Goal: Information Seeking & Learning: Learn about a topic

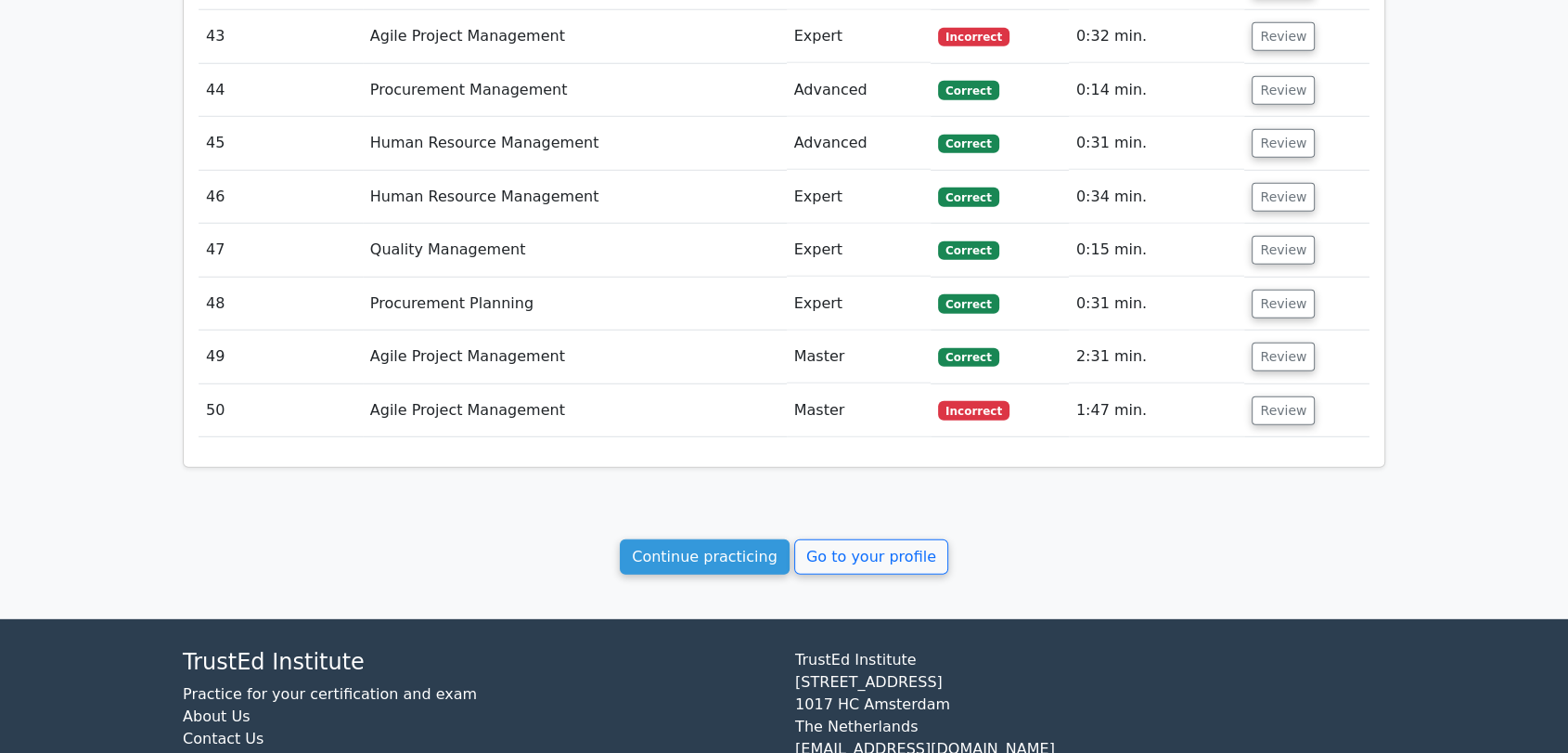
scroll to position [5174, 0]
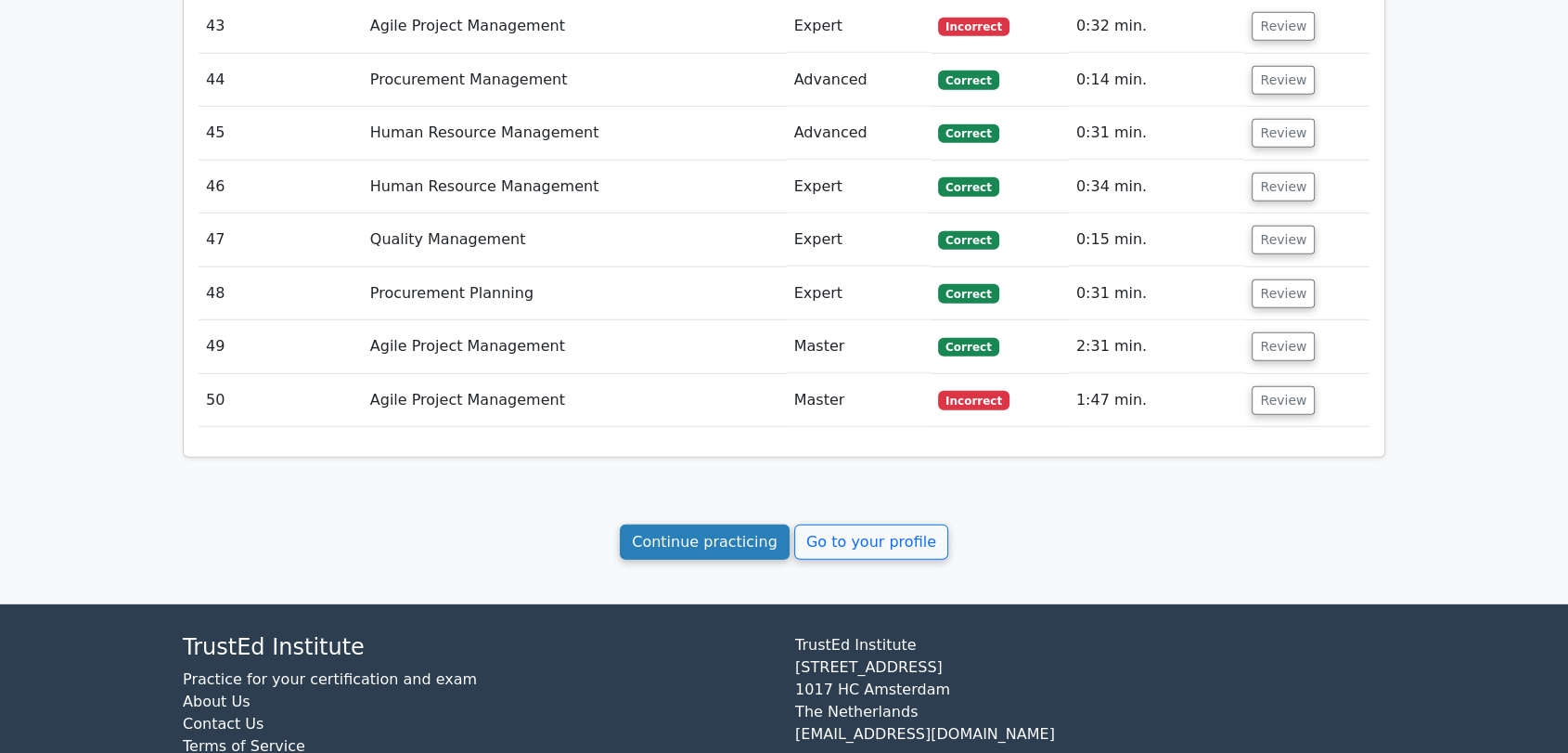
click at [754, 524] on link "Continue practicing" at bounding box center [704, 541] width 170 height 35
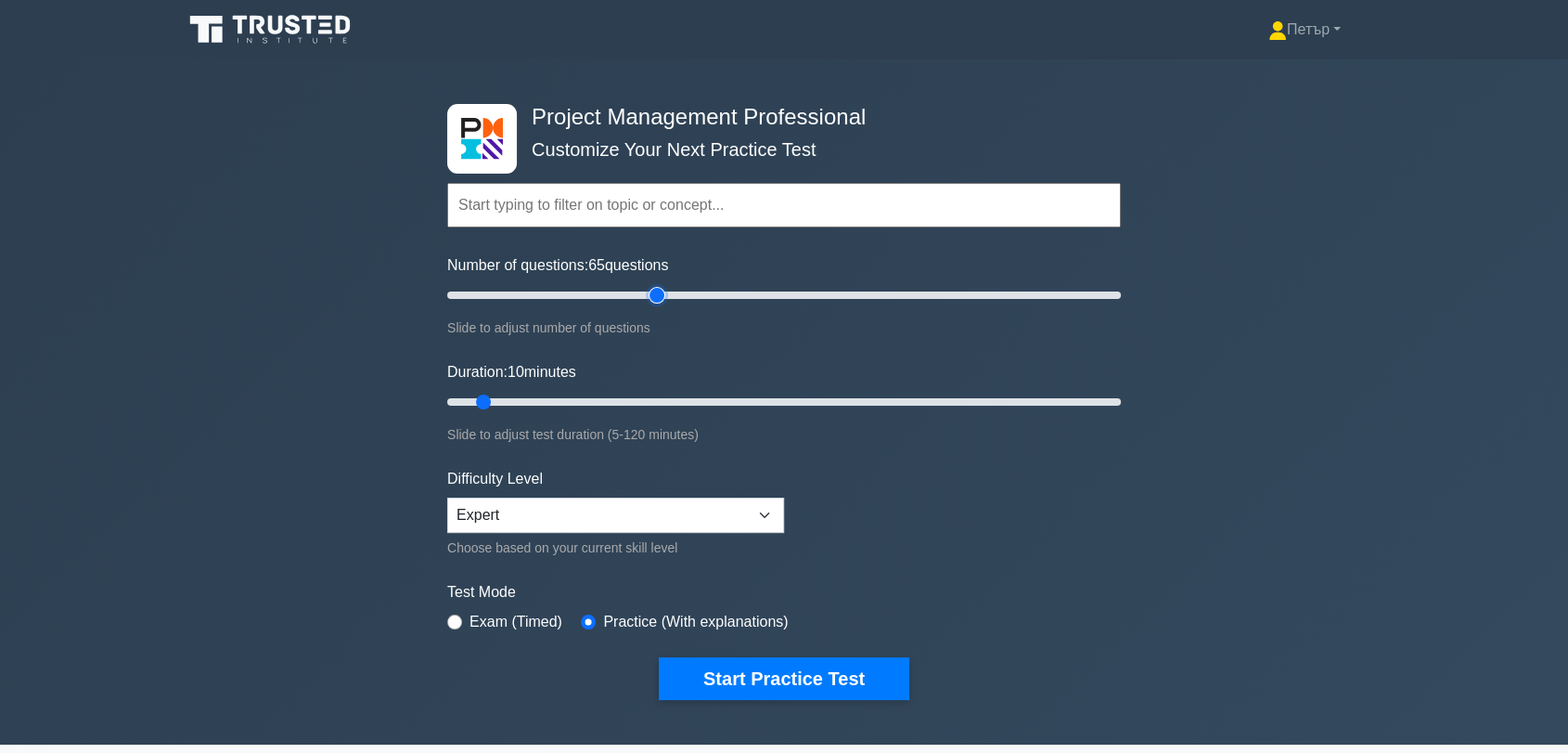
click at [653, 291] on input "Number of questions: 65 questions" at bounding box center [784, 294] width 674 height 22
type input "50"
click at [602, 289] on input "Number of questions: 50 questions" at bounding box center [784, 294] width 674 height 22
type input "120"
click at [1117, 404] on input "Duration: 120 minutes" at bounding box center [784, 402] width 674 height 22
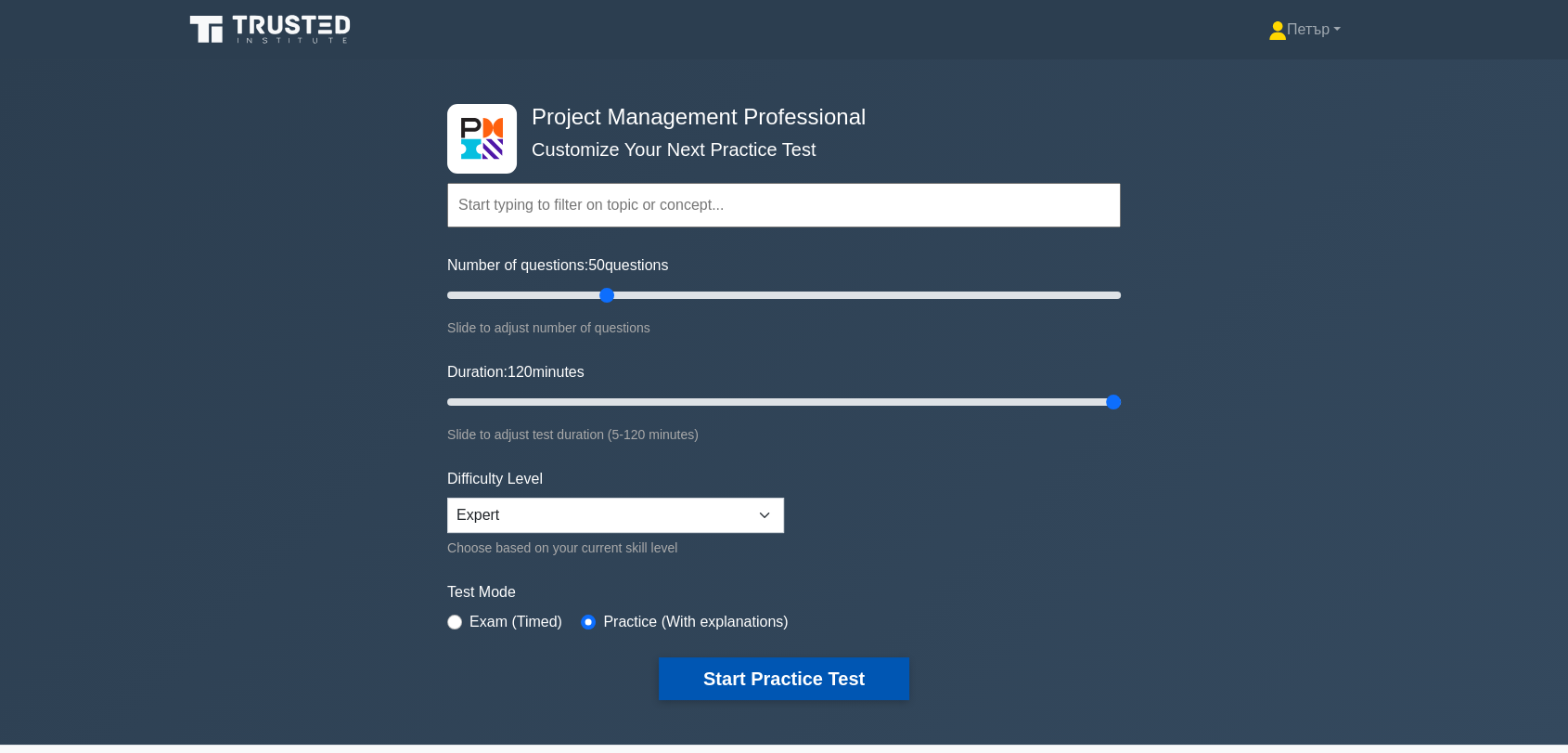
click at [860, 671] on button "Start Practice Test" at bounding box center [784, 678] width 251 height 43
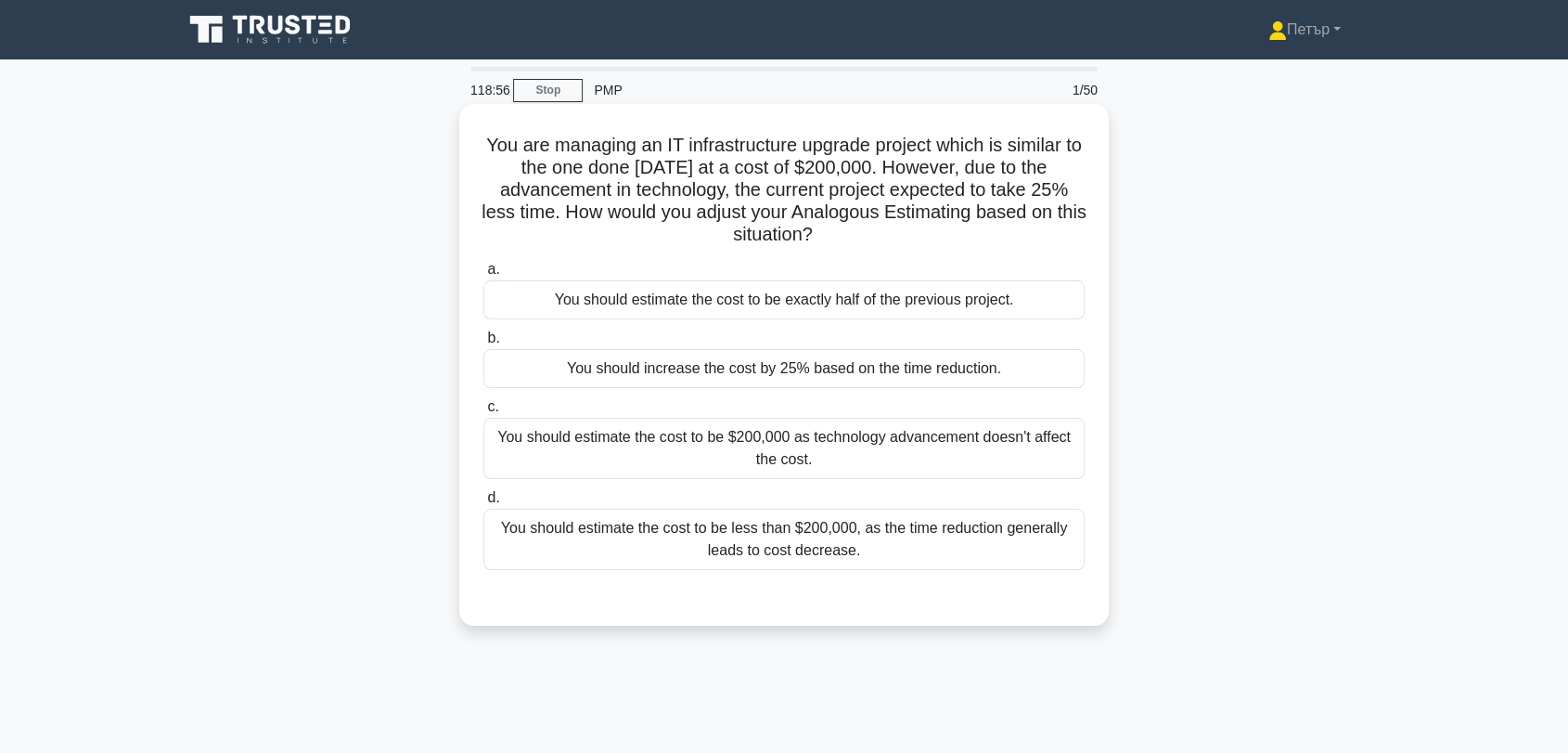
click at [928, 544] on div "You should estimate the cost to be less than $200,000, as the time reduction ge…" at bounding box center [784, 539] width 602 height 62
click at [483, 504] on input "d. You should estimate the cost to be less than $200,000, as the time reduction…" at bounding box center [483, 498] width 0 height 12
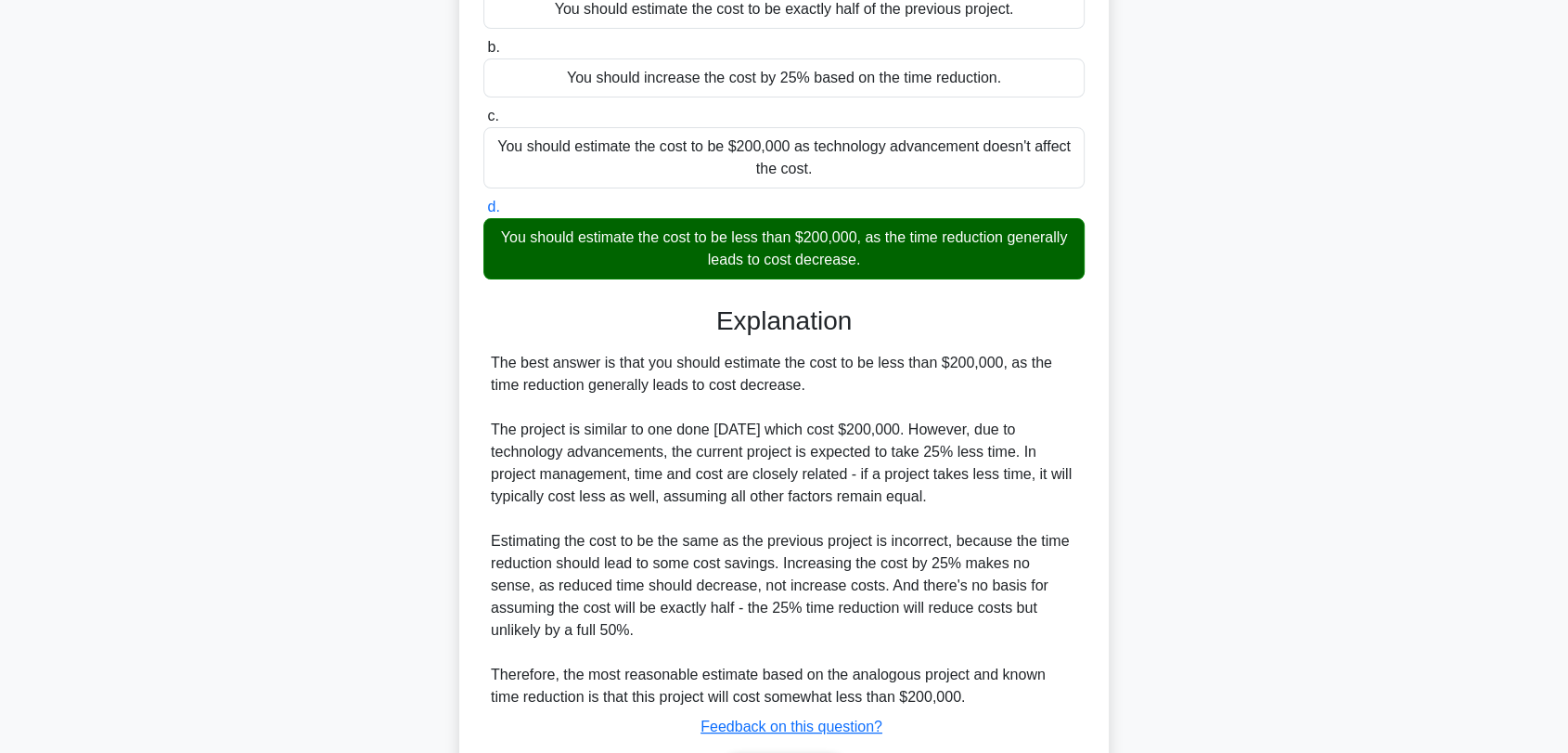
scroll to position [414, 0]
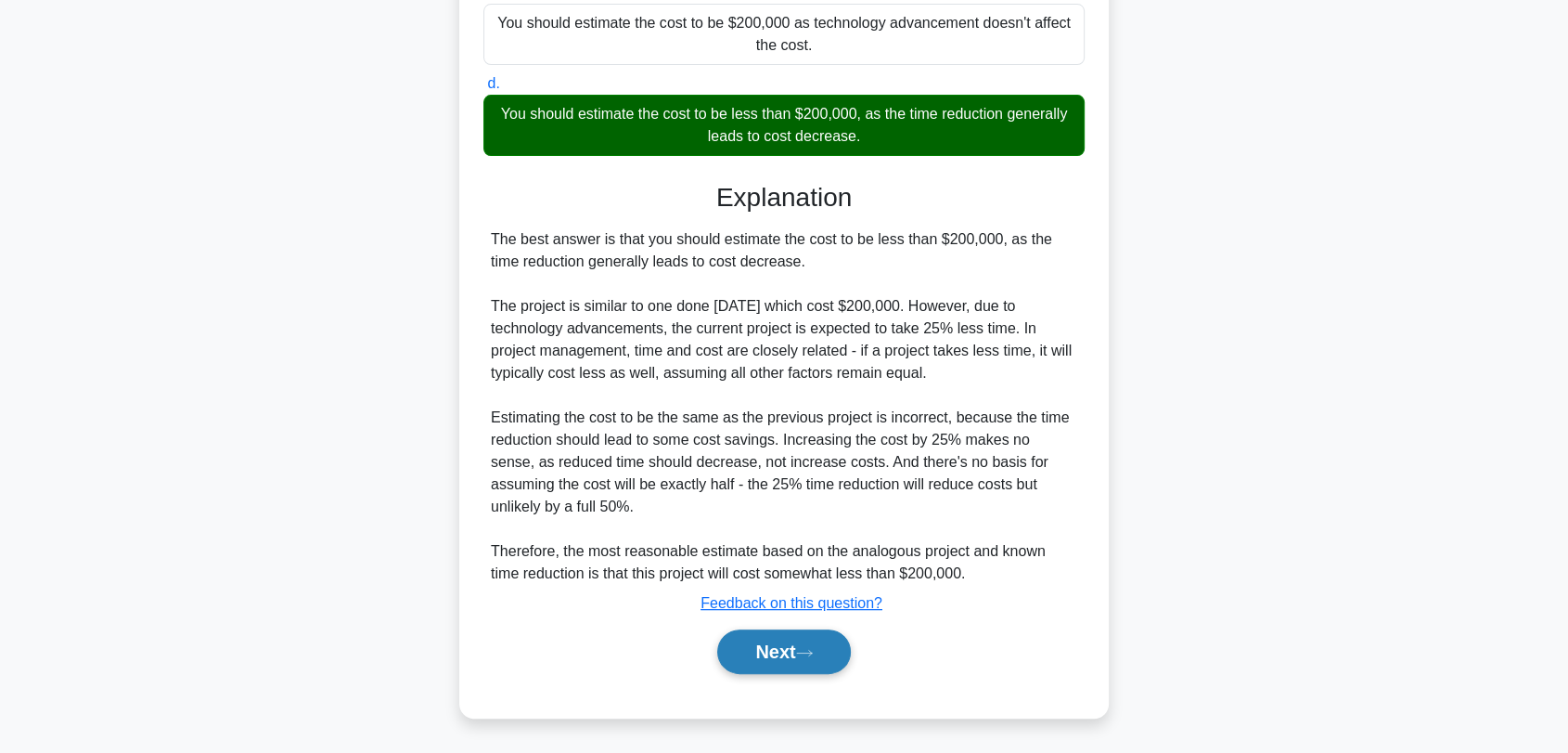
click at [827, 653] on button "Next" at bounding box center [784, 651] width 133 height 45
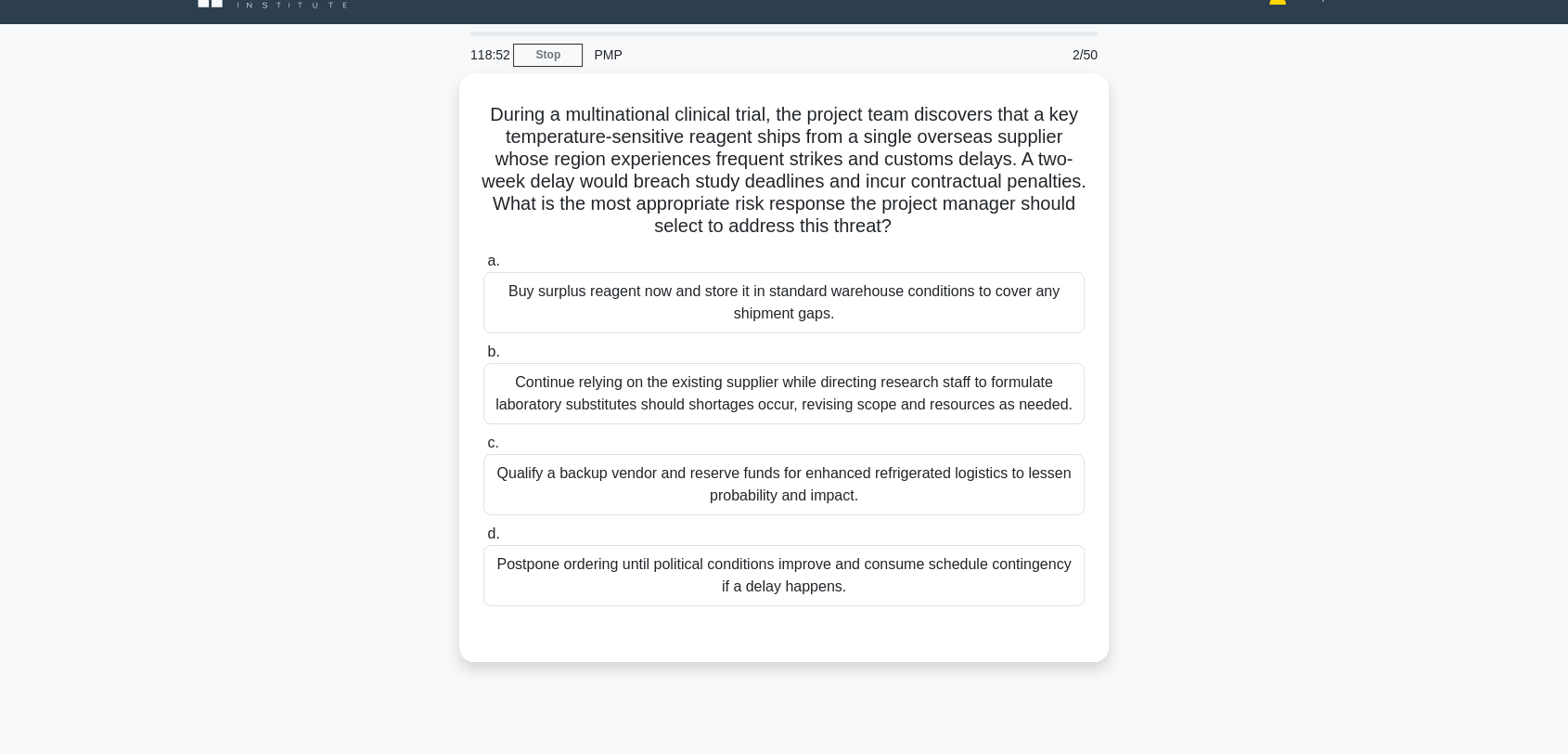
scroll to position [9, 0]
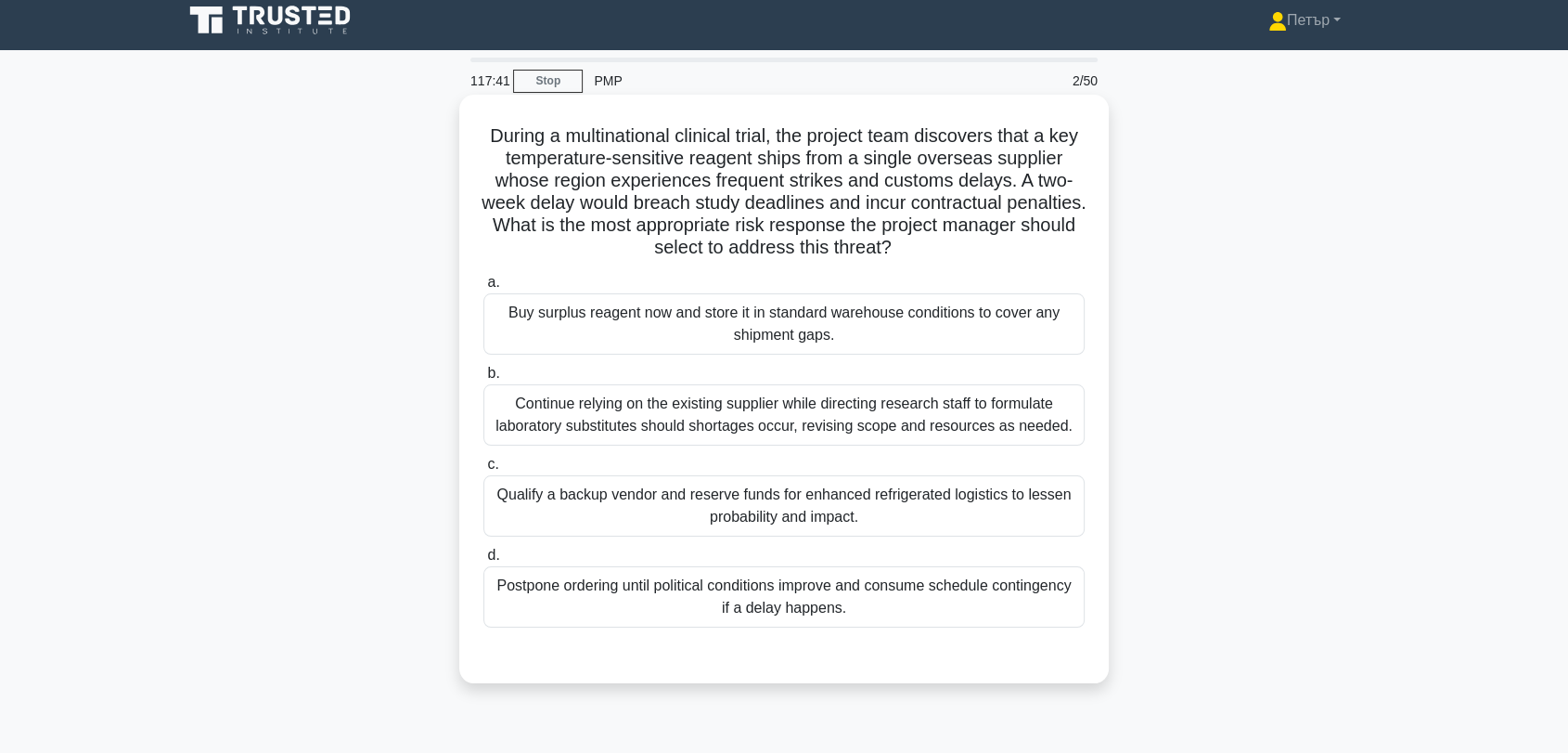
click at [980, 328] on div "Buy surplus reagent now and store it in standard warehouse conditions to cover …" at bounding box center [784, 324] width 602 height 62
click at [483, 289] on input "a. Buy surplus reagent now and store it in standard warehouse conditions to cov…" at bounding box center [483, 282] width 0 height 12
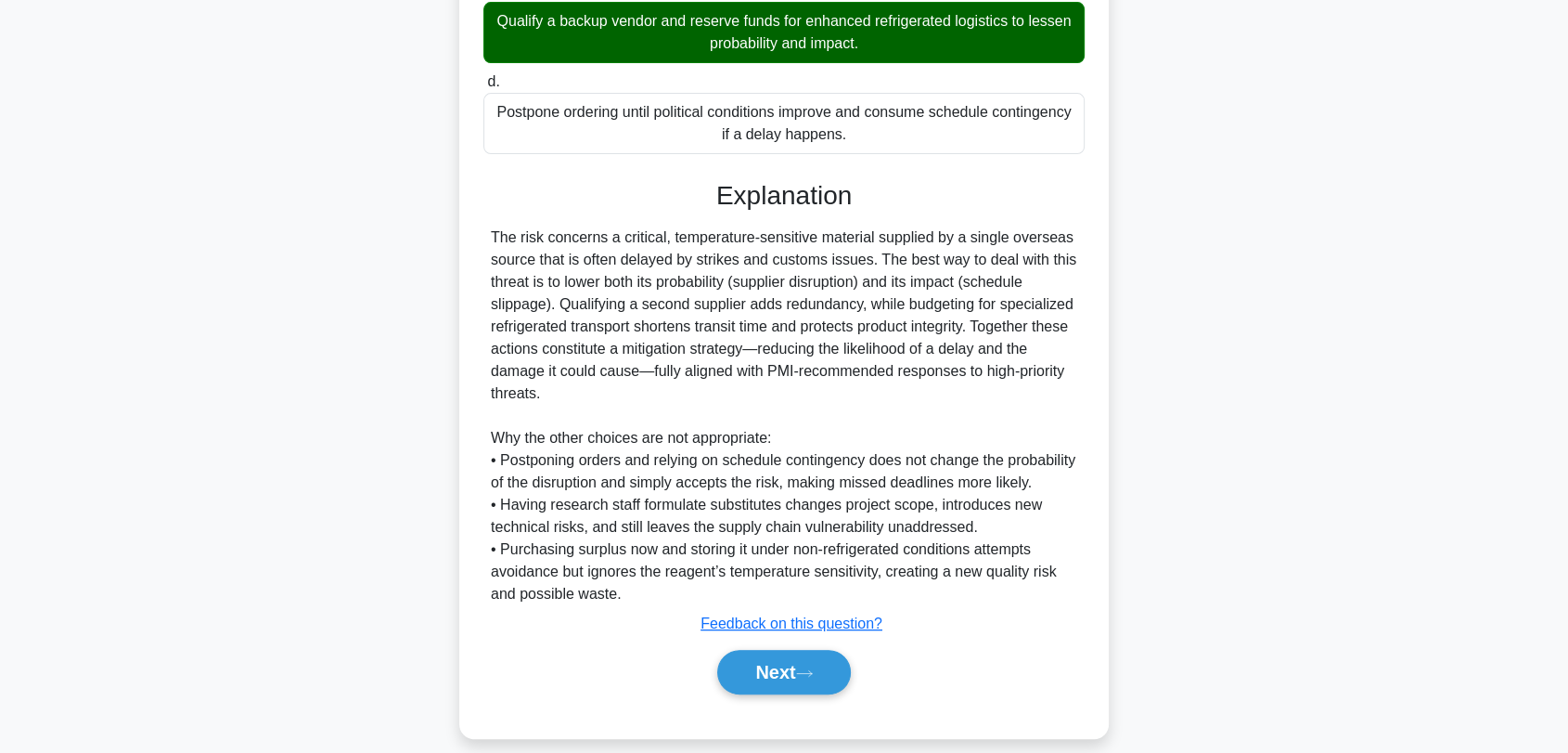
scroll to position [491, 0]
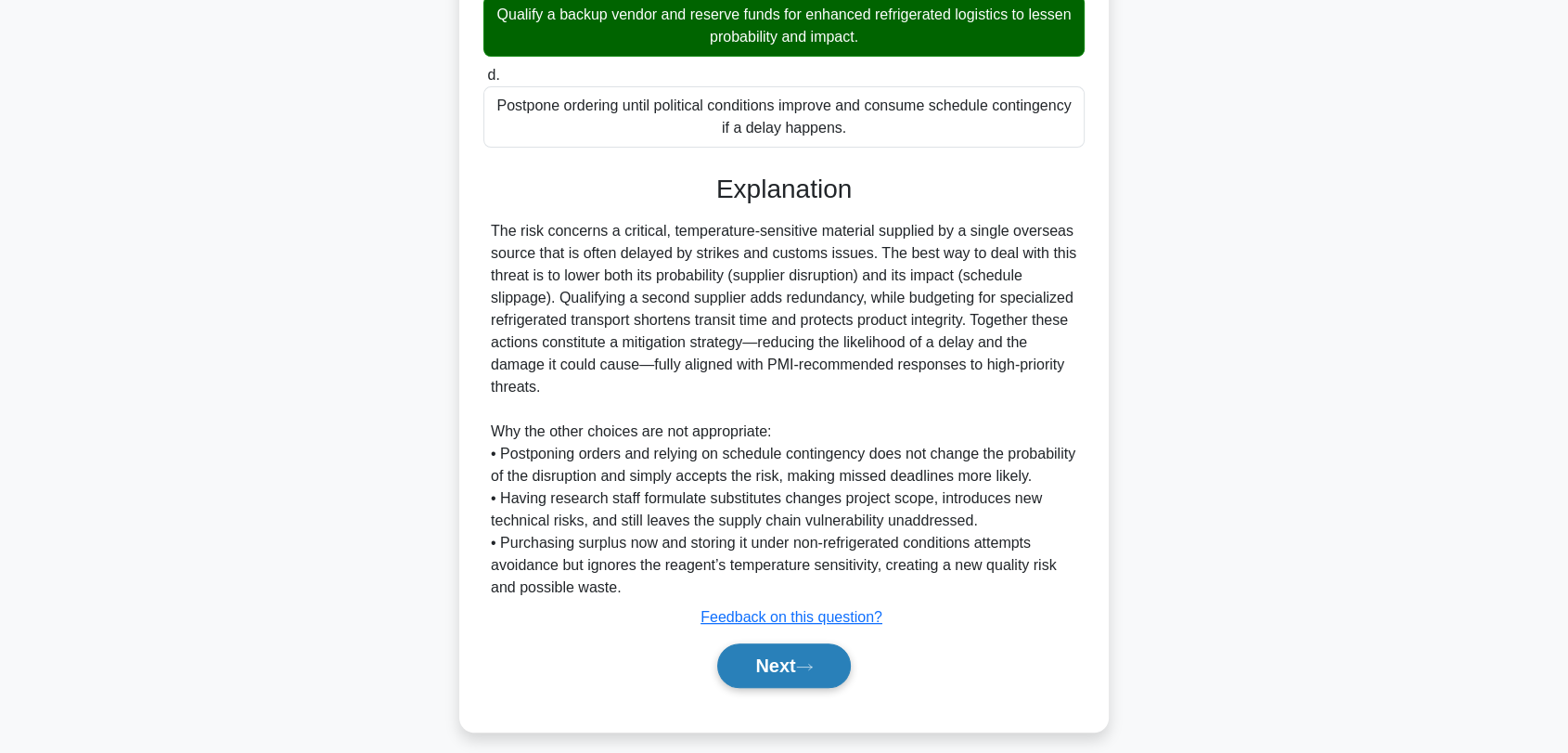
click at [755, 681] on button "Next" at bounding box center [784, 666] width 133 height 45
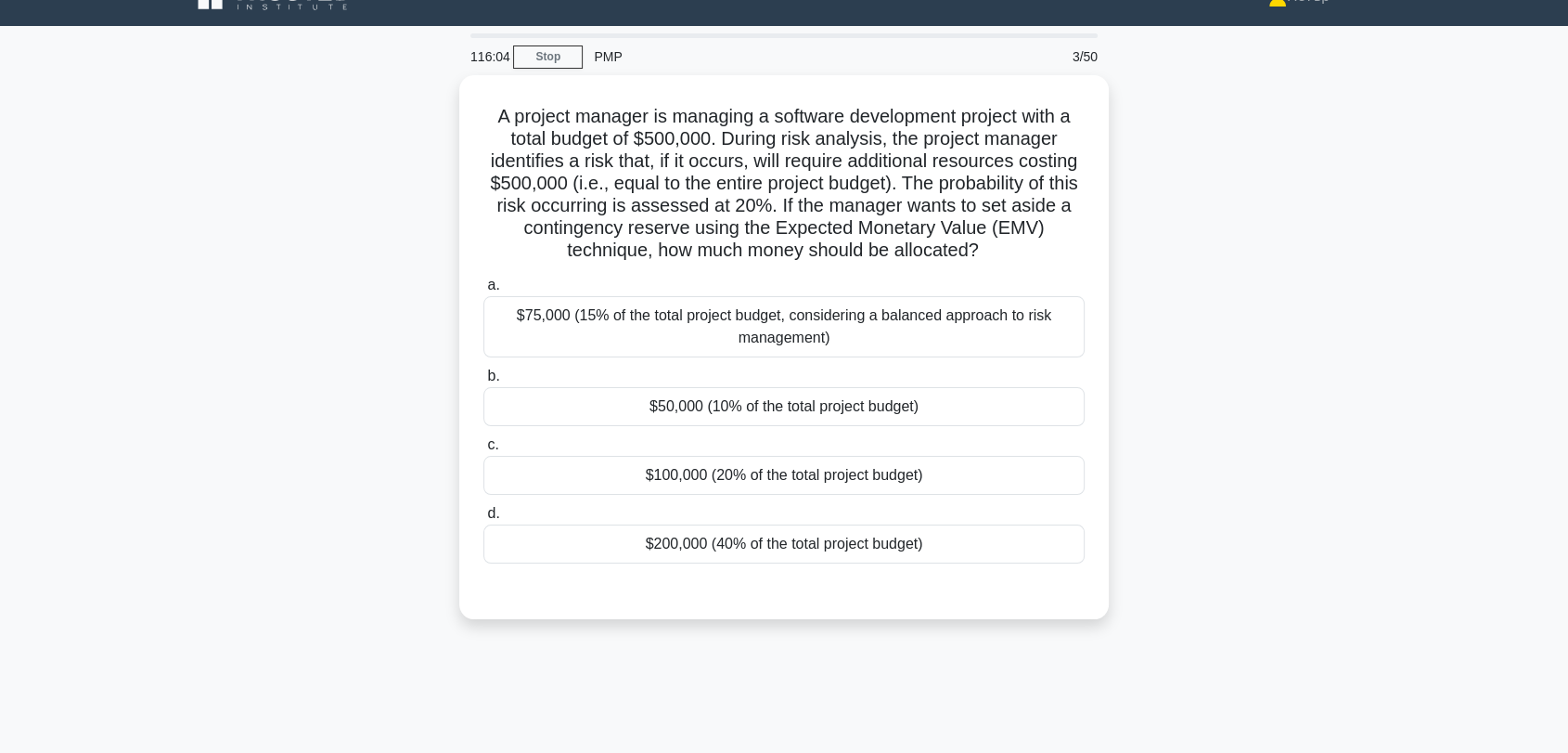
scroll to position [9, 0]
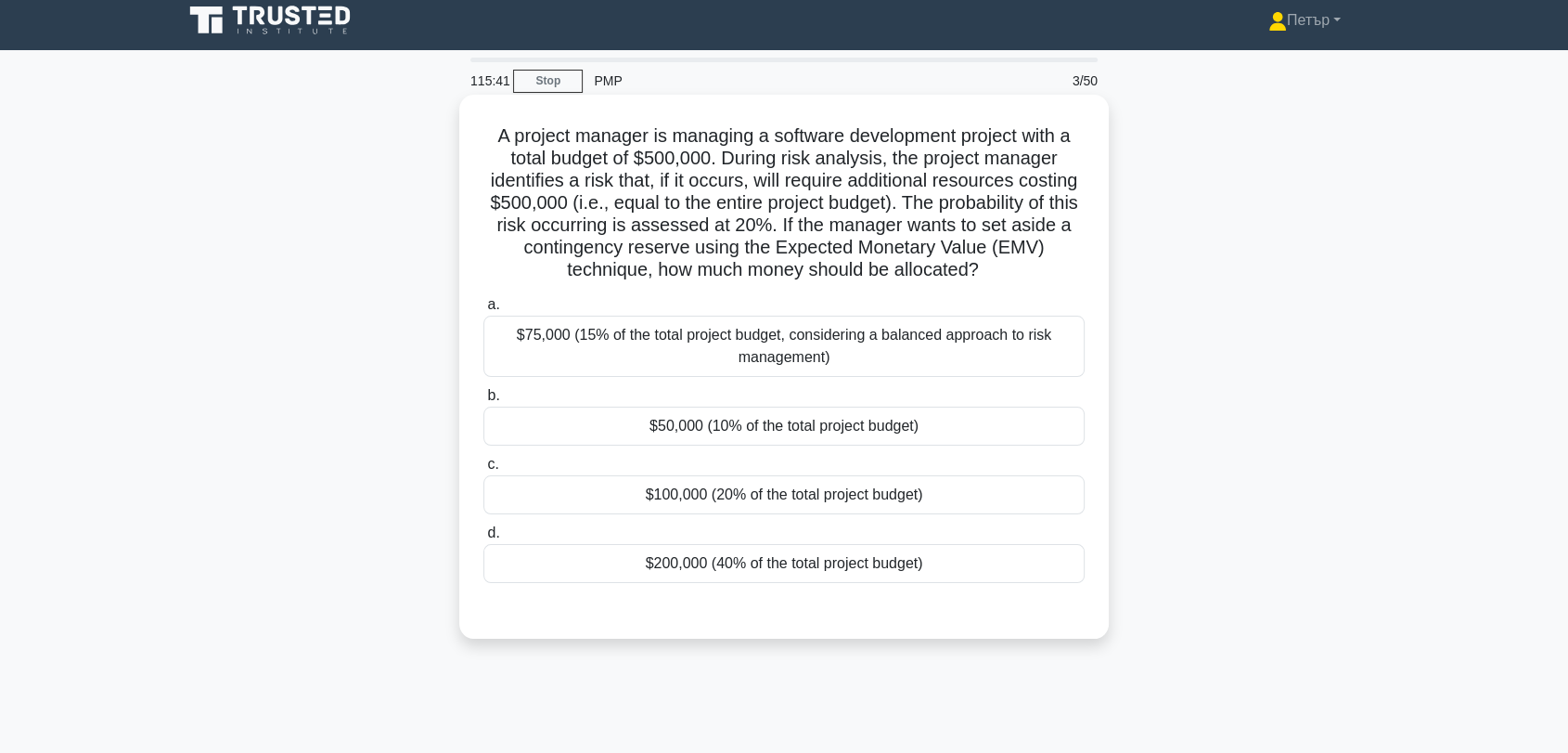
click at [971, 486] on div "$100,000 (20% of the total project budget)" at bounding box center [784, 495] width 602 height 39
click at [483, 471] on input "c. $100,000 (20% of the total project budget)" at bounding box center [483, 464] width 0 height 12
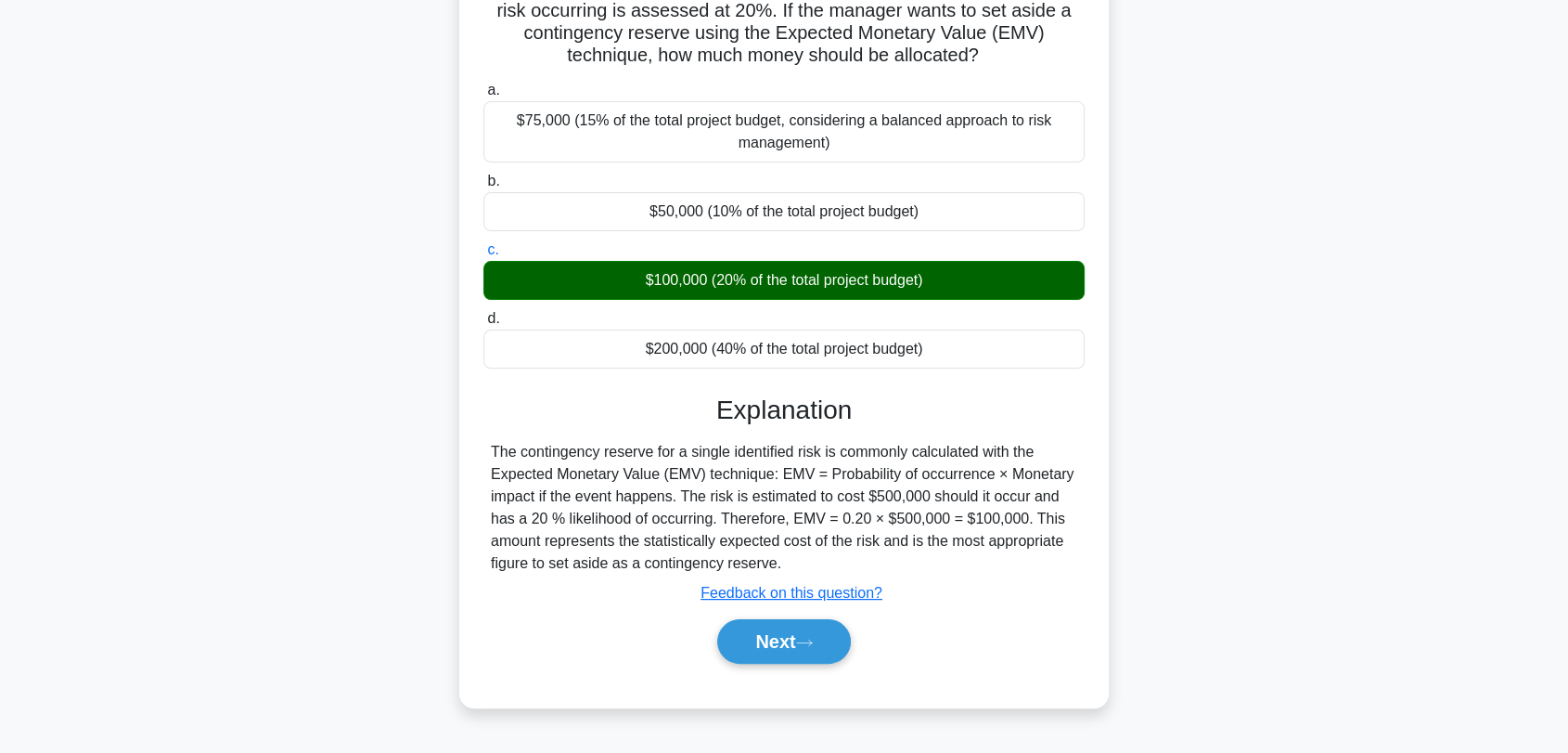
scroll to position [251, 0]
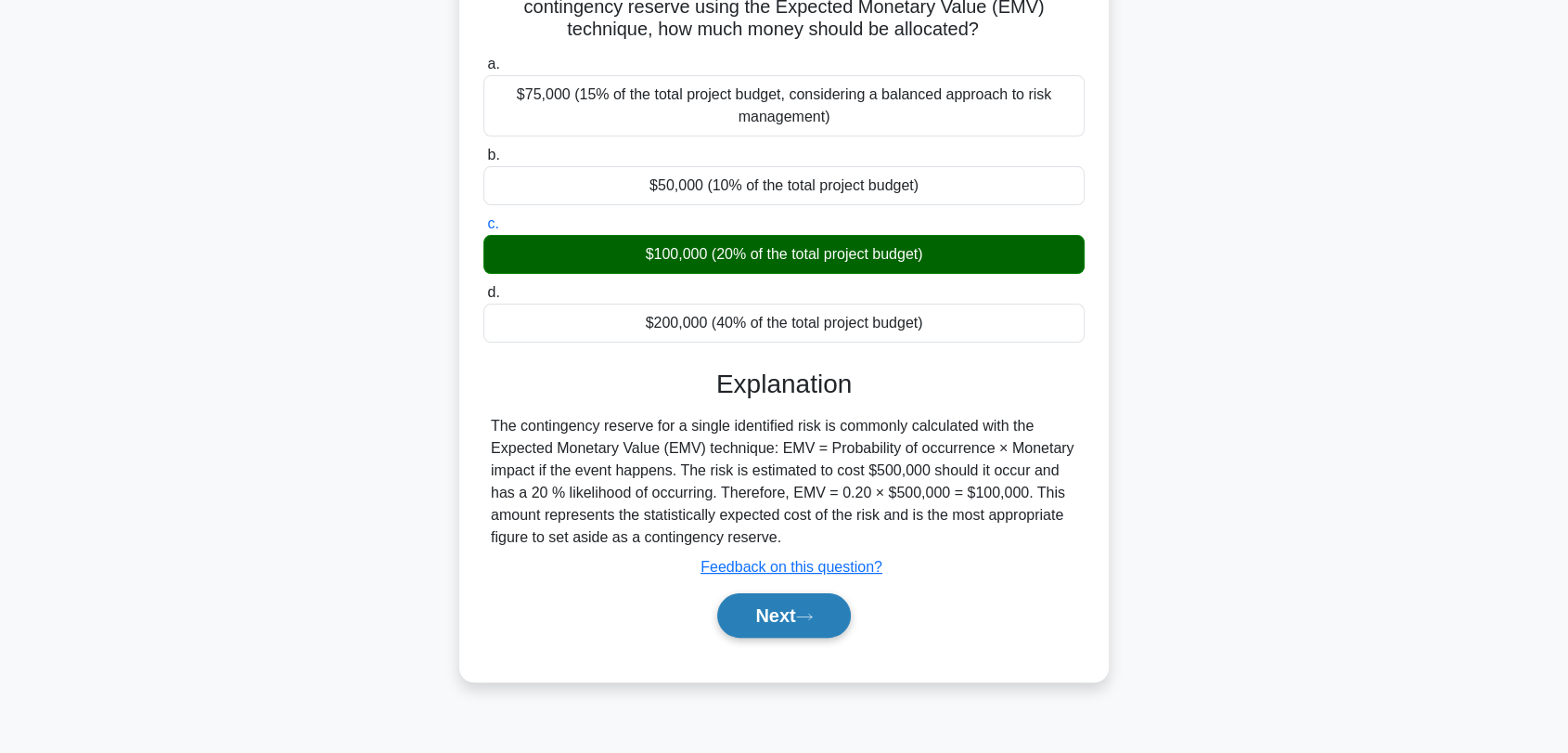
click at [771, 622] on button "Next" at bounding box center [784, 615] width 133 height 45
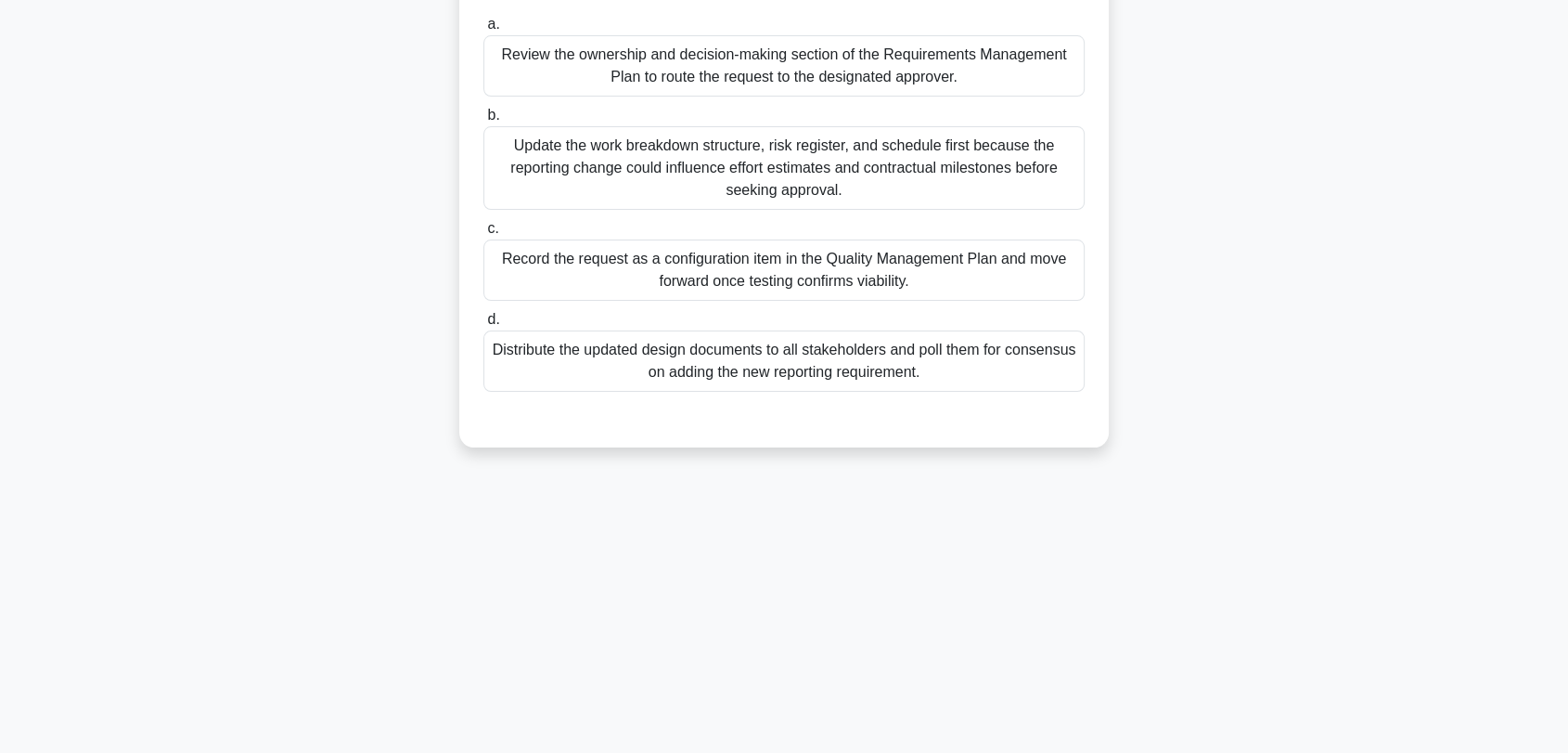
scroll to position [9, 0]
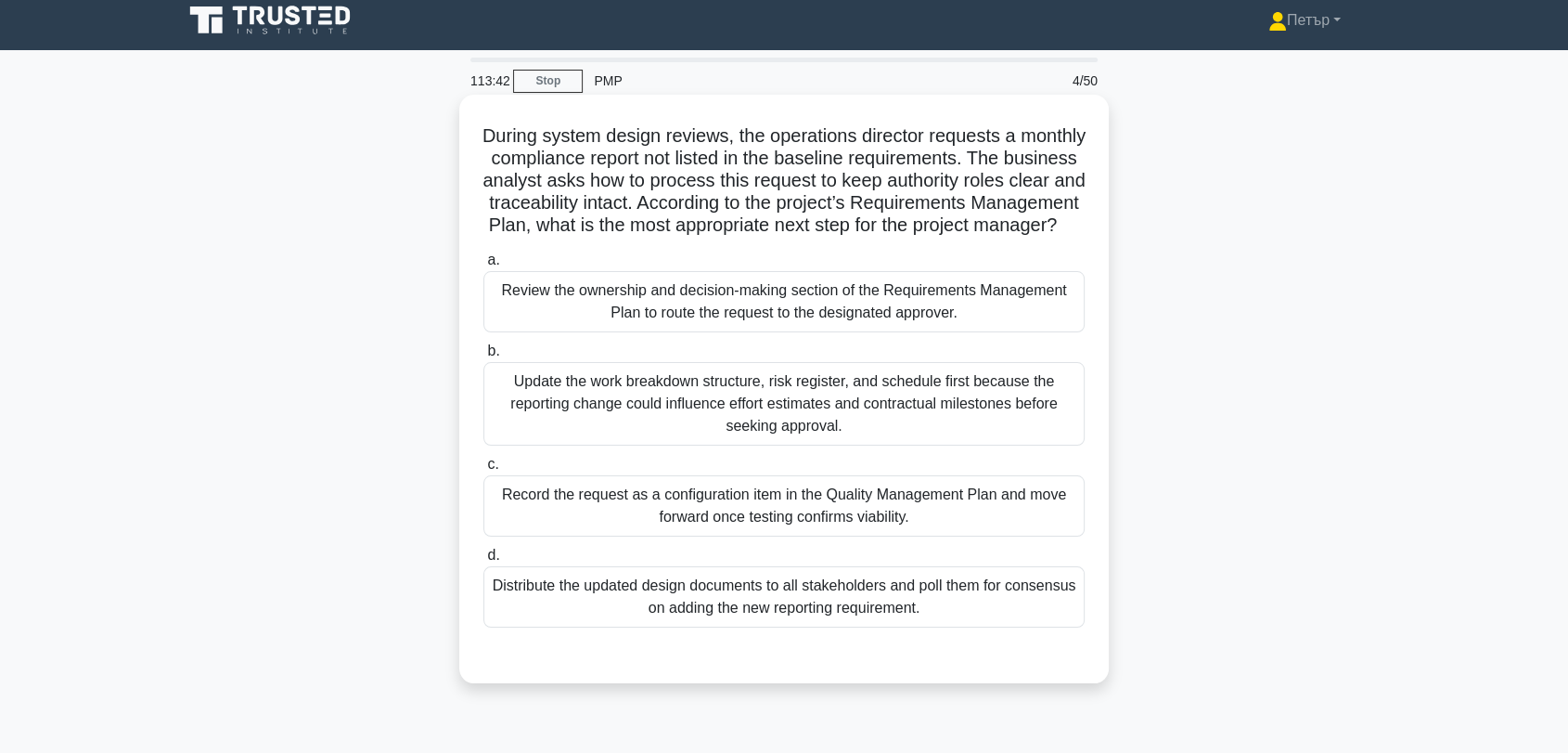
click at [958, 400] on div "Update the work breakdown structure, risk register, and schedule first because …" at bounding box center [784, 404] width 602 height 84
click at [483, 357] on input "b. Update the work breakdown structure, risk register, and schedule first becau…" at bounding box center [483, 351] width 0 height 12
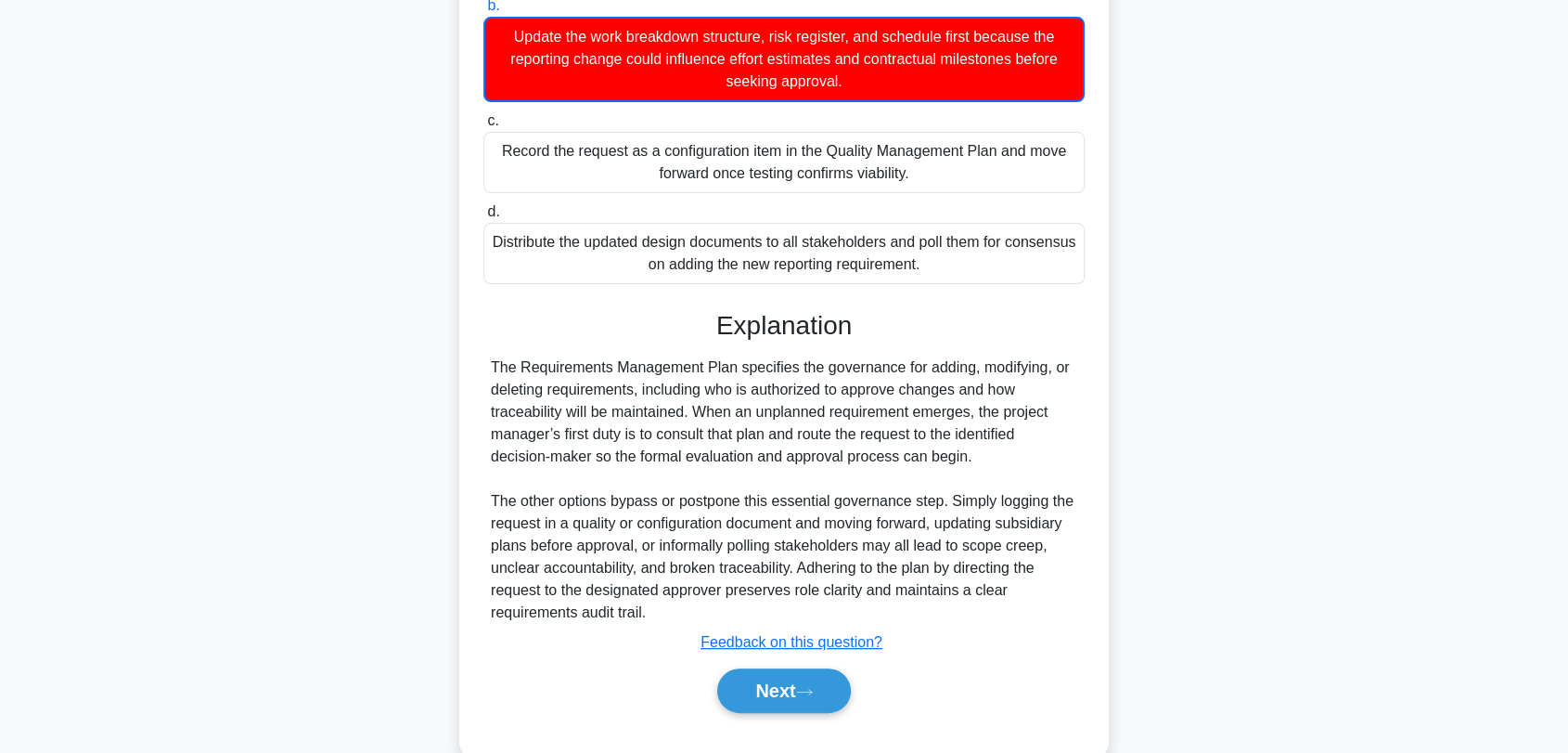
scroll to position [416, 0]
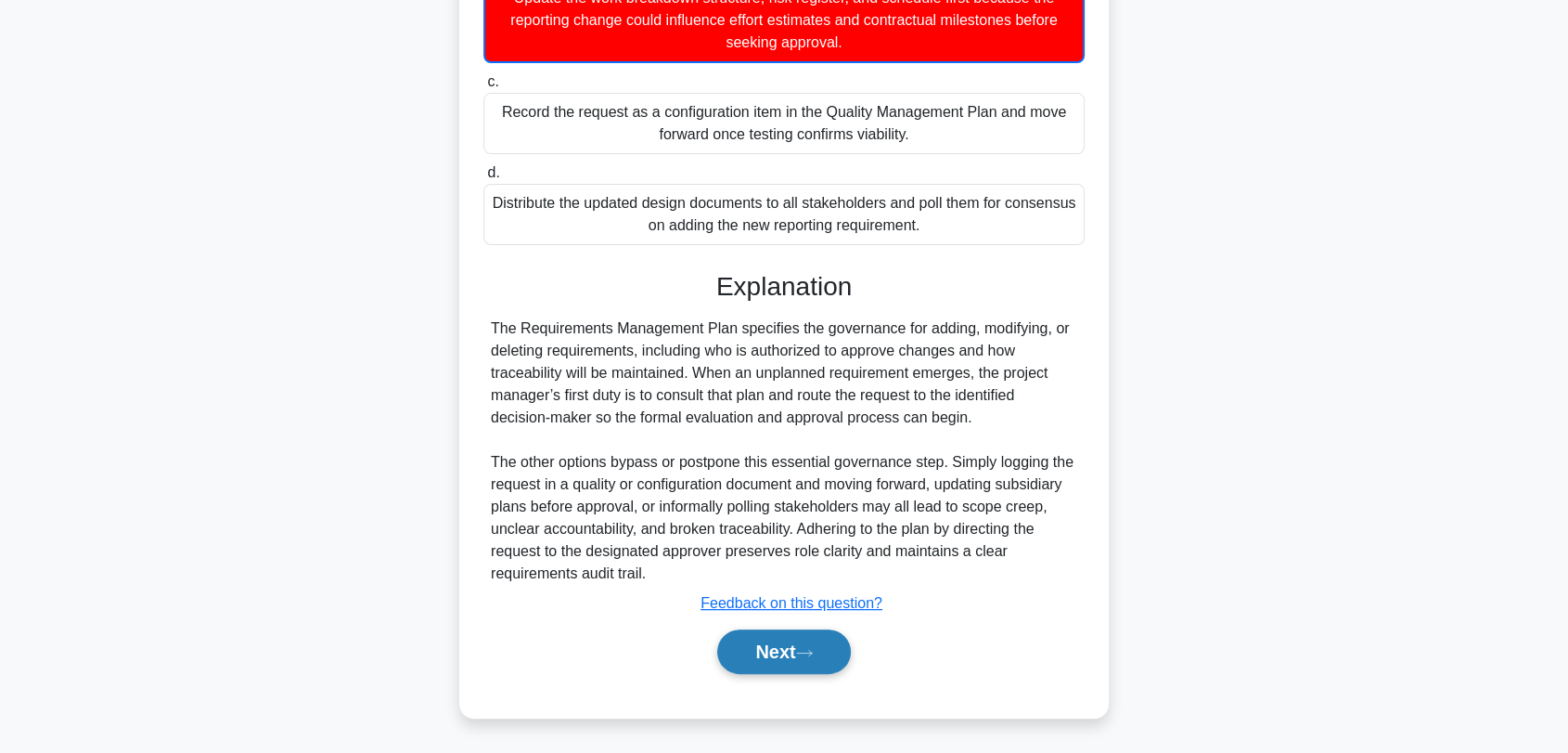
click at [809, 639] on button "Next" at bounding box center [784, 651] width 133 height 45
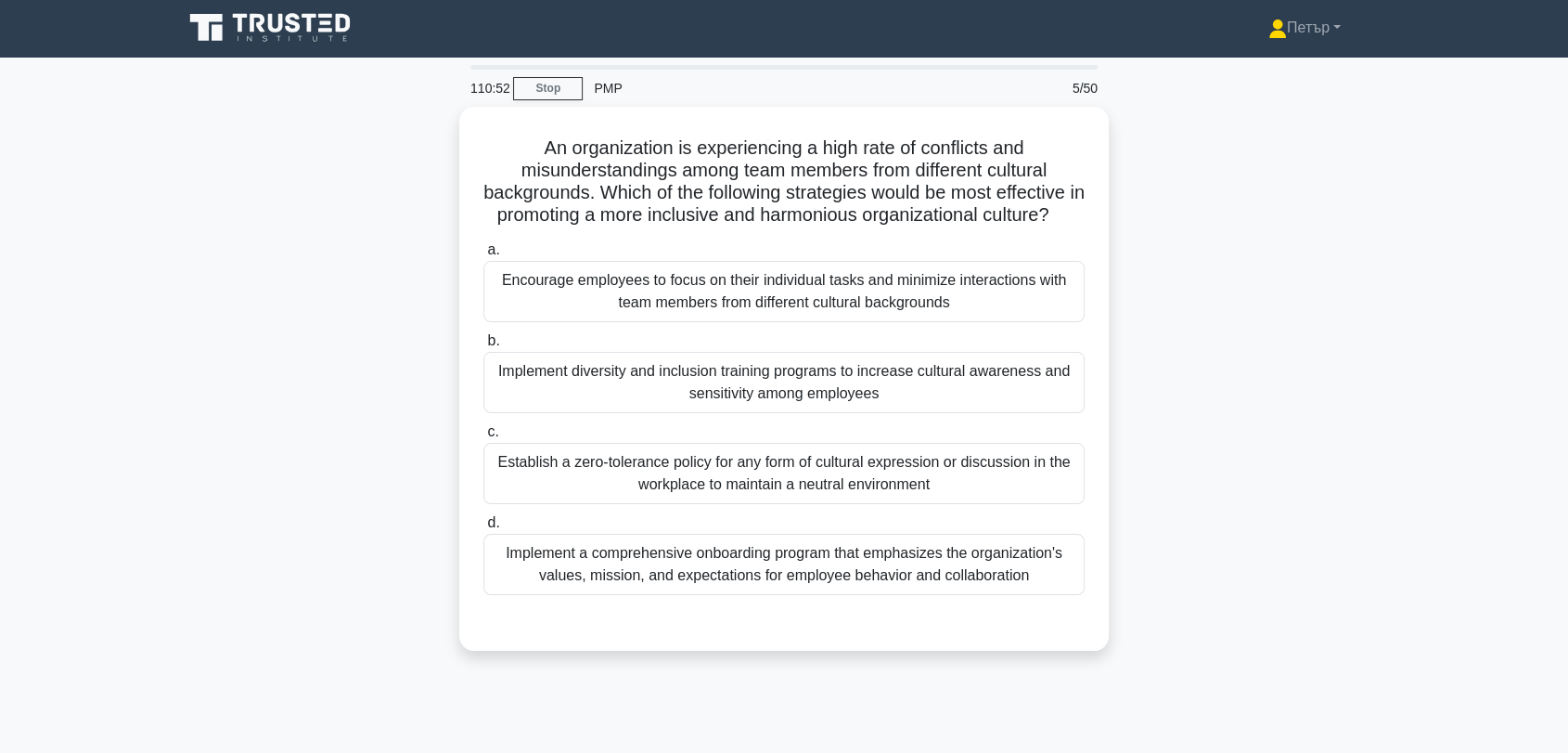
scroll to position [0, 0]
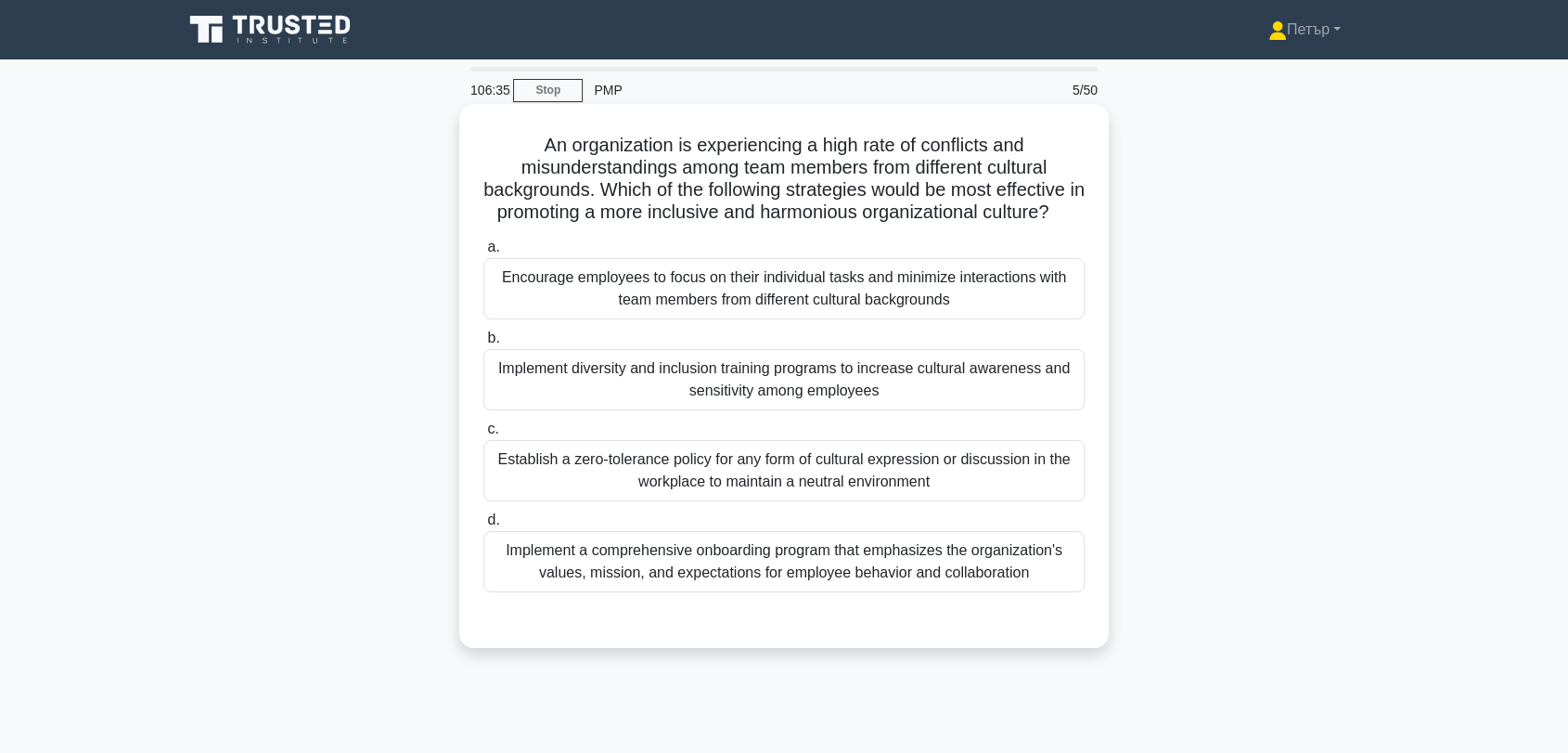
click at [972, 410] on div "Implement diversity and inclusion training programs to increase cultural awaren…" at bounding box center [784, 380] width 602 height 62
click at [483, 345] on input "b. Implement diversity and inclusion training programs to increase cultural awa…" at bounding box center [483, 338] width 0 height 12
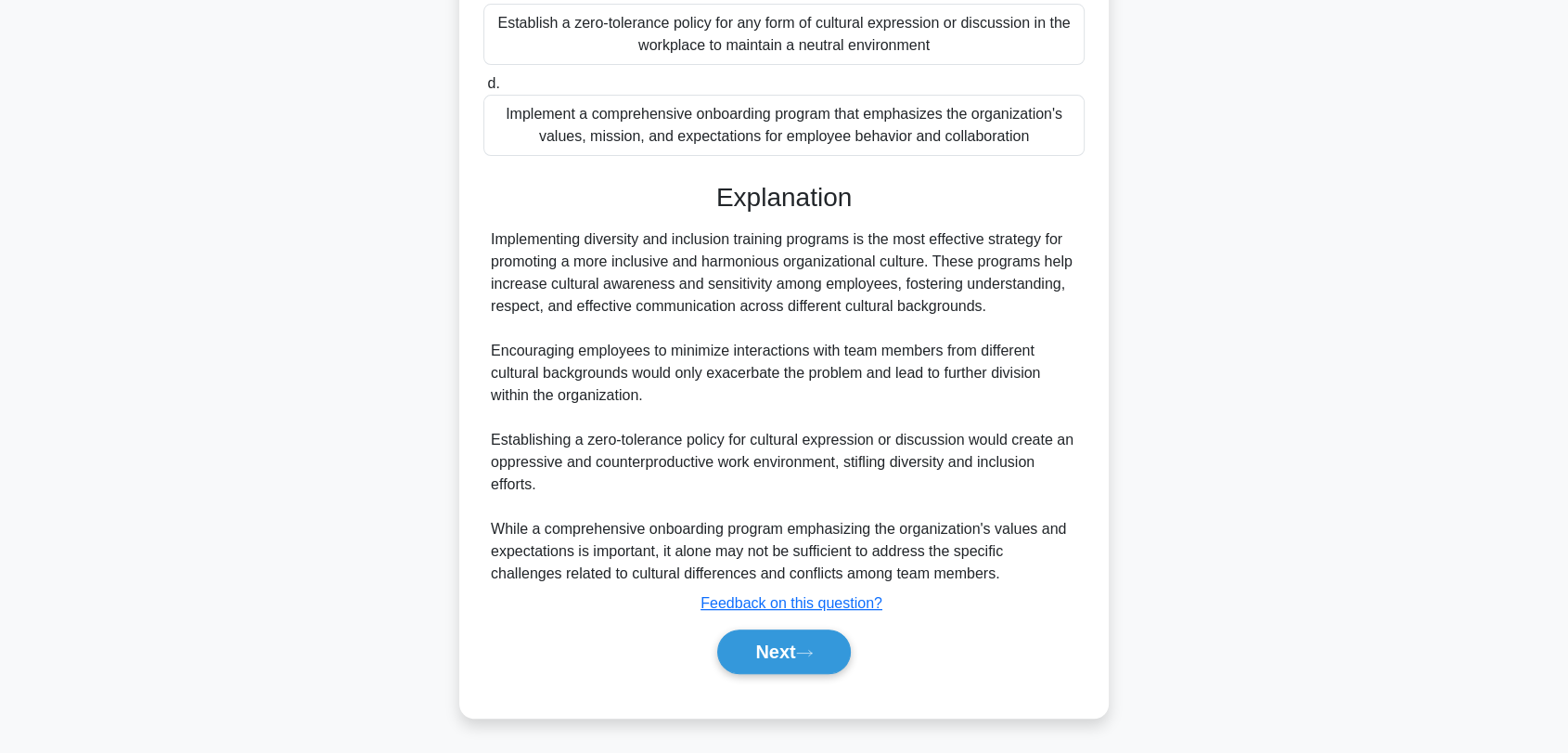
scroll to position [459, 0]
click at [752, 654] on button "Next" at bounding box center [784, 651] width 133 height 45
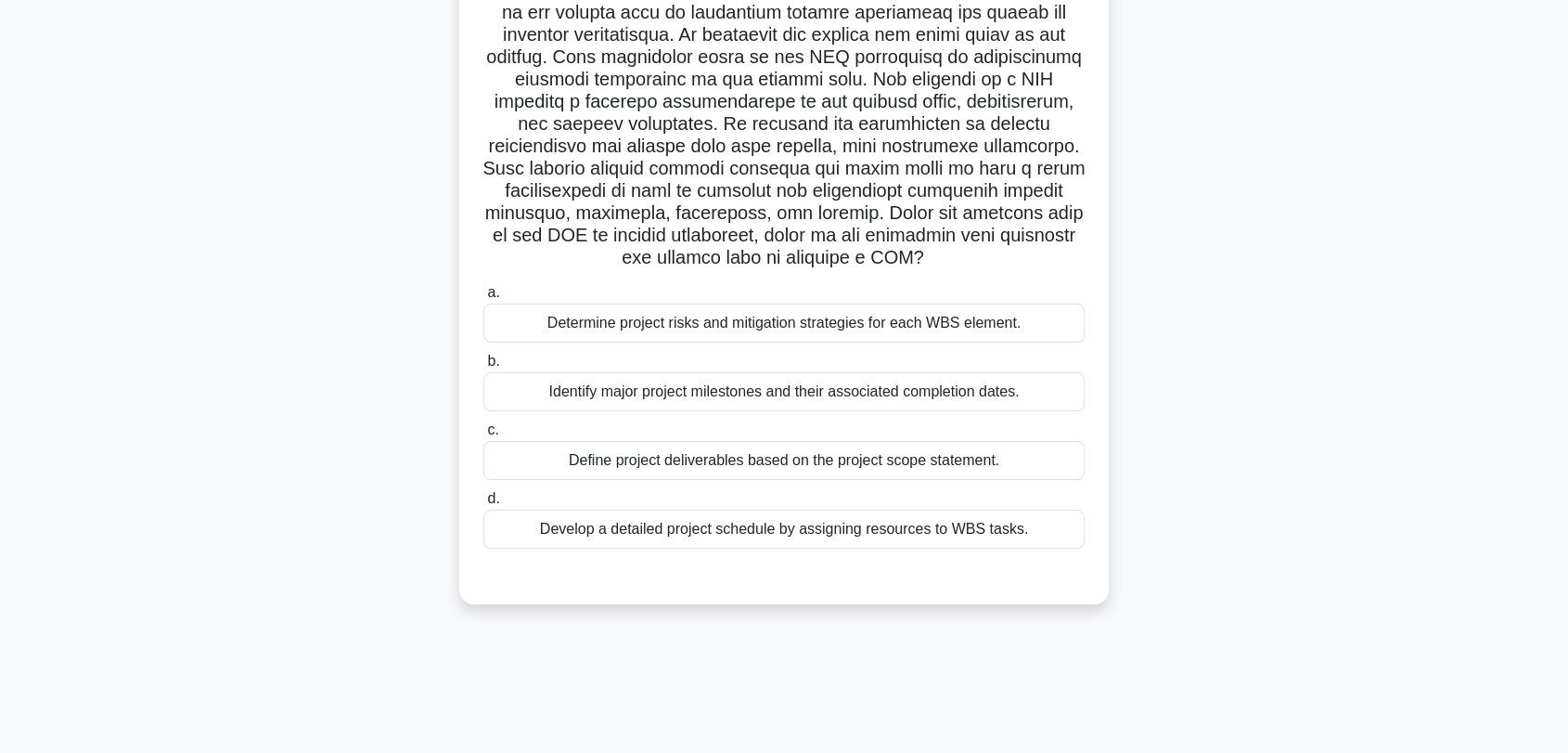
scroll to position [251, 0]
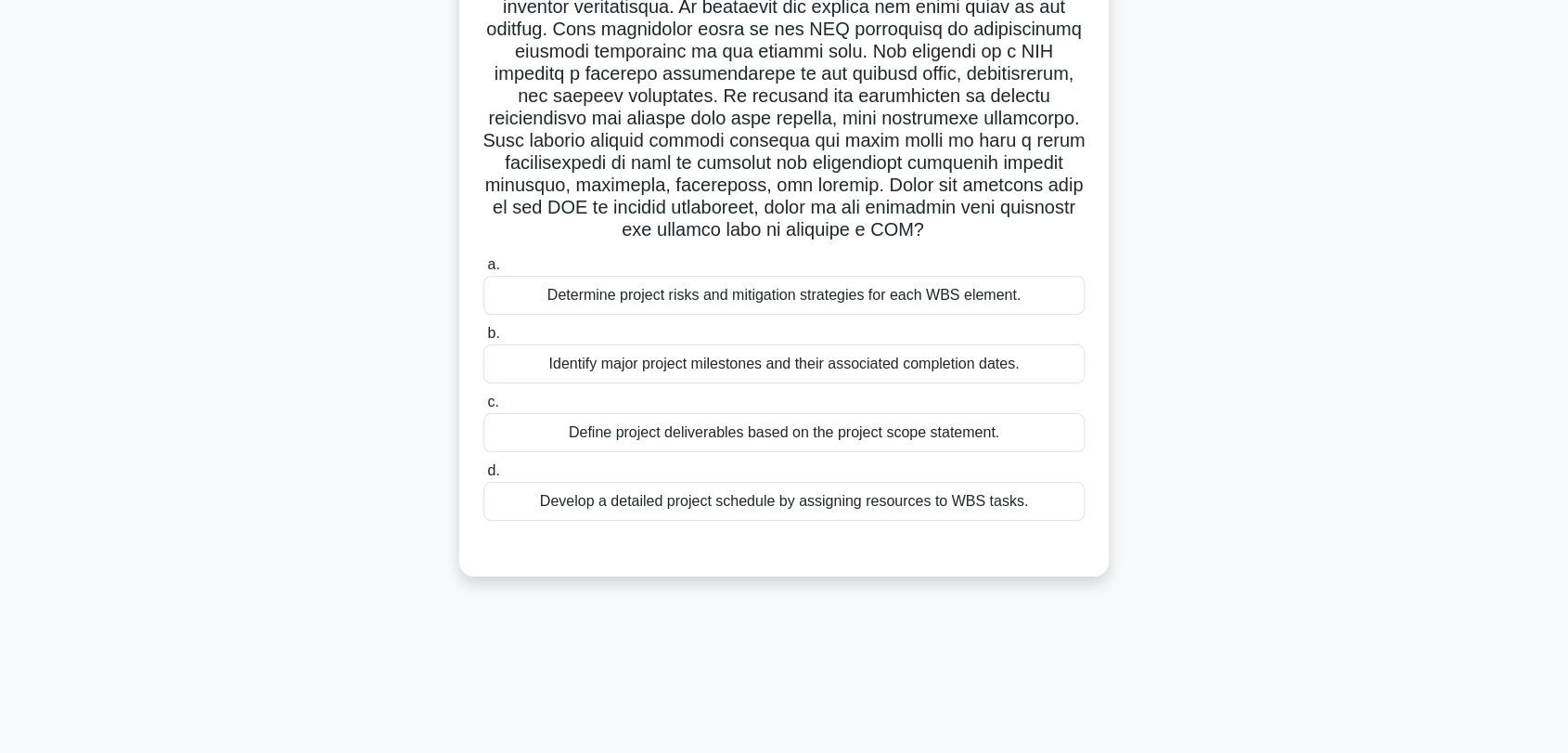
click at [1055, 433] on div "Define project deliverables based on the project scope statement." at bounding box center [784, 432] width 602 height 39
click at [483, 408] on input "c. Define project deliverables based on the project scope statement." at bounding box center [483, 402] width 0 height 12
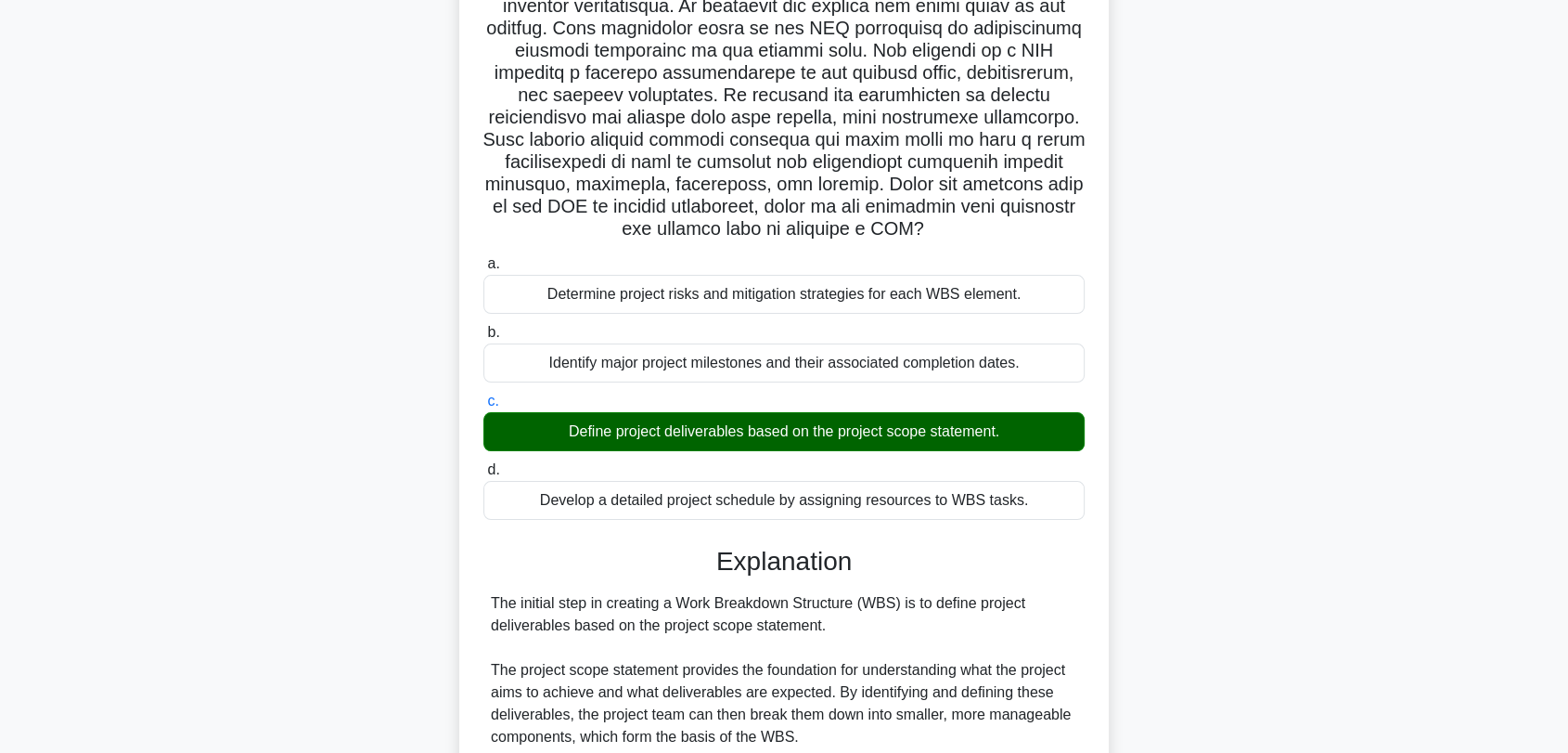
scroll to position [659, 0]
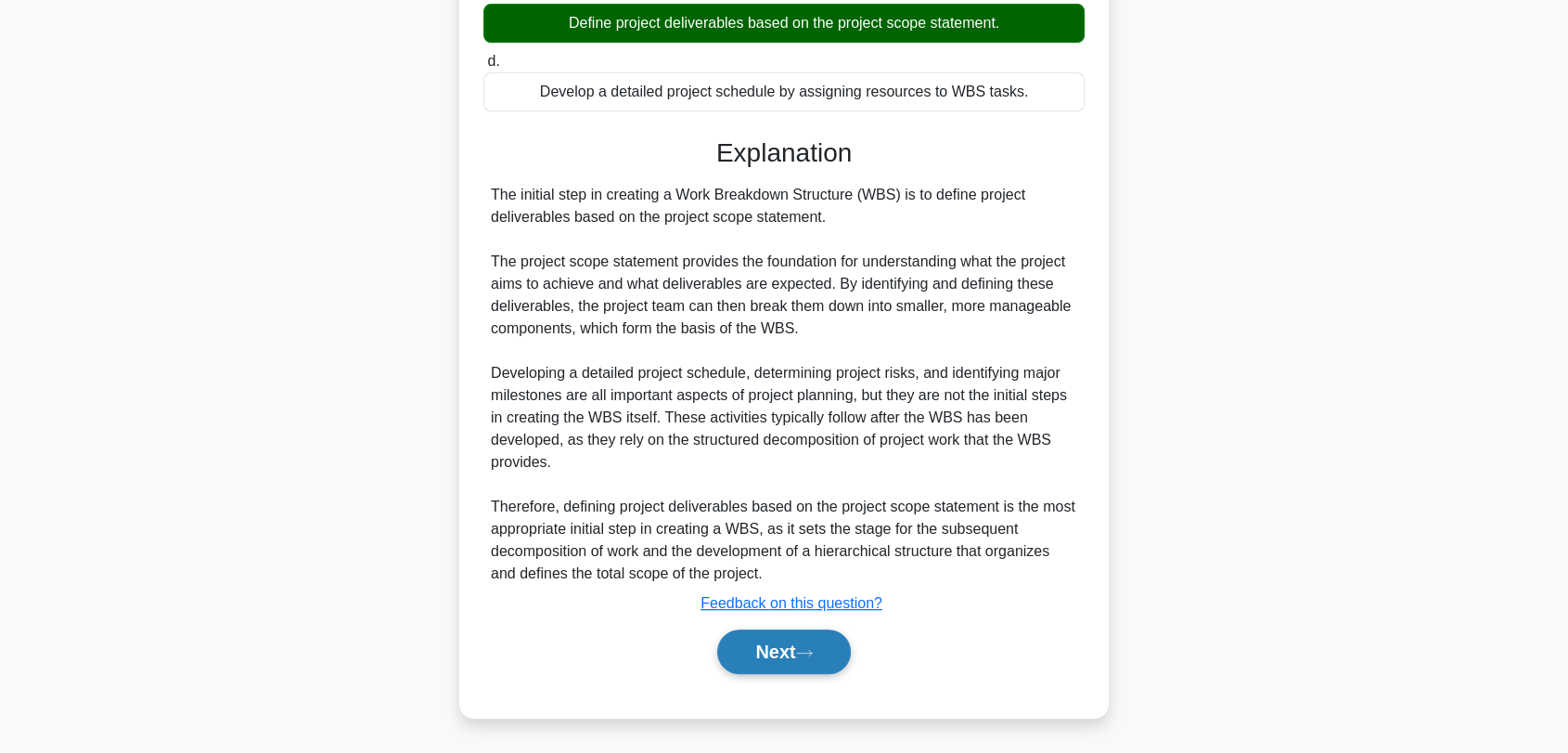
click at [779, 648] on button "Next" at bounding box center [784, 651] width 133 height 45
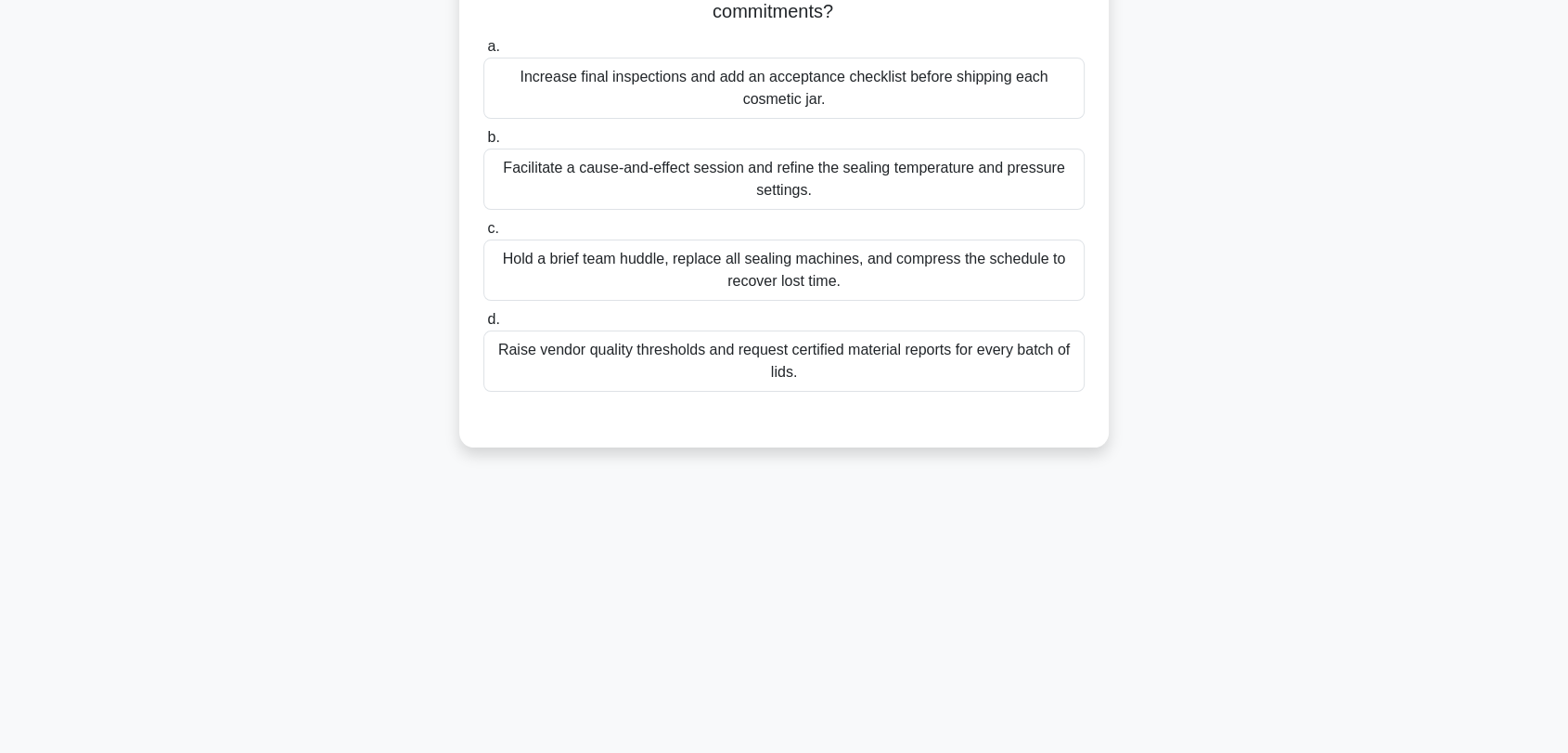
scroll to position [9, 0]
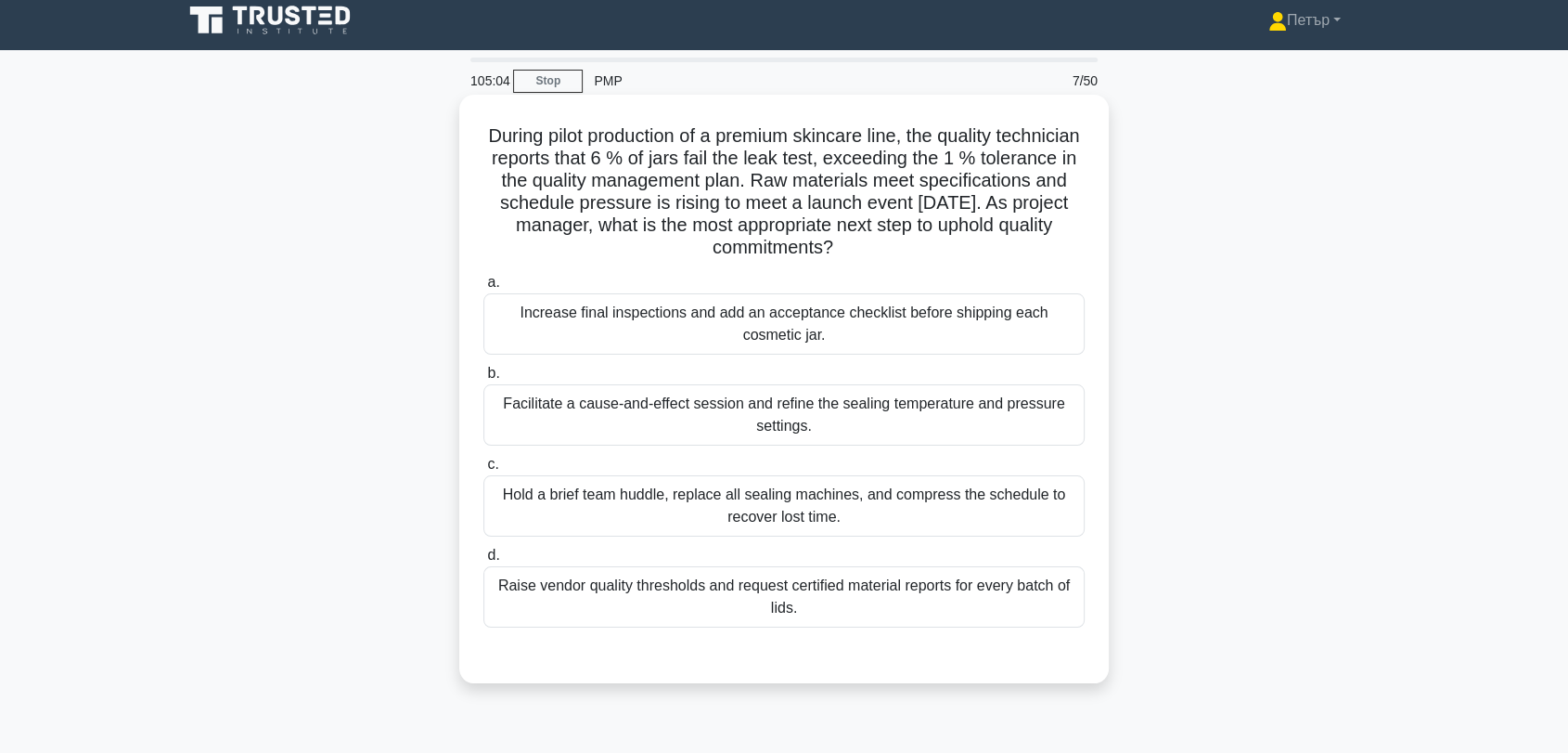
click at [970, 418] on div "Facilitate a cause-and-effect session and refine the sealing temperature and pr…" at bounding box center [784, 415] width 602 height 62
click at [483, 380] on input "b. Facilitate a cause-and-effect session and refine the sealing temperature and…" at bounding box center [483, 373] width 0 height 12
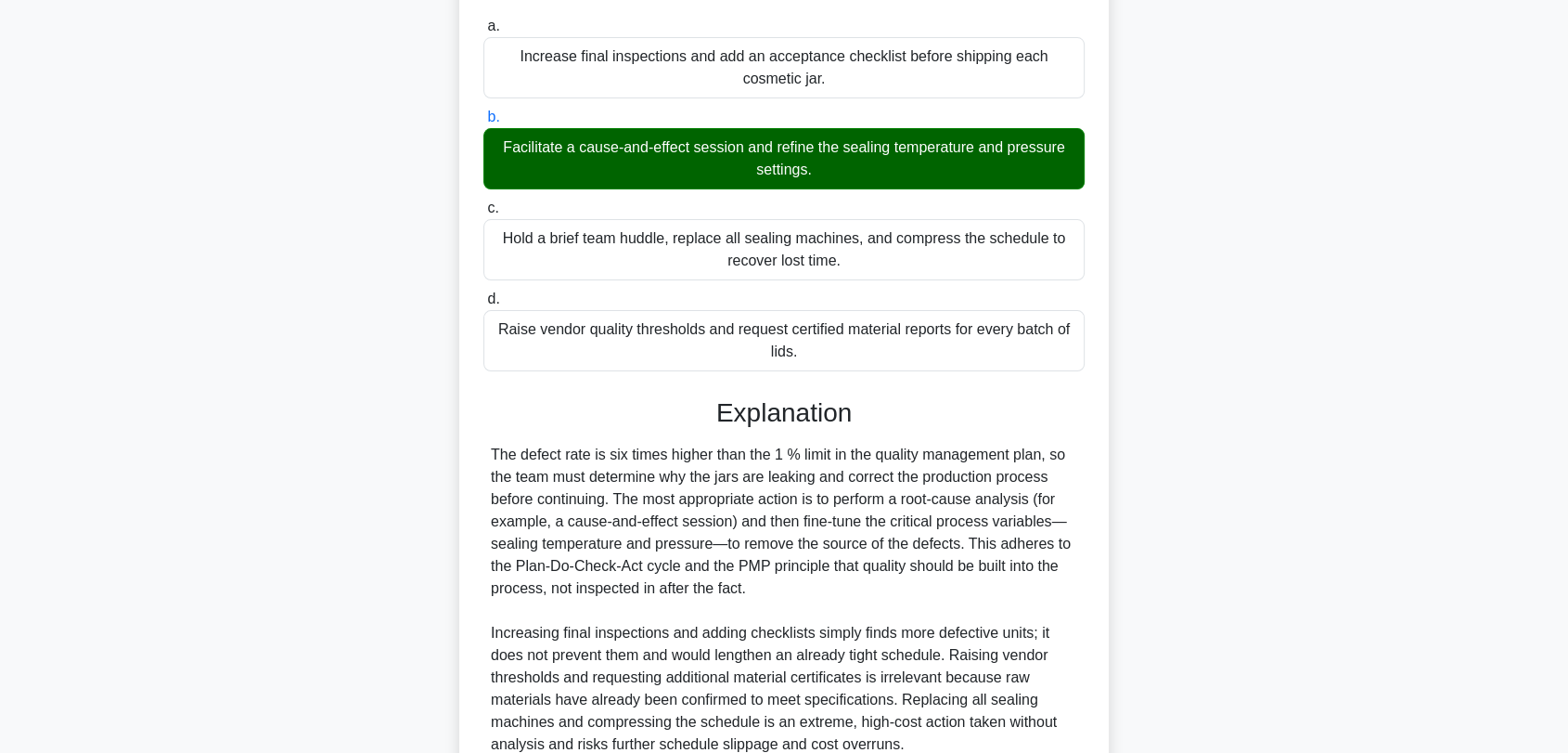
scroll to position [436, 0]
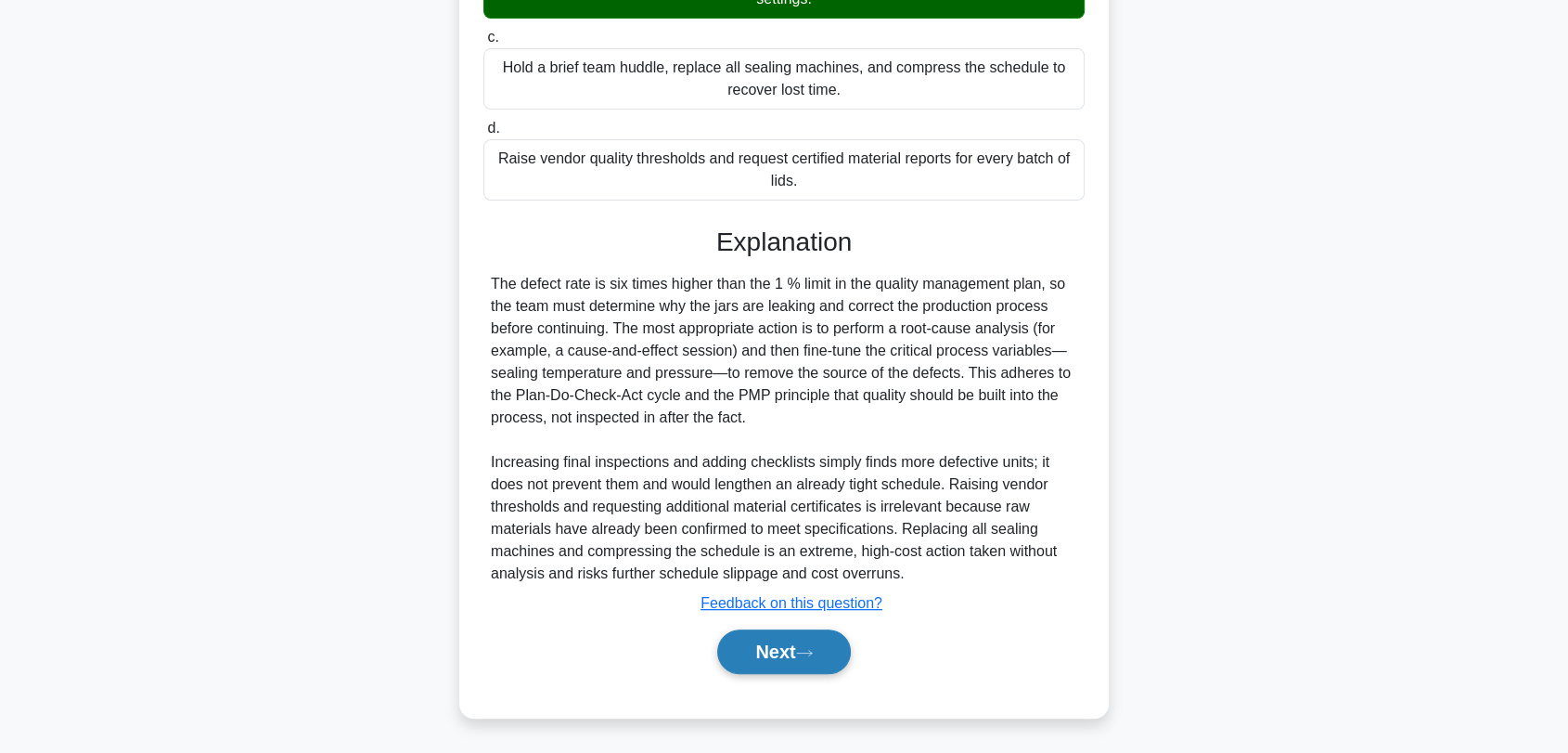
click at [793, 648] on button "Next" at bounding box center [784, 651] width 133 height 45
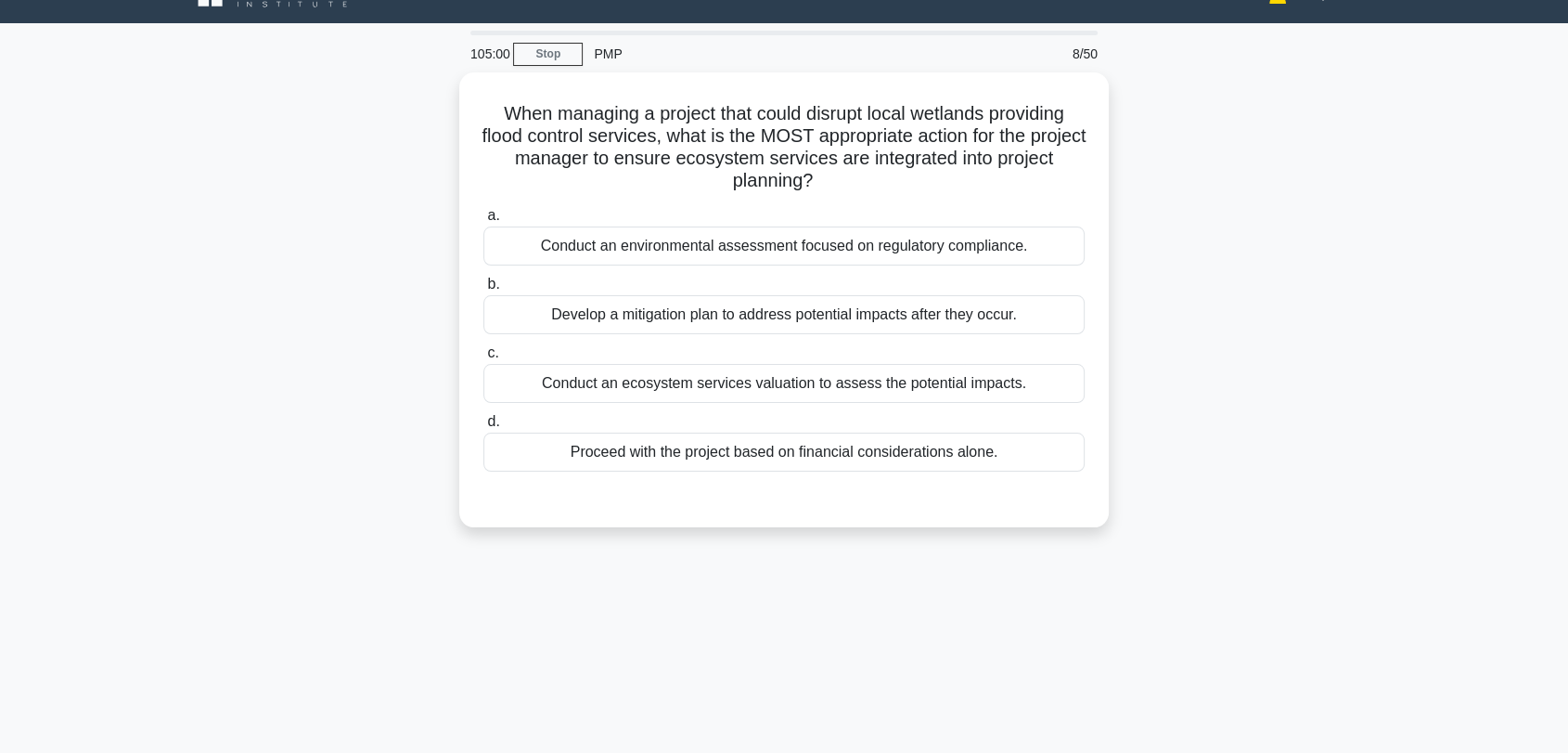
scroll to position [9, 0]
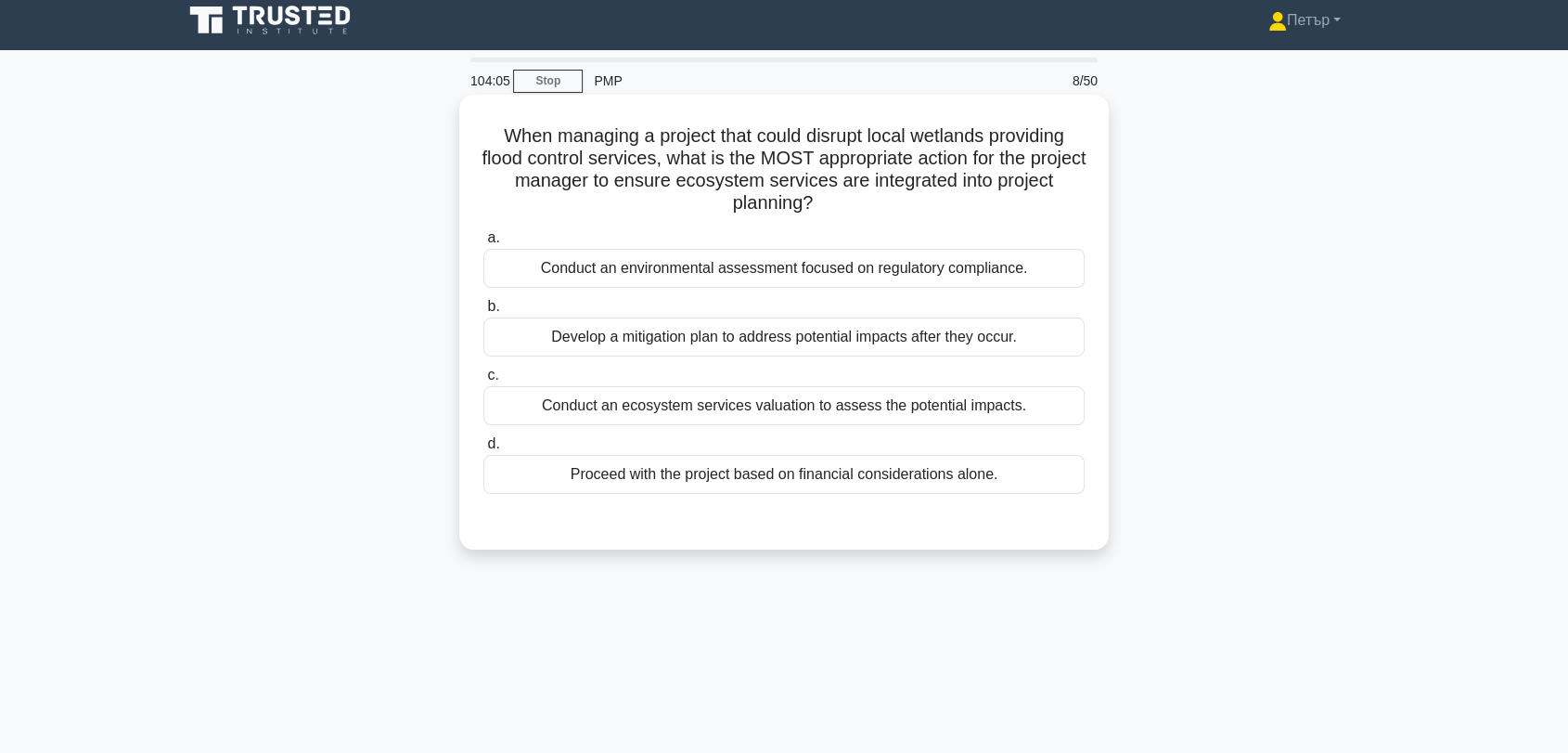
click at [1042, 393] on div "Conduct an ecosystem services valuation to assess the potential impacts." at bounding box center [784, 405] width 602 height 39
click at [483, 382] on input "c. Conduct an ecosystem services valuation to assess the potential impacts." at bounding box center [483, 375] width 0 height 12
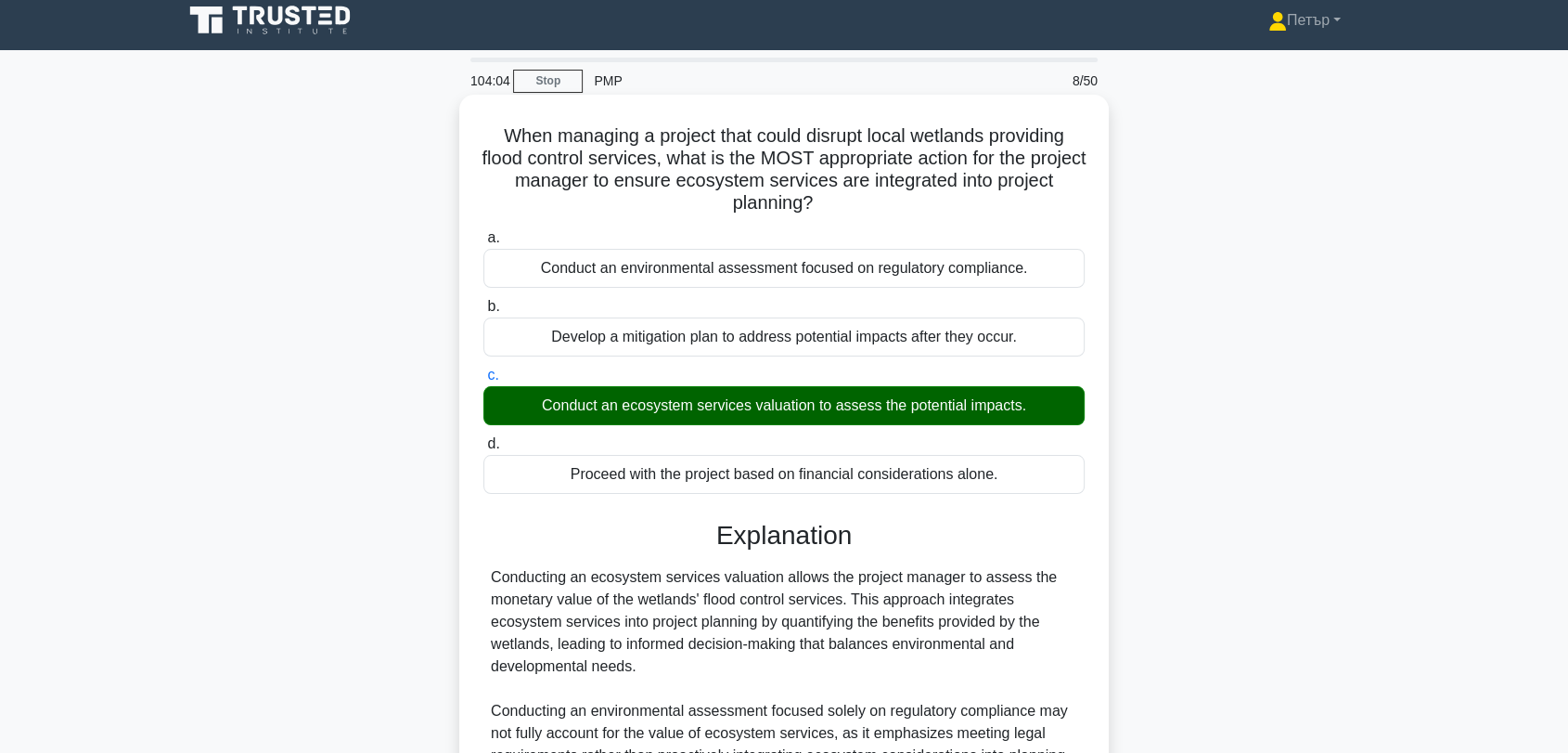
scroll to position [348, 0]
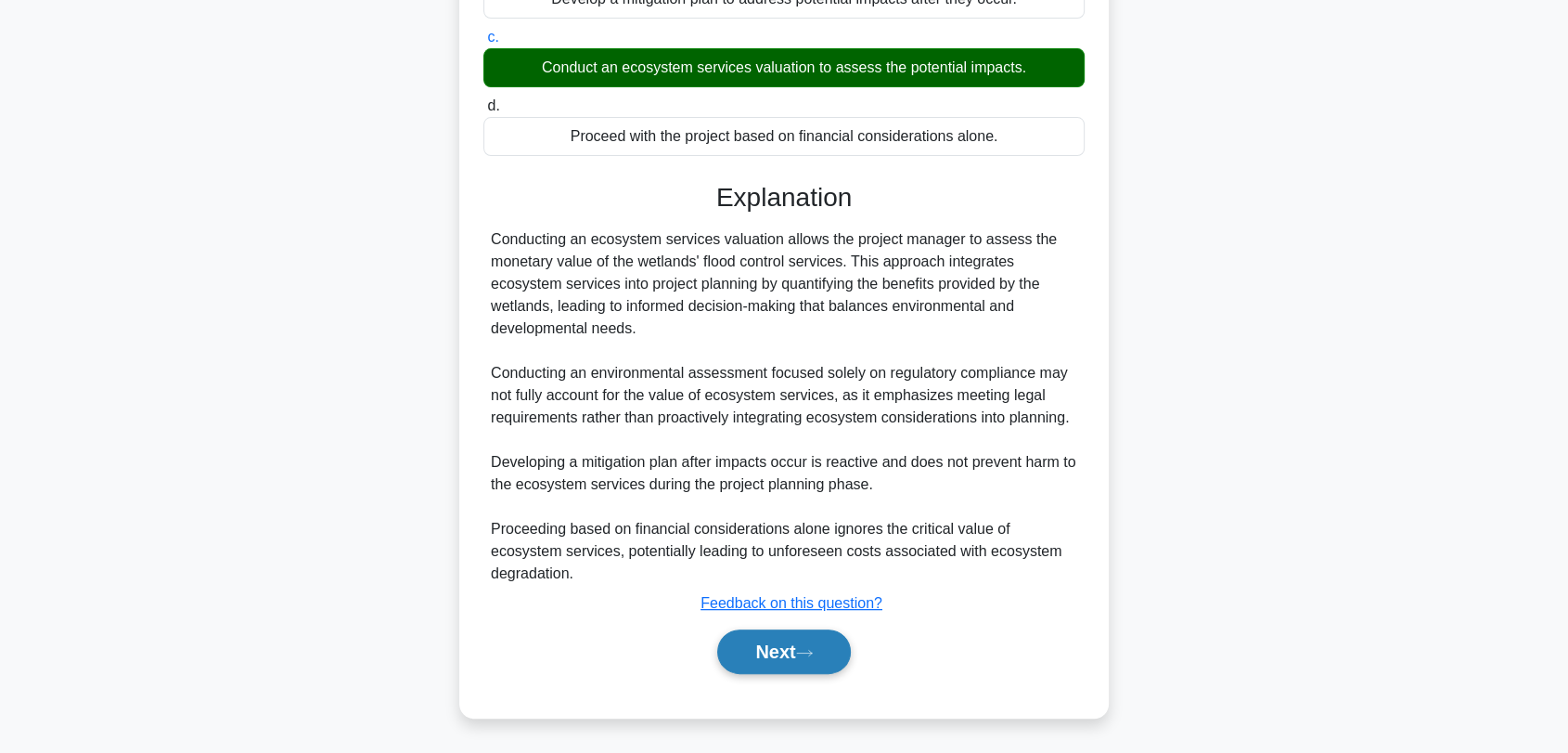
click at [786, 648] on button "Next" at bounding box center [784, 651] width 133 height 45
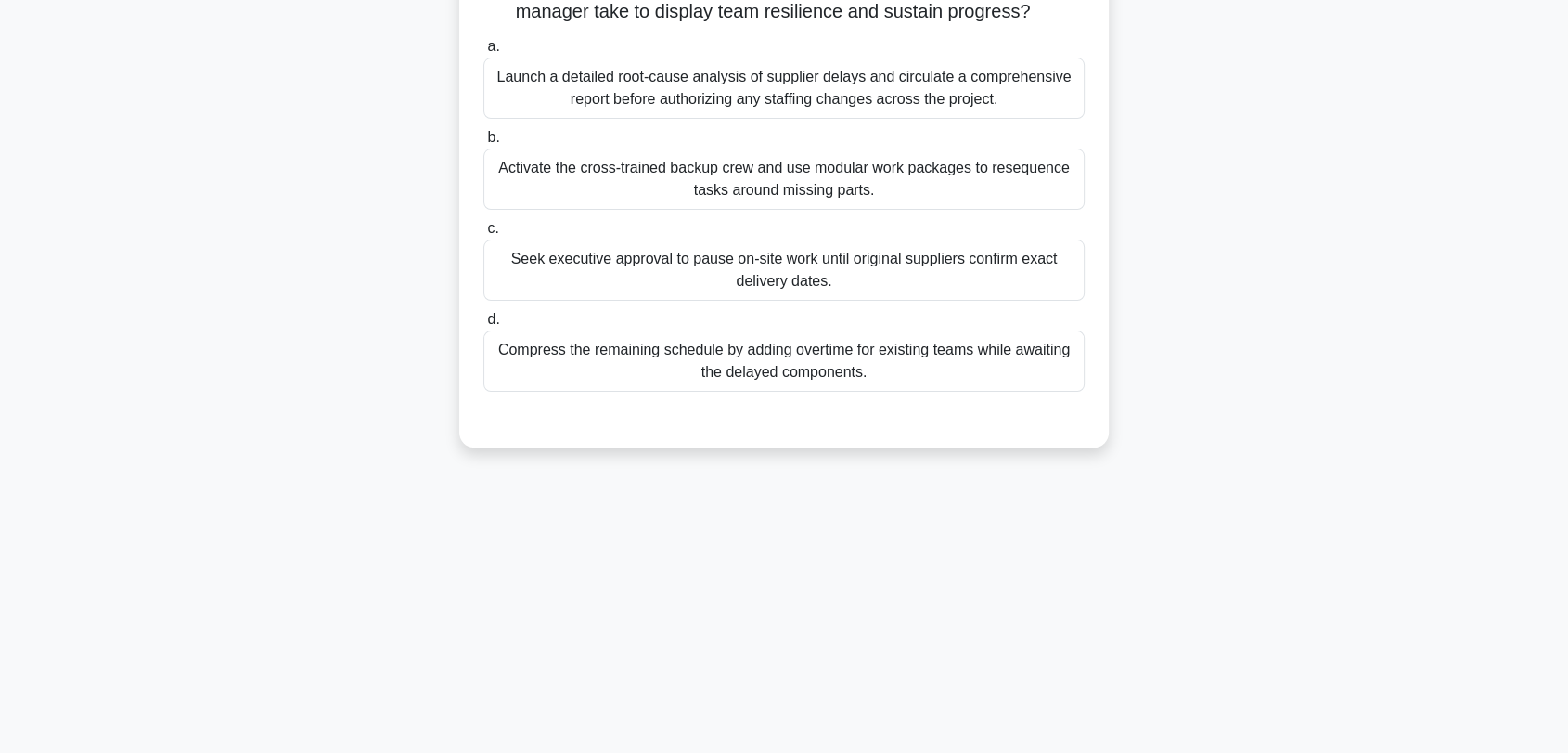
scroll to position [9, 0]
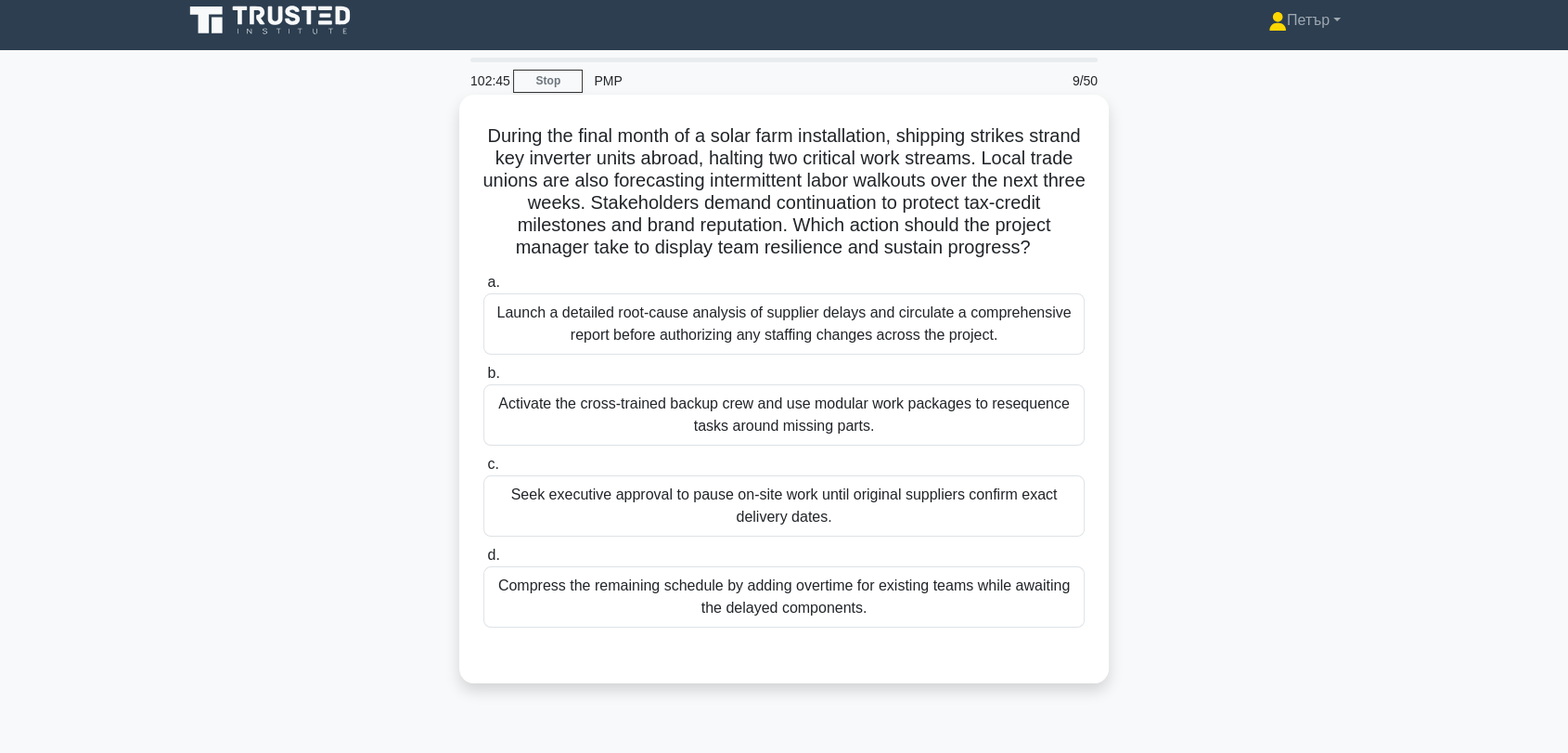
click at [1041, 435] on div "Activate the cross-trained backup crew and use modular work packages to reseque…" at bounding box center [784, 415] width 602 height 62
click at [483, 380] on input "b. Activate the cross-trained backup crew and use modular work packages to rese…" at bounding box center [483, 373] width 0 height 12
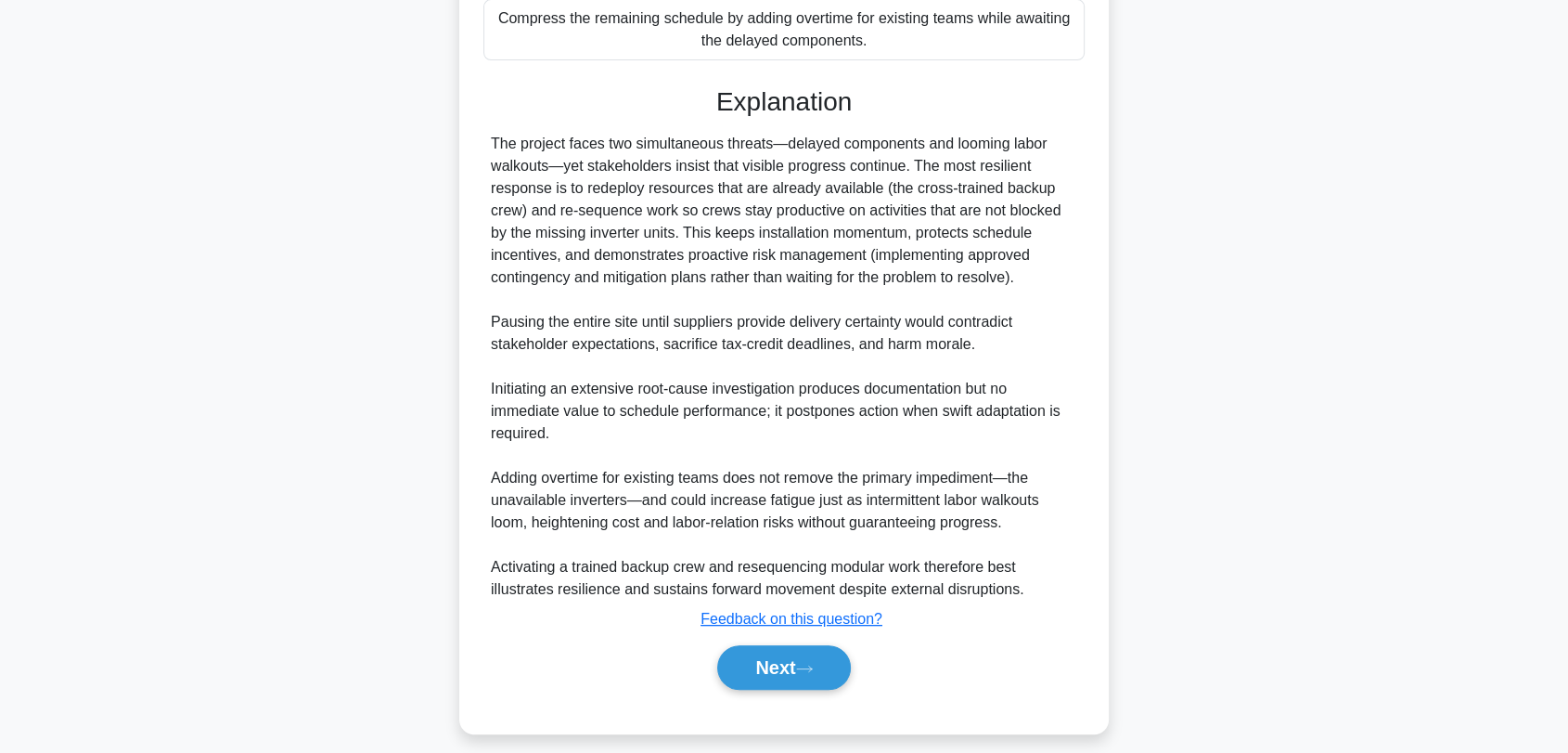
scroll to position [614, 0]
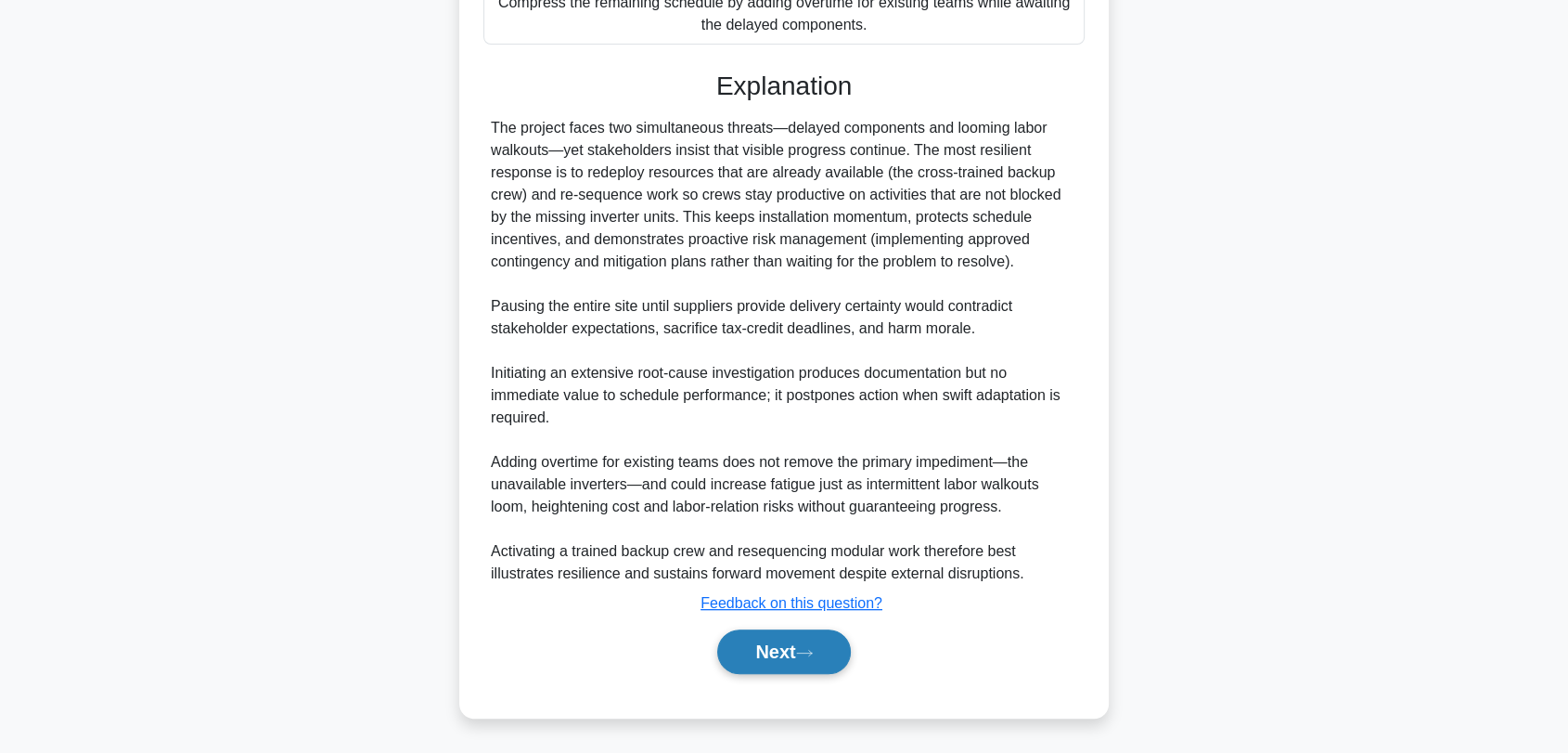
click at [802, 648] on button "Next" at bounding box center [784, 651] width 133 height 45
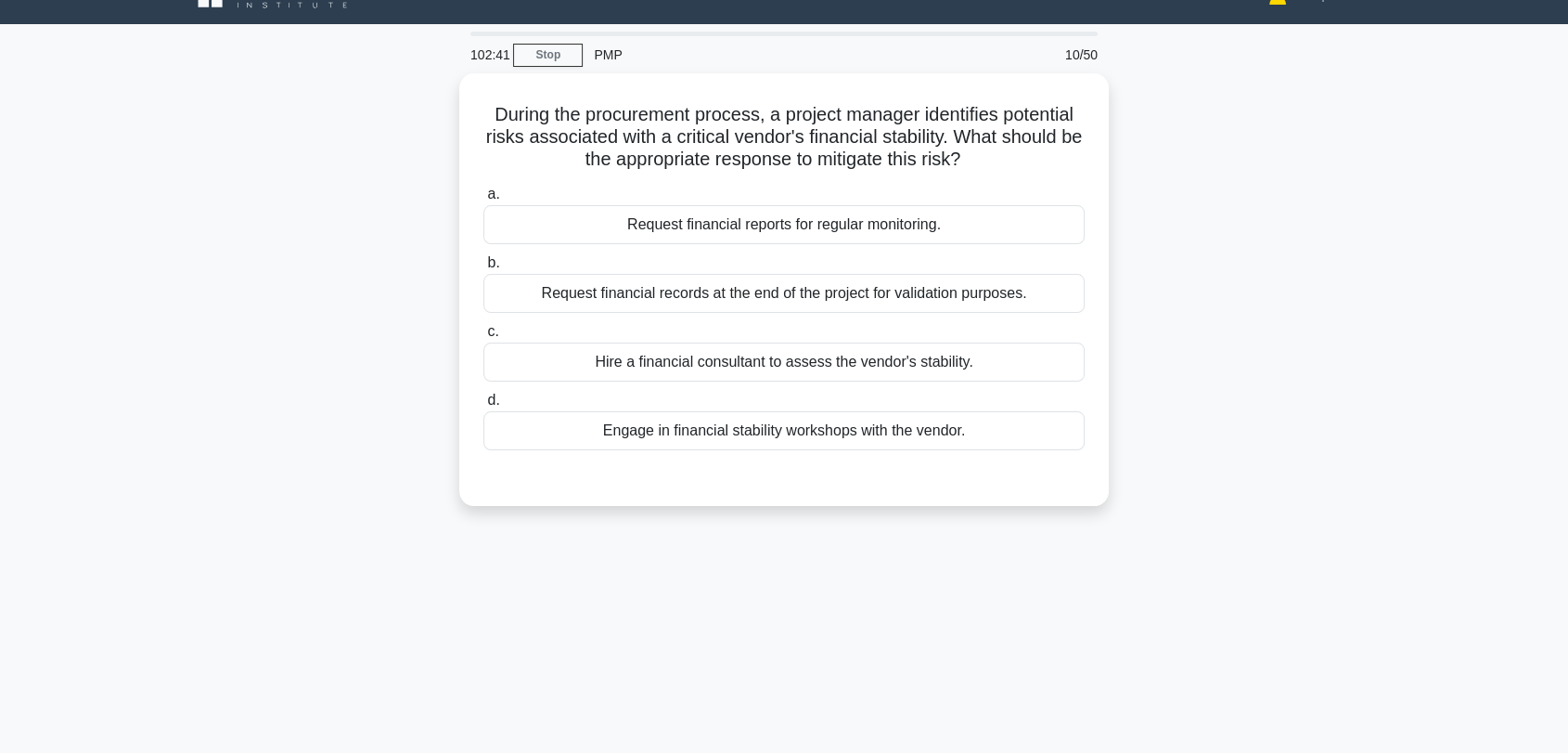
scroll to position [9, 0]
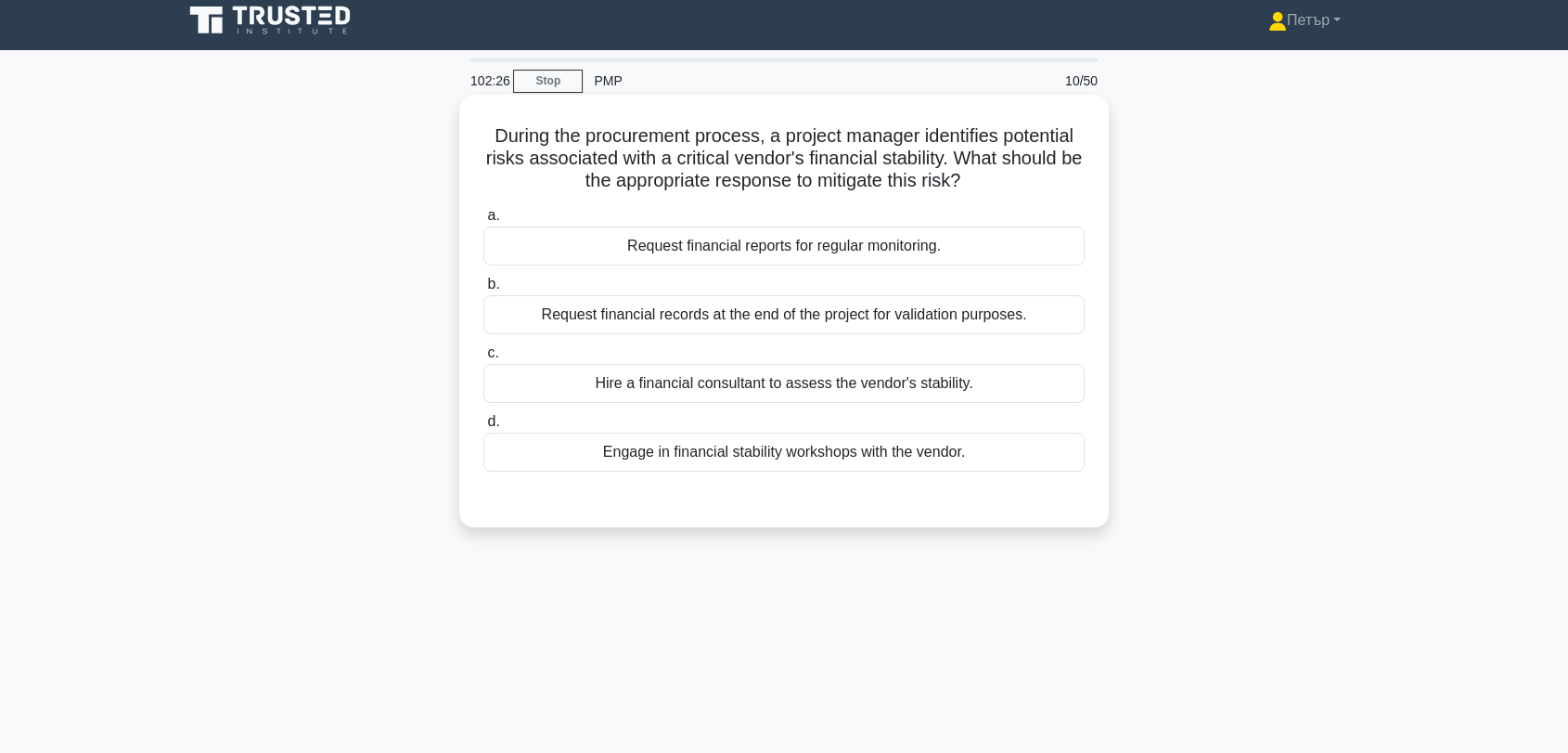
click at [1016, 214] on label "a. Request financial reports for regular monitoring." at bounding box center [784, 235] width 602 height 62
click at [483, 214] on input "a. Request financial reports for regular monitoring." at bounding box center [483, 216] width 0 height 12
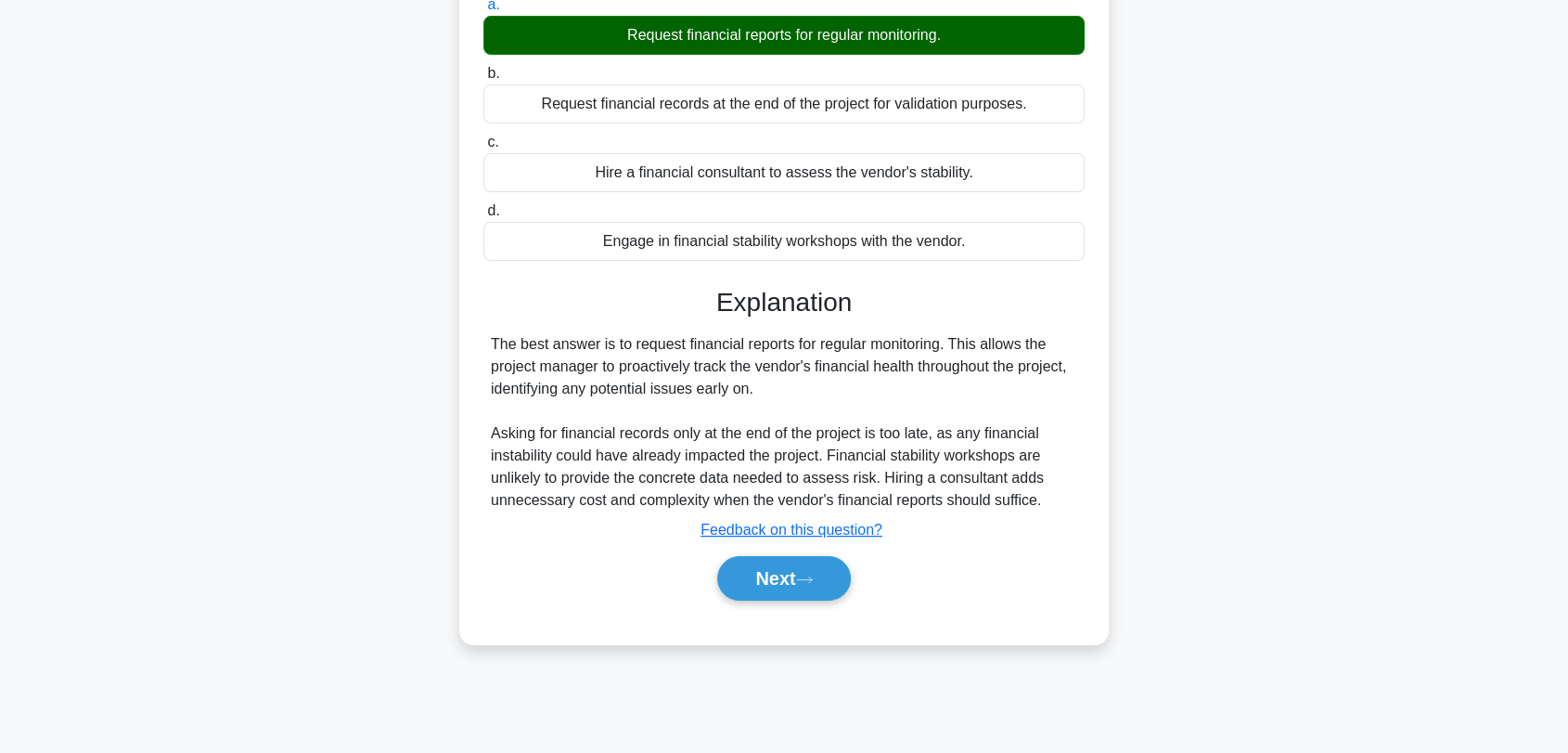
scroll to position [251, 0]
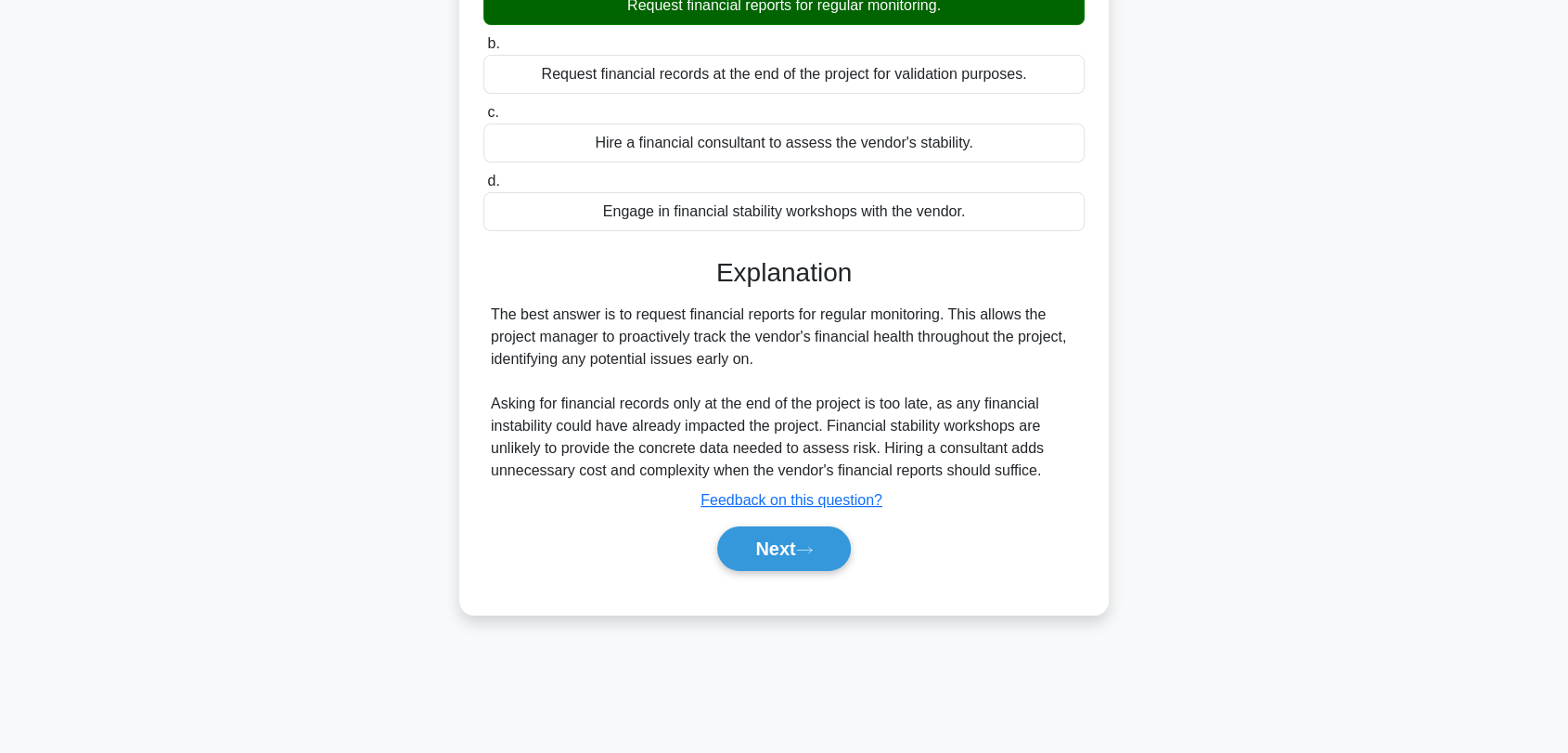
click at [768, 571] on div "Next" at bounding box center [784, 548] width 602 height 60
click at [806, 540] on button "Next" at bounding box center [784, 548] width 133 height 45
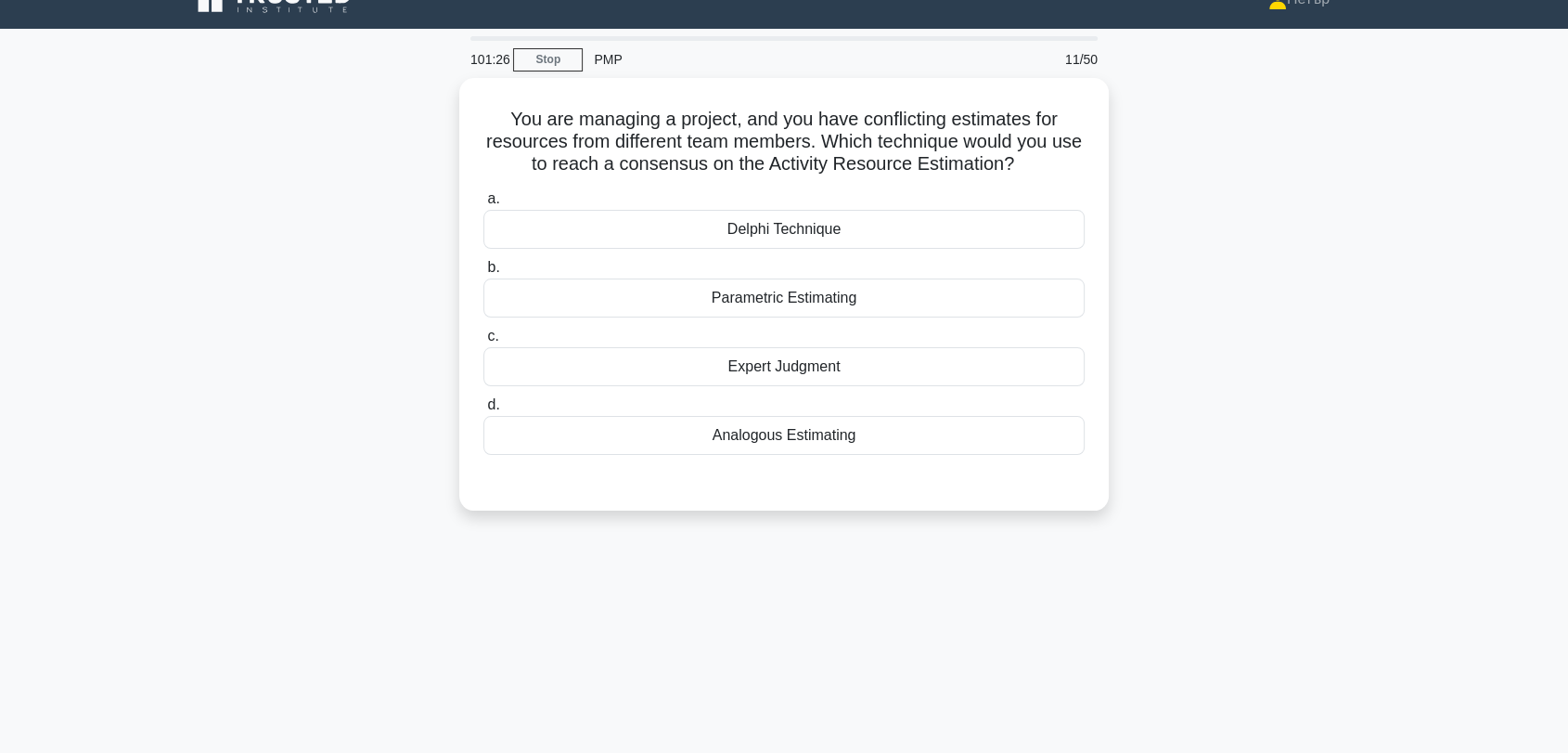
scroll to position [0, 0]
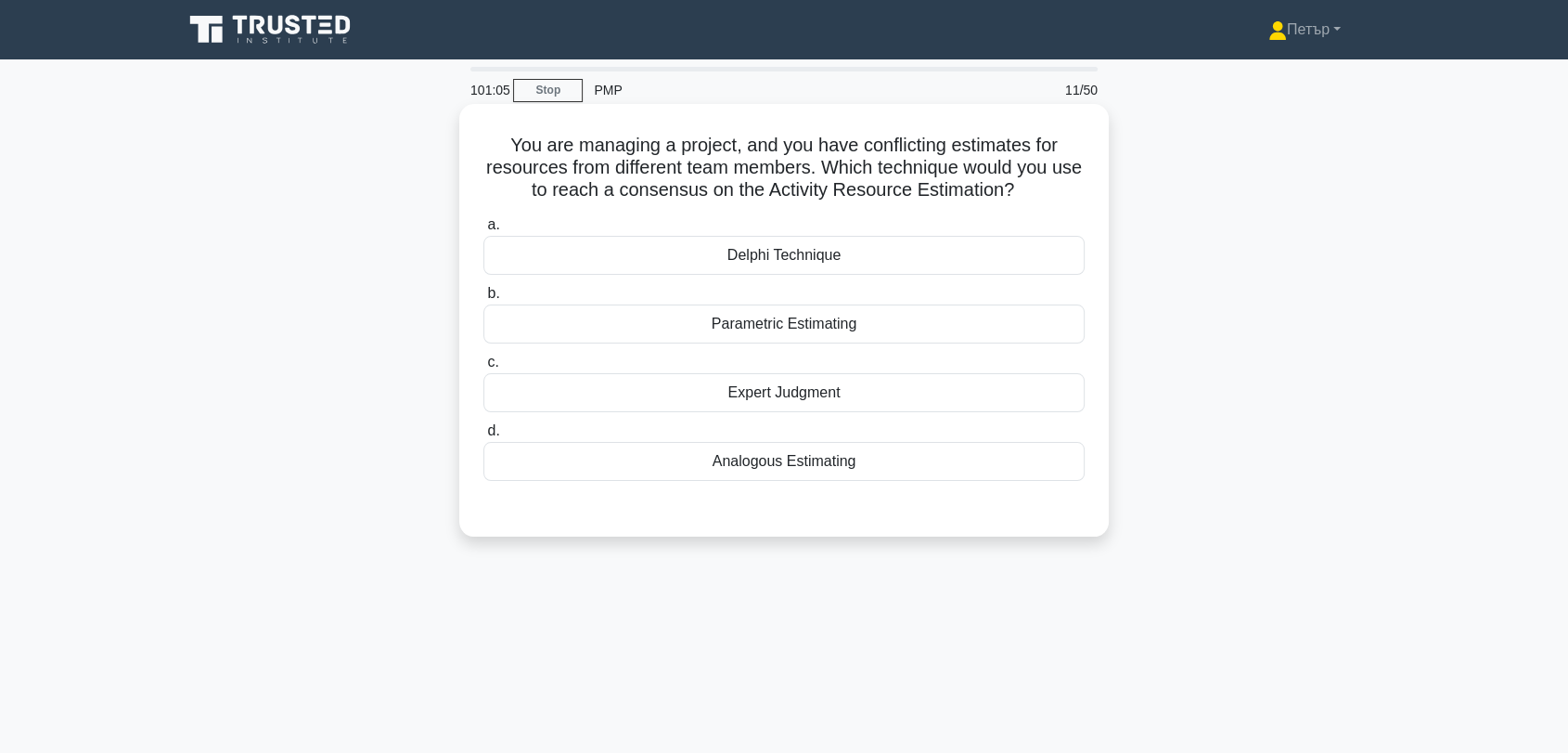
click at [996, 249] on div "Delphi Technique" at bounding box center [784, 254] width 602 height 39
click at [483, 231] on input "a. Delphi Technique" at bounding box center [483, 225] width 0 height 12
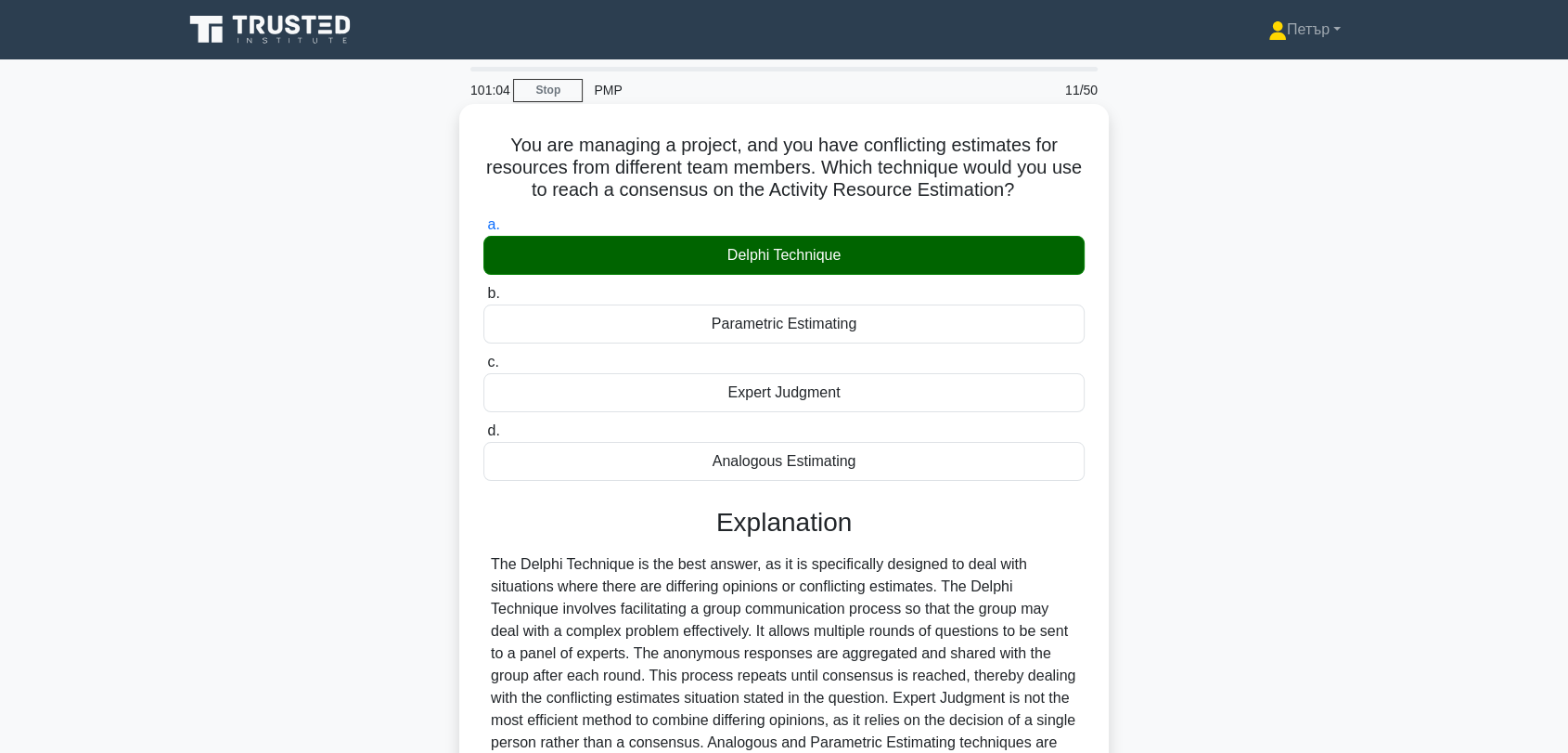
scroll to position [240, 0]
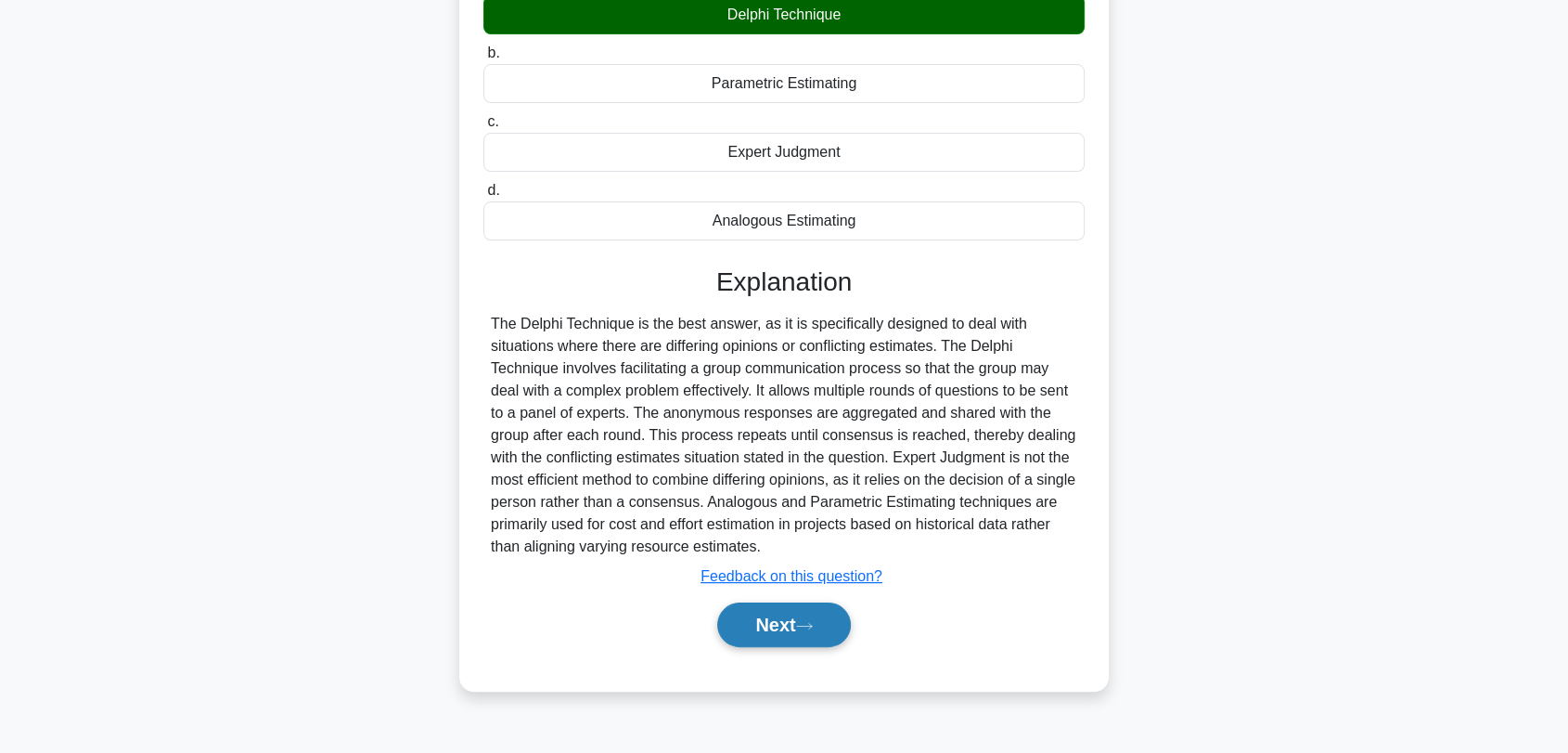
click at [800, 638] on button "Next" at bounding box center [784, 624] width 133 height 45
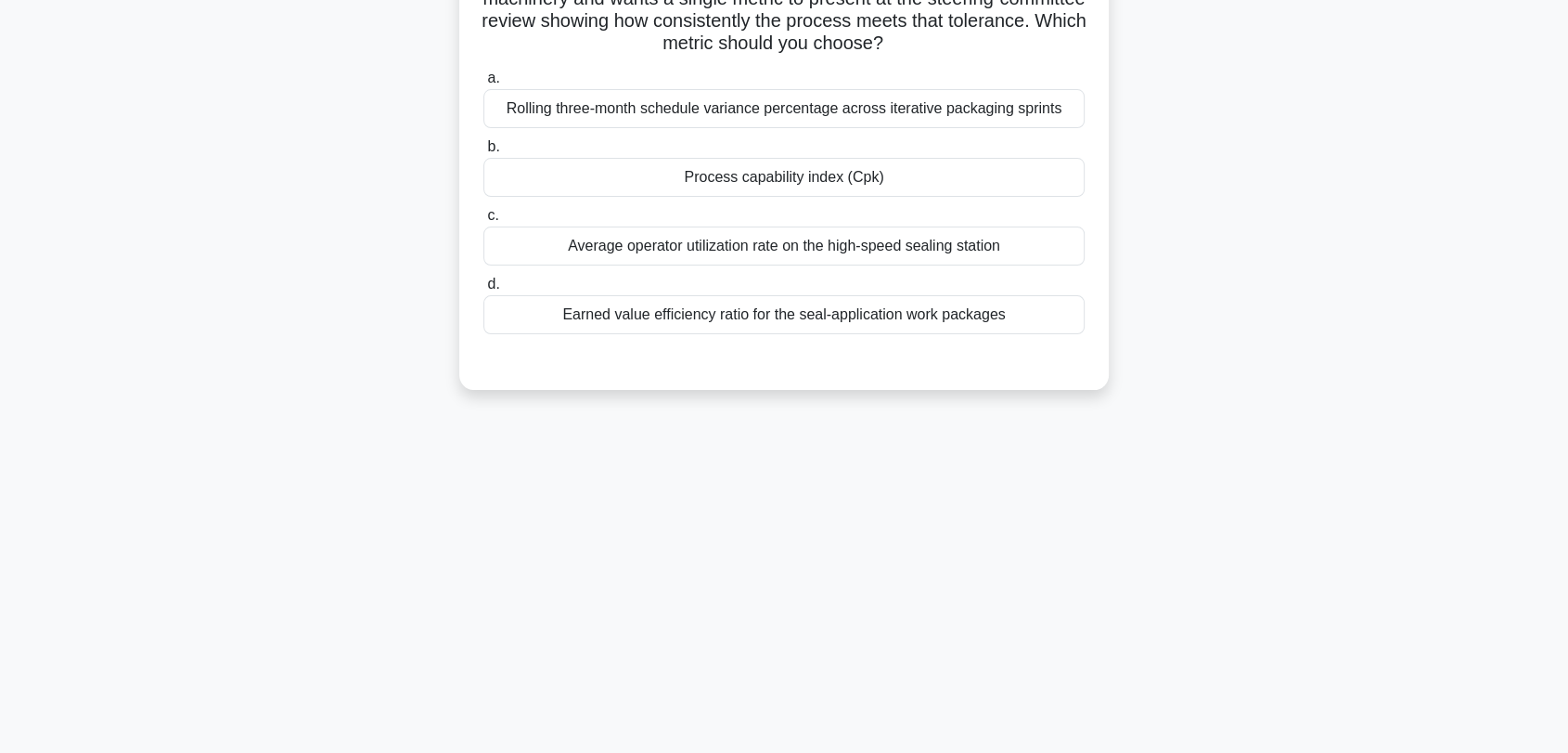
scroll to position [0, 0]
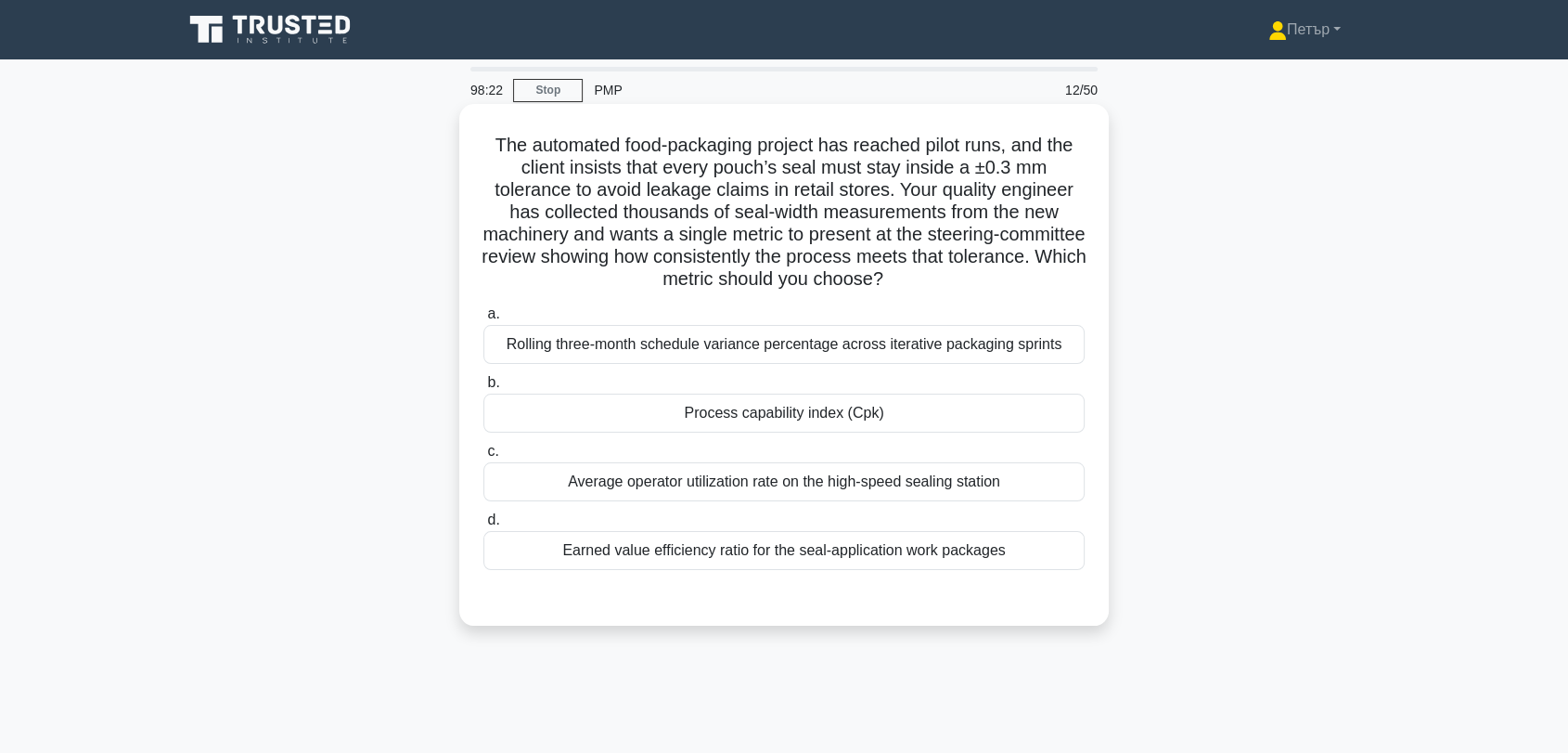
click at [980, 403] on div "Process capability index (Cpk)" at bounding box center [784, 413] width 602 height 39
click at [483, 389] on input "b. Process capability index (Cpk)" at bounding box center [483, 383] width 0 height 12
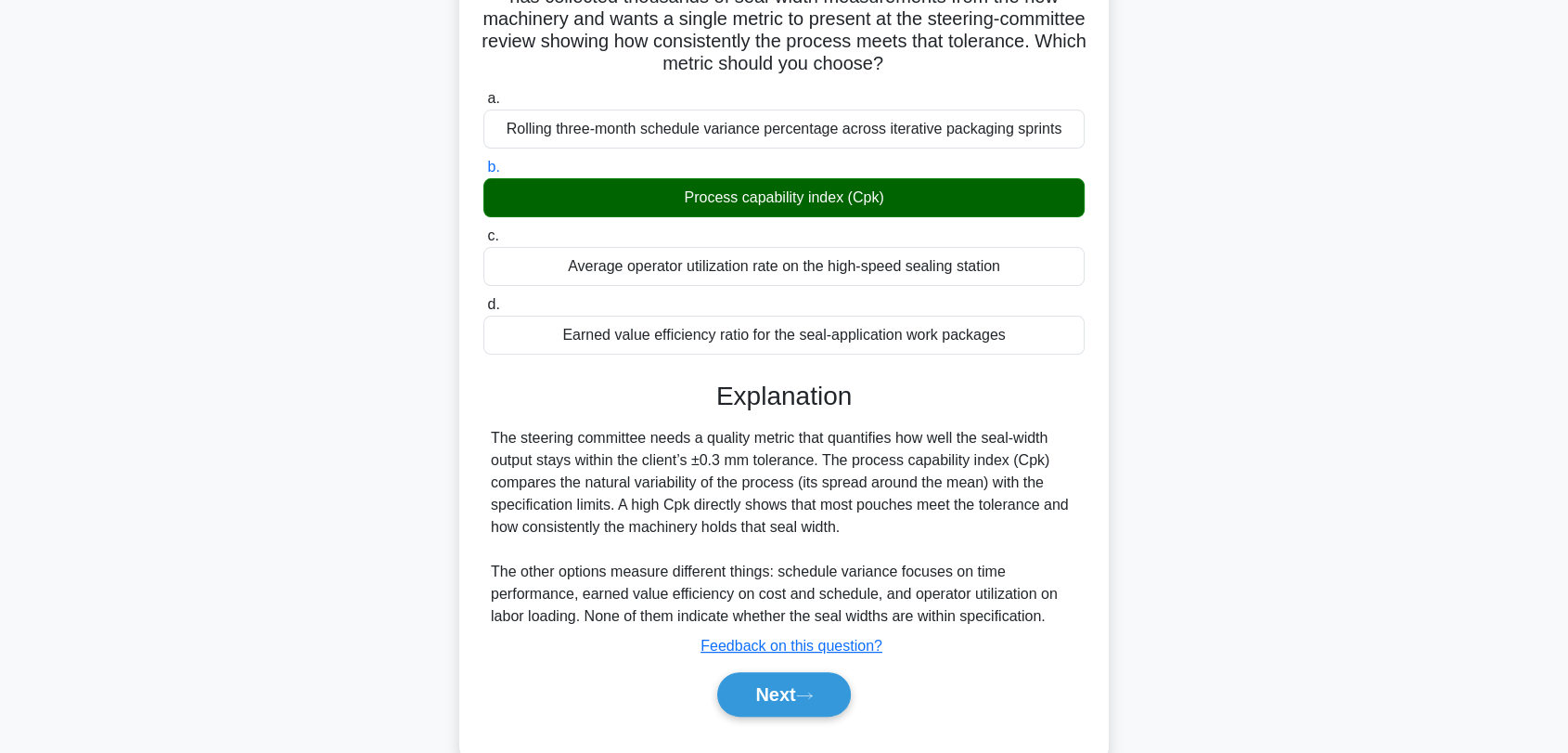
scroll to position [258, 0]
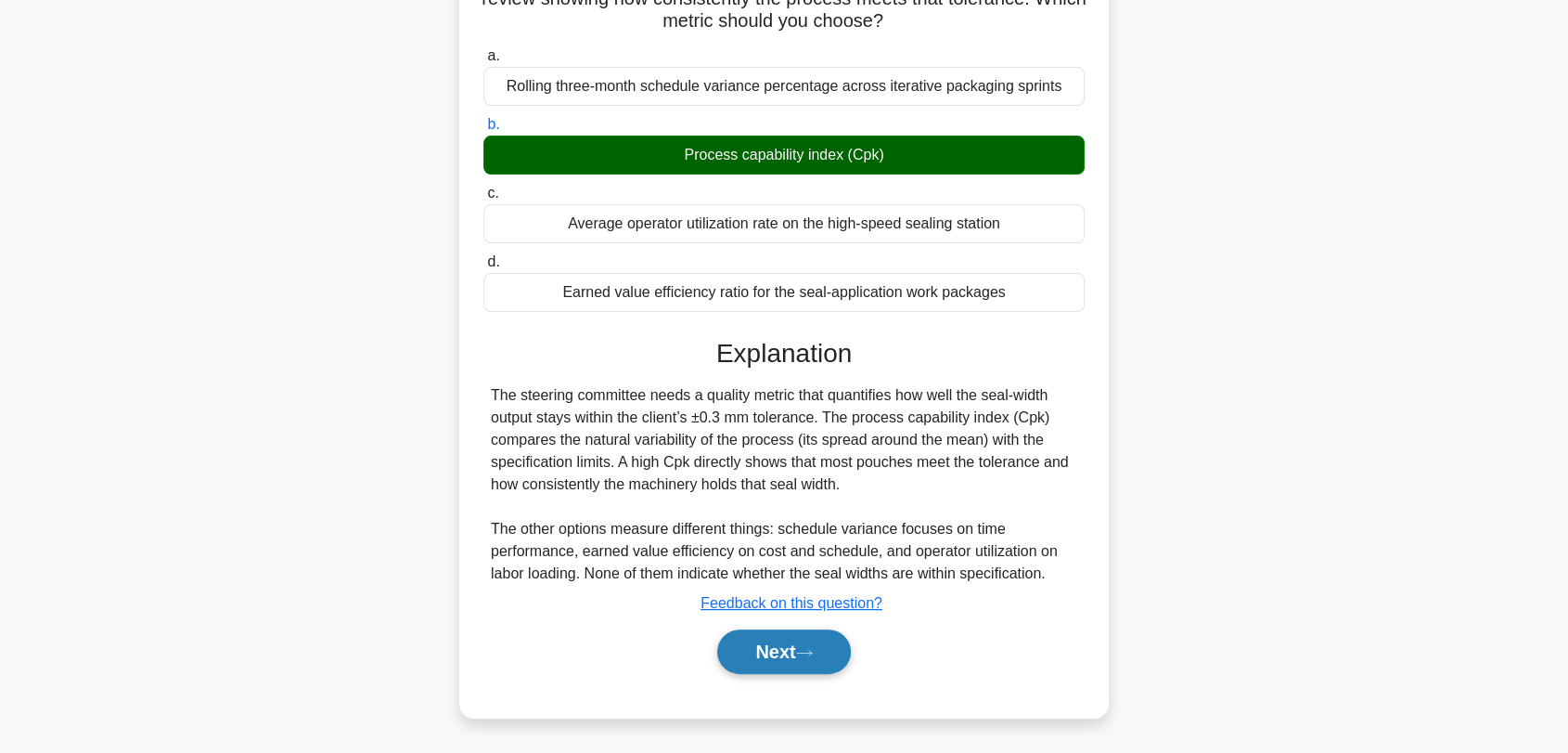
click at [782, 649] on button "Next" at bounding box center [784, 651] width 133 height 45
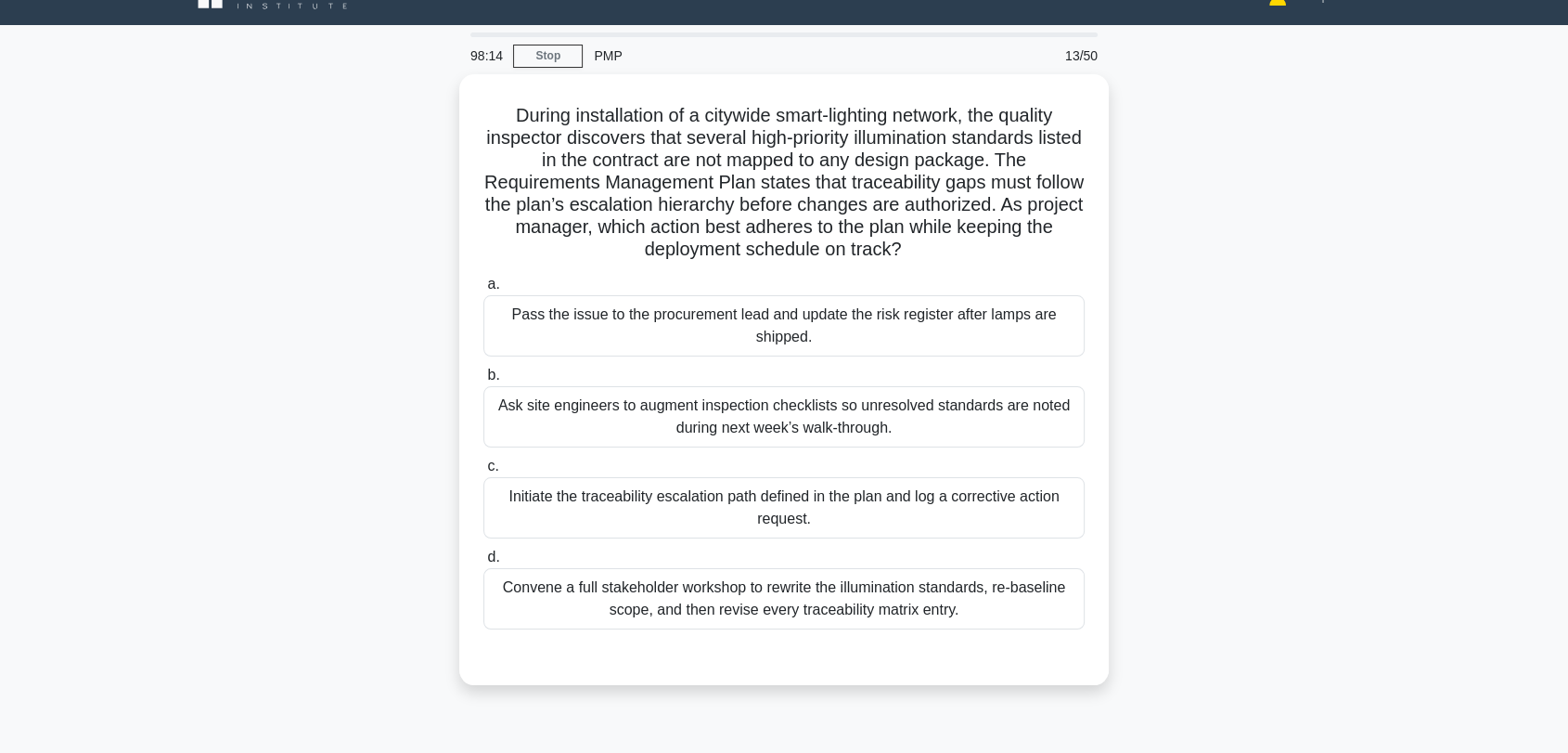
scroll to position [9, 0]
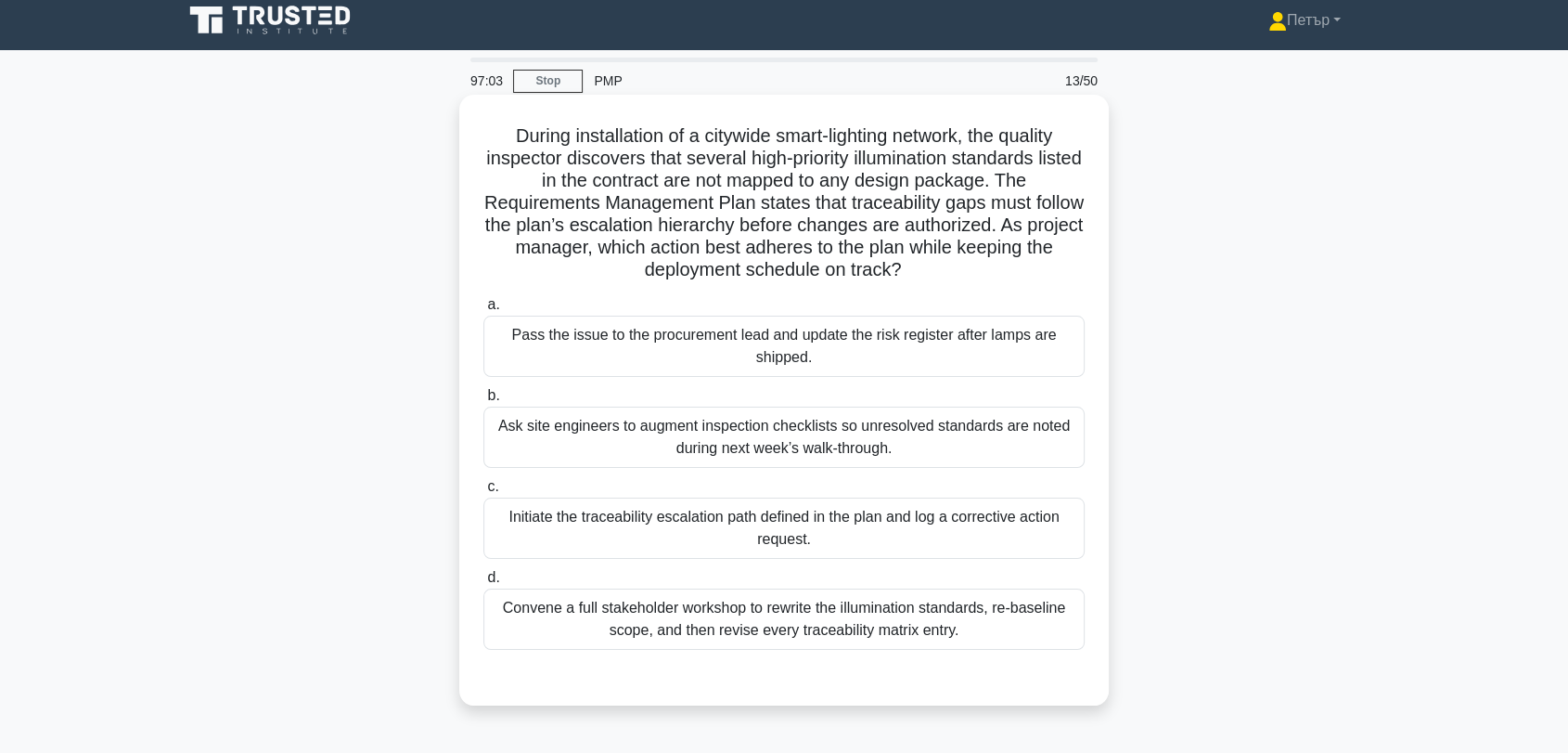
click at [918, 529] on div "Initiate the traceability escalation path defined in the plan and log a correct…" at bounding box center [784, 528] width 602 height 62
click at [483, 493] on input "c. Initiate the traceability escalation path defined in the plan and log a corr…" at bounding box center [483, 486] width 0 height 12
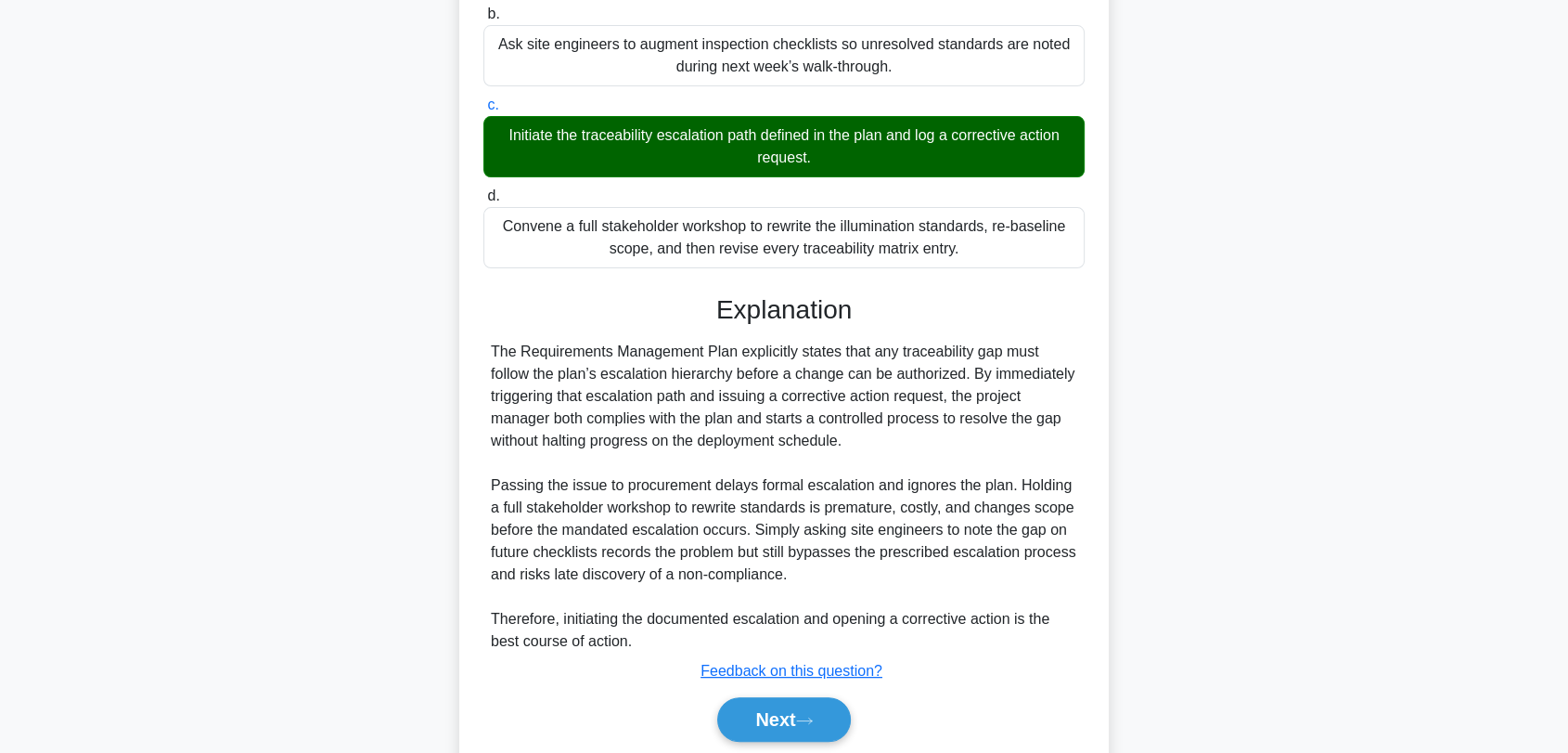
scroll to position [459, 0]
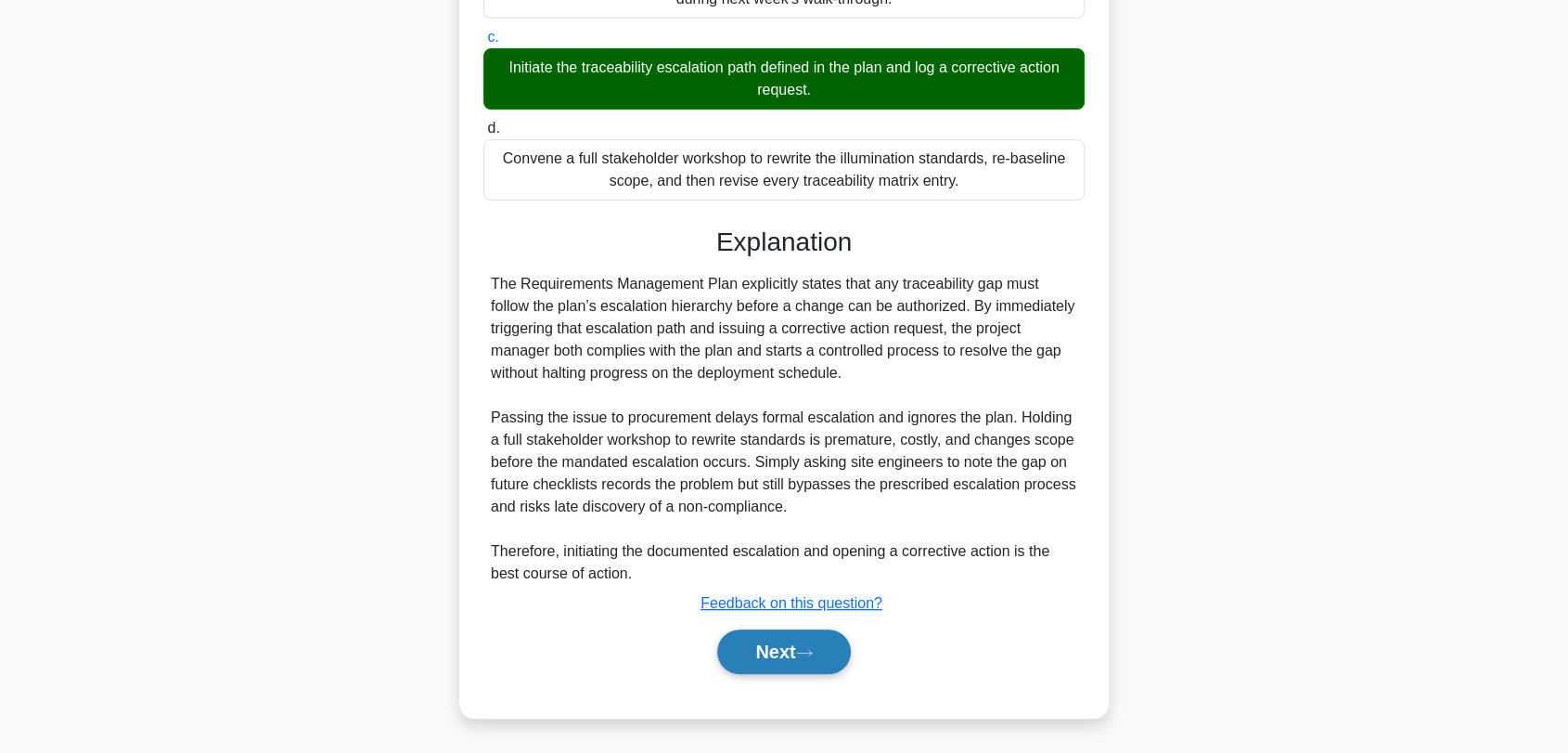
click at [779, 649] on button "Next" at bounding box center [784, 651] width 133 height 45
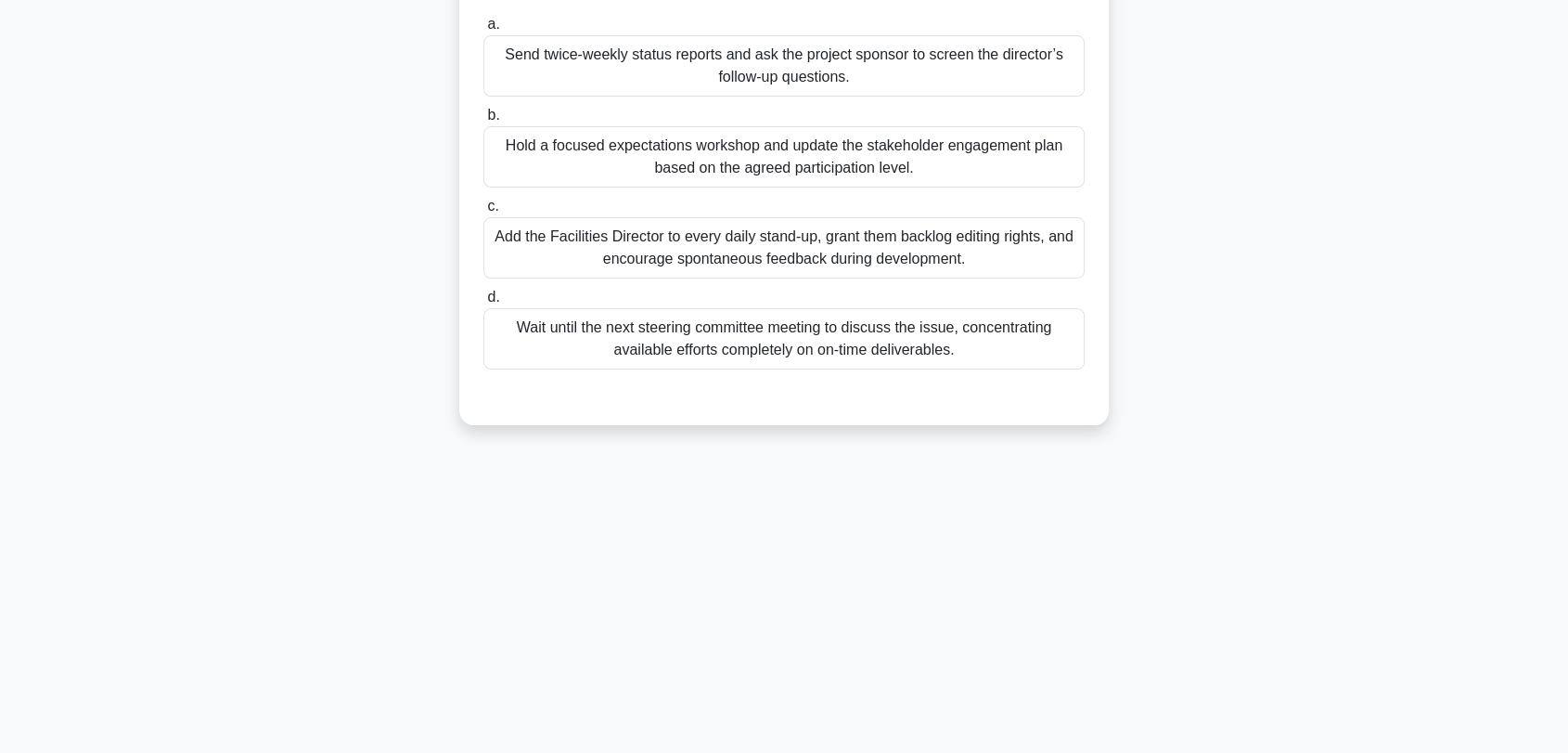
scroll to position [9, 0]
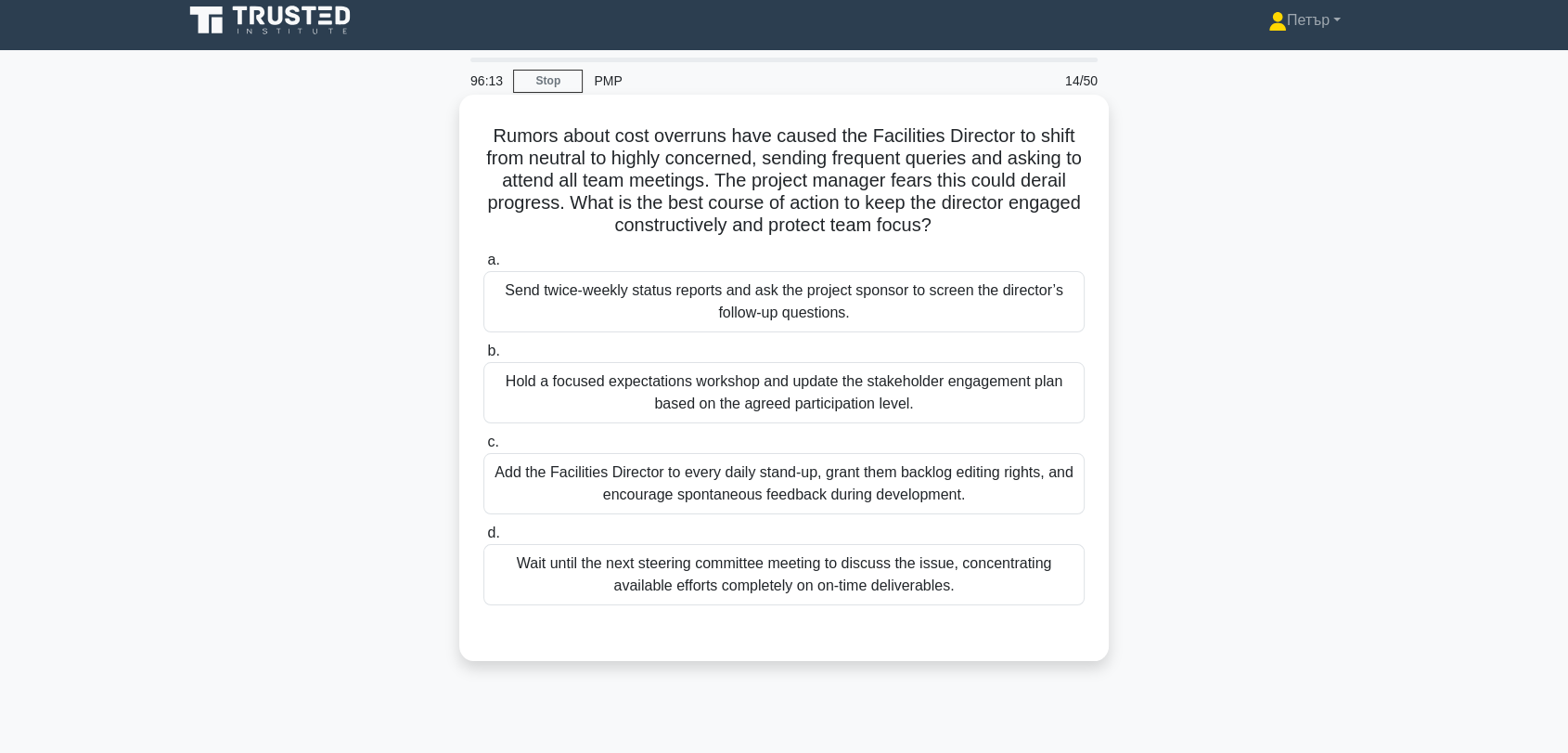
click at [1036, 391] on div "Hold a focused expectations workshop and update the stakeholder engagement plan…" at bounding box center [784, 392] width 602 height 62
click at [483, 357] on input "b. Hold a focused expectations workshop and update the stakeholder engagement p…" at bounding box center [483, 351] width 0 height 12
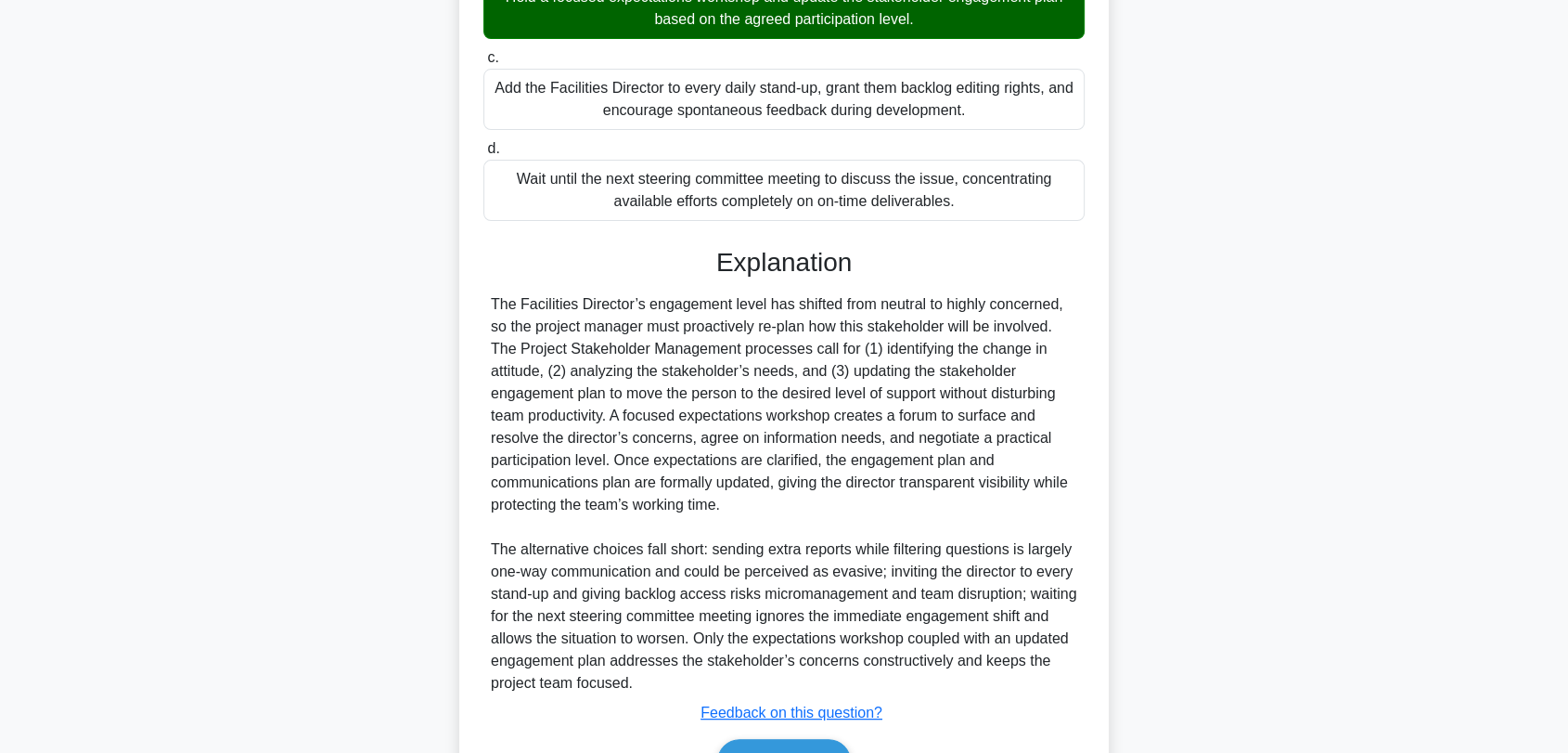
scroll to position [491, 0]
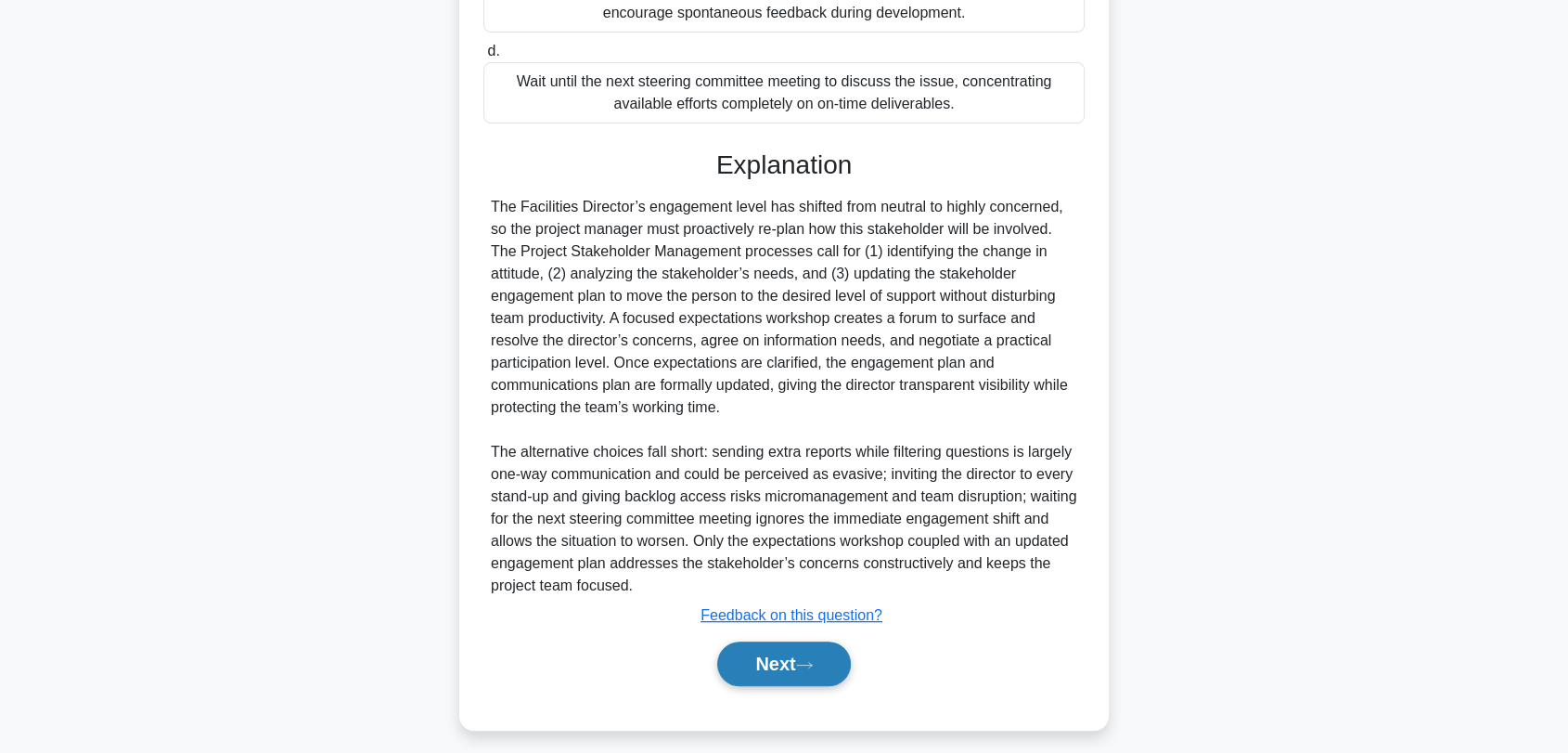
click at [777, 663] on button "Next" at bounding box center [784, 664] width 133 height 45
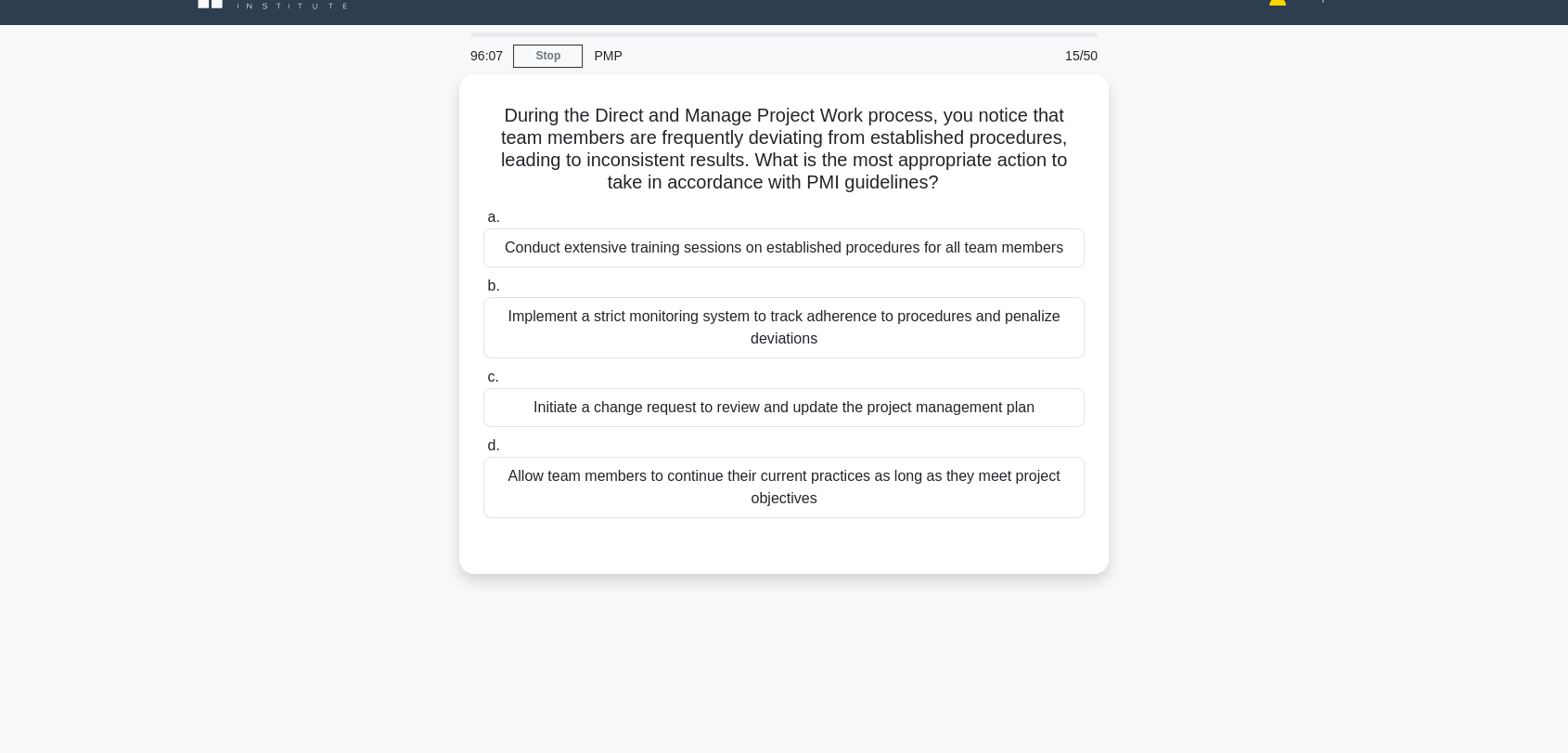
scroll to position [9, 0]
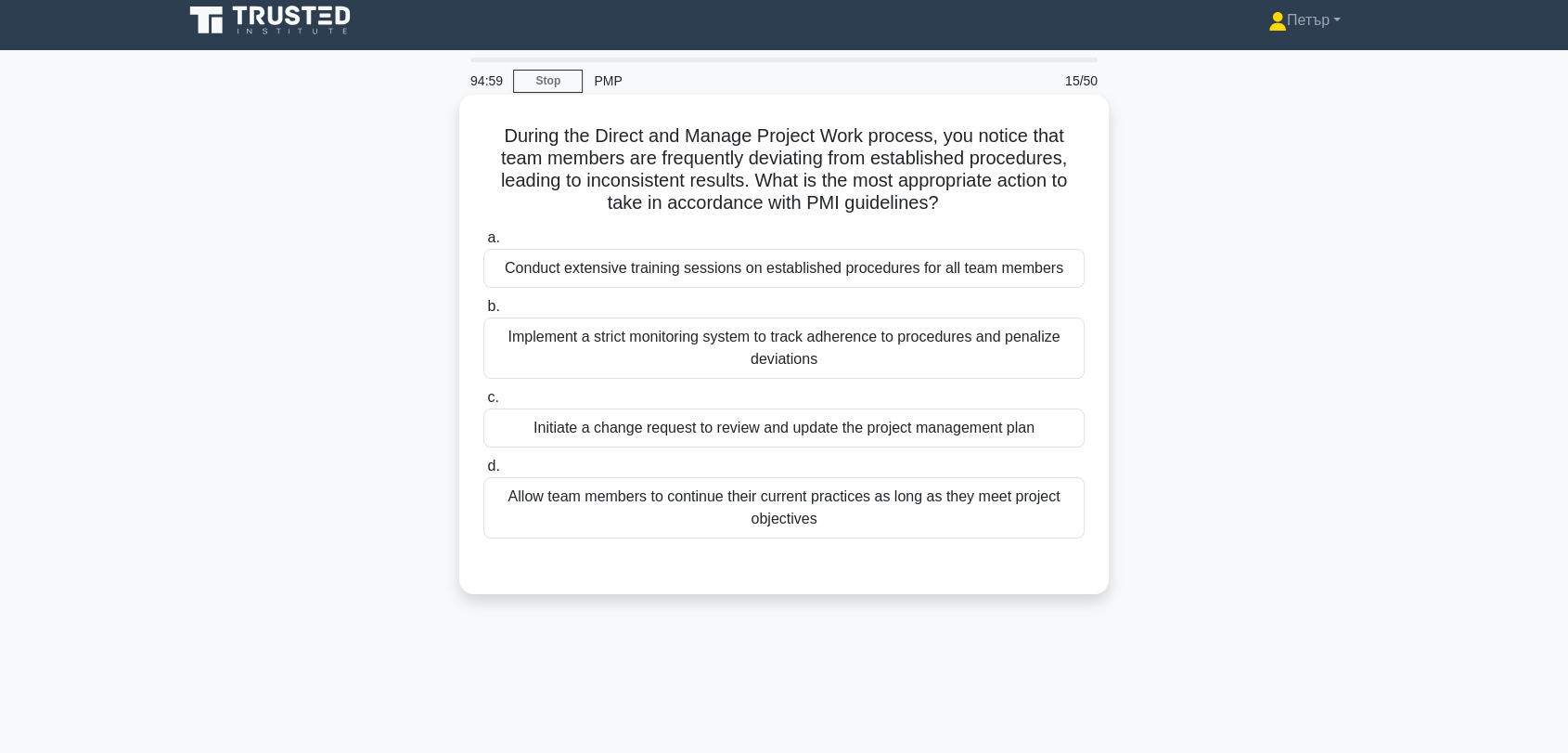
click at [1026, 251] on div "Conduct extensive training sessions on established procedures for all team memb…" at bounding box center [784, 268] width 602 height 39
click at [483, 244] on input "a. Conduct extensive training sessions on established procedures for all team m…" at bounding box center [483, 237] width 0 height 12
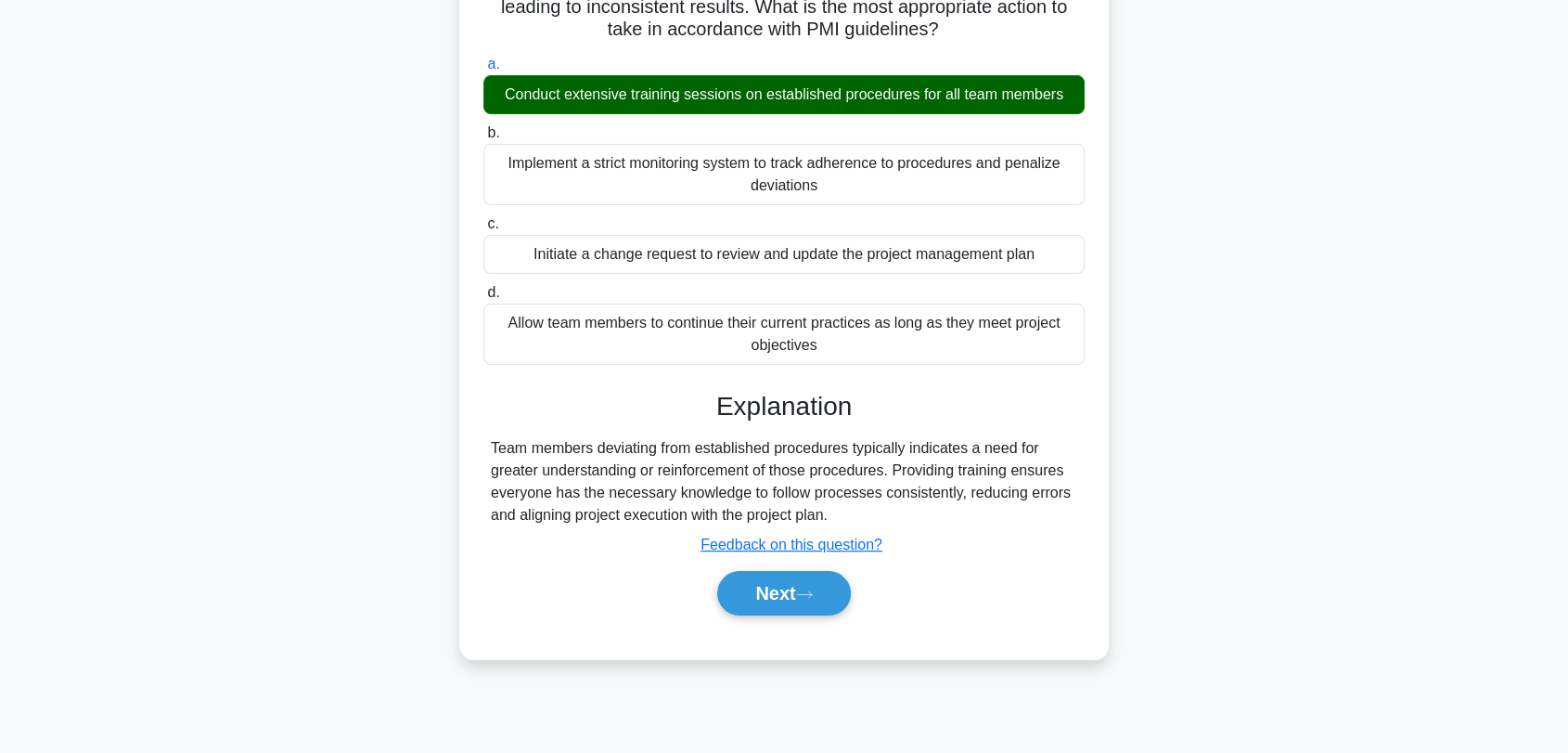
scroll to position [251, 0]
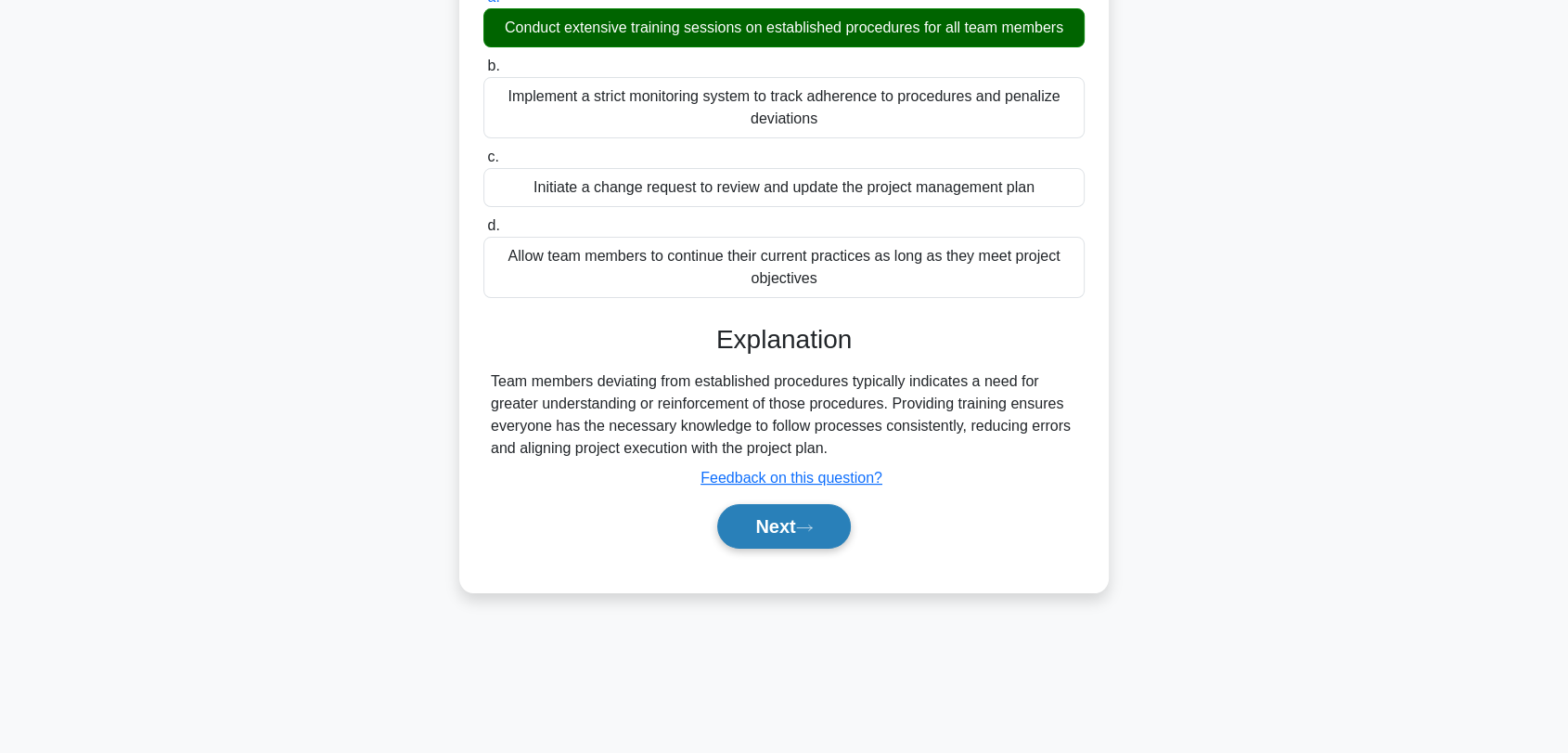
click at [805, 510] on button "Next" at bounding box center [784, 526] width 133 height 45
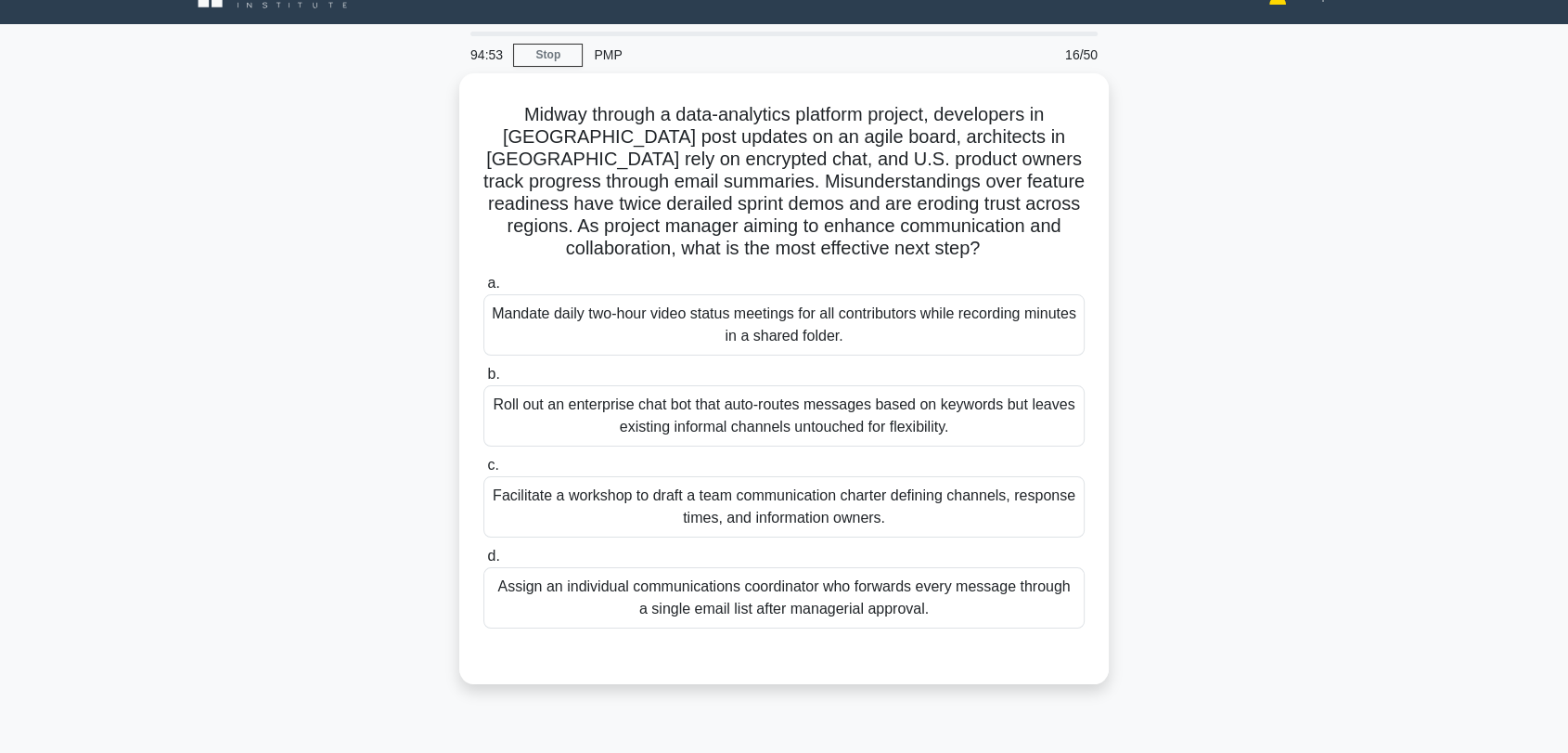
scroll to position [9, 0]
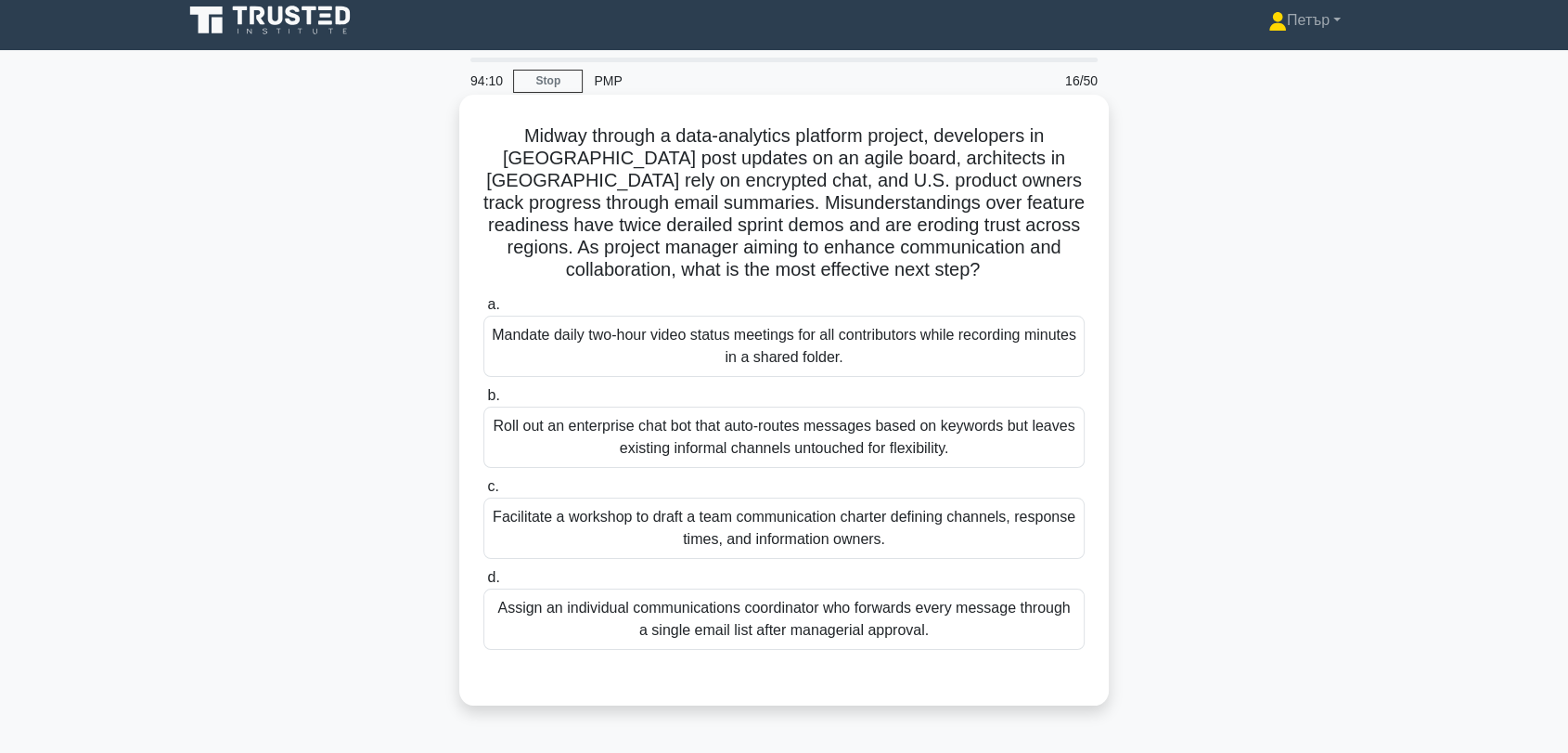
click at [977, 535] on div "Facilitate a workshop to draft a team communication charter defining channels, …" at bounding box center [784, 528] width 602 height 62
click at [483, 493] on input "c. Facilitate a workshop to draft a team communication charter defining channel…" at bounding box center [483, 486] width 0 height 12
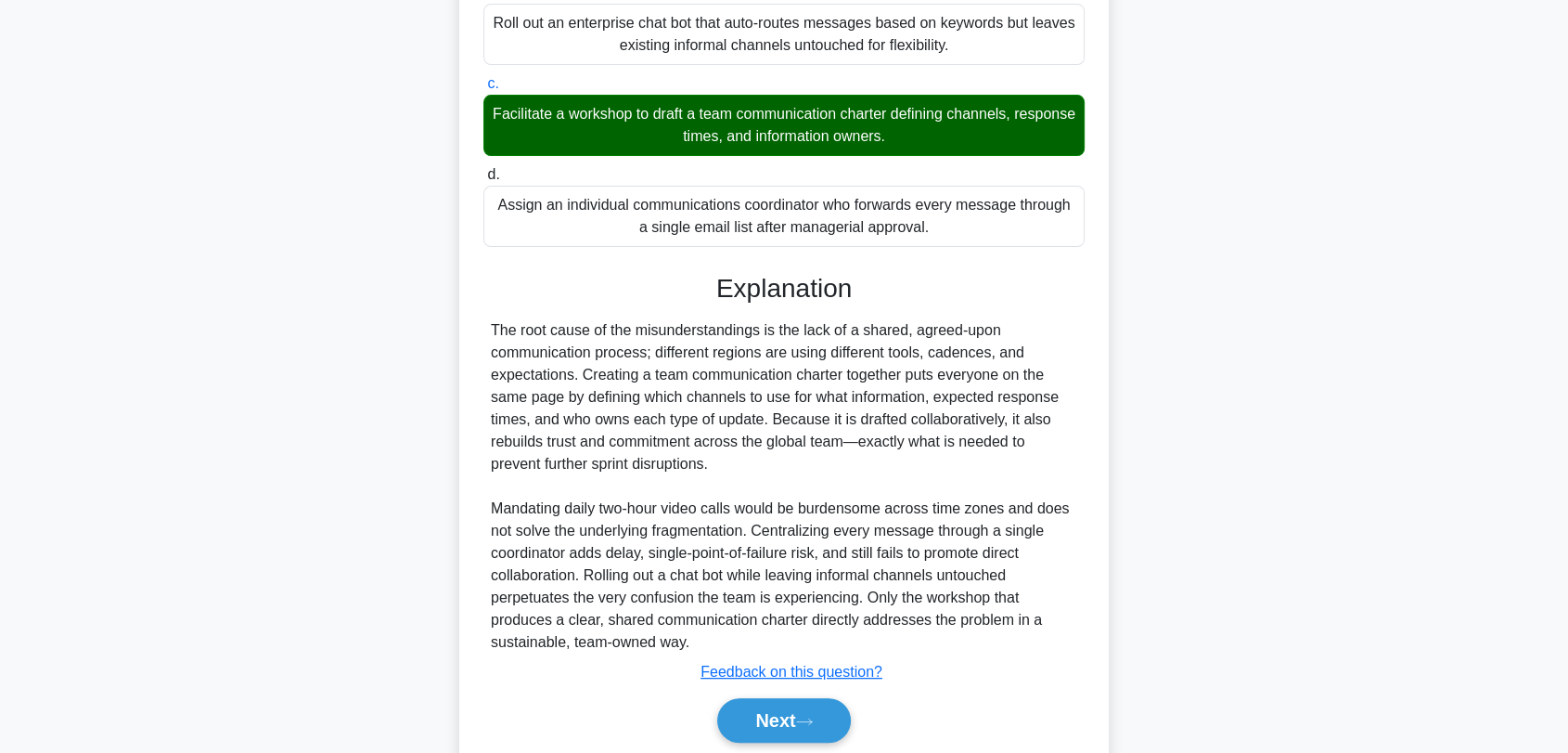
scroll to position [480, 0]
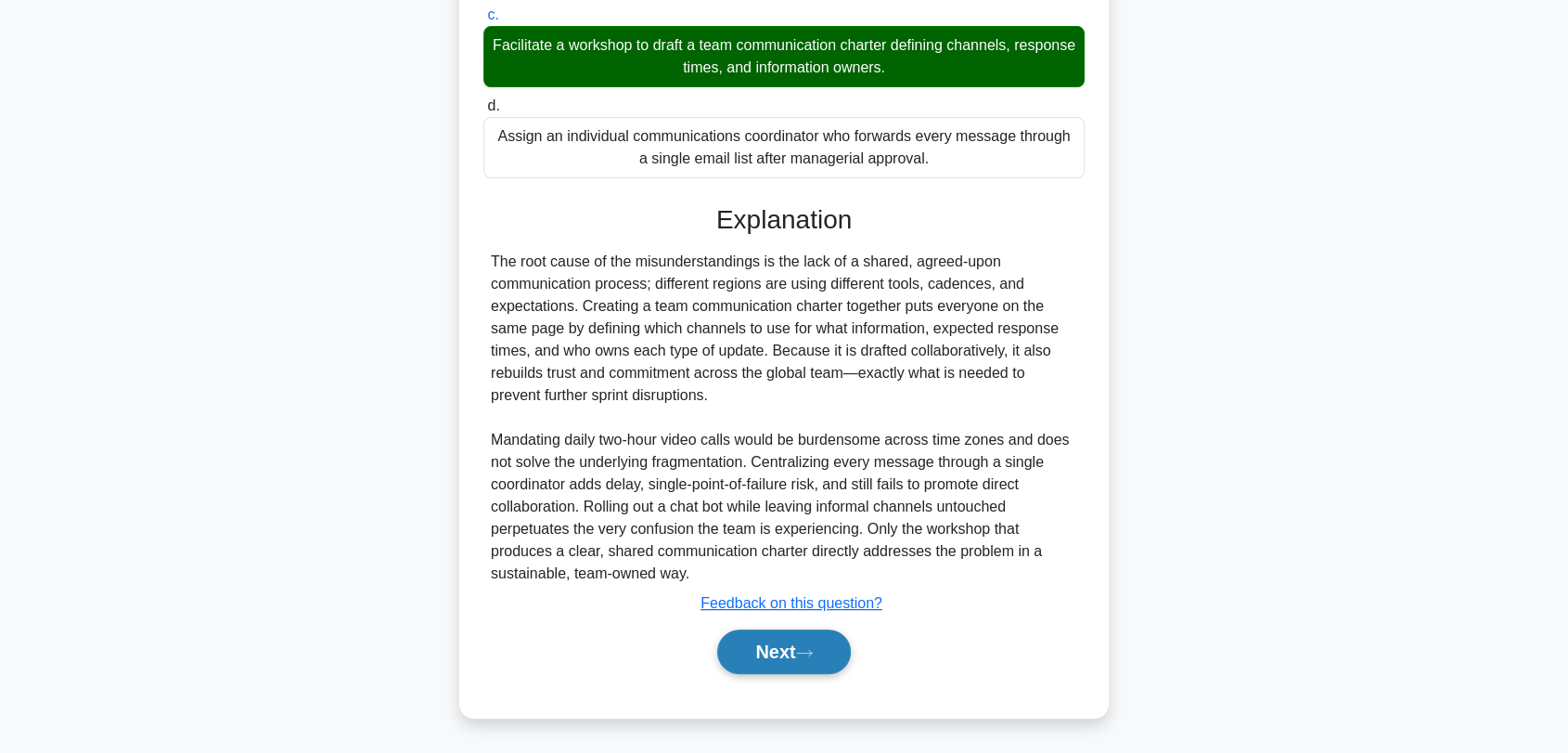
click at [802, 655] on button "Next" at bounding box center [784, 651] width 133 height 45
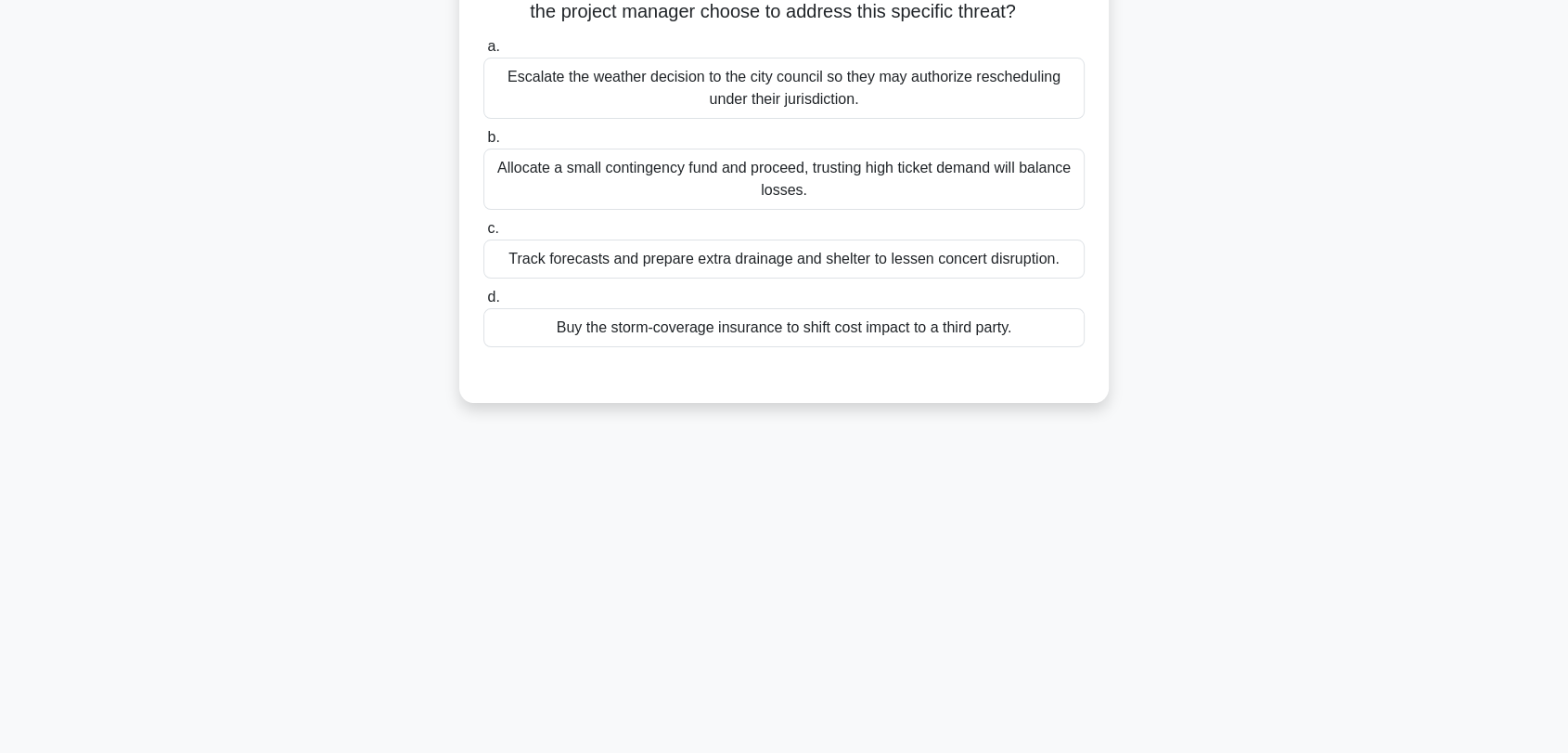
scroll to position [9, 0]
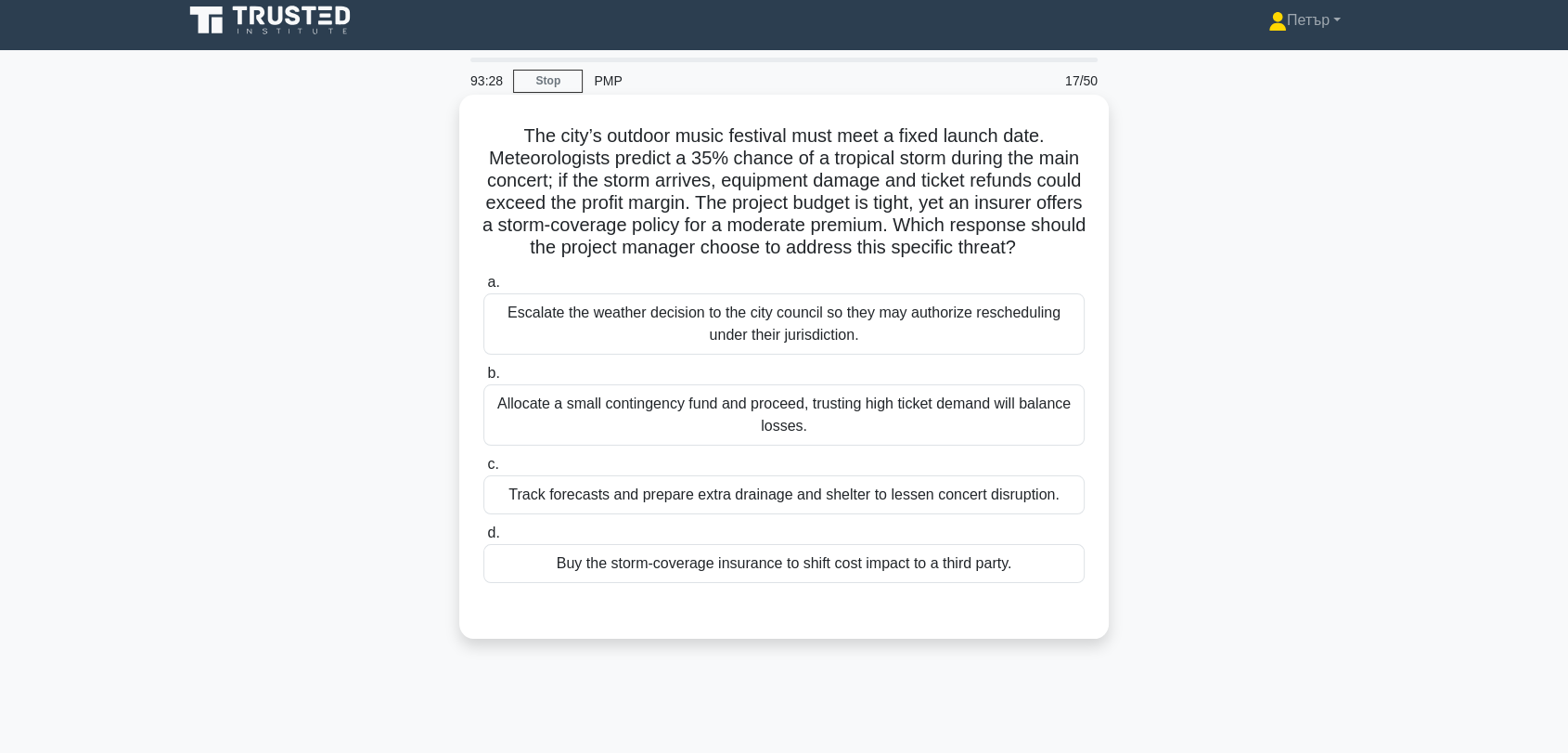
click at [1036, 510] on div "Track forecasts and prepare extra drainage and shelter to lessen concert disrup…" at bounding box center [784, 495] width 602 height 39
click at [483, 471] on input "c. Track forecasts and prepare extra drainage and shelter to lessen concert dis…" at bounding box center [483, 464] width 0 height 12
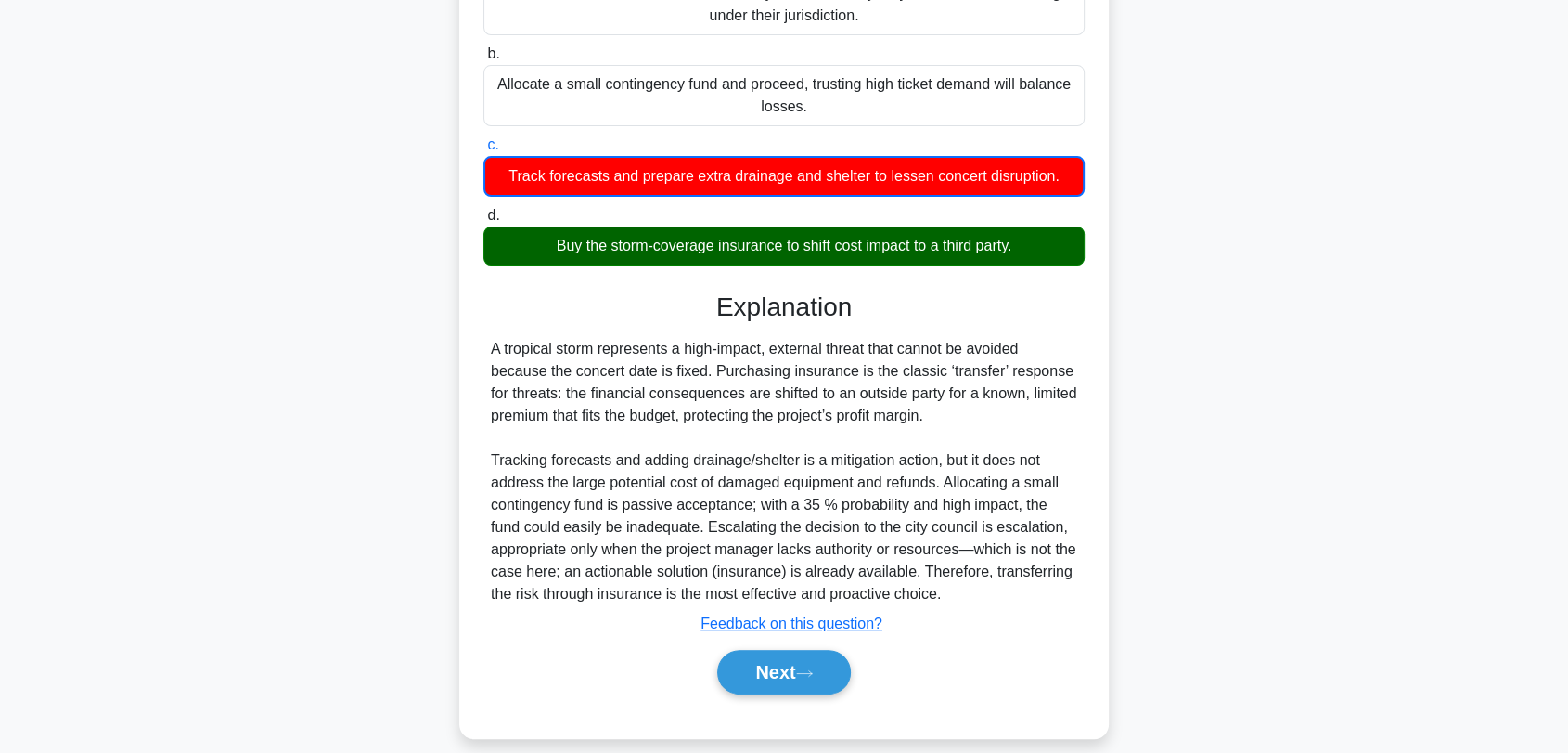
scroll to position [371, 0]
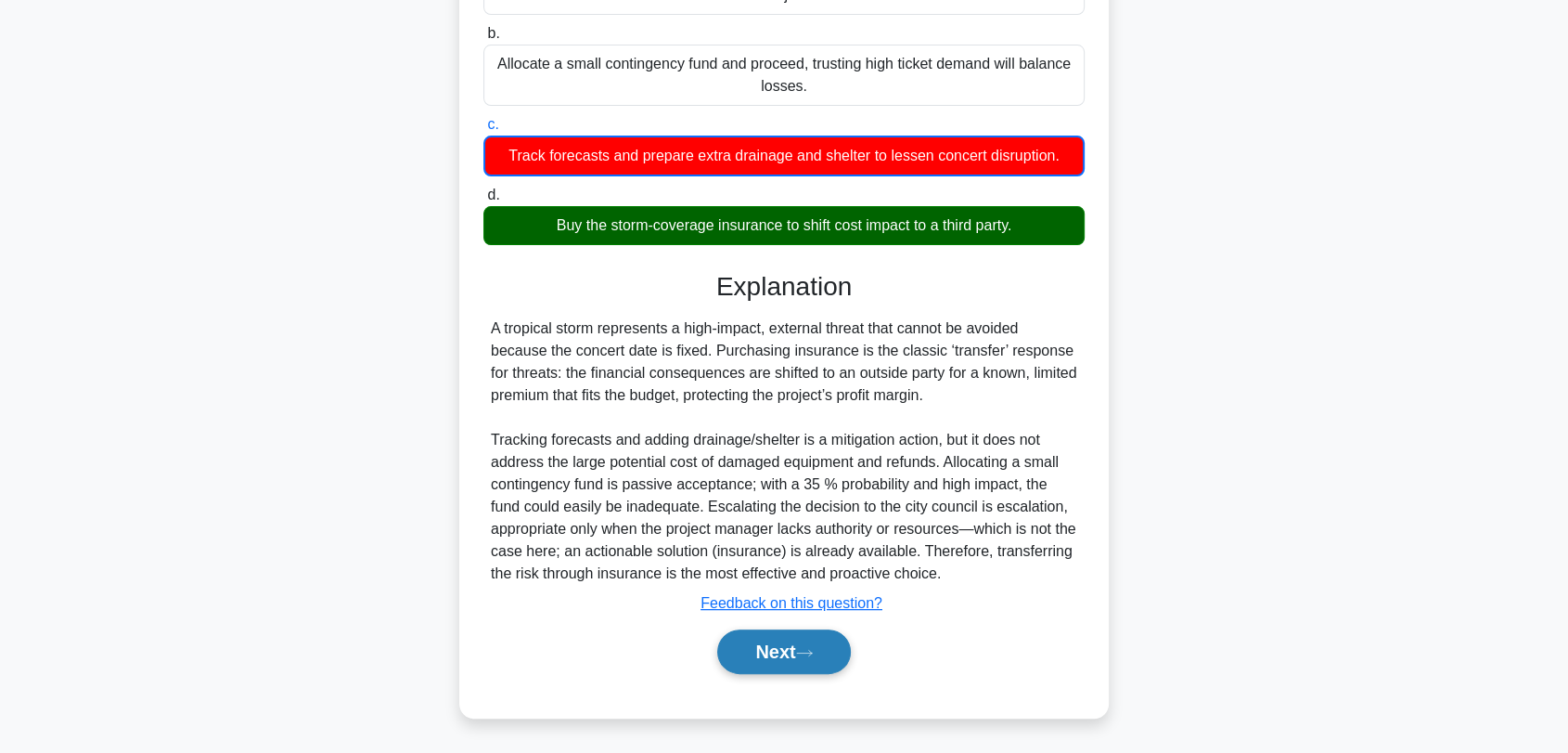
click at [788, 643] on button "Next" at bounding box center [784, 651] width 133 height 45
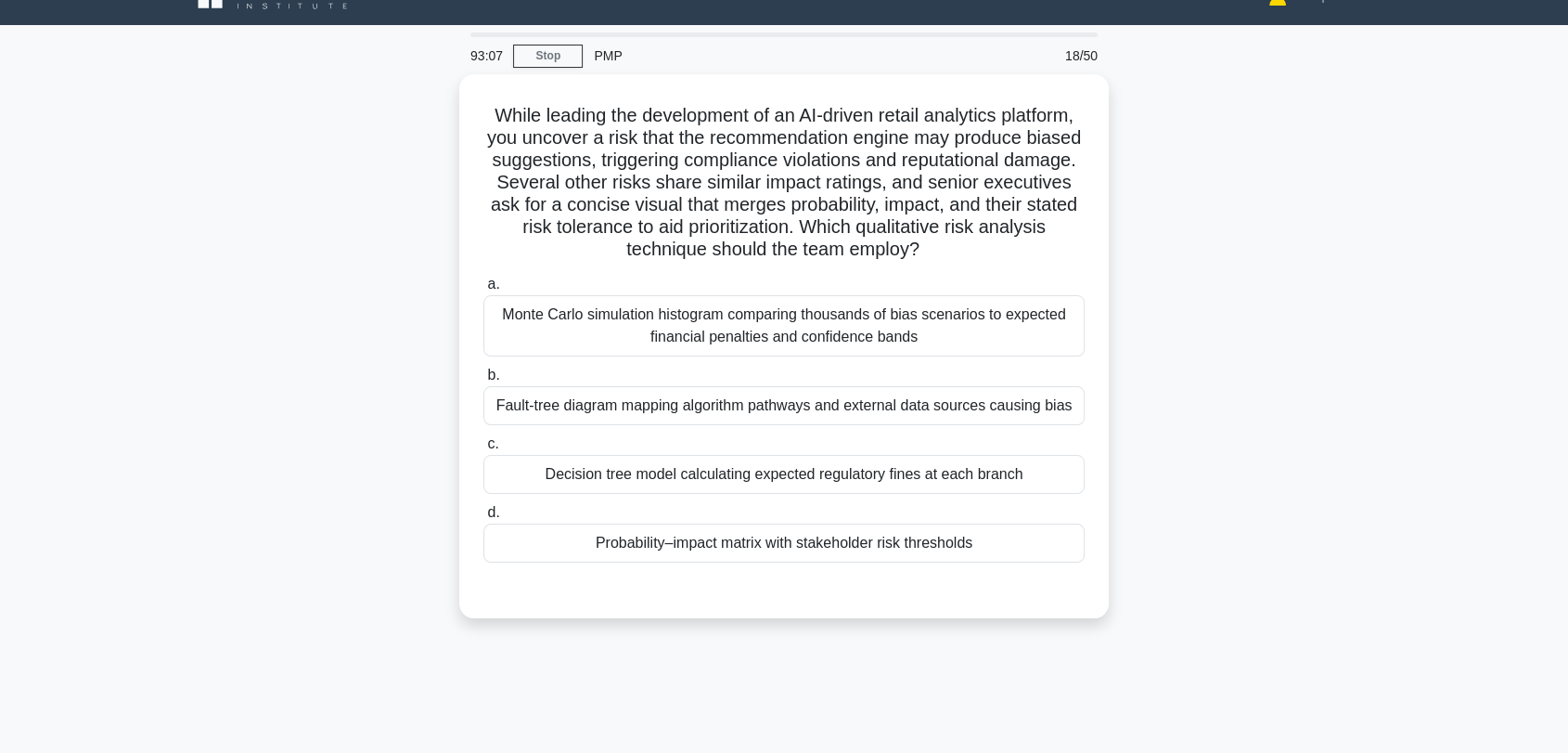
scroll to position [9, 0]
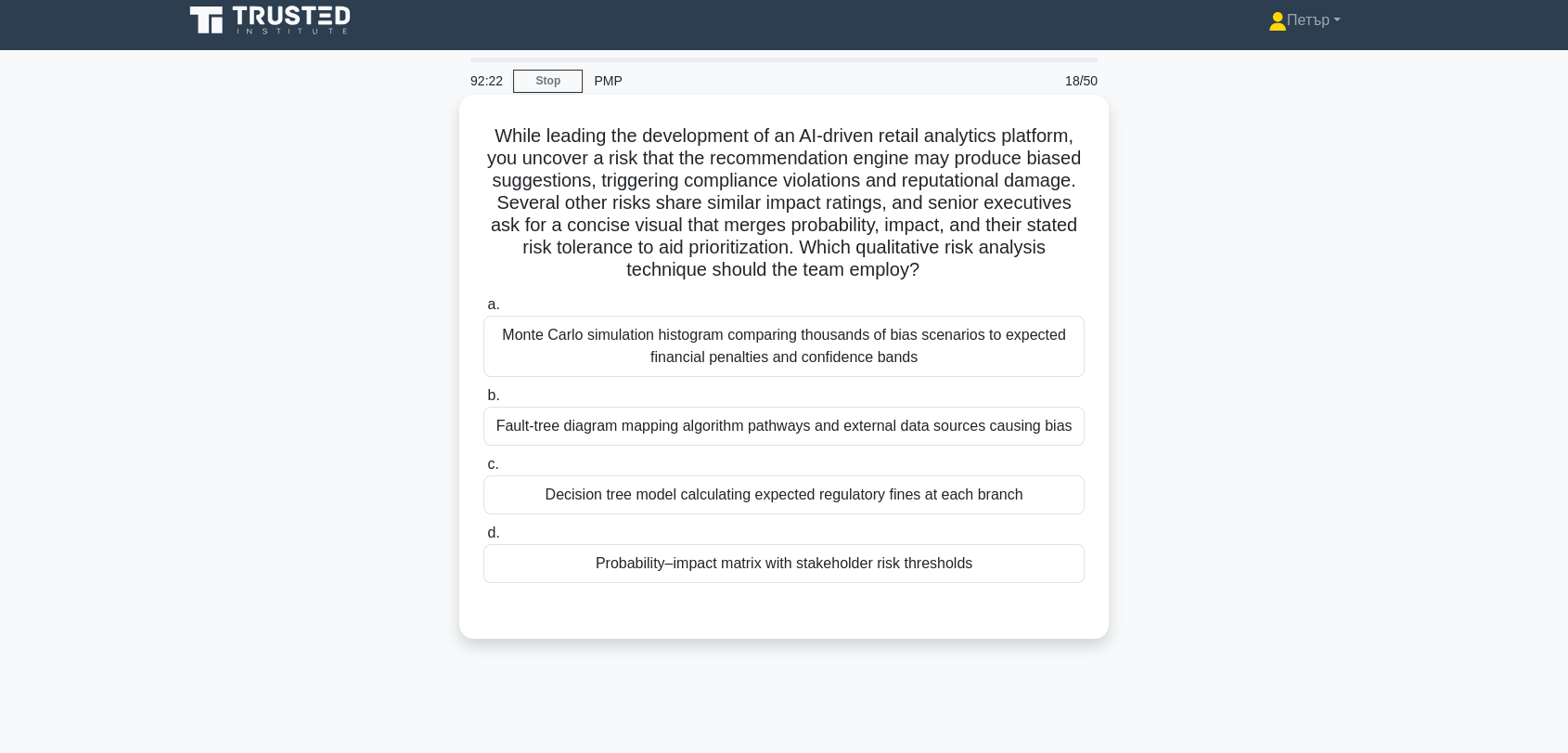
click at [1023, 567] on div "Probability–impact matrix with stakeholder risk thresholds" at bounding box center [784, 563] width 602 height 39
click at [483, 539] on input "d. Probability–impact matrix with stakeholder risk thresholds" at bounding box center [483, 533] width 0 height 12
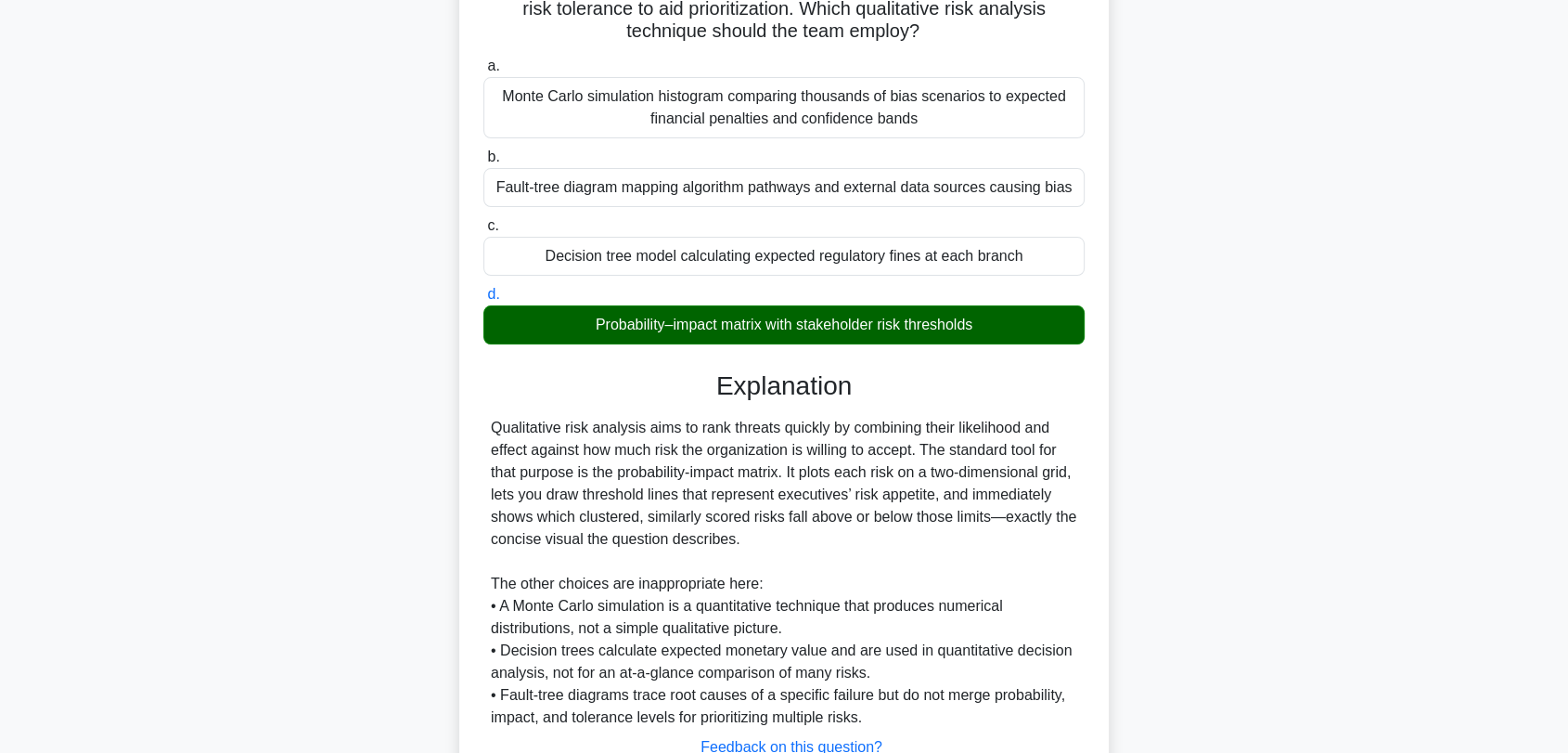
scroll to position [392, 0]
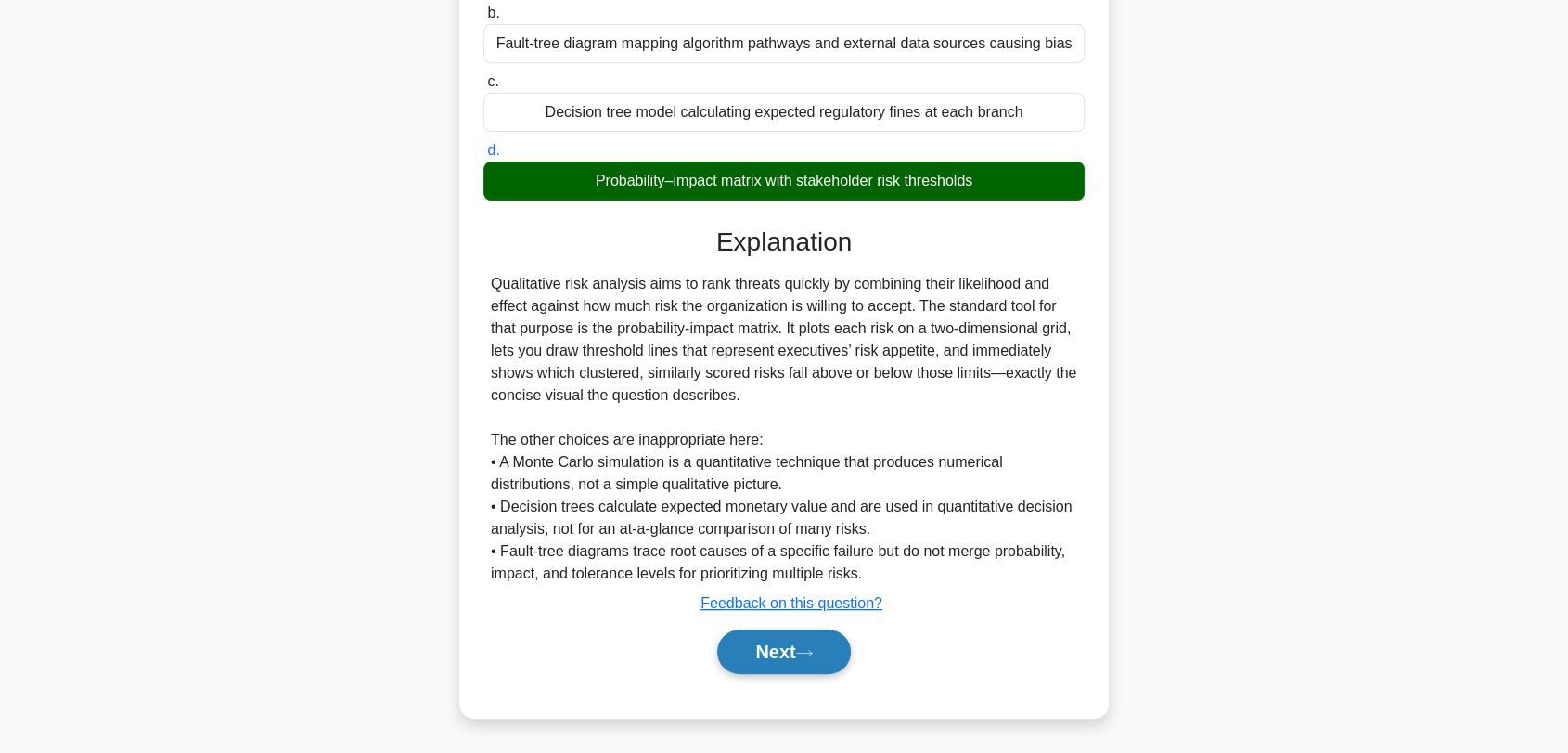
click at [834, 664] on button "Next" at bounding box center [784, 651] width 133 height 45
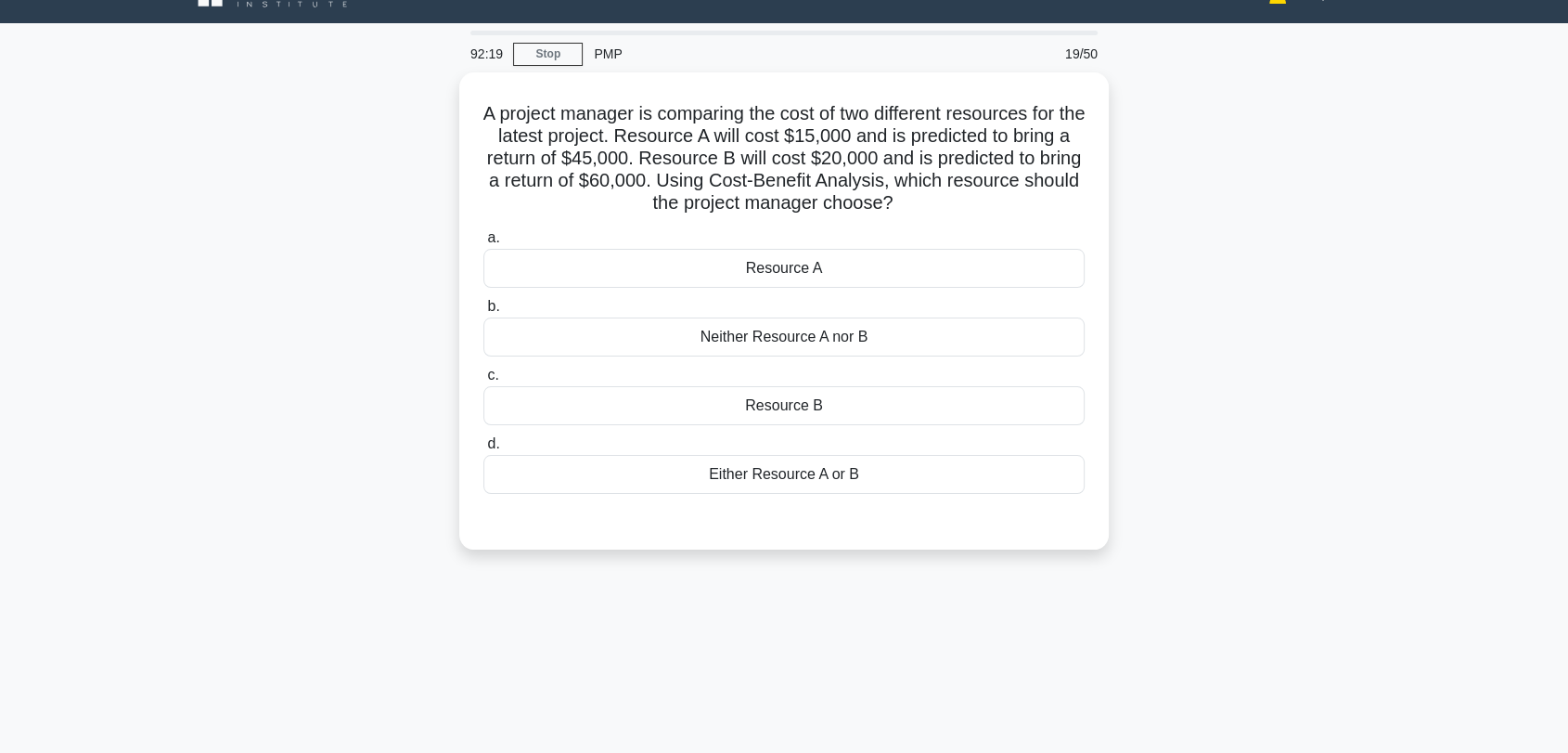
scroll to position [9, 0]
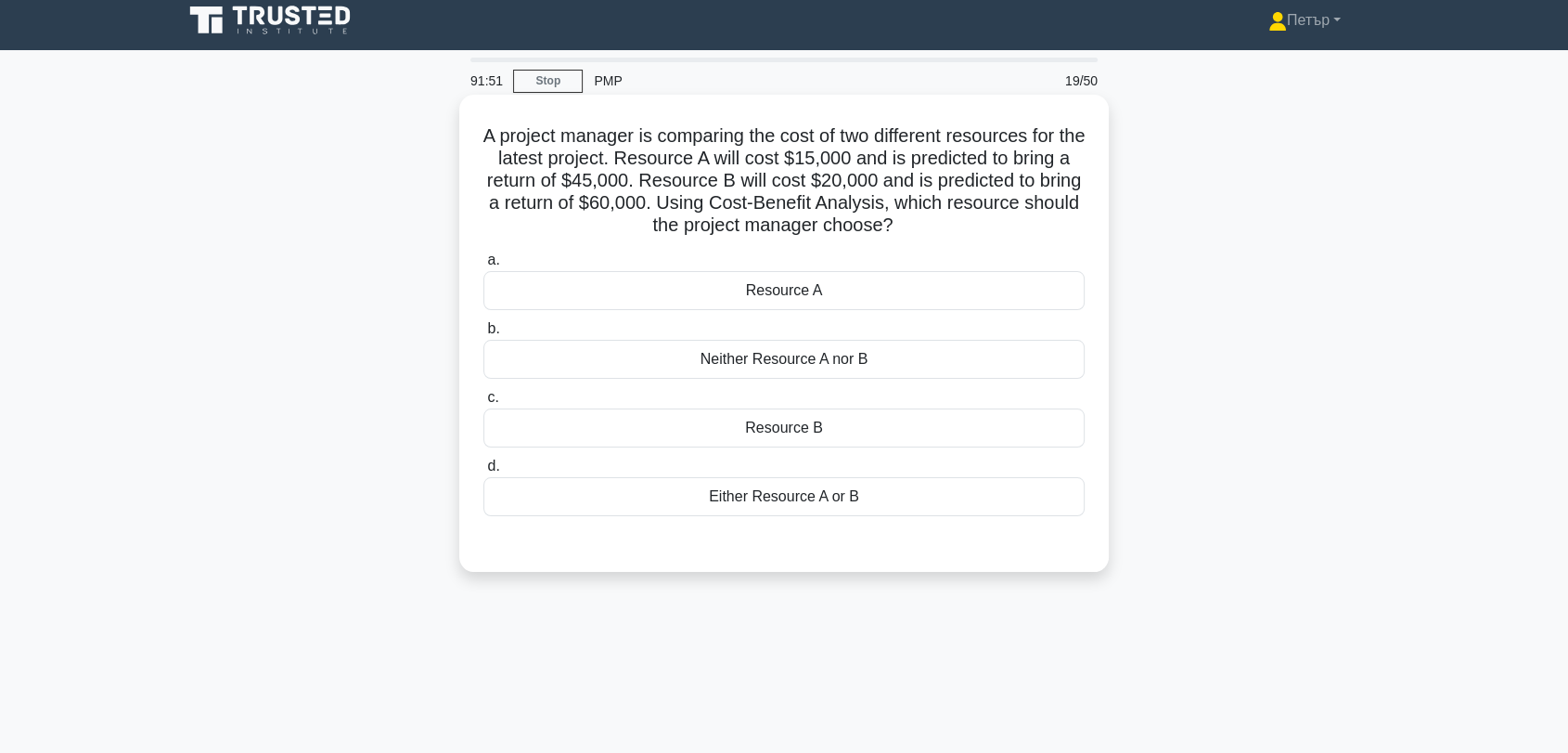
click at [973, 498] on div "Either Resource A or B" at bounding box center [784, 497] width 602 height 39
click at [483, 473] on input "d. Either Resource A or B" at bounding box center [483, 466] width 0 height 12
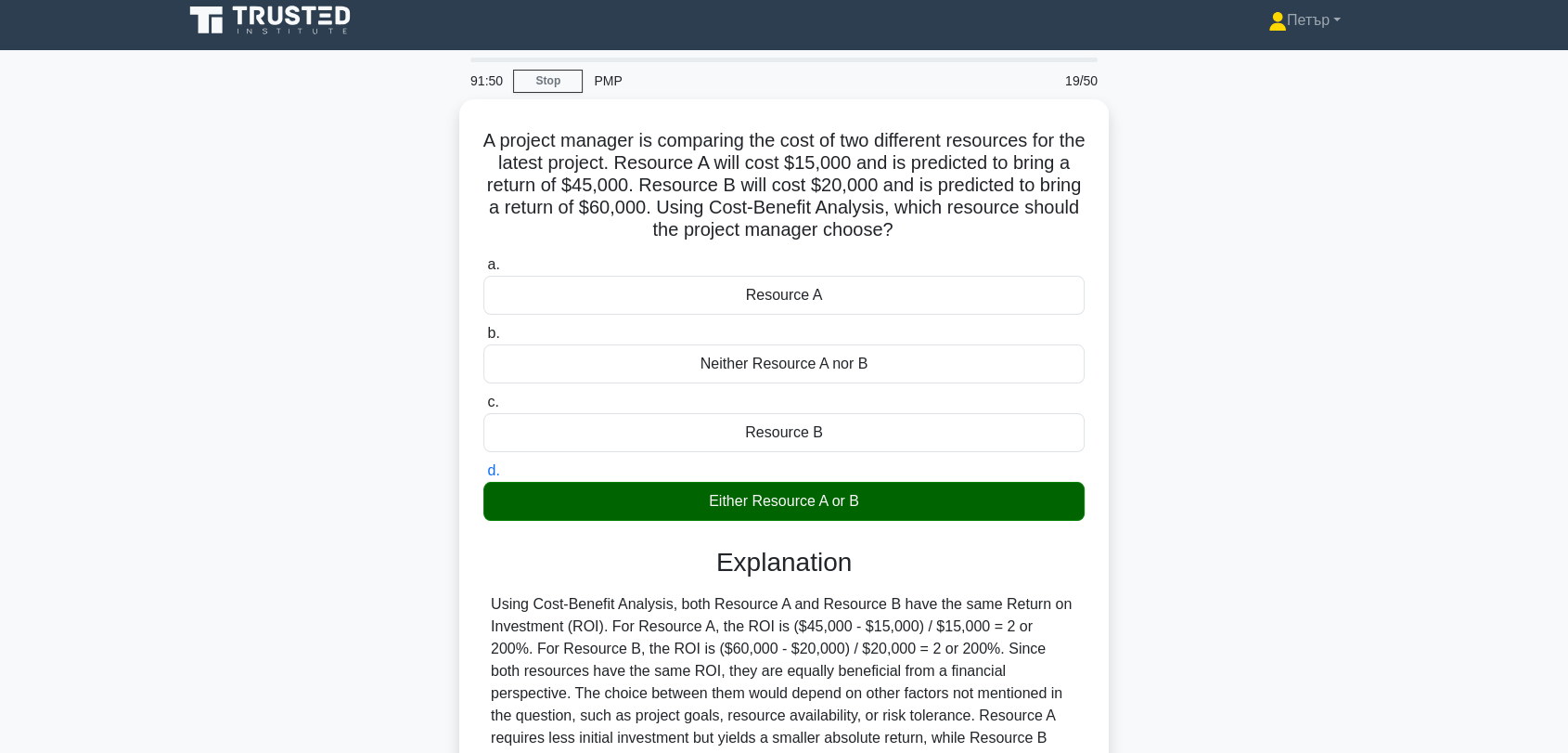
scroll to position [251, 0]
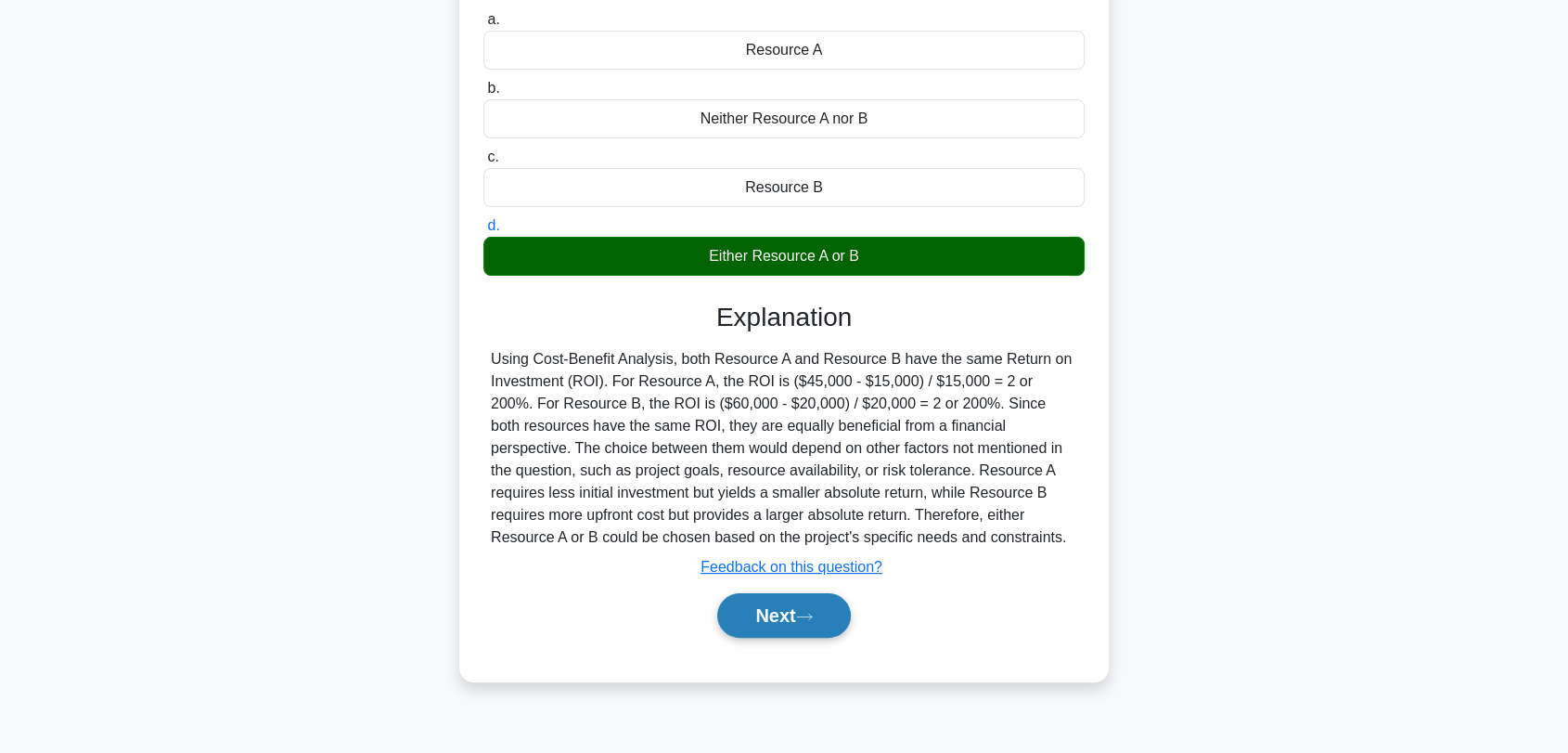
click at [809, 612] on icon at bounding box center [805, 616] width 17 height 10
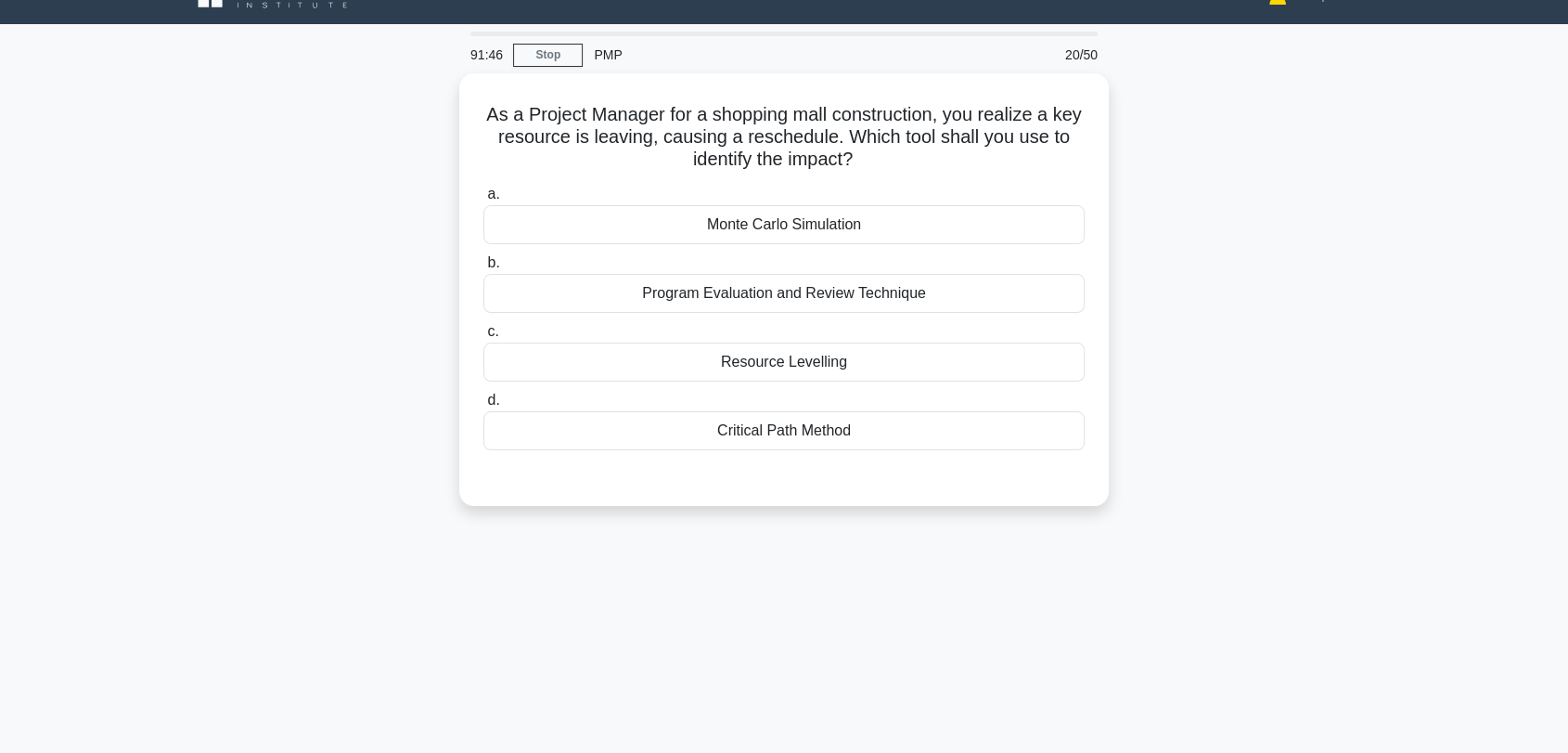
scroll to position [9, 0]
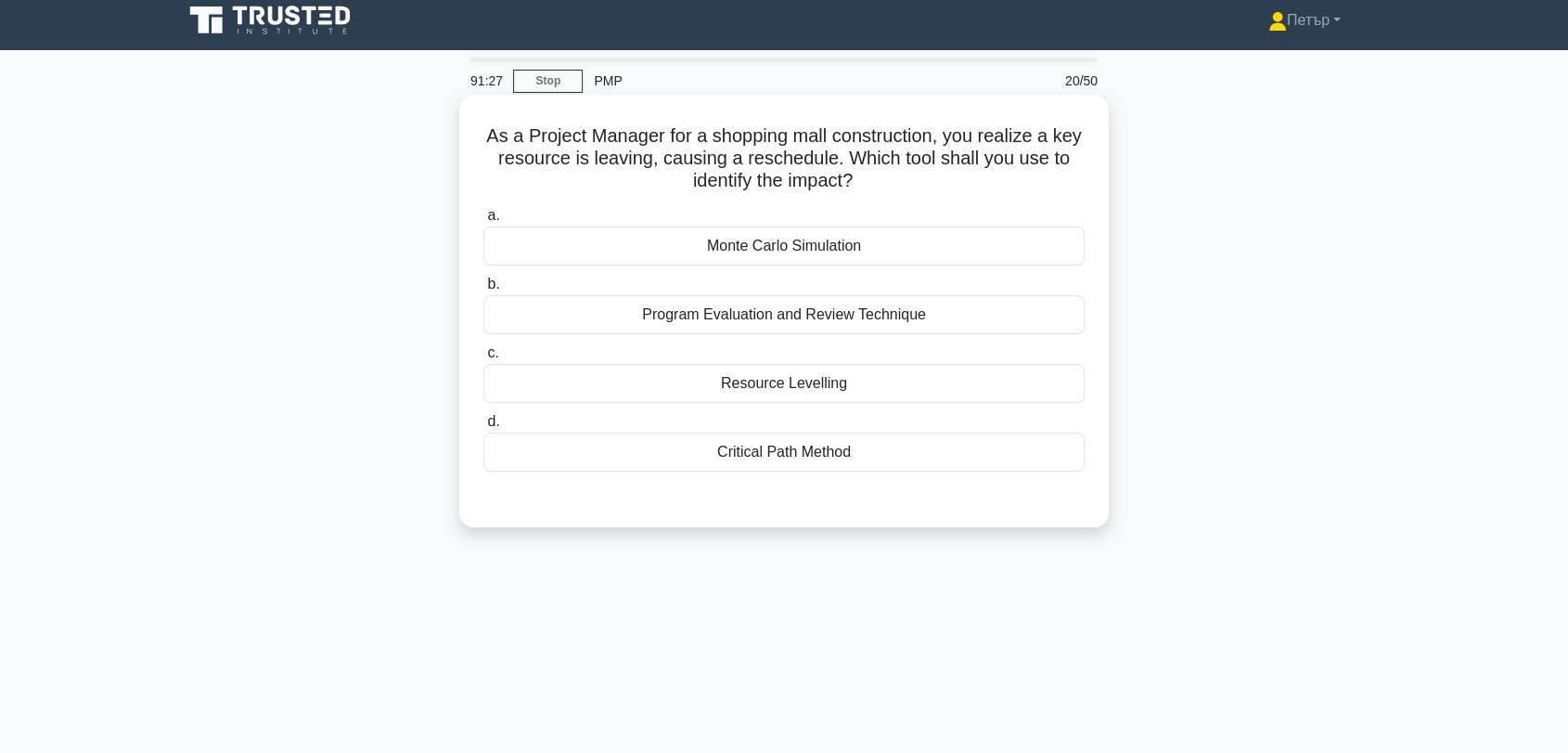
click at [975, 311] on div "Program Evaluation and Review Technique" at bounding box center [784, 314] width 602 height 39
click at [483, 291] on input "b. Program Evaluation and Review Technique" at bounding box center [483, 284] width 0 height 12
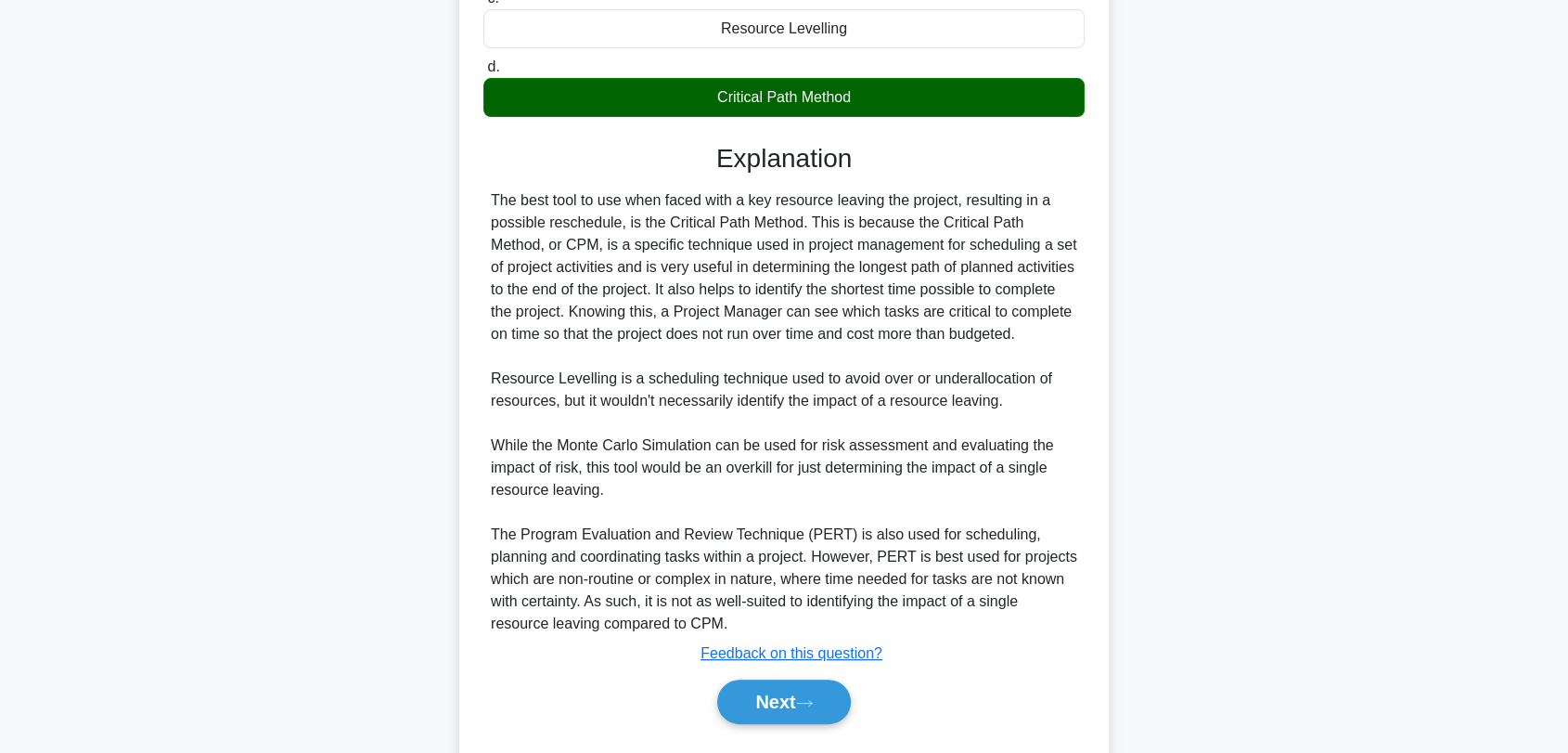
scroll to position [416, 0]
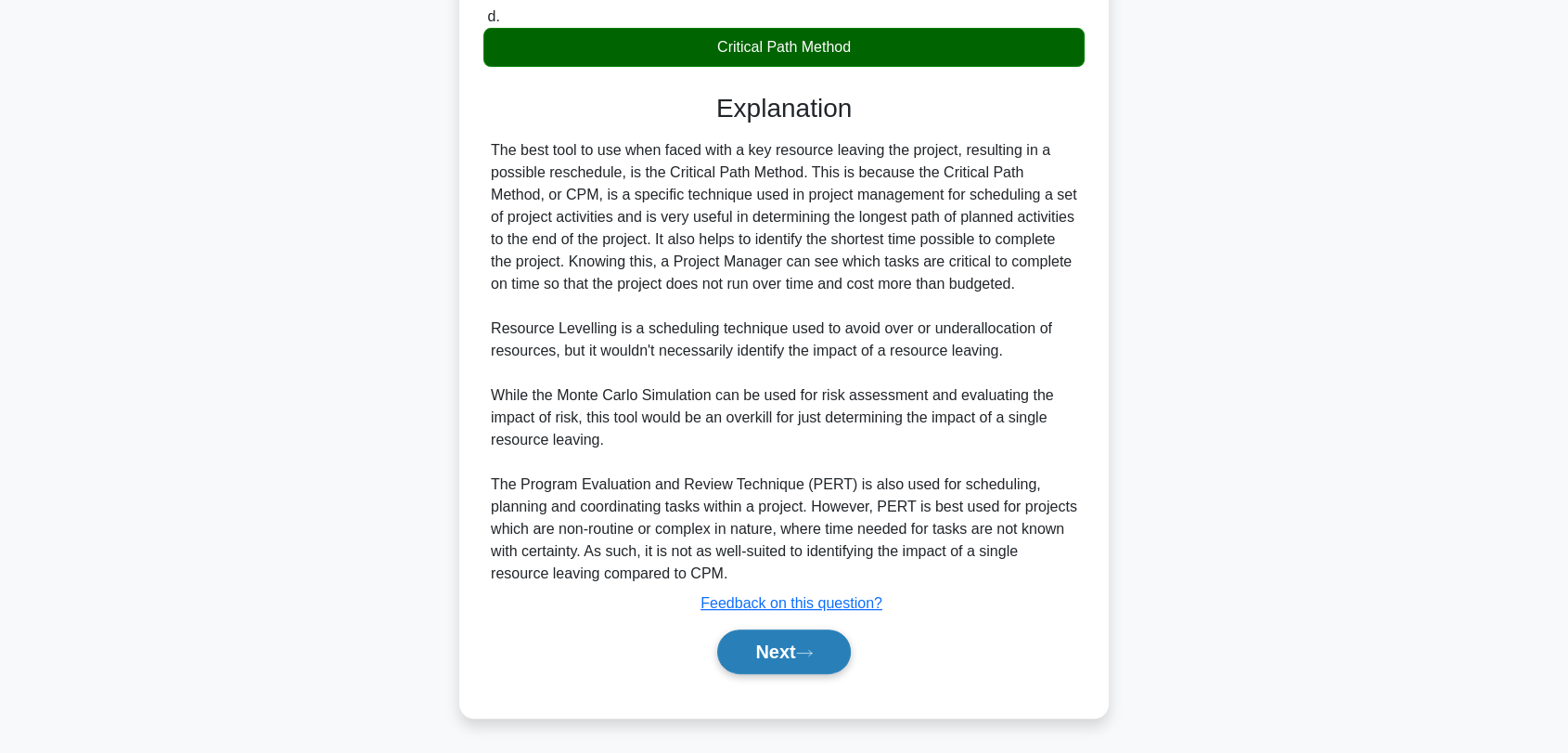
click at [786, 644] on button "Next" at bounding box center [784, 651] width 133 height 45
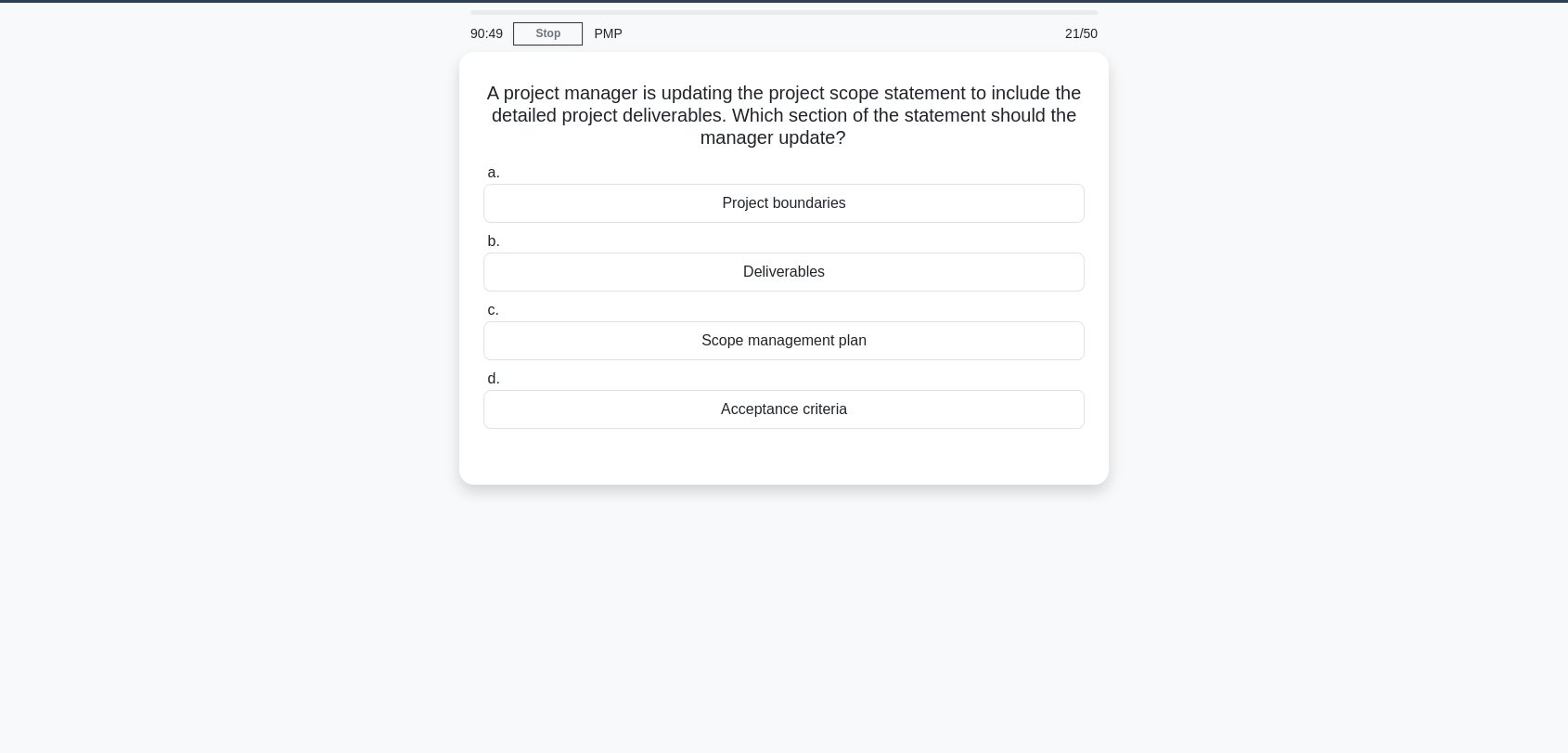
scroll to position [0, 0]
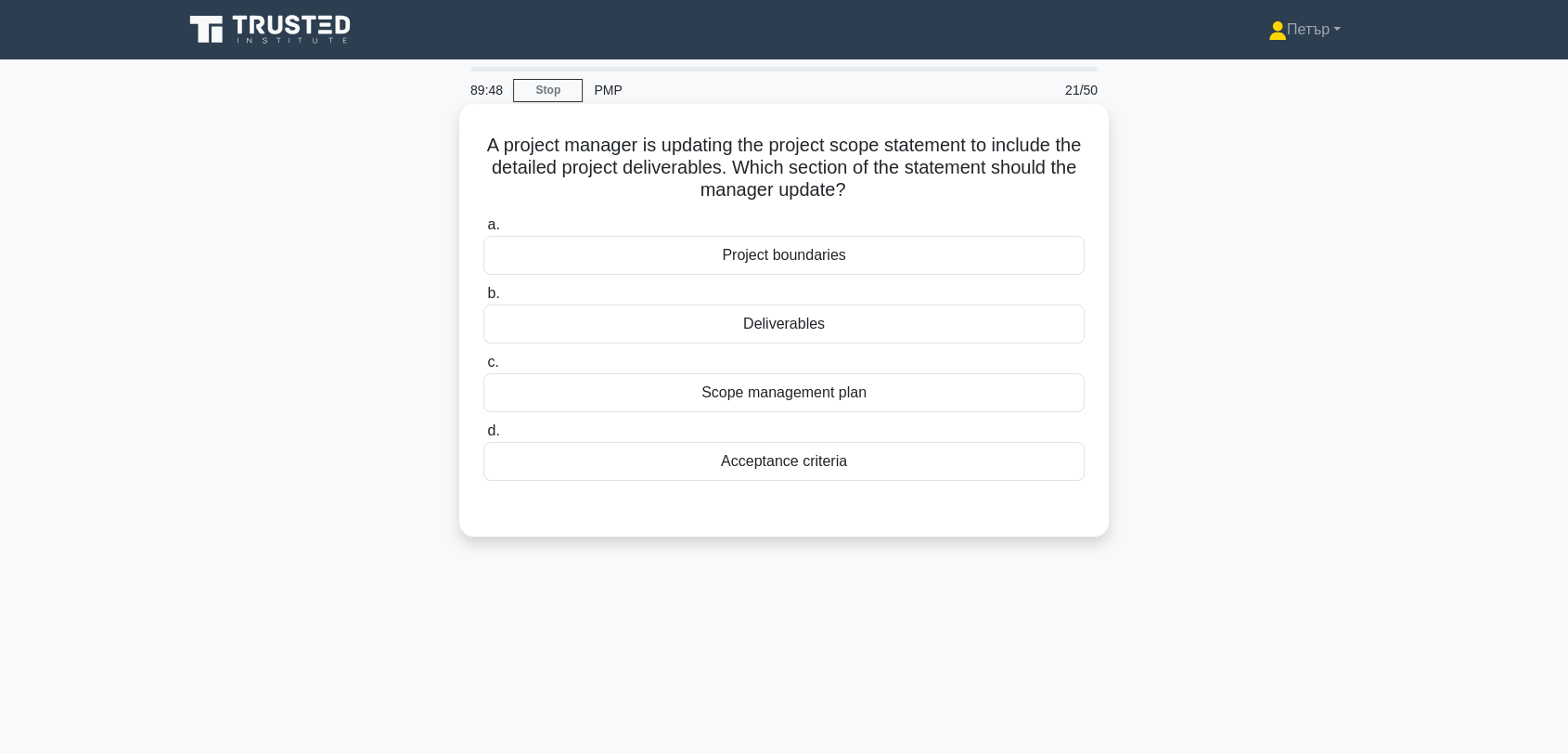
click at [1002, 309] on div "Deliverables" at bounding box center [784, 324] width 602 height 39
click at [483, 300] on input "b. Deliverables" at bounding box center [483, 293] width 0 height 12
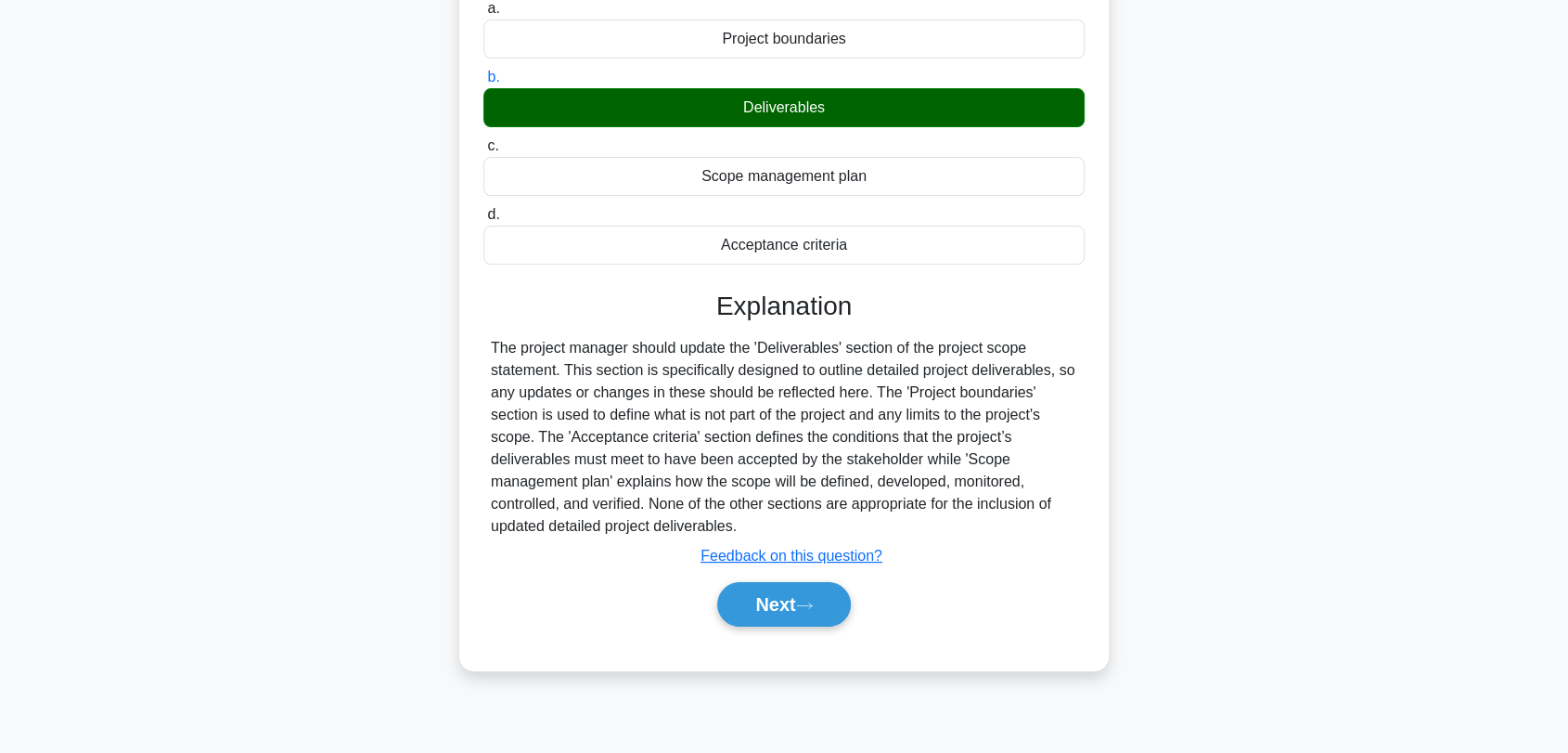
scroll to position [251, 0]
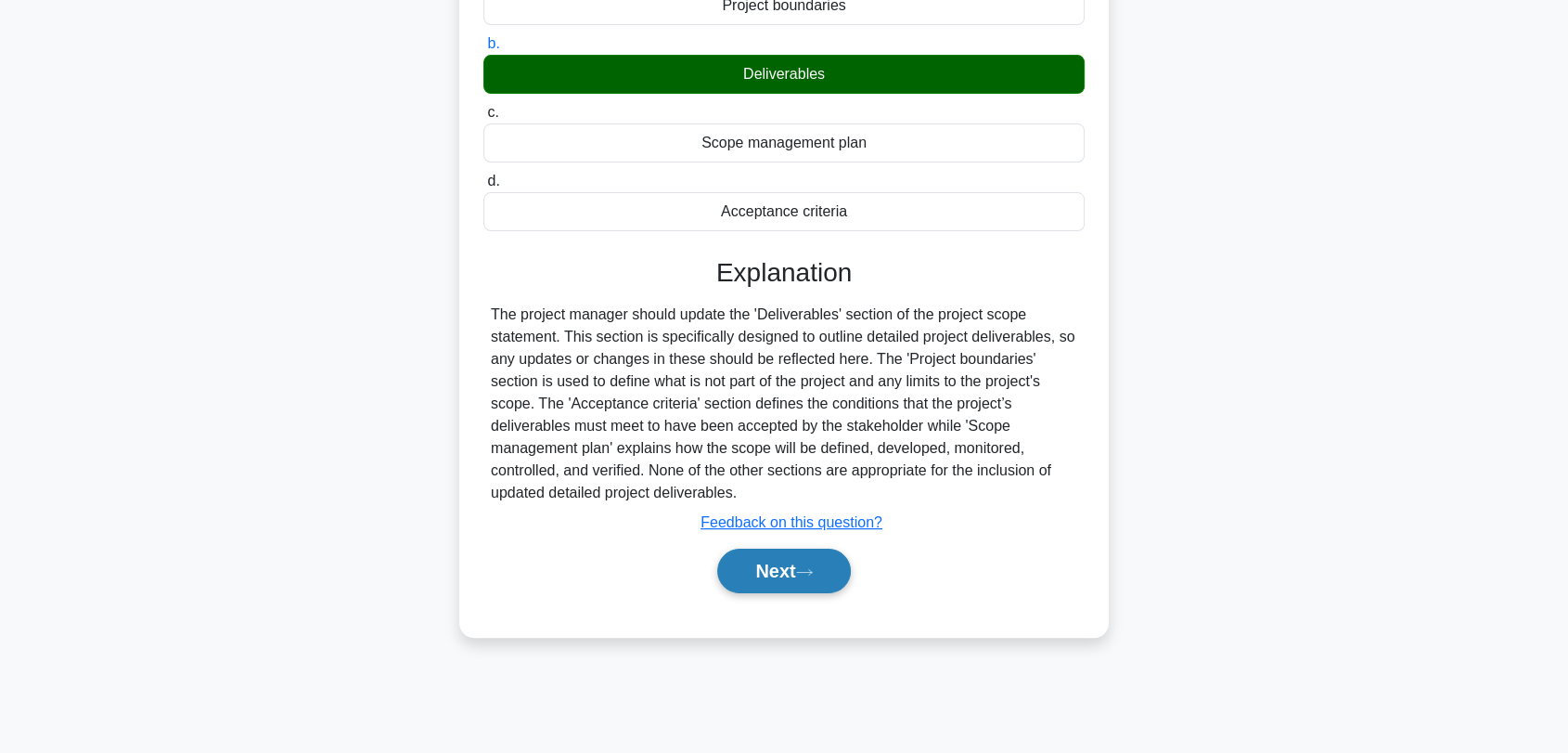
click at [785, 576] on button "Next" at bounding box center [784, 571] width 133 height 45
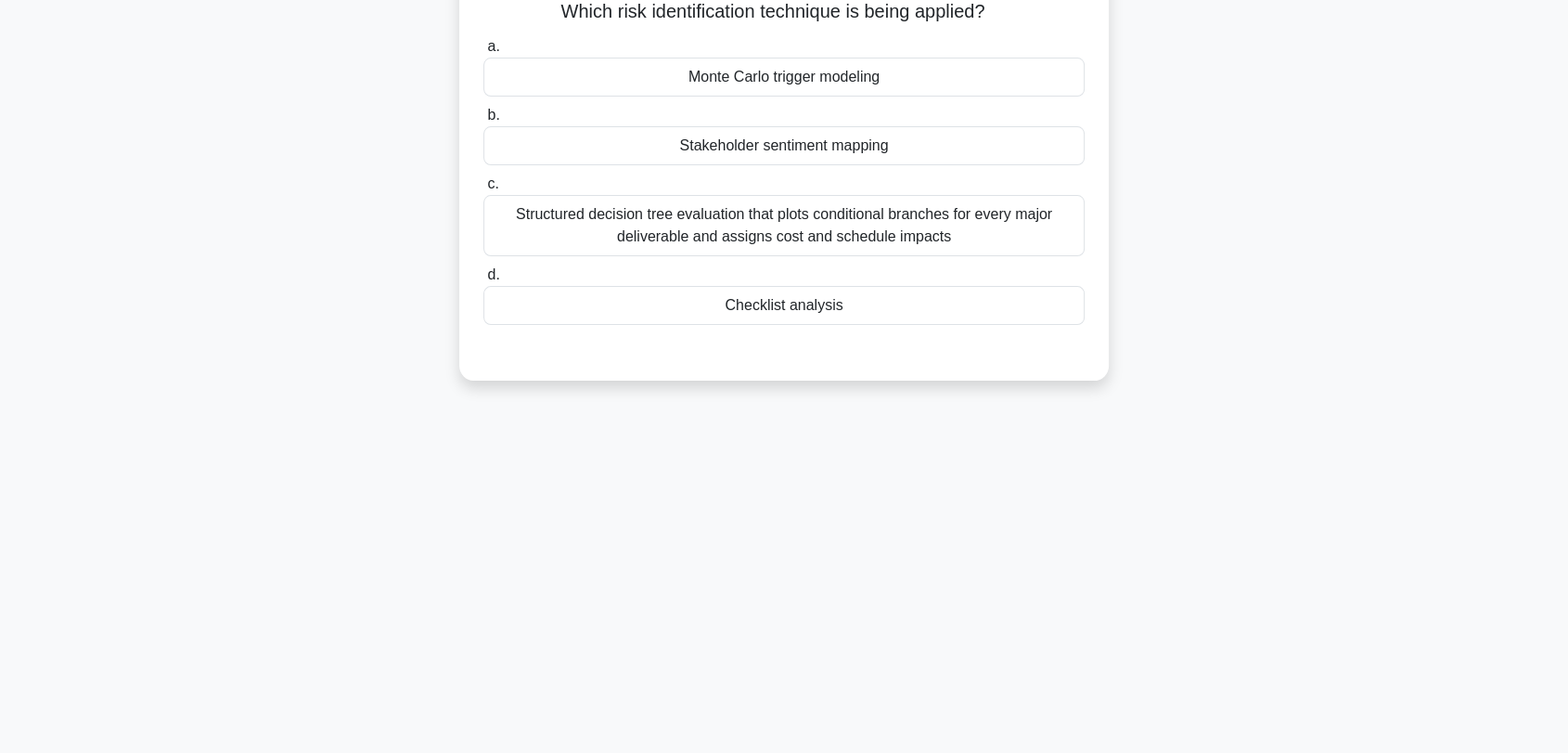
scroll to position [9, 0]
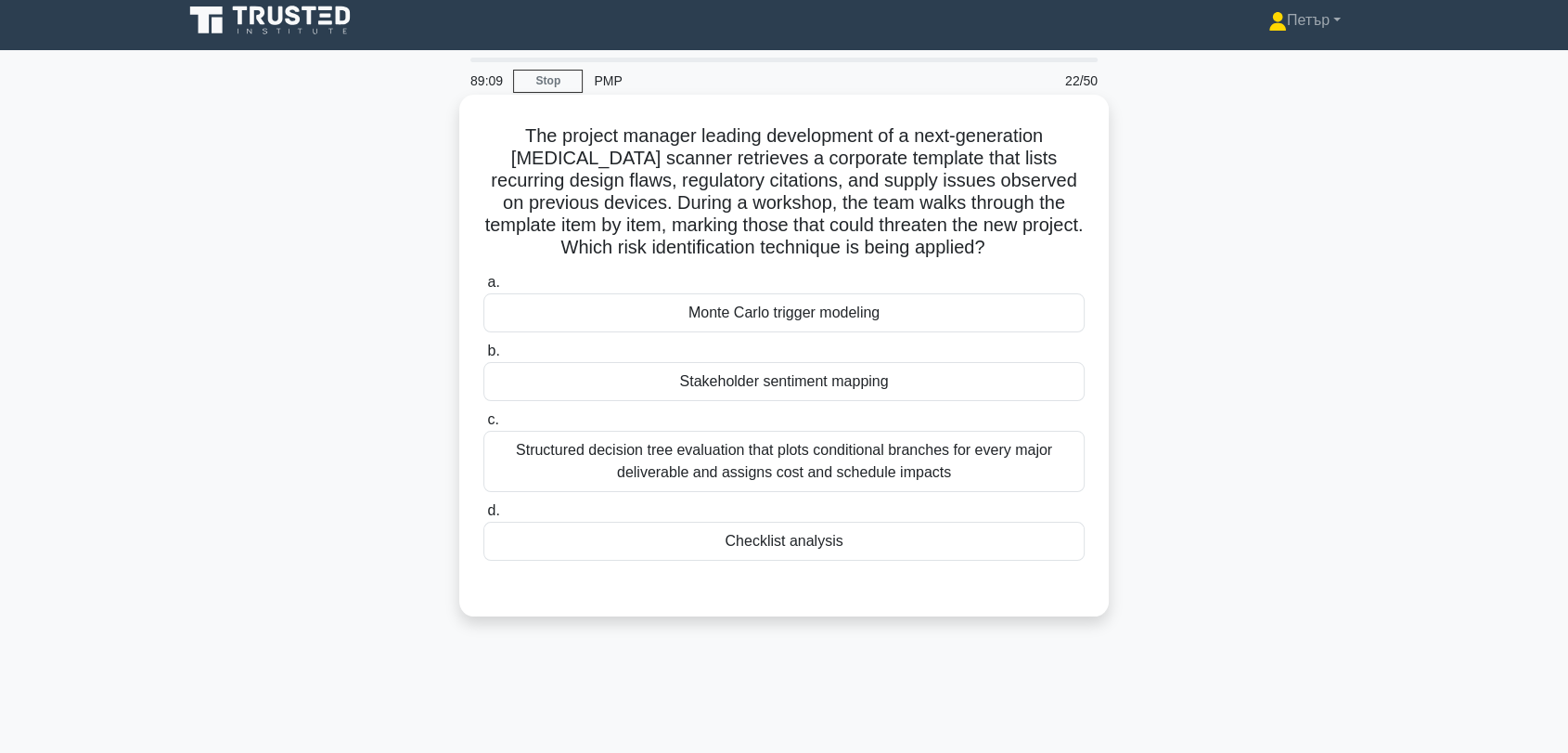
click at [1042, 543] on div "Checklist analysis" at bounding box center [784, 540] width 602 height 39
click at [483, 518] on input "d. Checklist analysis" at bounding box center [483, 511] width 0 height 12
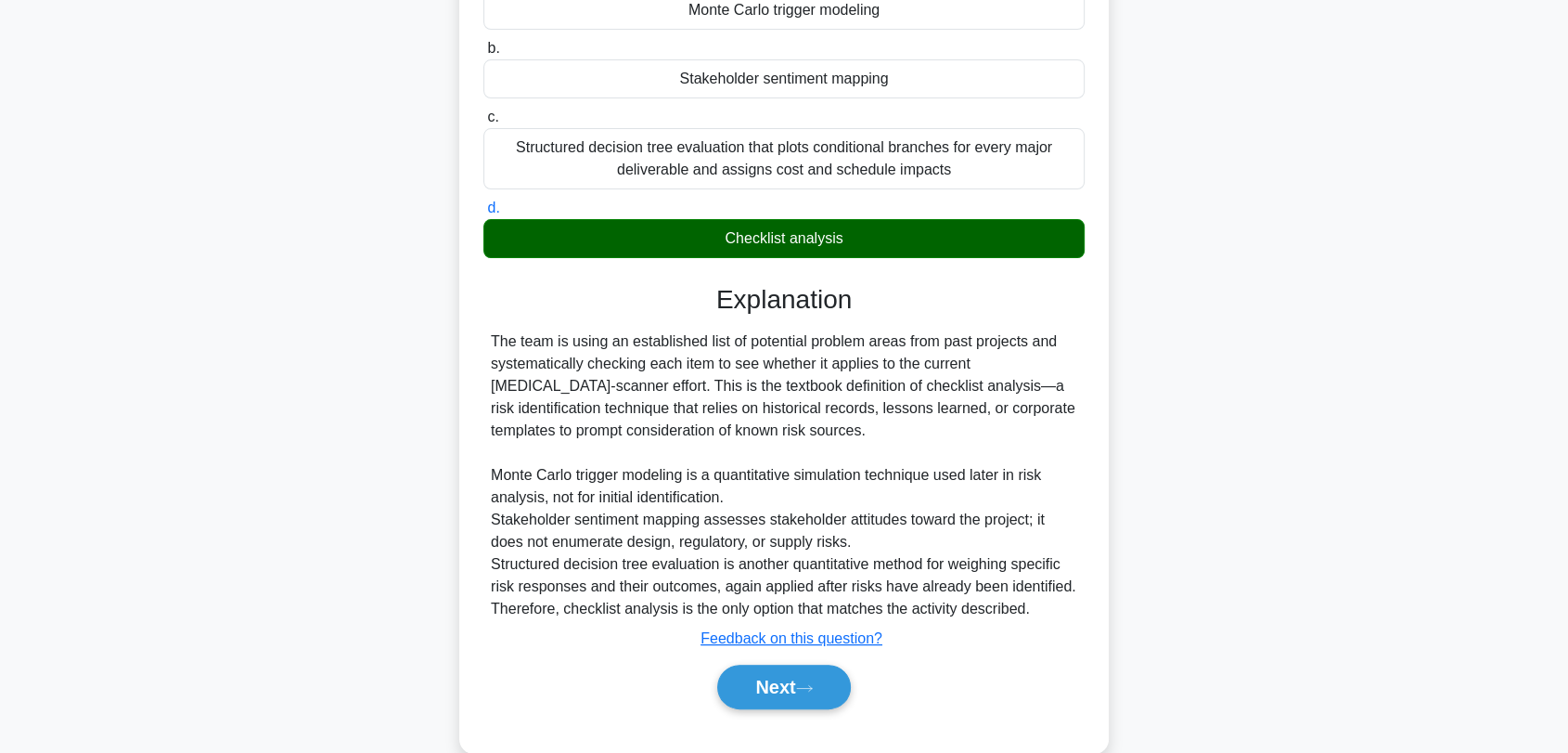
scroll to position [348, 0]
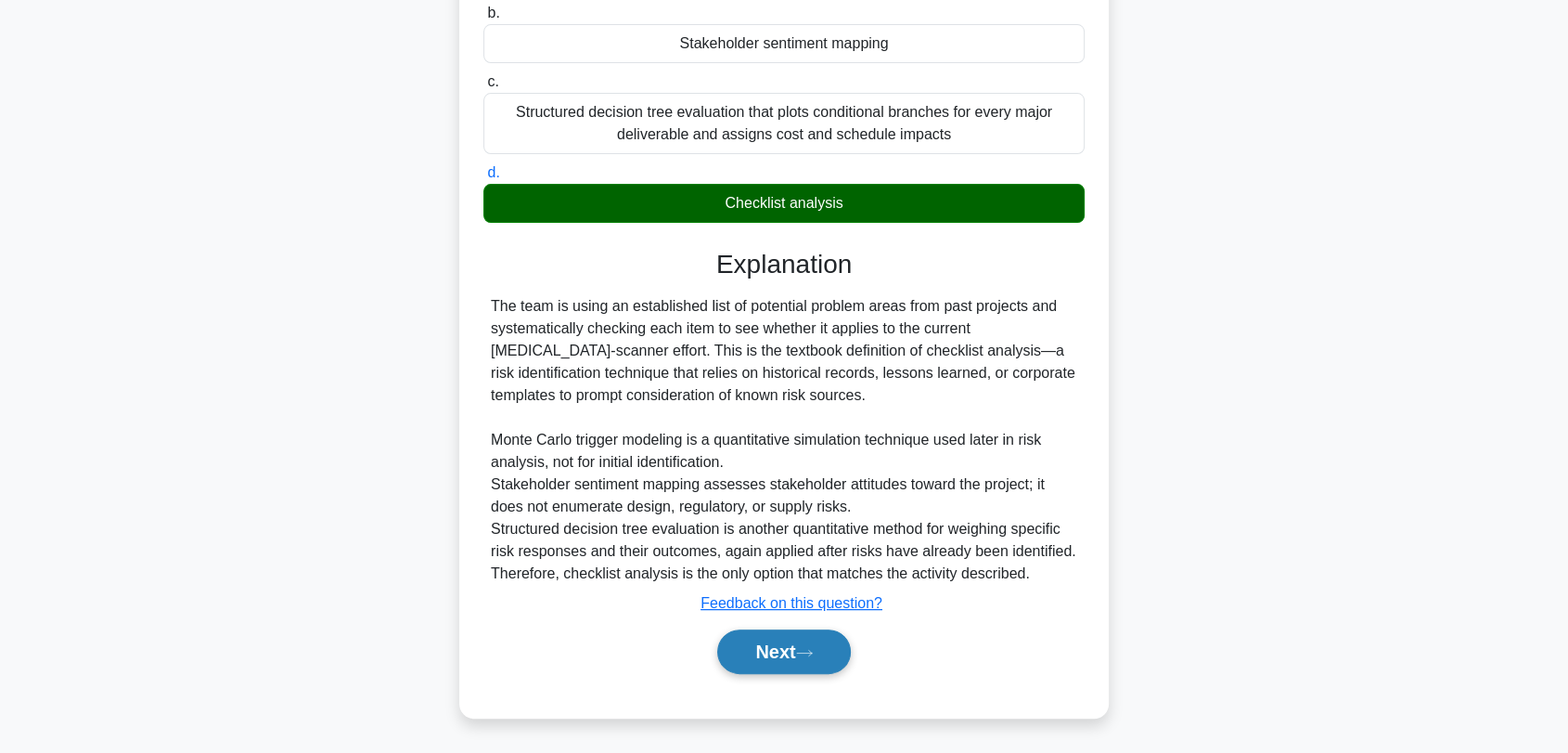
click at [812, 648] on icon at bounding box center [805, 652] width 17 height 10
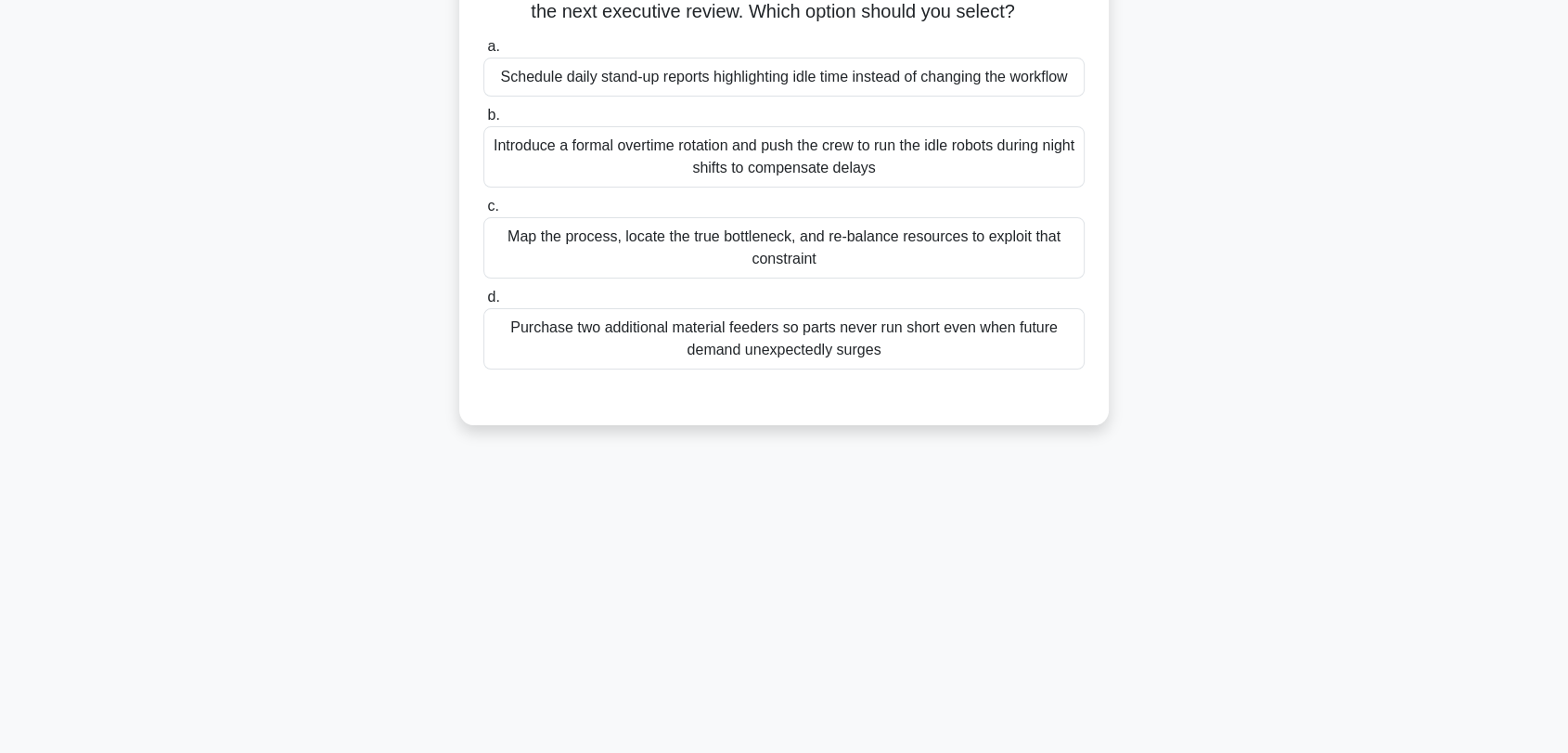
scroll to position [9, 0]
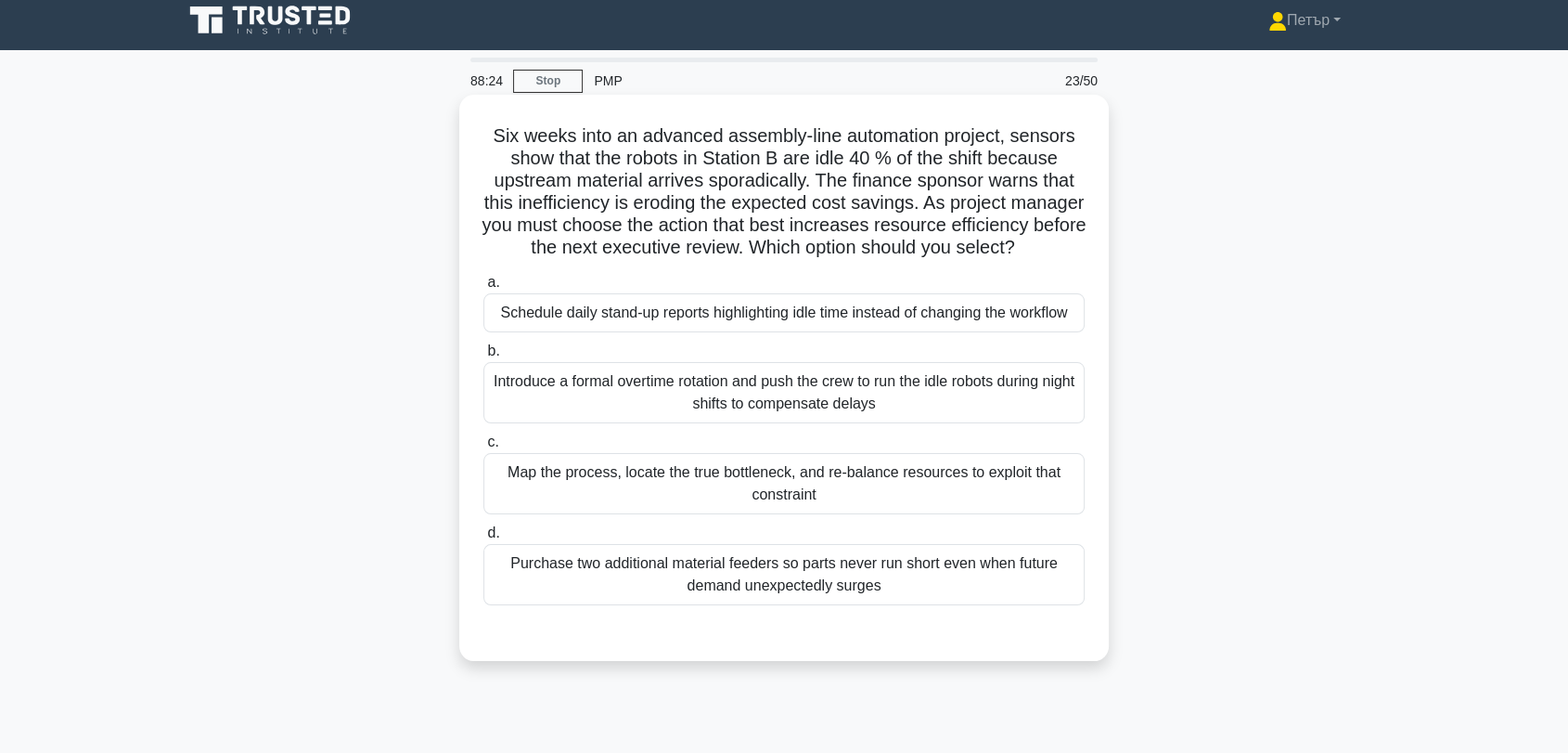
click at [885, 502] on div "Map the process, locate the true bottleneck, and re-balance resources to exploi…" at bounding box center [784, 483] width 602 height 62
click at [483, 448] on input "c. Map the process, locate the true bottleneck, and re-balance resources to exp…" at bounding box center [483, 442] width 0 height 12
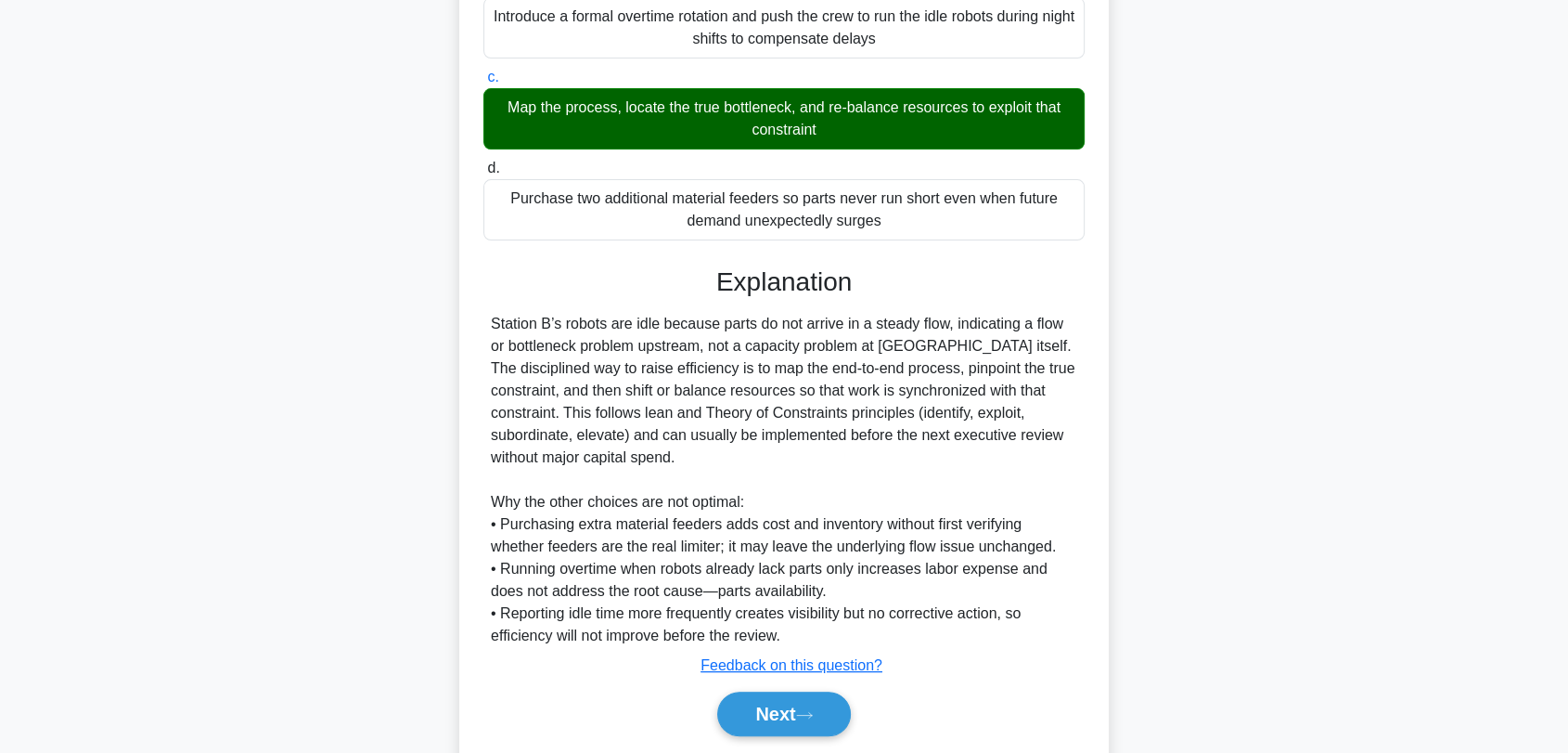
scroll to position [459, 0]
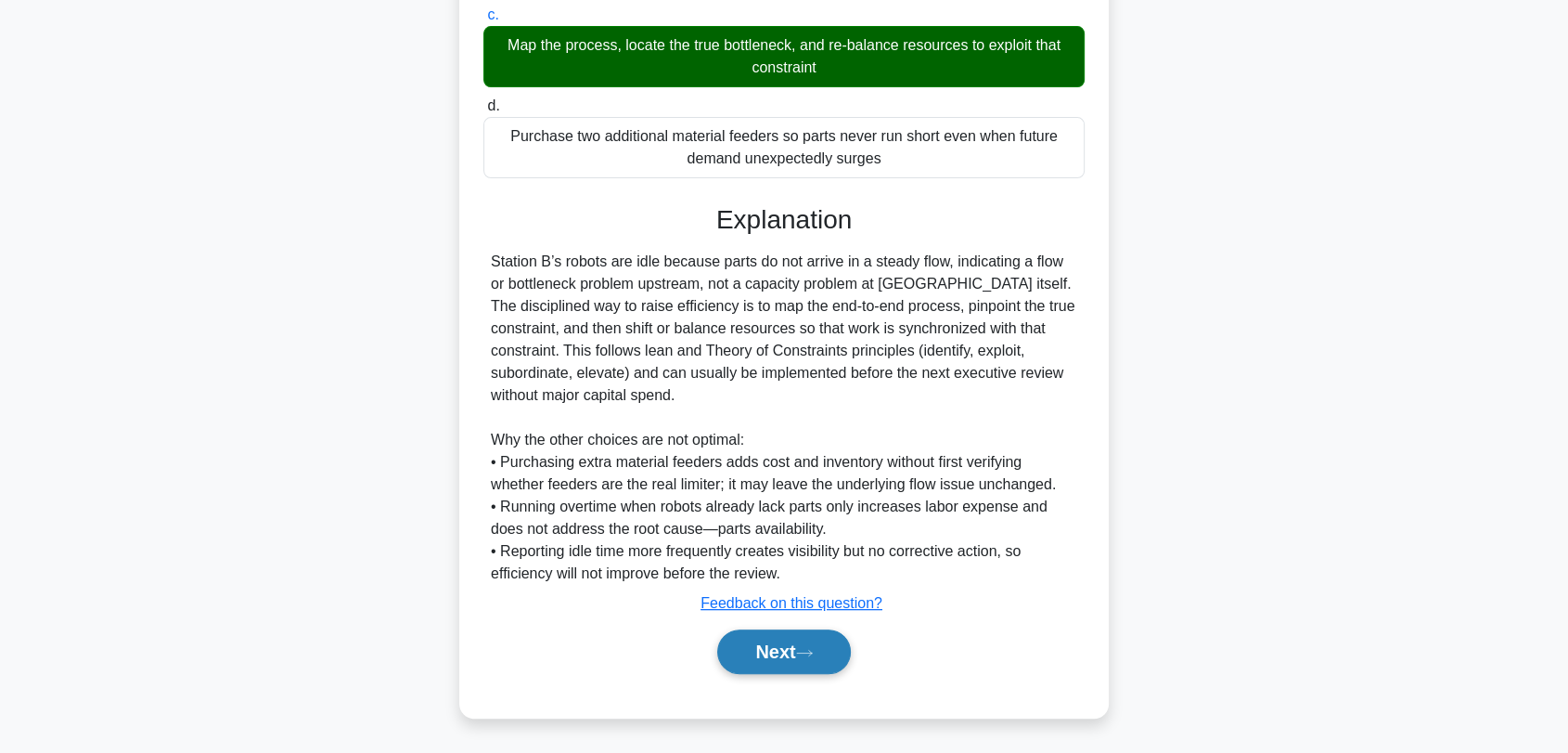
click at [784, 646] on button "Next" at bounding box center [784, 651] width 133 height 45
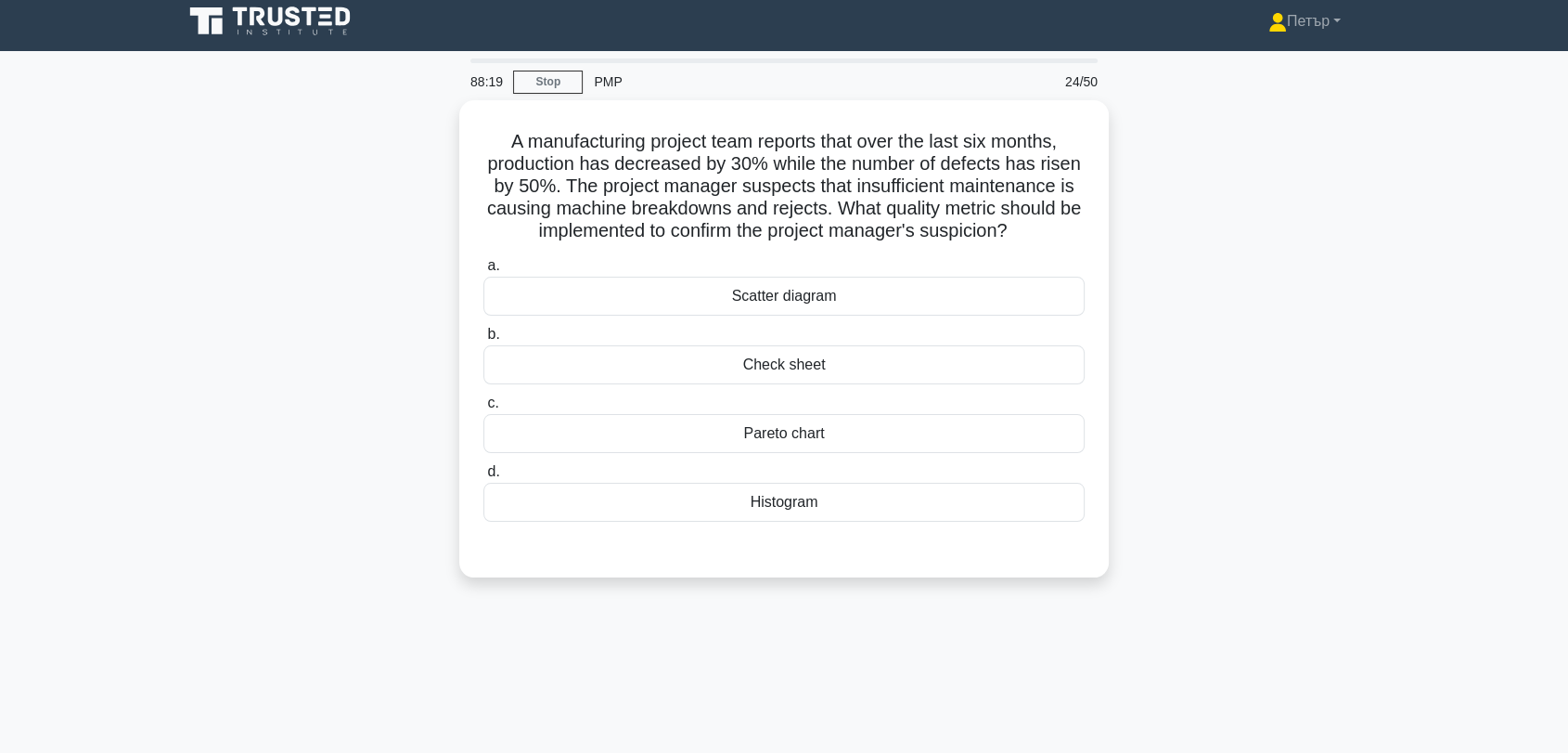
scroll to position [0, 0]
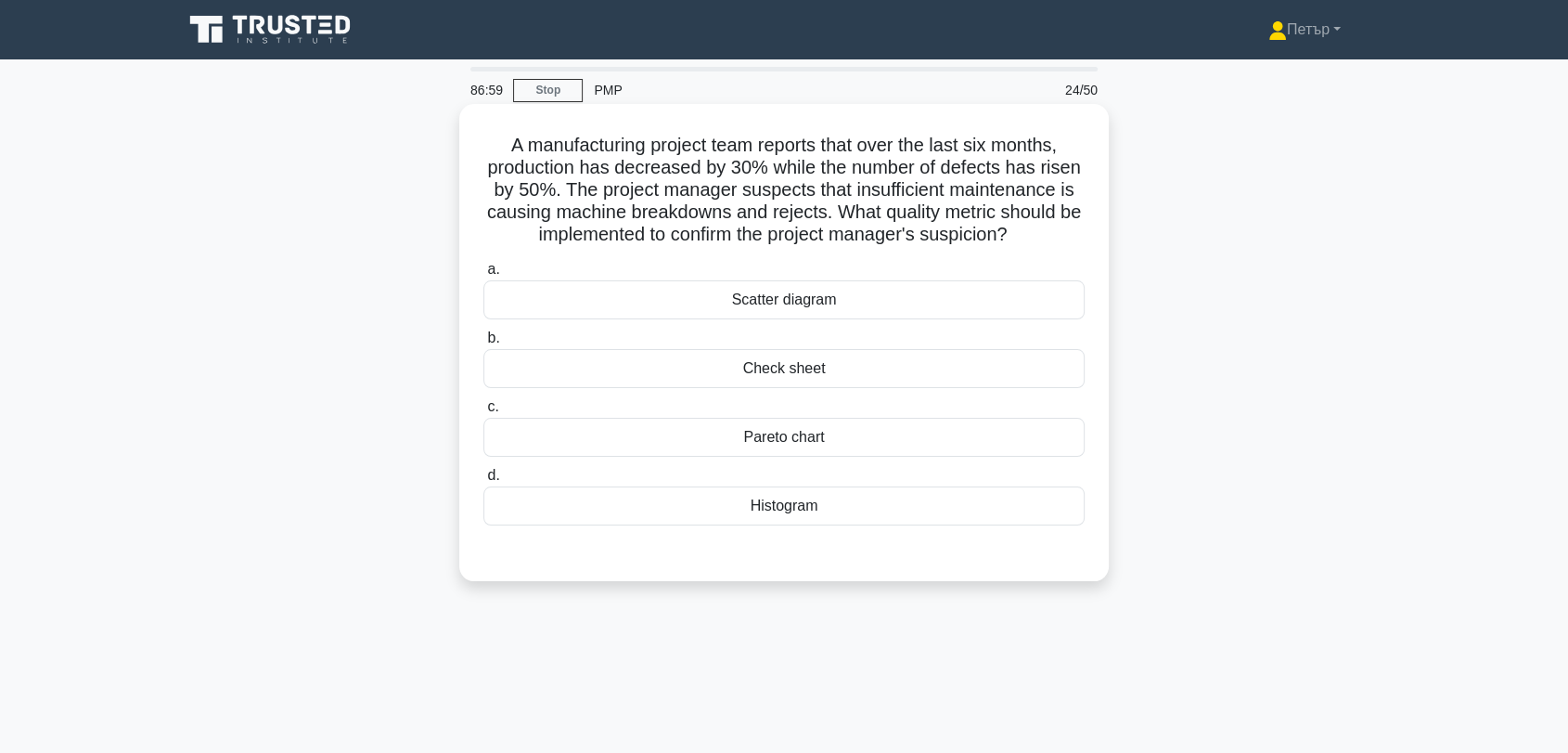
click at [899, 434] on div "Pareto chart" at bounding box center [784, 437] width 602 height 39
click at [483, 413] on input "c. Pareto chart" at bounding box center [483, 406] width 0 height 12
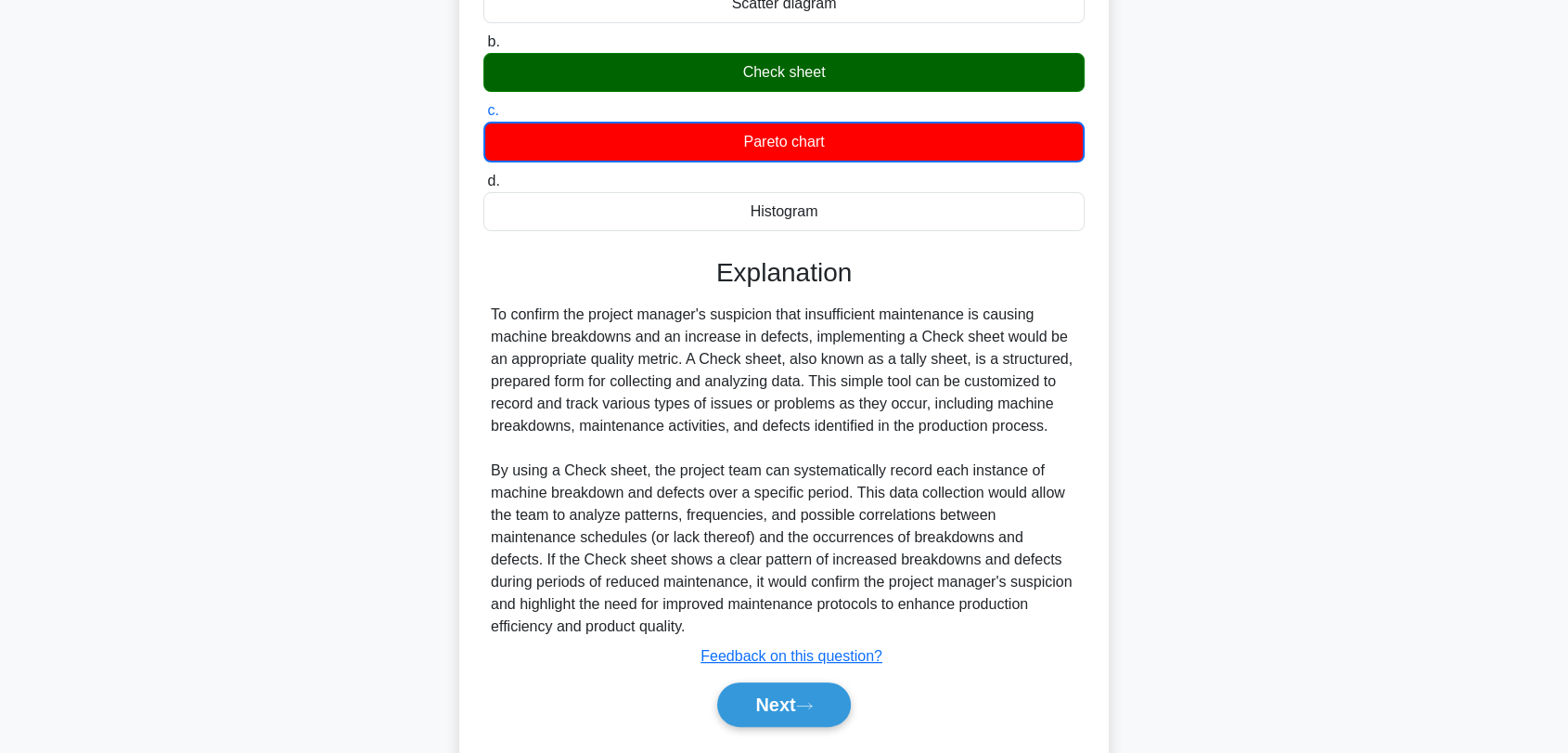
scroll to position [349, 0]
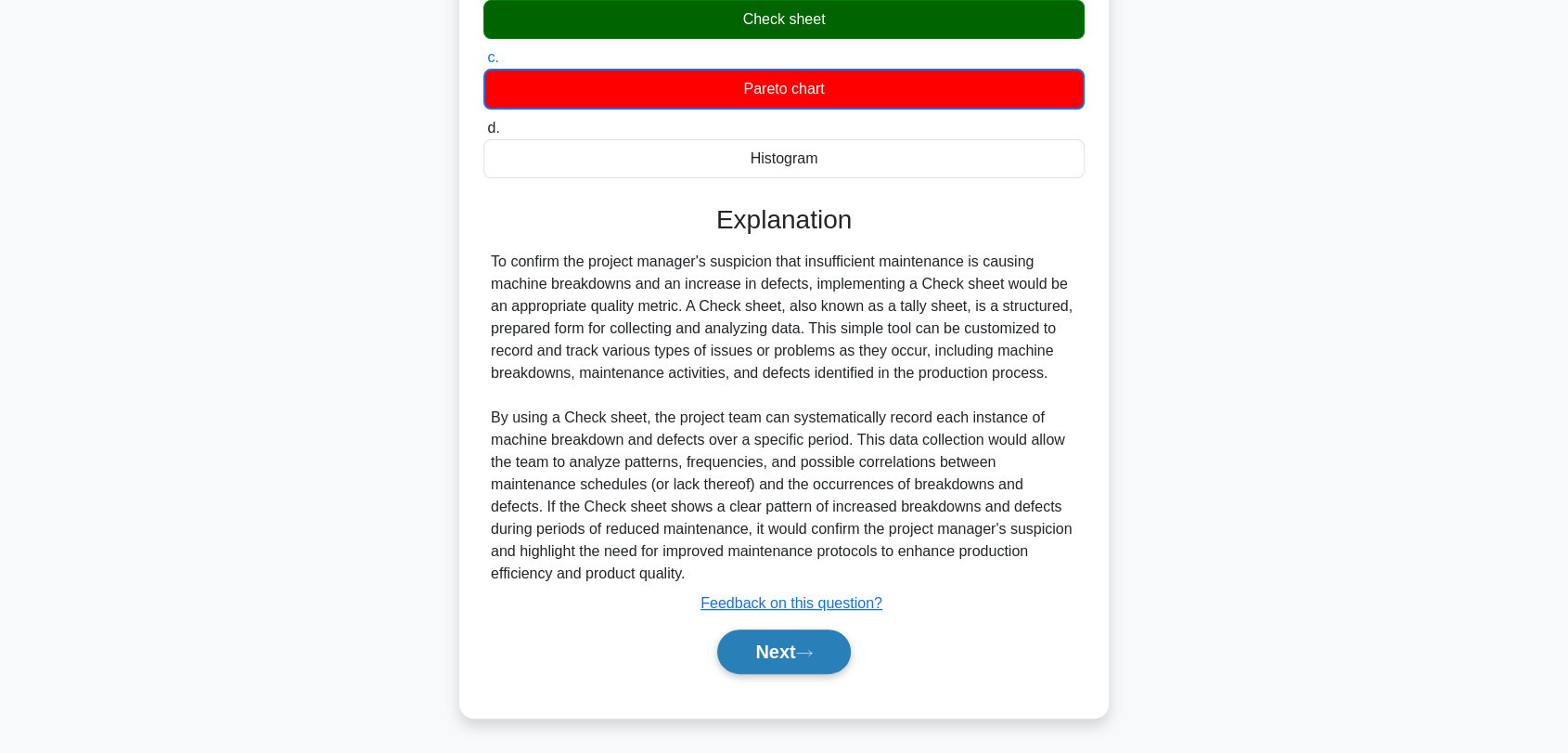
click at [817, 661] on button "Next" at bounding box center [784, 651] width 133 height 45
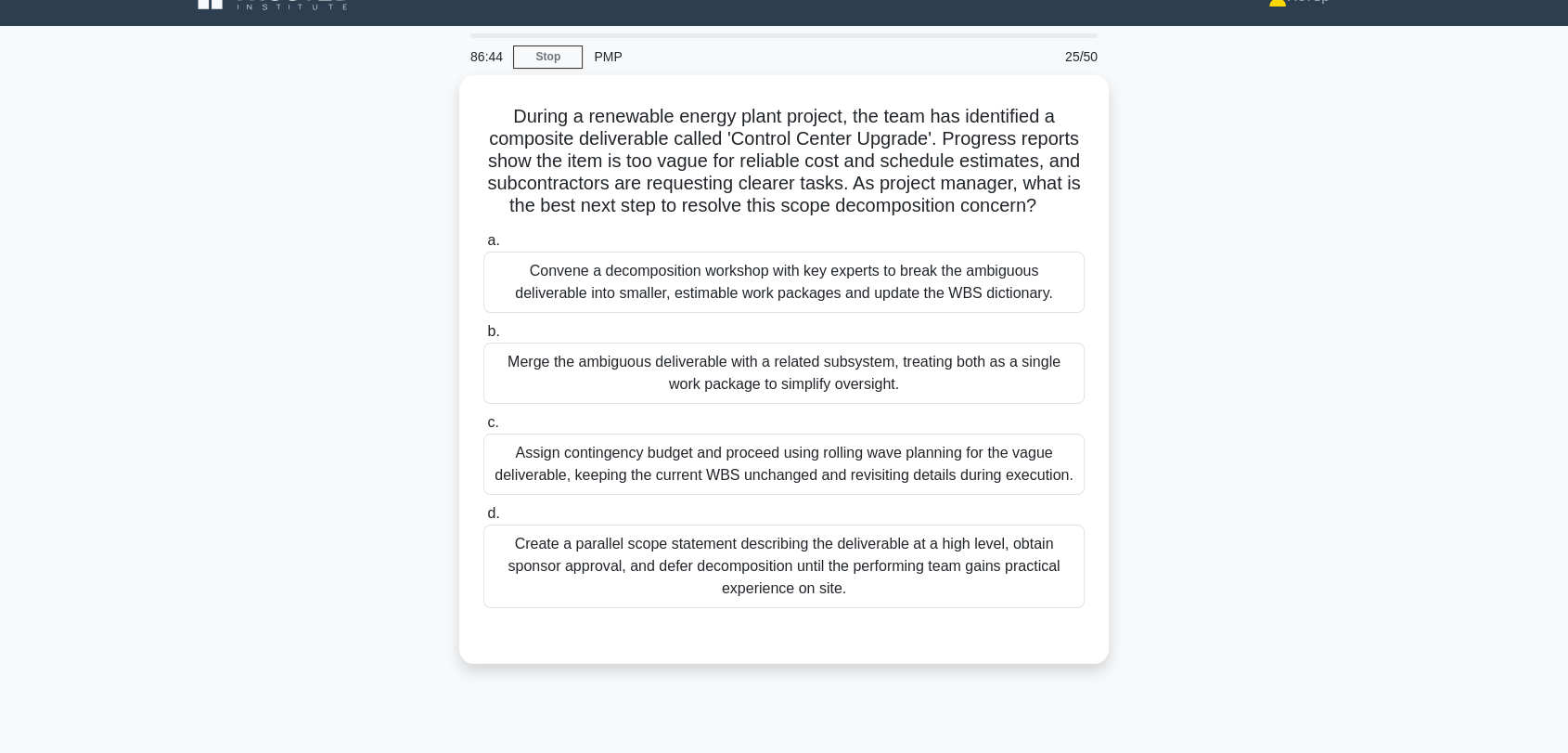
scroll to position [9, 0]
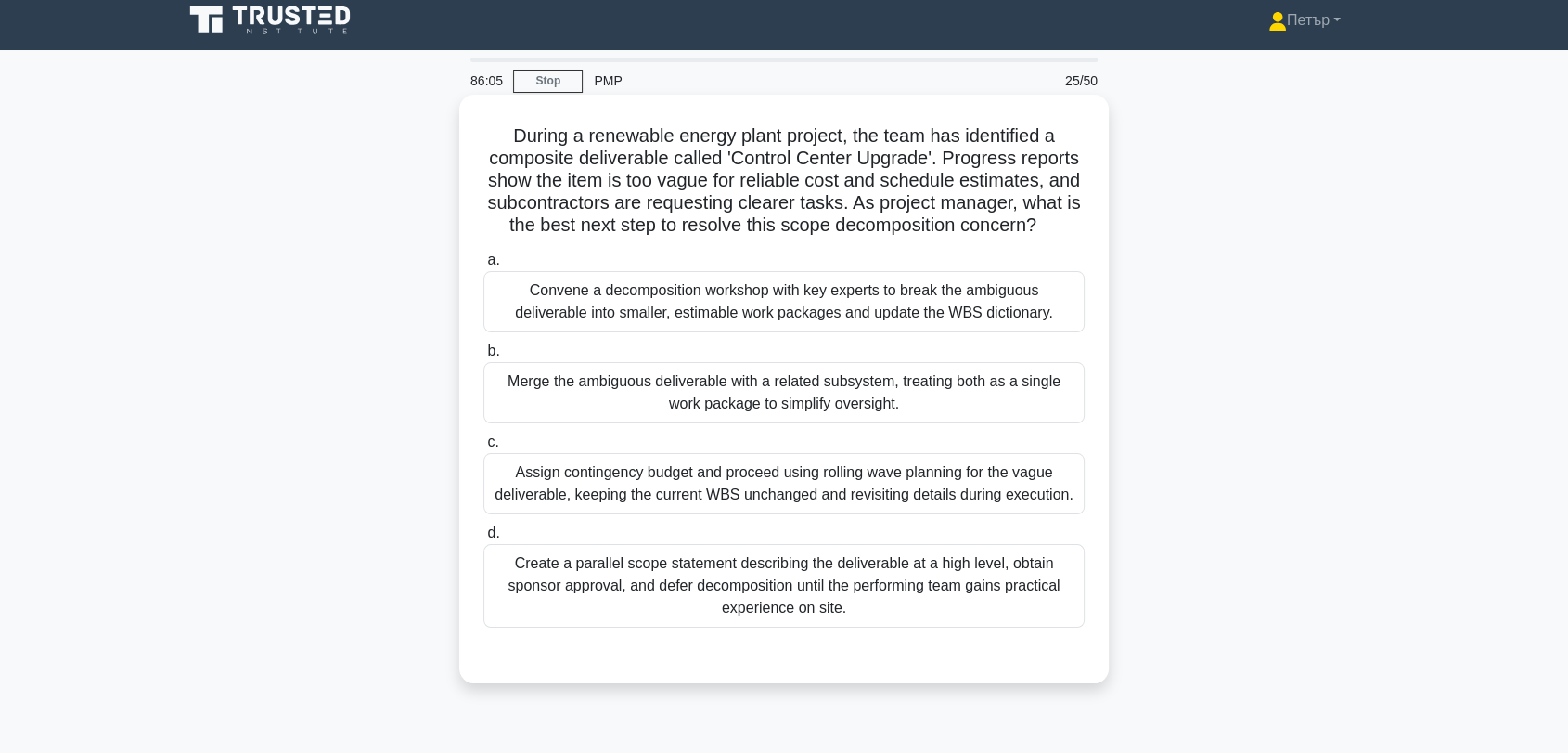
click at [1050, 319] on div "Convene a decomposition workshop with key experts to break the ambiguous delive…" at bounding box center [784, 301] width 602 height 62
click at [483, 267] on input "a. Convene a decomposition workshop with key experts to break the ambiguous del…" at bounding box center [483, 260] width 0 height 12
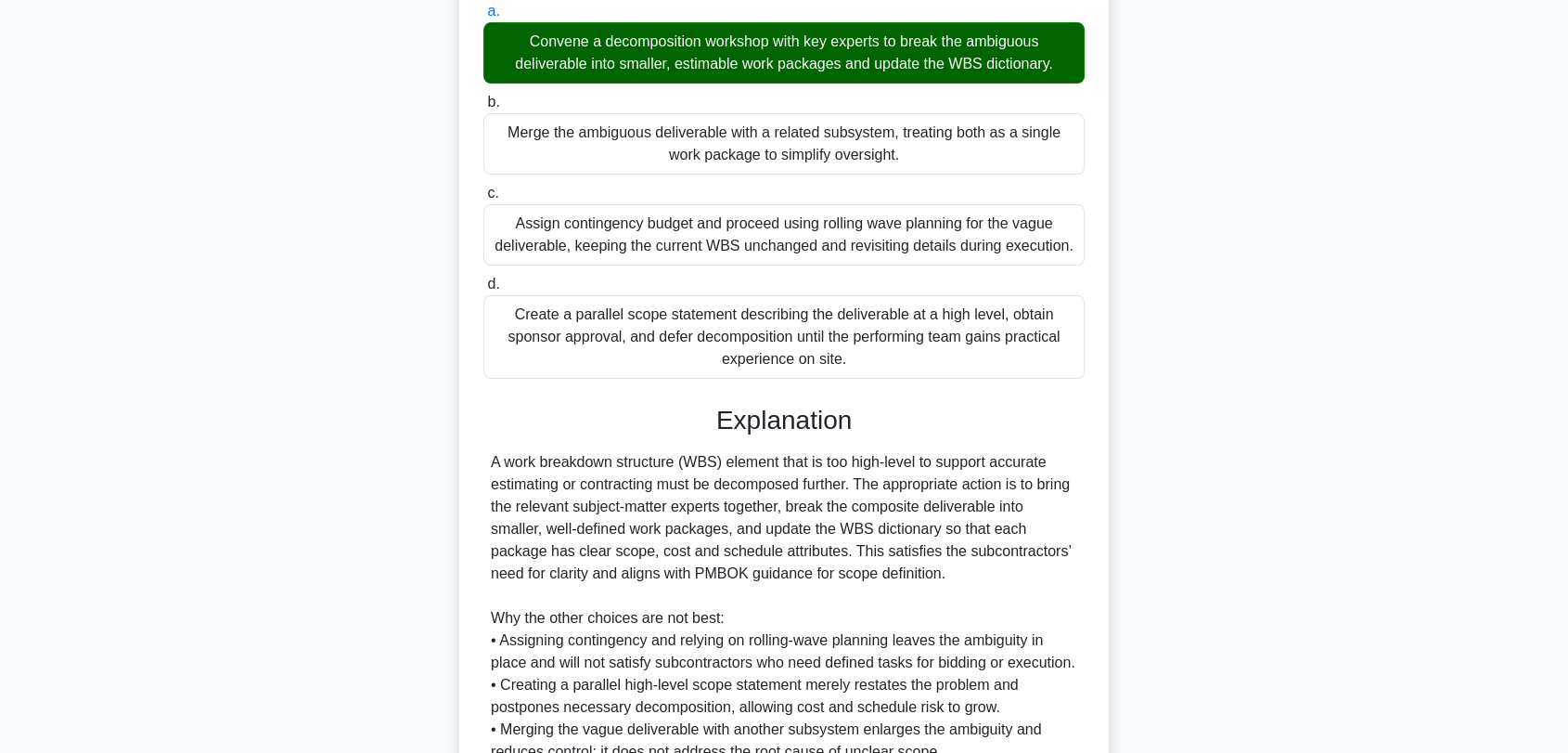
scroll to position [459, 0]
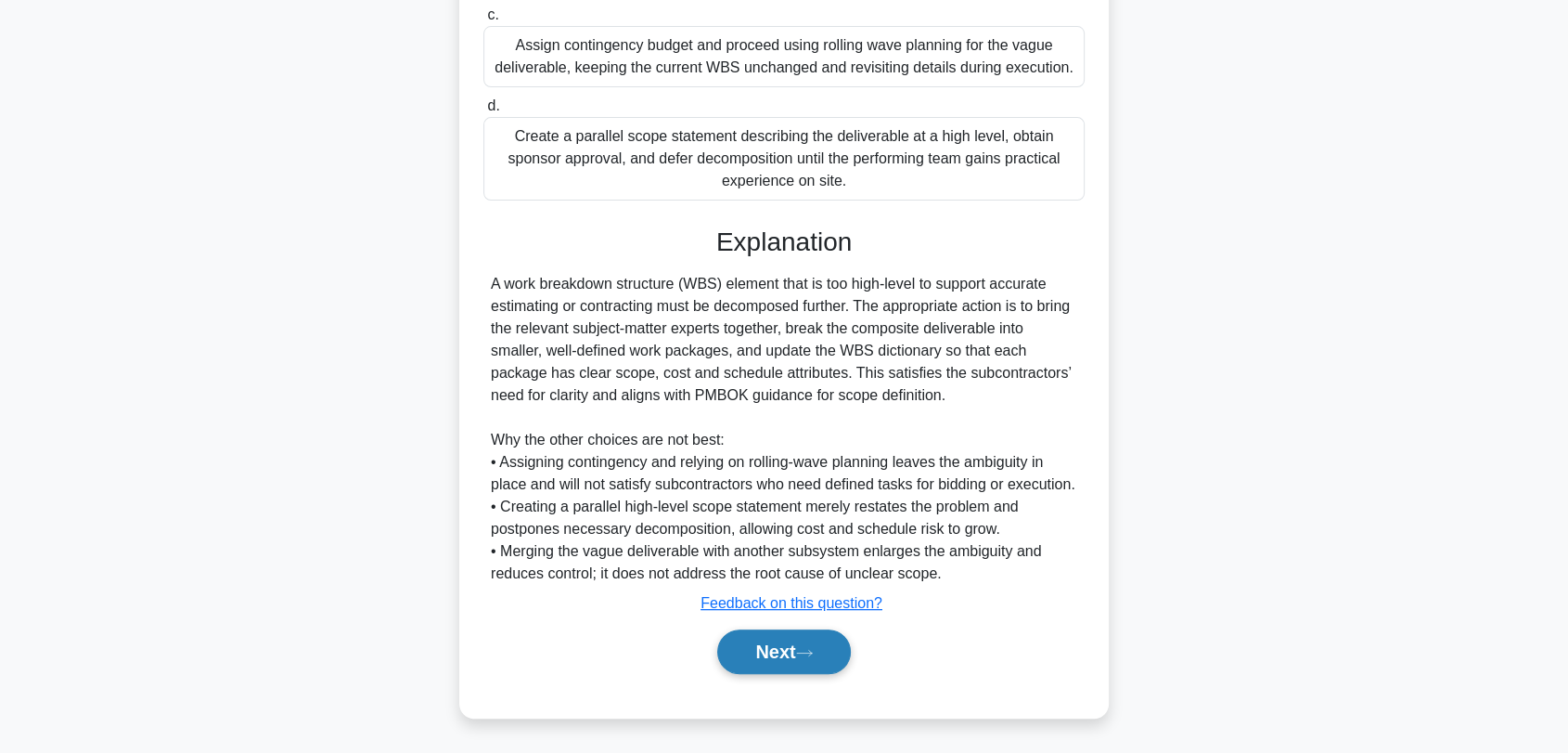
click at [812, 649] on icon at bounding box center [805, 652] width 17 height 10
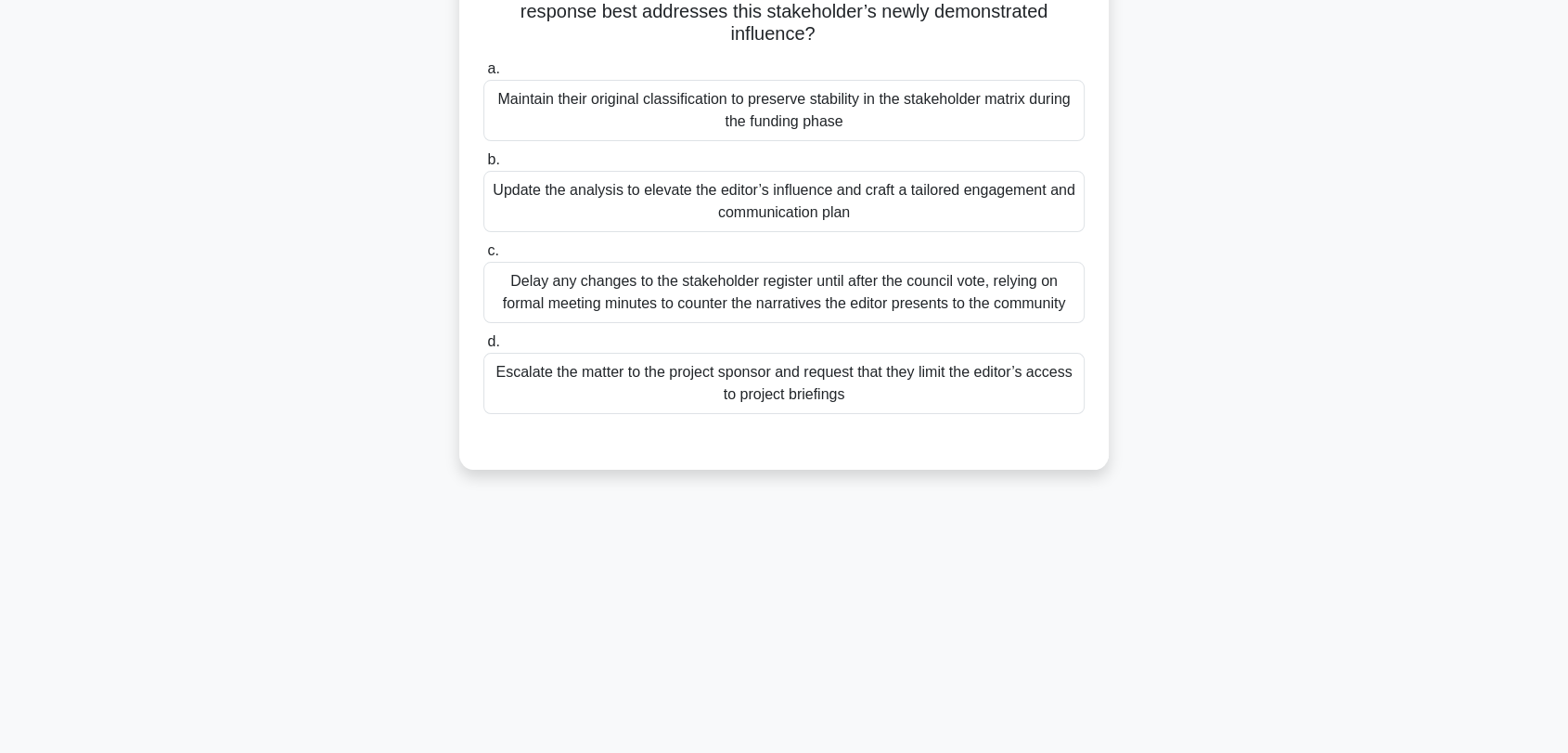
scroll to position [9, 0]
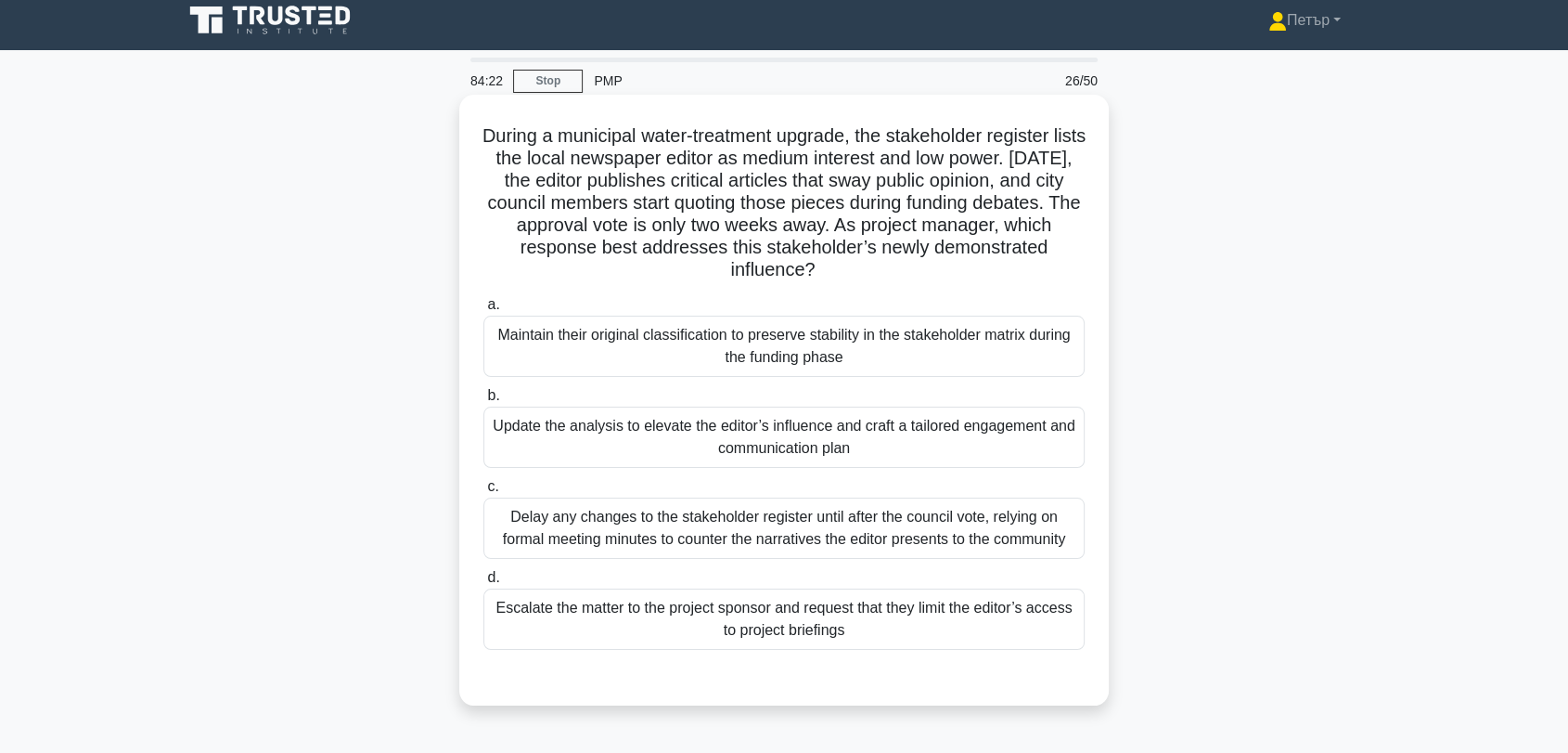
click at [994, 435] on div "Update the analysis to elevate the editor’s influence and craft a tailored enga…" at bounding box center [784, 437] width 602 height 62
click at [483, 402] on input "b. Update the analysis to elevate the editor’s influence and craft a tailored e…" at bounding box center [483, 396] width 0 height 12
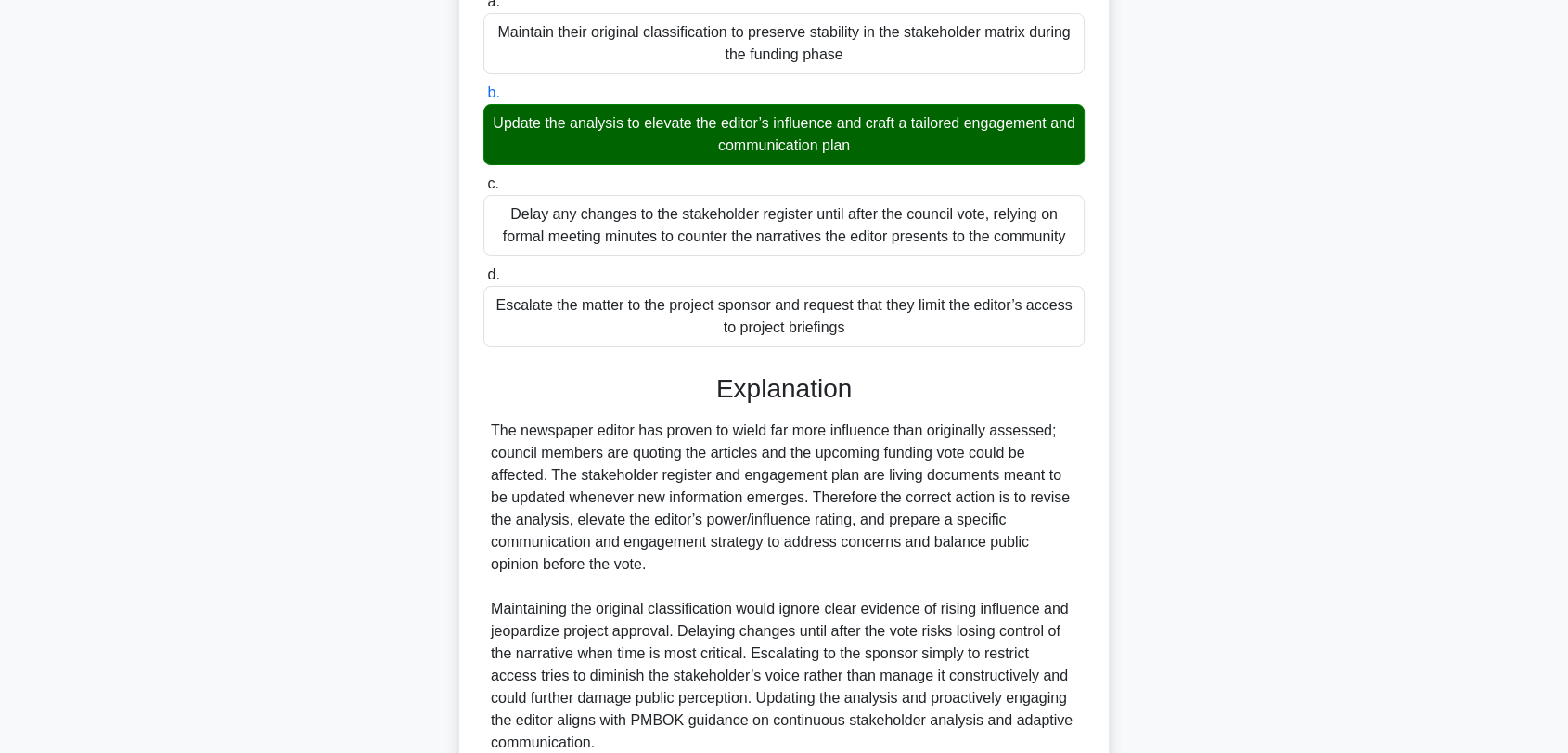
scroll to position [480, 0]
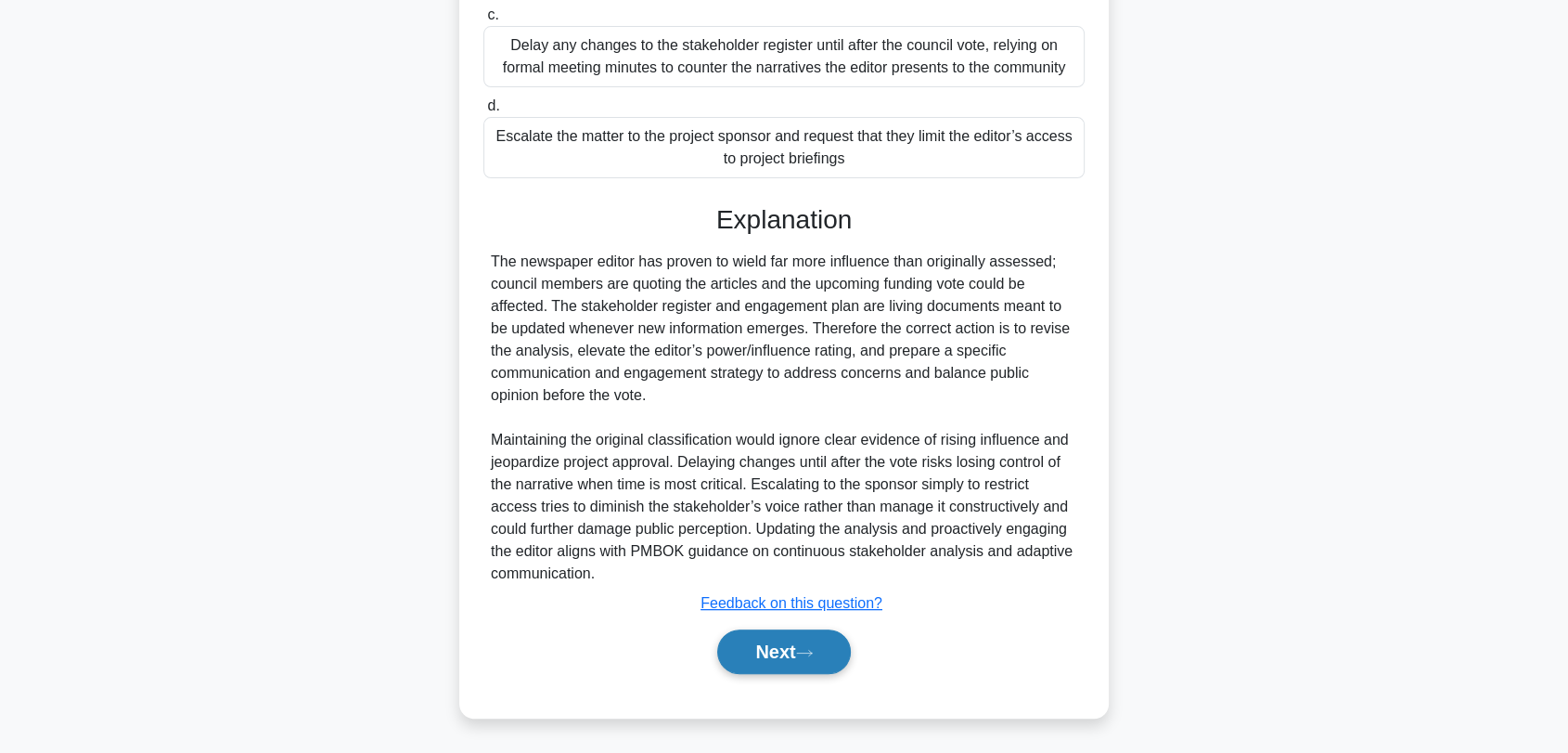
click at [809, 648] on icon at bounding box center [805, 652] width 17 height 10
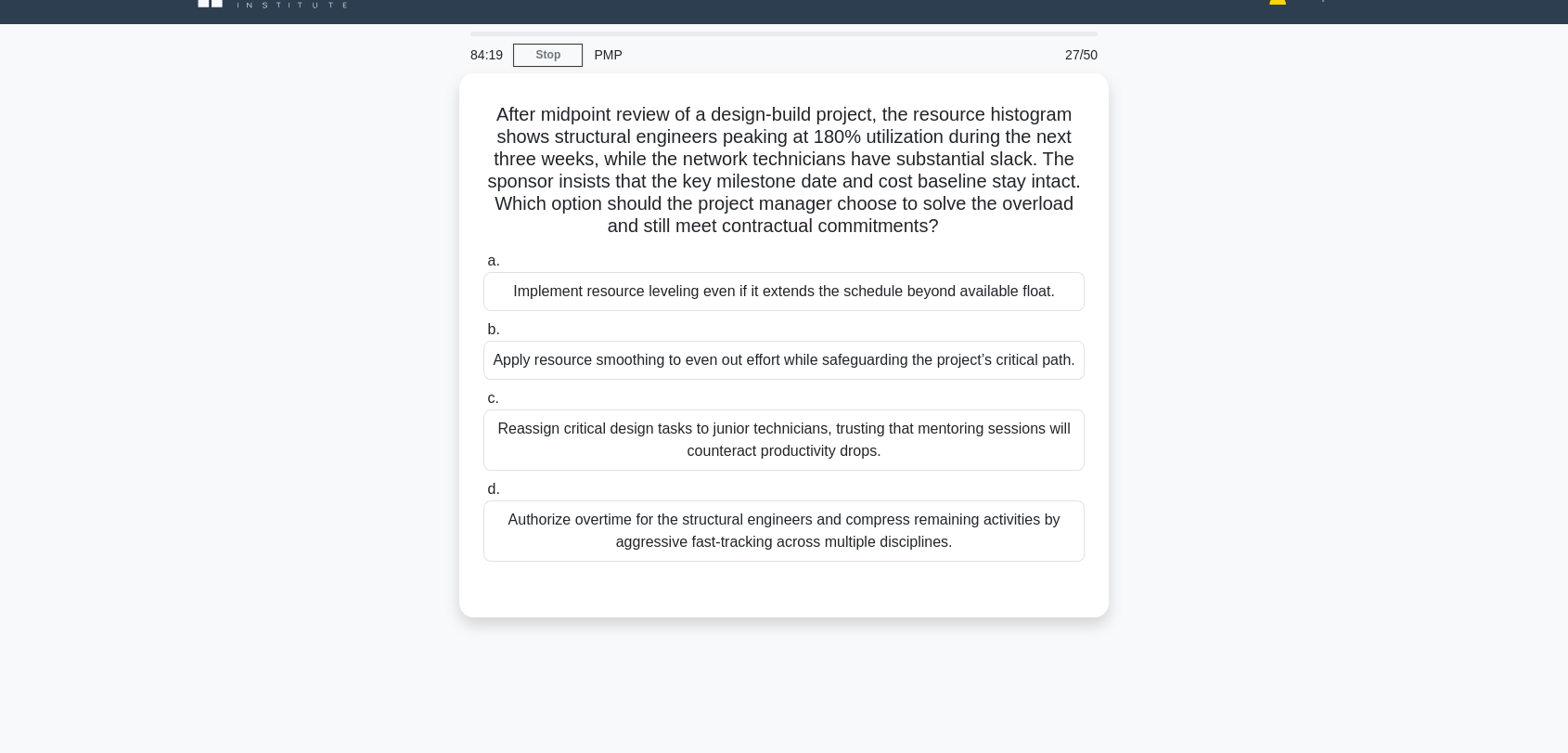
scroll to position [9, 0]
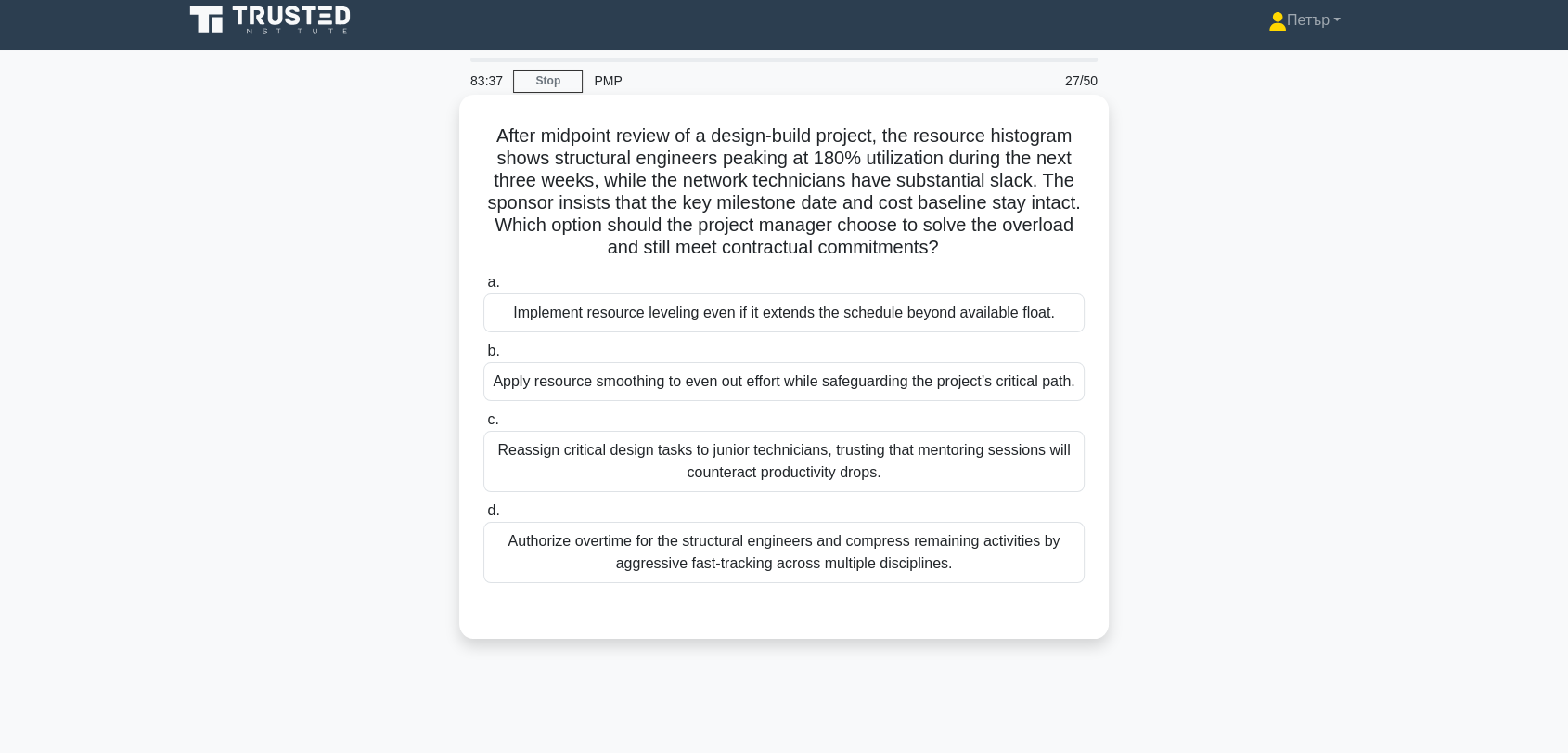
click at [959, 401] on div "Apply resource smoothing to even out effort while safeguarding the project’s cr…" at bounding box center [784, 381] width 602 height 39
click at [483, 357] on input "b. Apply resource smoothing to even out effort while safeguarding the project’s…" at bounding box center [483, 351] width 0 height 12
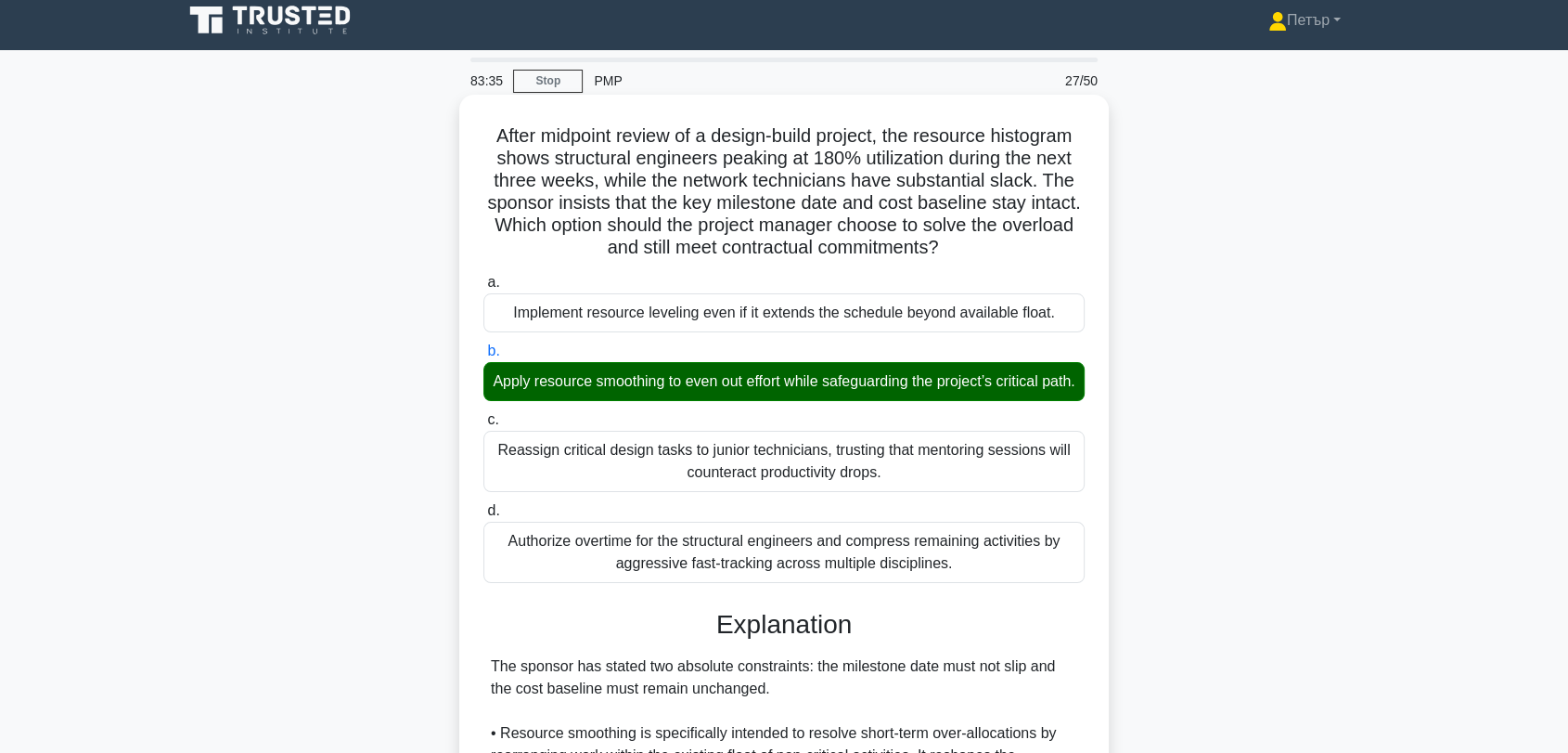
scroll to position [593, 0]
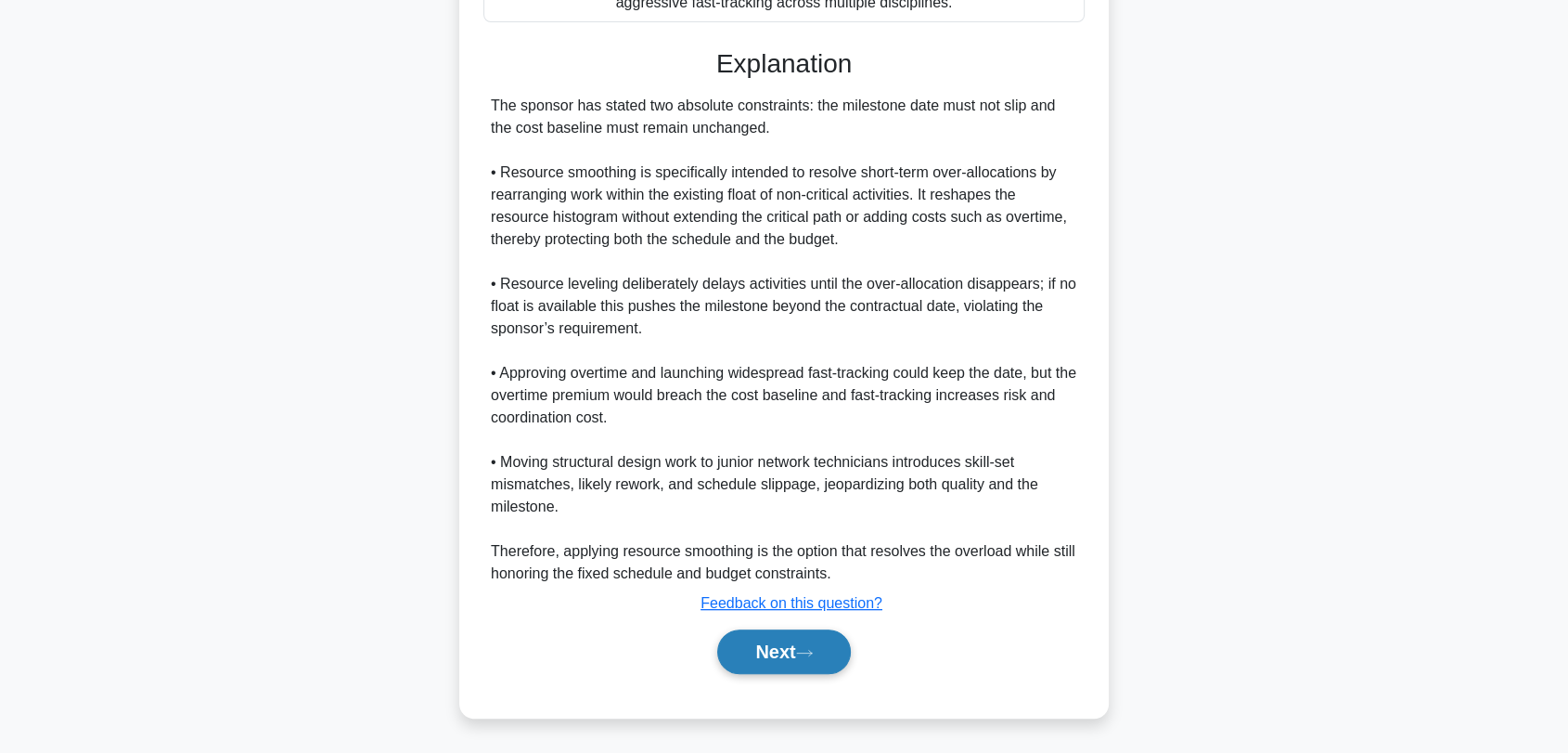
click at [782, 663] on button "Next" at bounding box center [784, 651] width 133 height 45
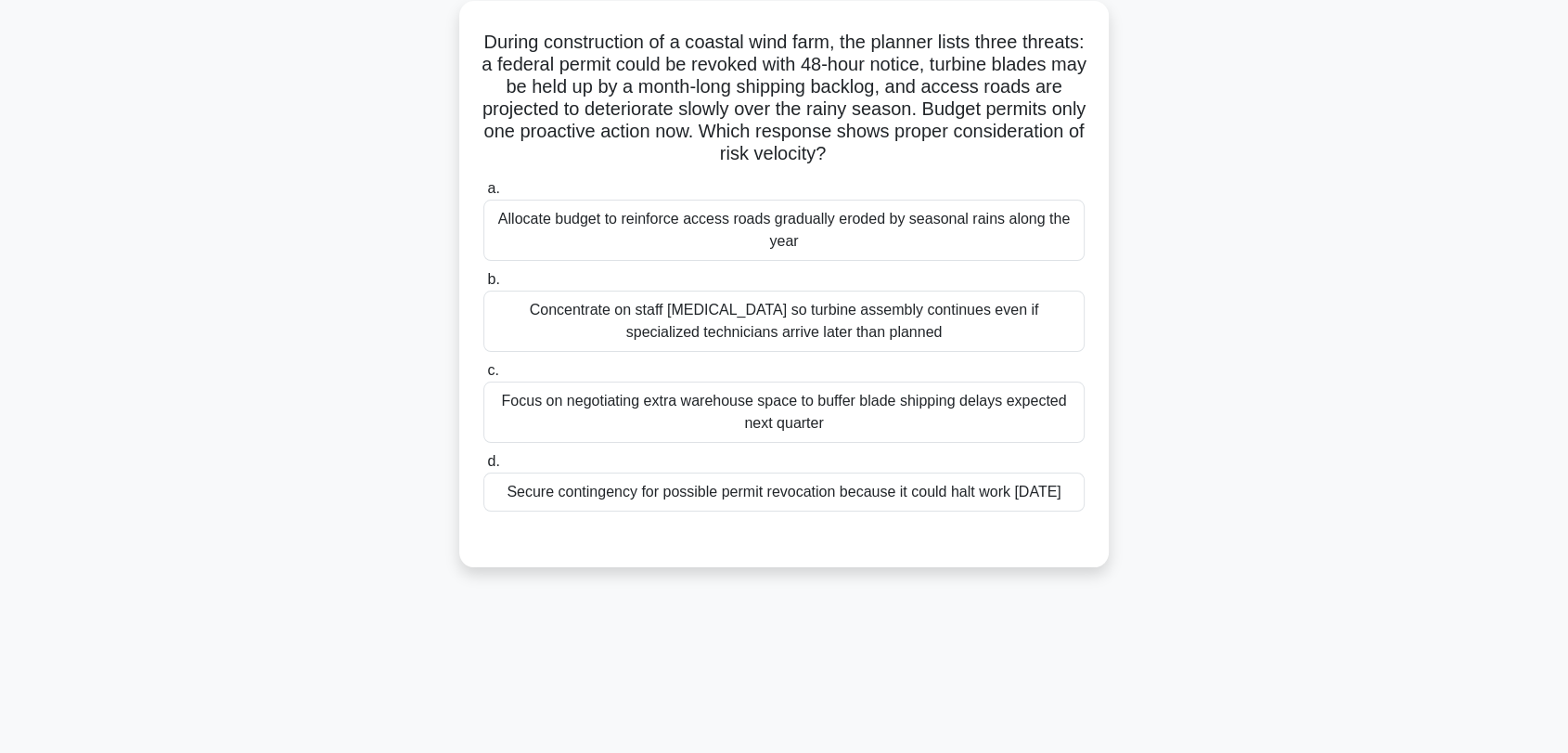
scroll to position [9, 0]
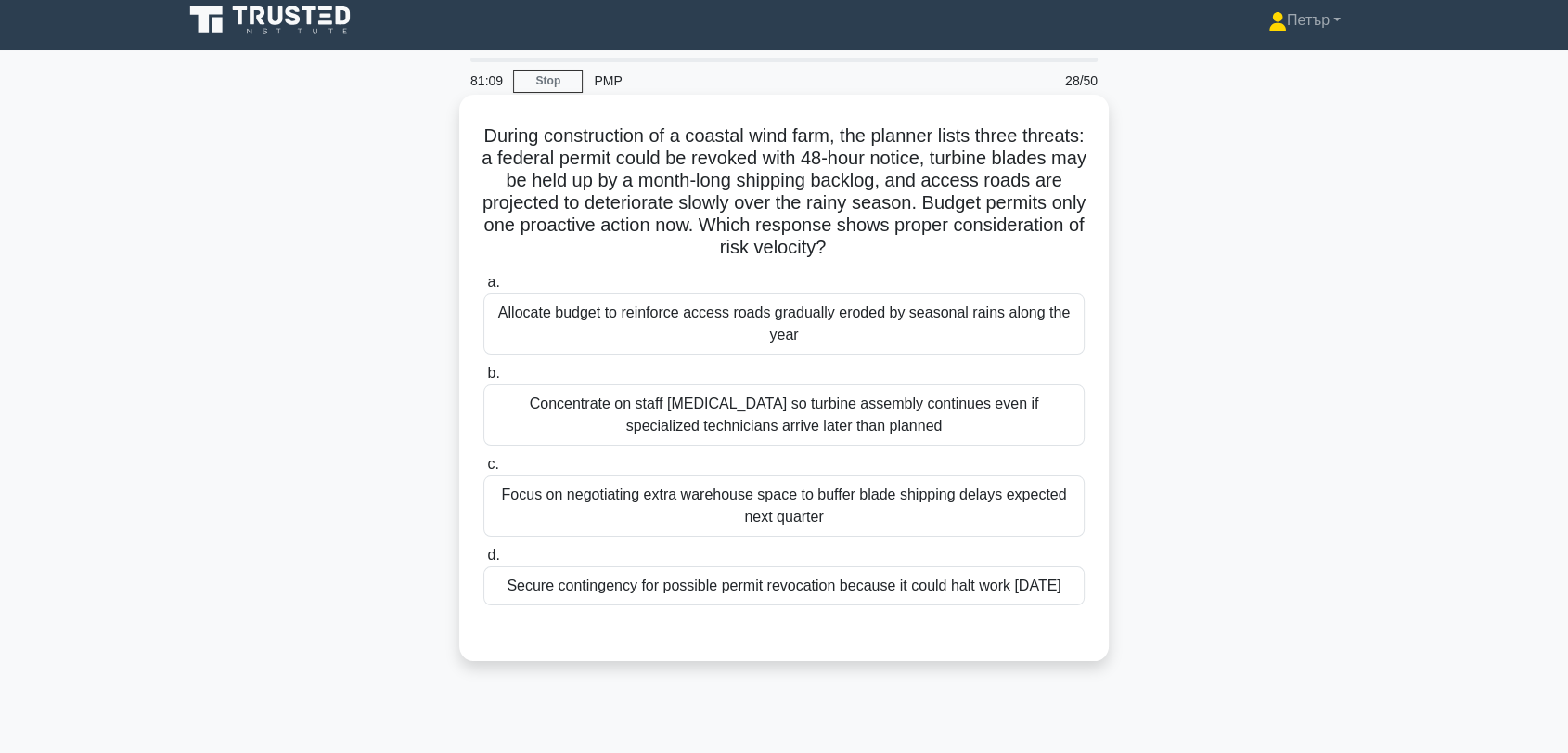
click at [1001, 605] on div "Secure contingency for possible permit revocation because it could halt work wi…" at bounding box center [784, 585] width 602 height 39
click at [483, 561] on input "d. Secure contingency for possible permit revocation because it could halt work…" at bounding box center [483, 555] width 0 height 12
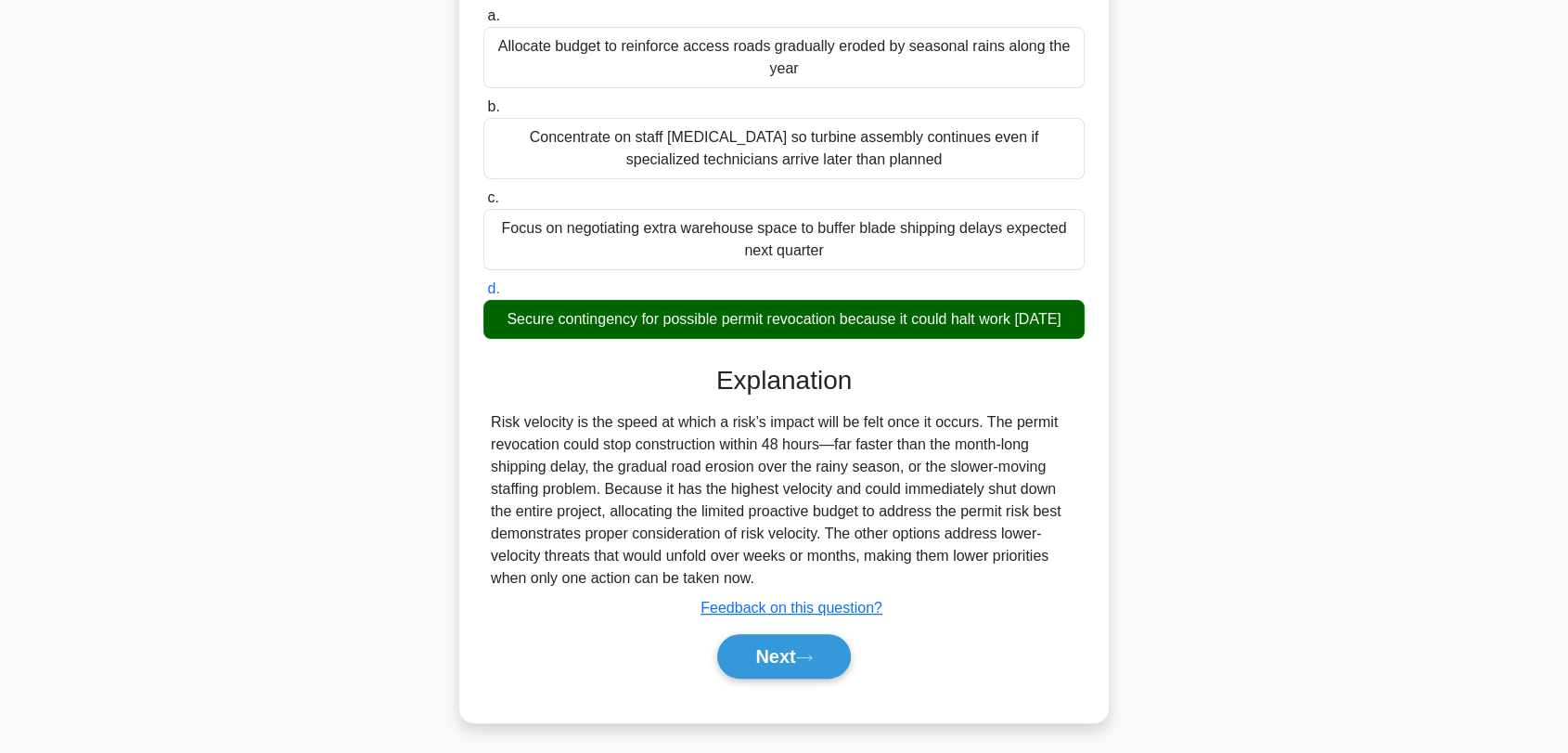
scroll to position [303, 0]
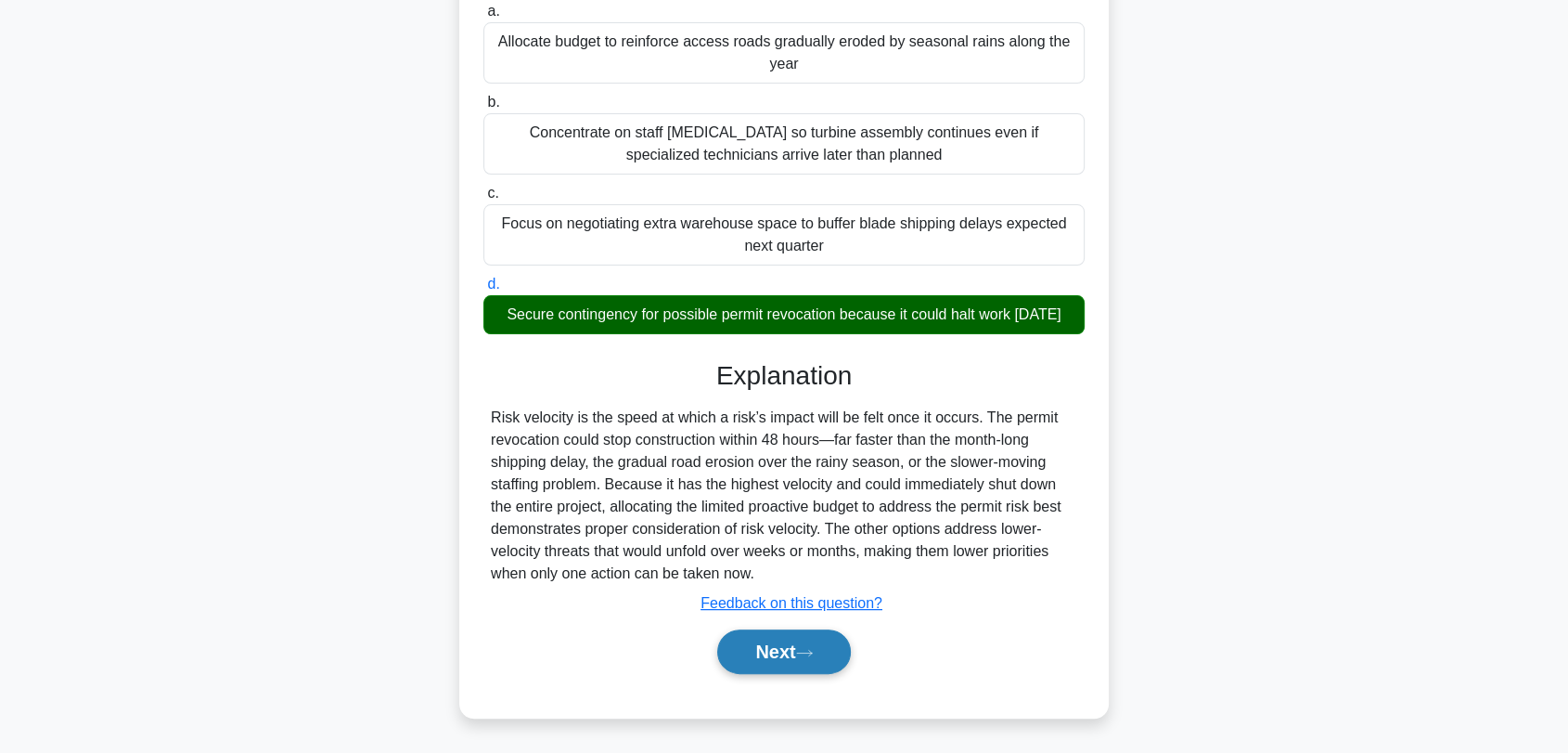
click at [820, 641] on button "Next" at bounding box center [784, 651] width 133 height 45
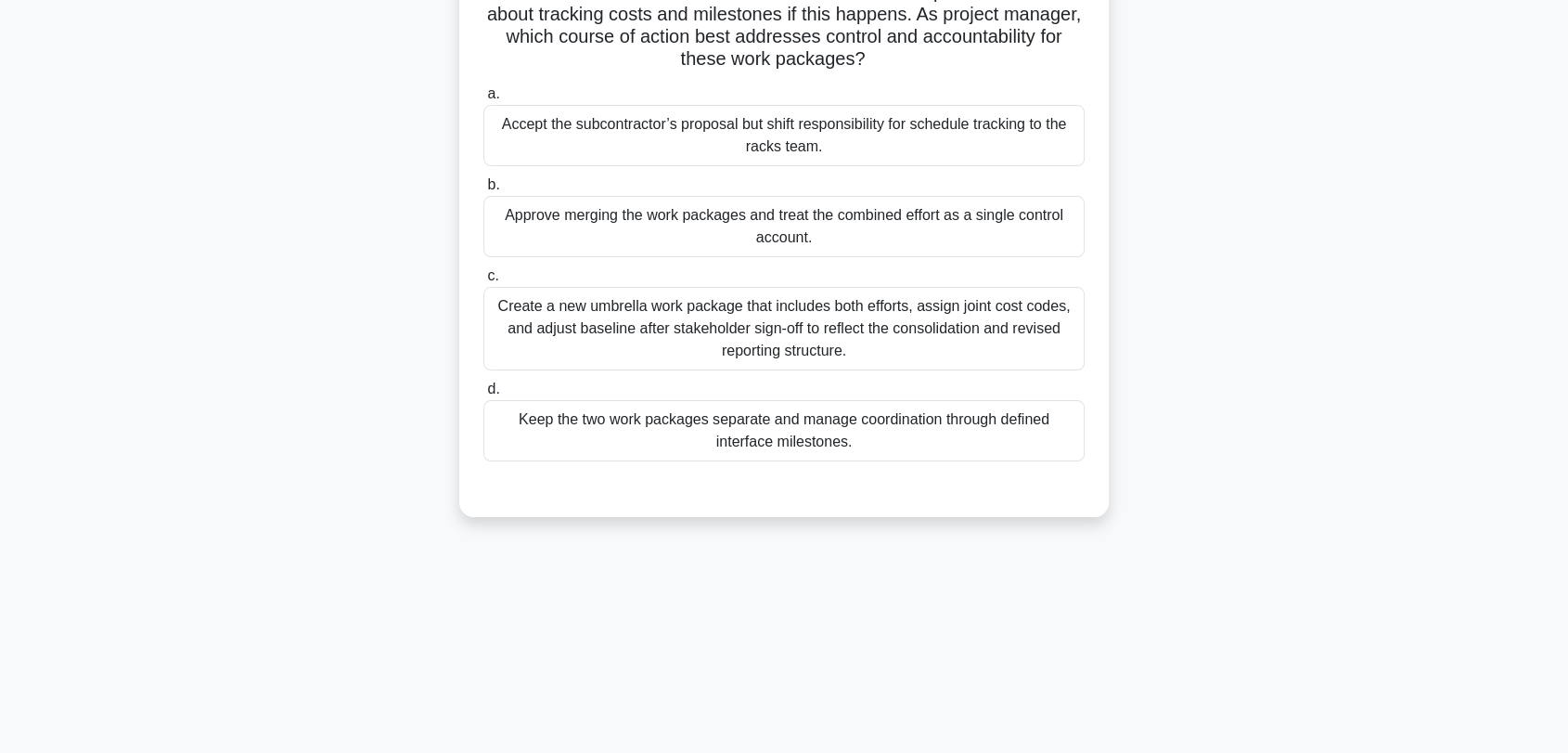
scroll to position [251, 0]
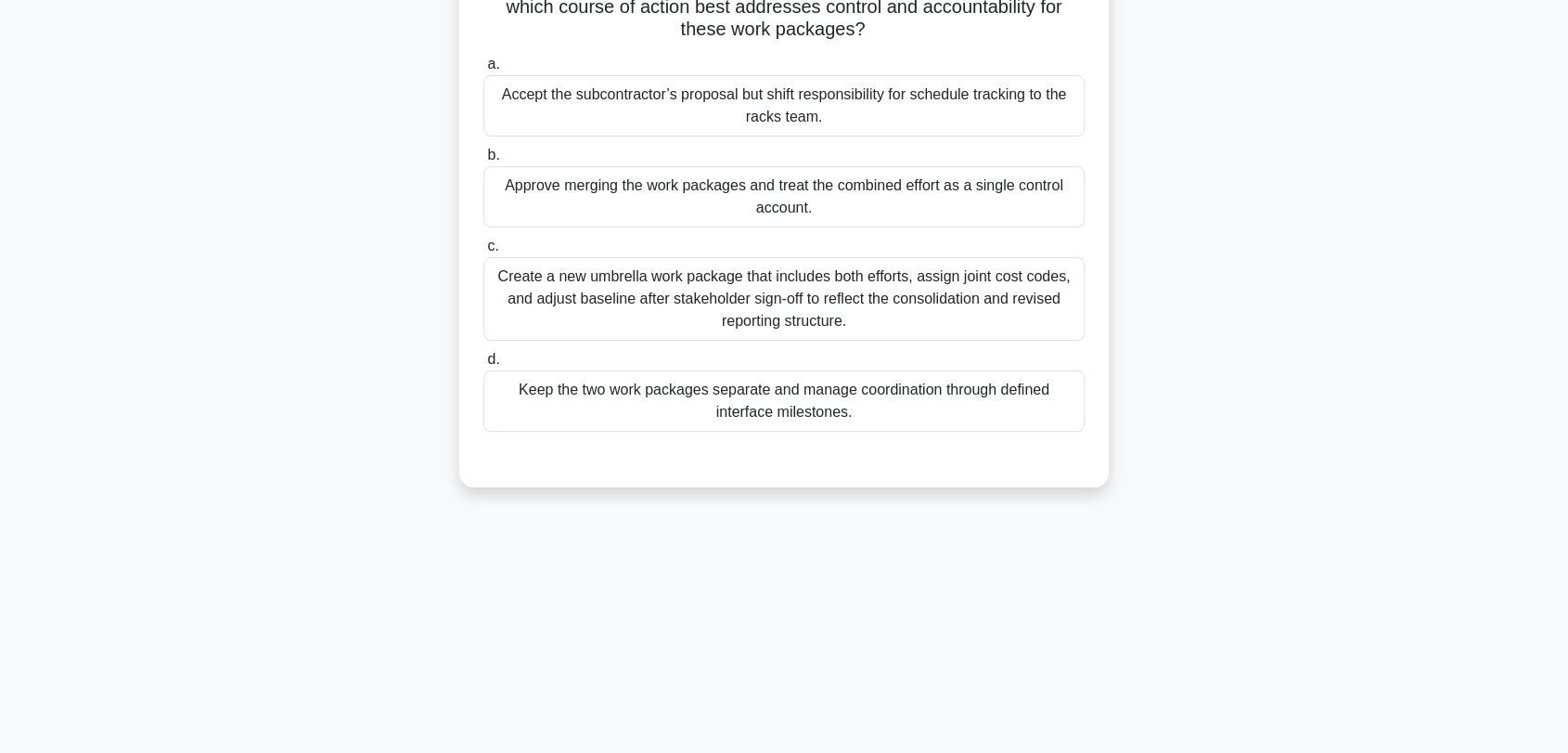
click at [892, 412] on div "Keep the two work packages separate and manage coordination through defined int…" at bounding box center [784, 401] width 602 height 62
click at [483, 366] on input "d. Keep the two work packages separate and manage coordination through defined …" at bounding box center [483, 359] width 0 height 12
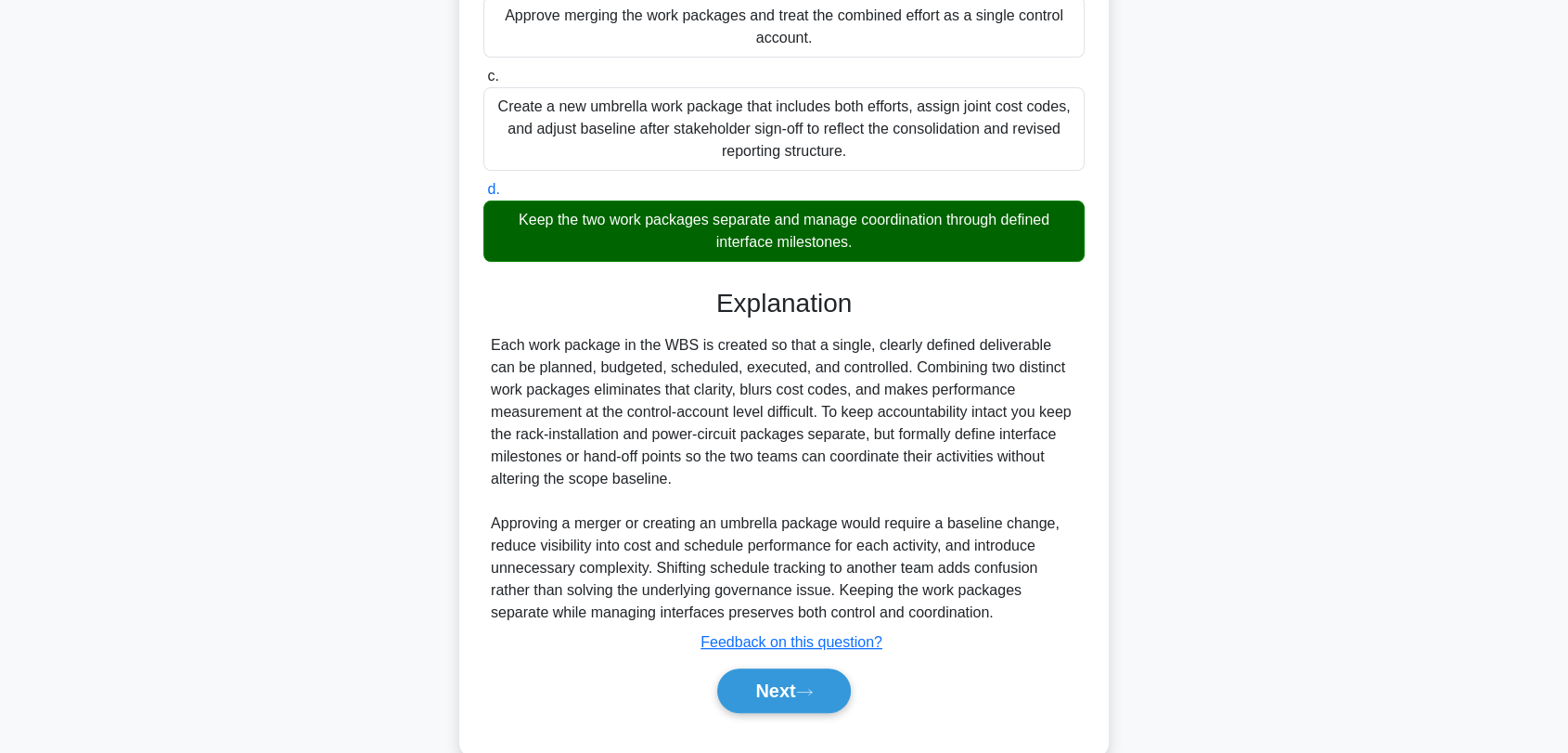
scroll to position [459, 0]
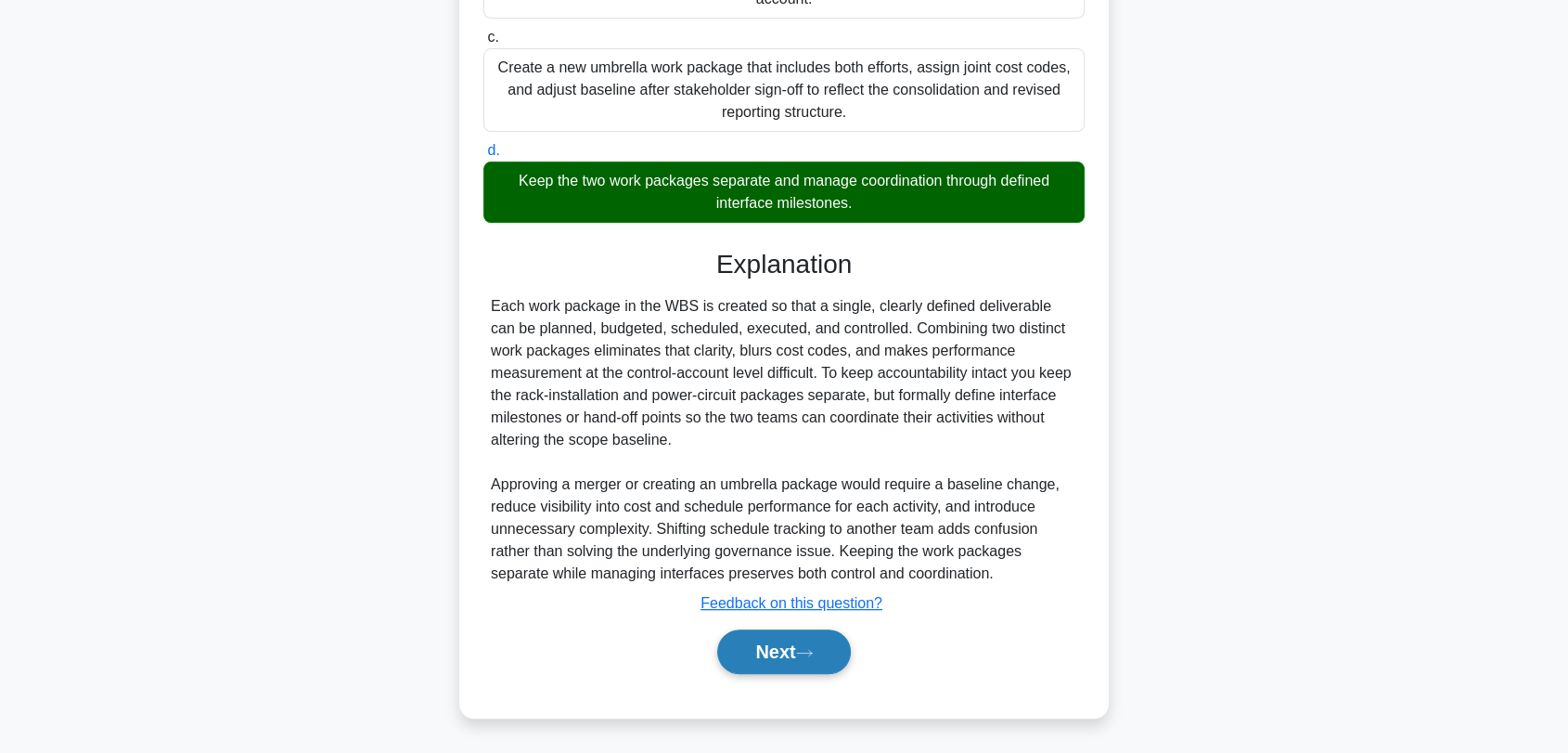
click at [798, 642] on button "Next" at bounding box center [784, 651] width 133 height 45
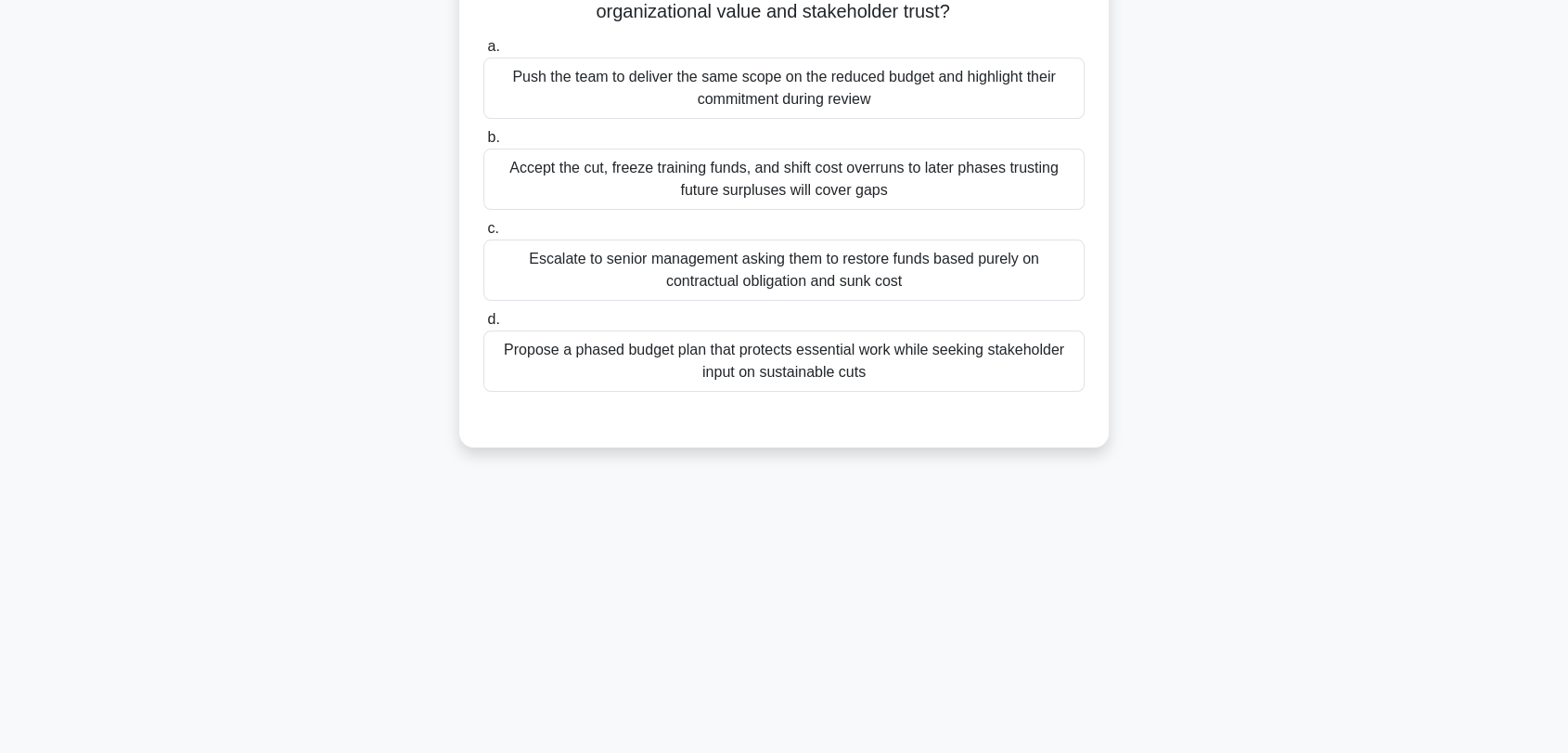
scroll to position [9, 0]
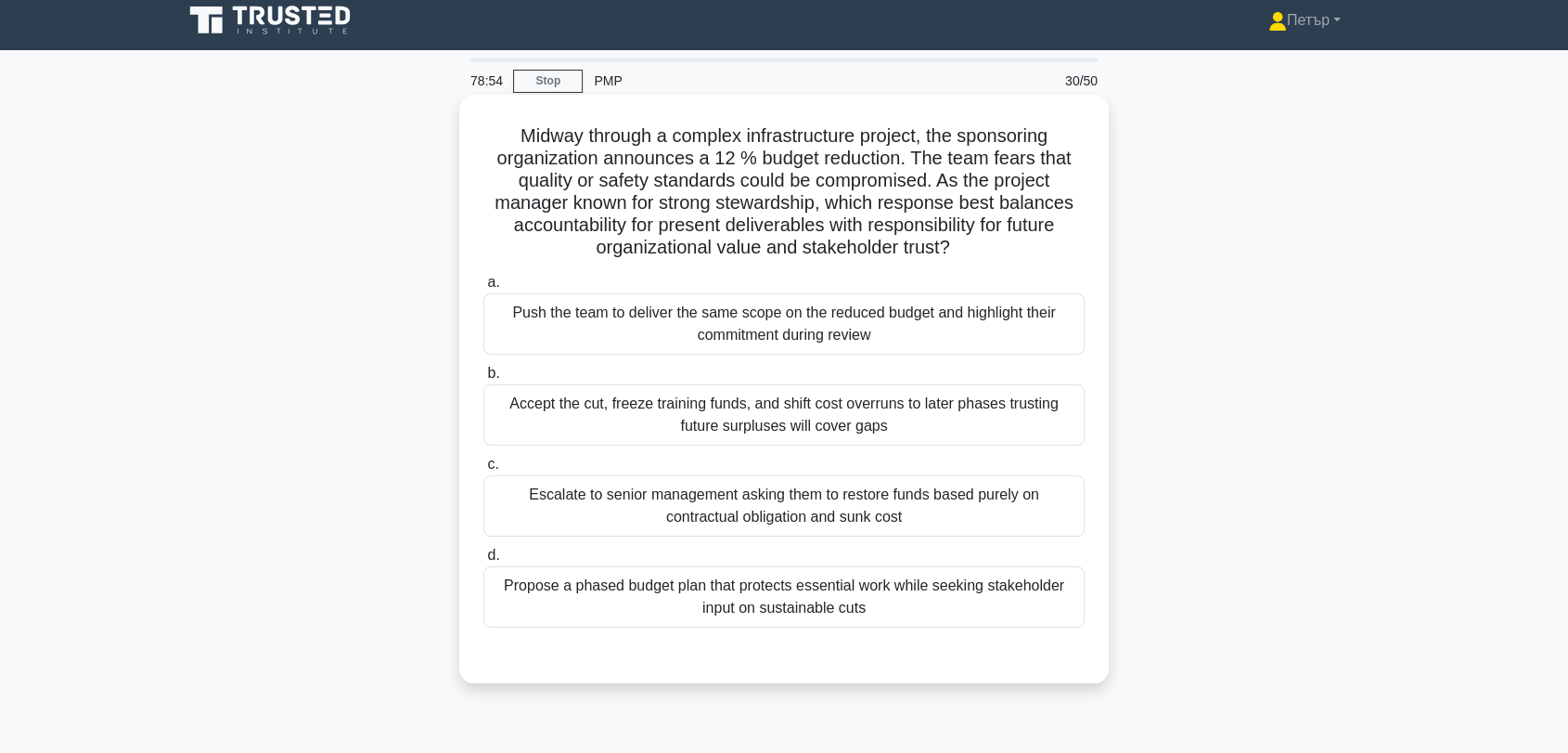
click at [936, 590] on div "Propose a phased budget plan that protects essential work while seeking stakeho…" at bounding box center [784, 596] width 602 height 62
click at [483, 561] on input "d. Propose a phased budget plan that protects essential work while seeking stak…" at bounding box center [483, 555] width 0 height 12
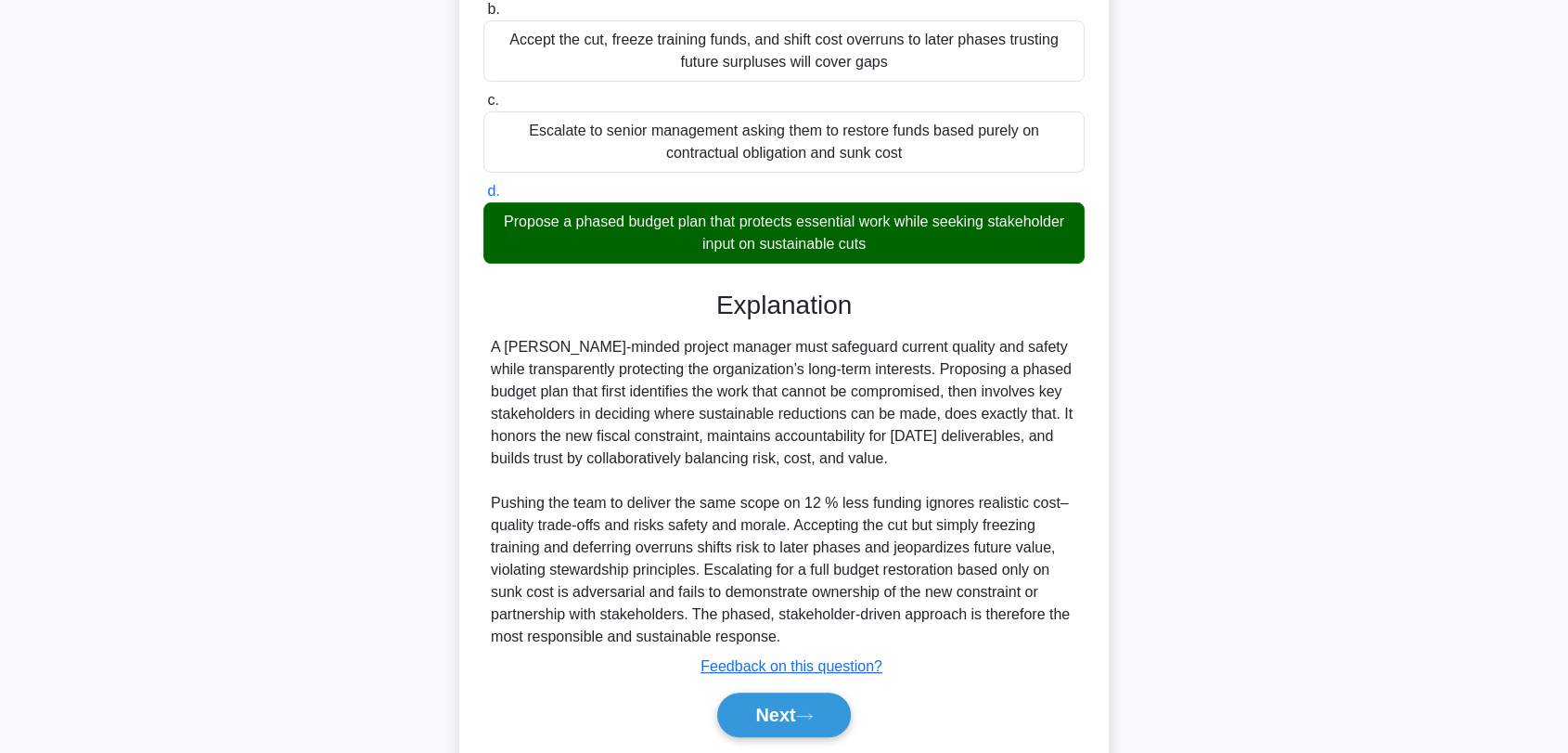
scroll to position [436, 0]
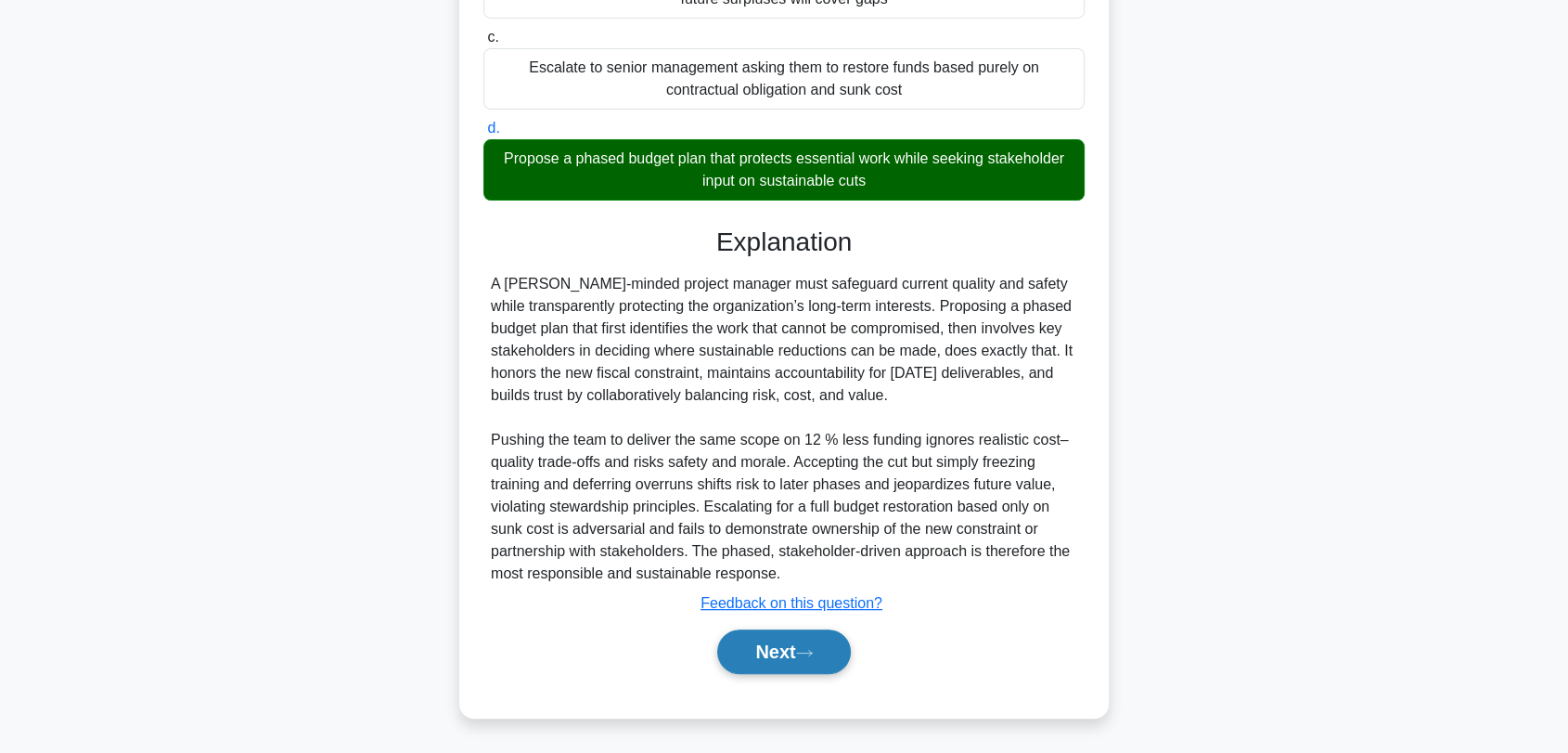
click at [768, 649] on button "Next" at bounding box center [784, 651] width 133 height 45
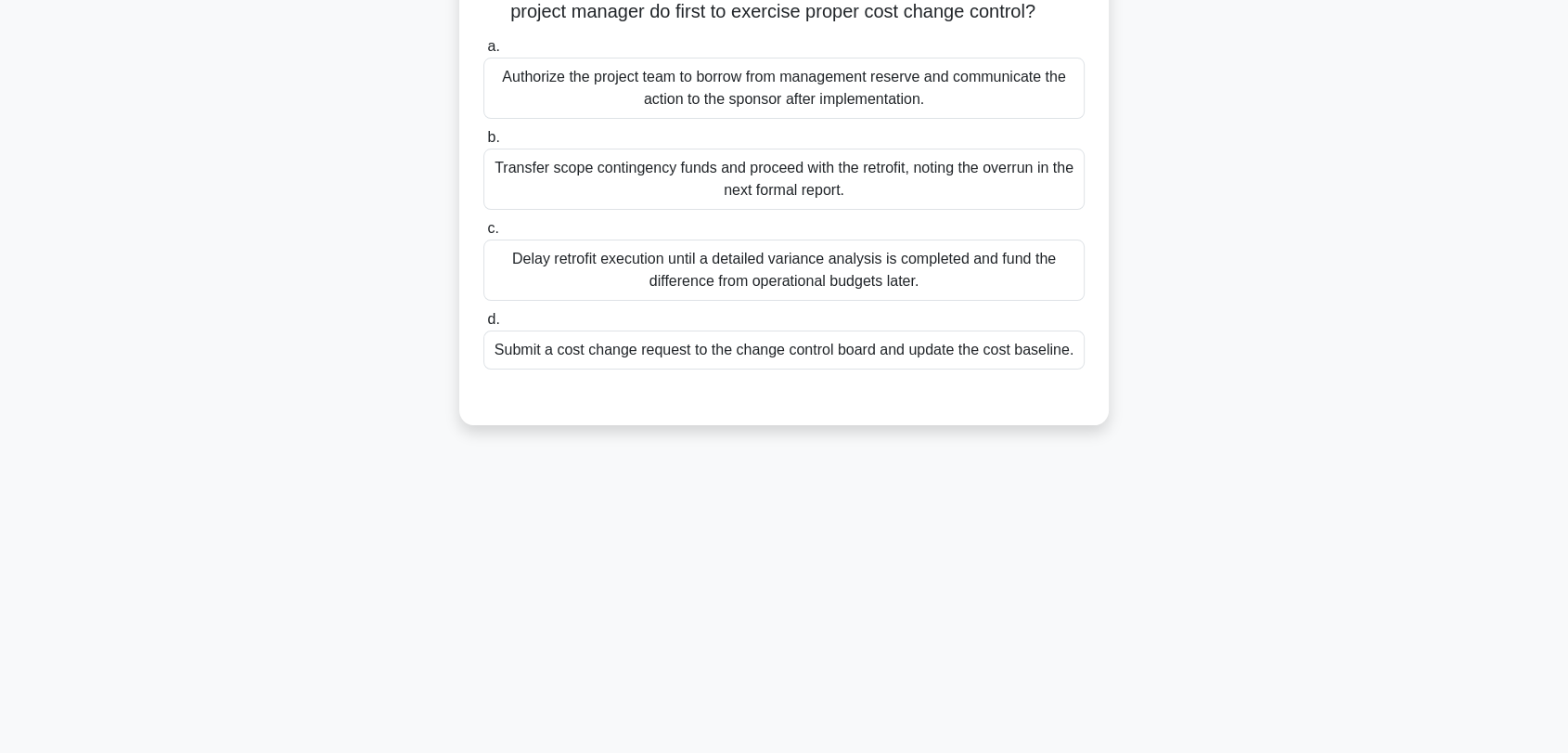
scroll to position [9, 0]
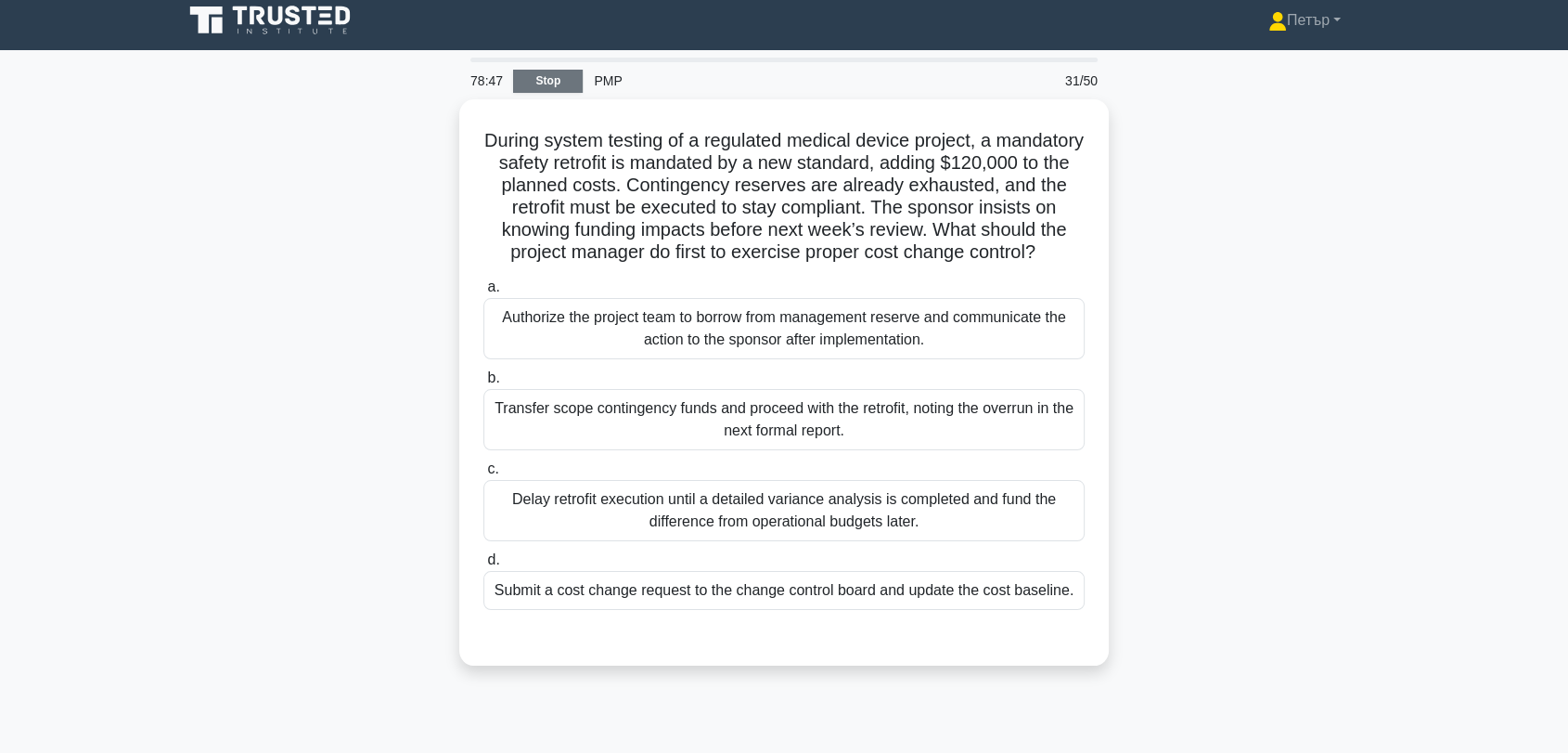
click at [535, 82] on link "Stop" at bounding box center [548, 81] width 69 height 23
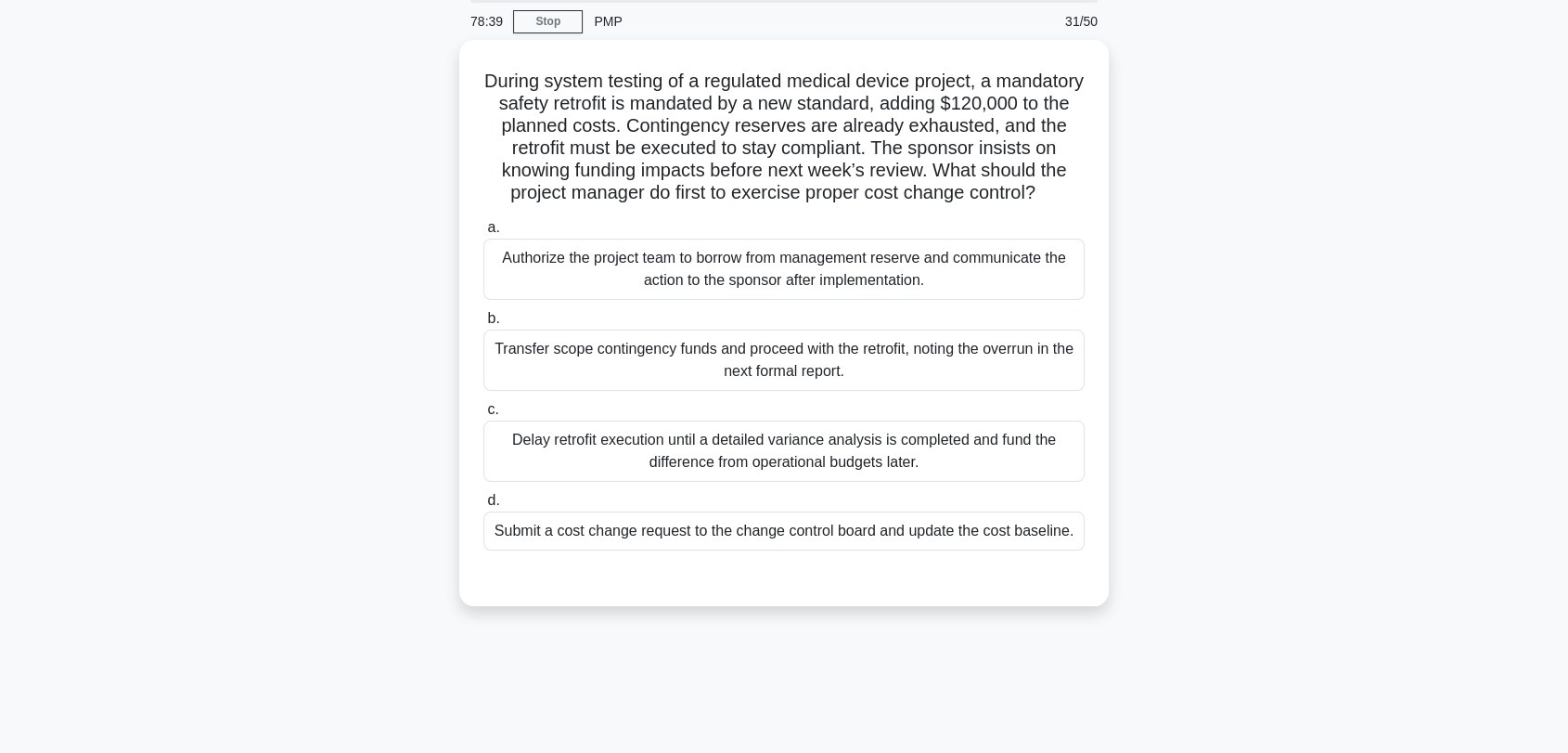
scroll to position [0, 0]
